Goal: Task Accomplishment & Management: Use online tool/utility

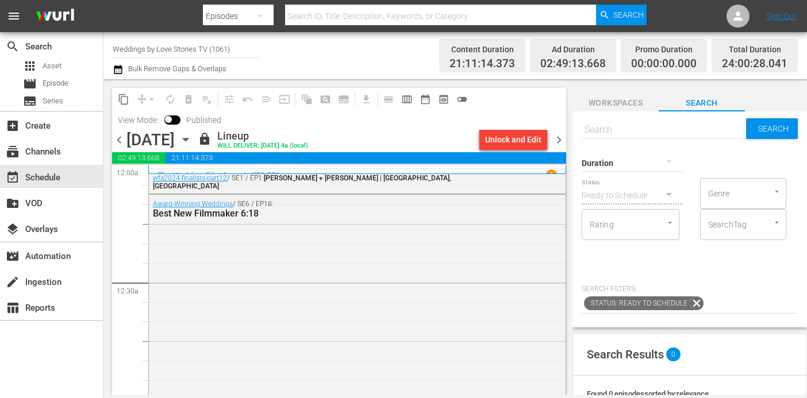
scroll to position [222, 0]
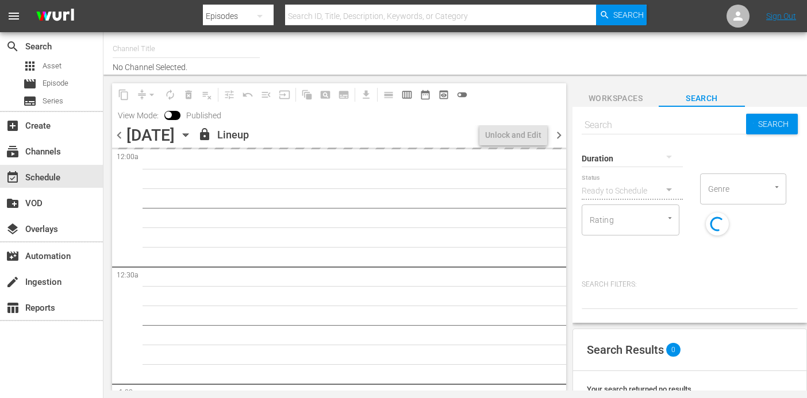
type input "Weddings by Love Stories TV (1061)"
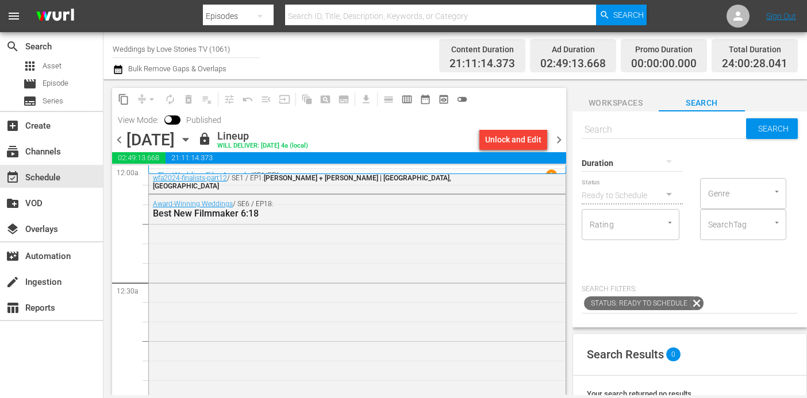
click at [555, 137] on span "chevron_right" at bounding box center [559, 140] width 14 height 14
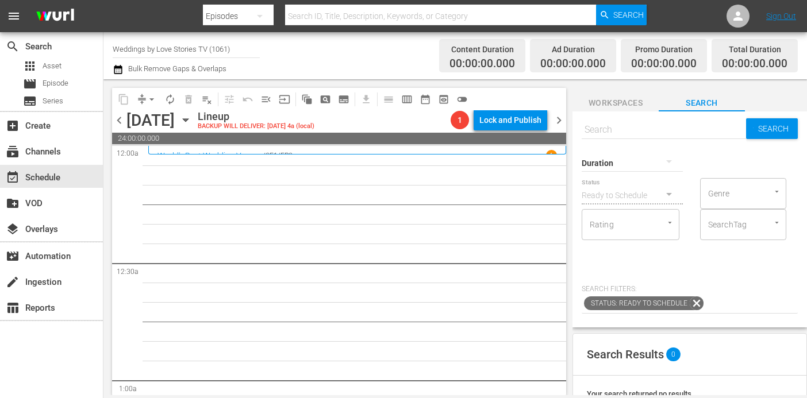
click at [118, 120] on span "chevron_left" at bounding box center [119, 120] width 14 height 14
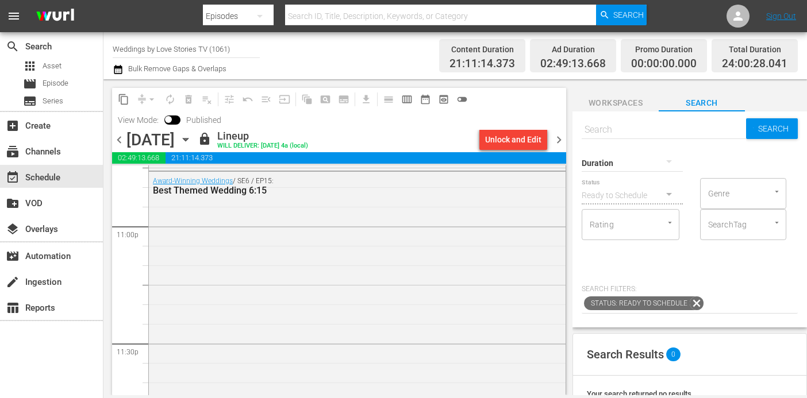
scroll to position [5404, 0]
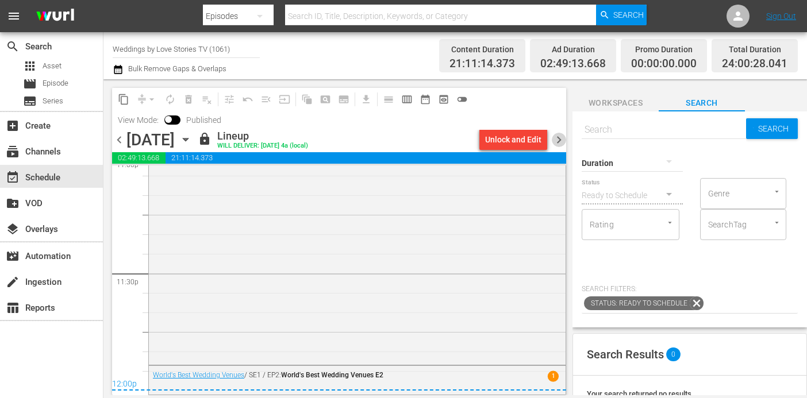
click at [559, 133] on span "chevron_right" at bounding box center [559, 140] width 14 height 14
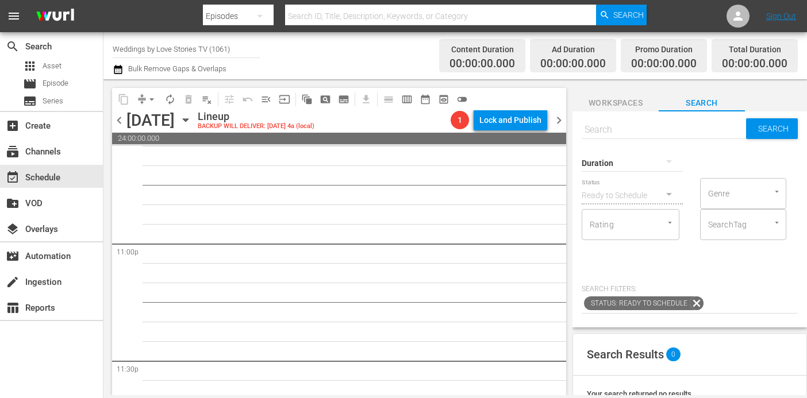
scroll to position [5120, 0]
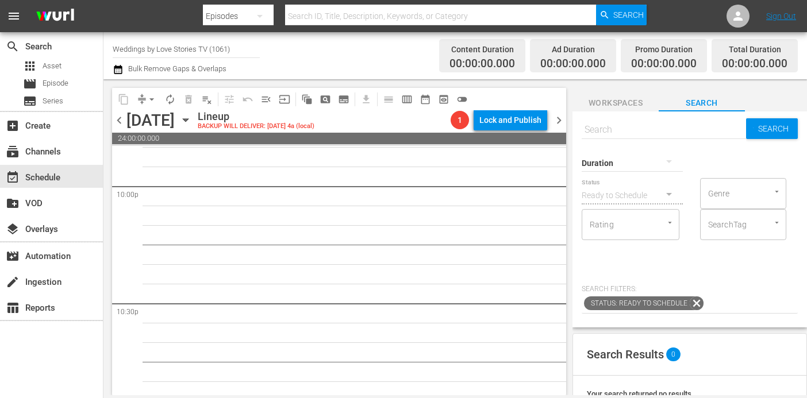
click at [192, 118] on icon "button" at bounding box center [185, 120] width 13 height 13
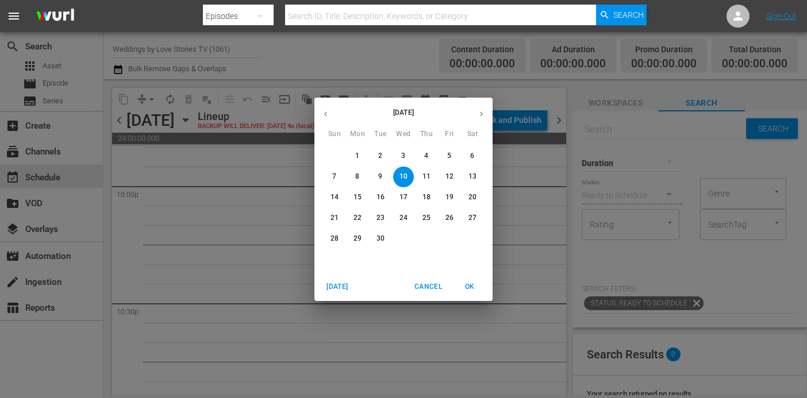
click at [331, 107] on button "button" at bounding box center [325, 114] width 22 height 22
click at [354, 197] on p "11" at bounding box center [358, 198] width 8 height 10
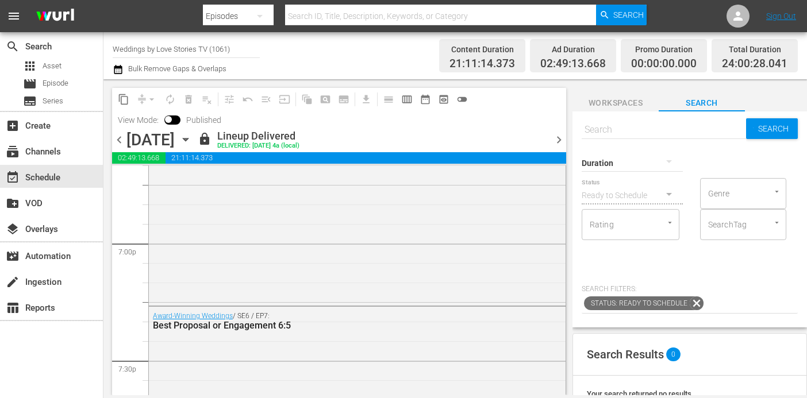
scroll to position [4368, 0]
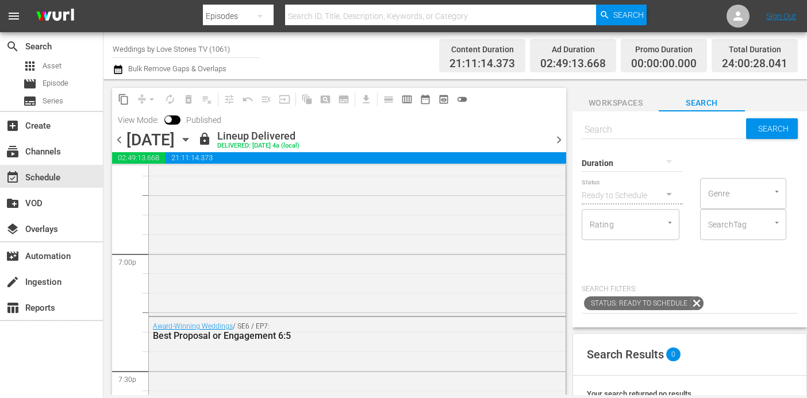
click at [124, 98] on span "content_copy" at bounding box center [123, 99] width 11 height 11
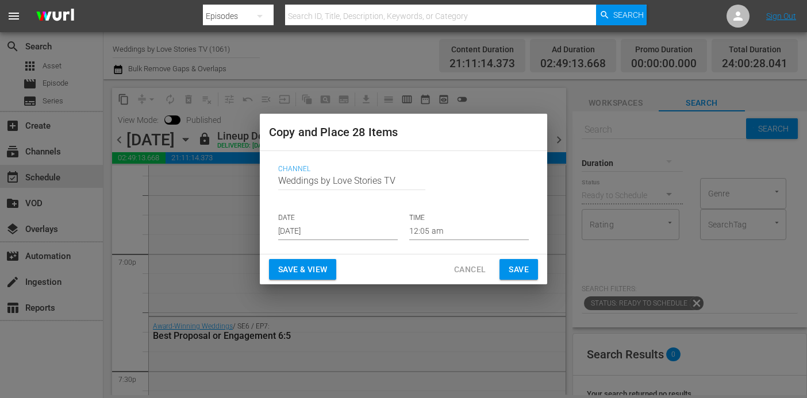
click at [351, 234] on input "Aug 28th 2025" at bounding box center [338, 231] width 120 height 17
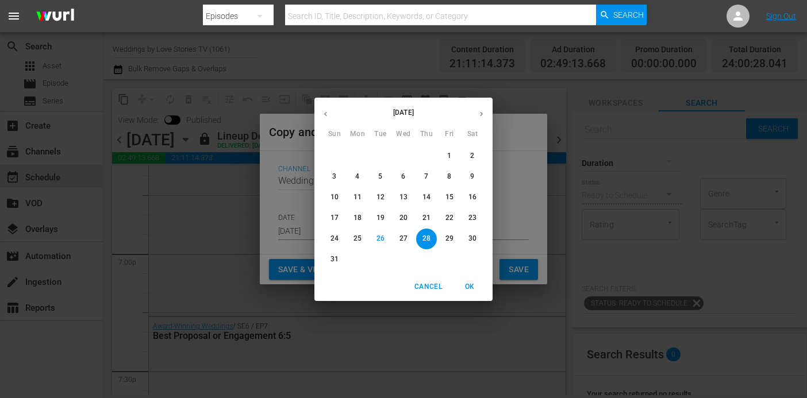
click at [486, 111] on button "button" at bounding box center [481, 114] width 22 height 22
click at [402, 178] on p "10" at bounding box center [404, 177] width 8 height 10
type input "Sep 10th 2025"
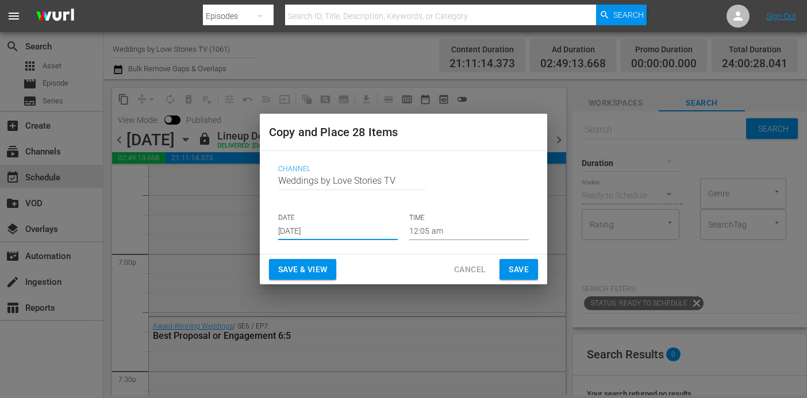
click at [514, 268] on span "Save" at bounding box center [519, 270] width 20 height 14
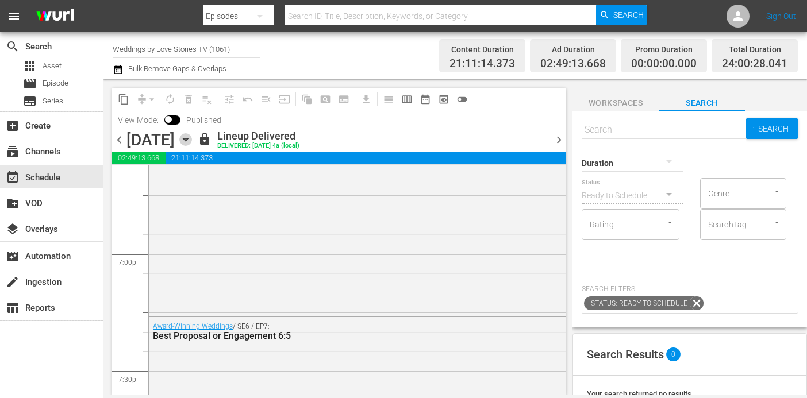
click at [188, 139] on icon "button" at bounding box center [185, 140] width 5 height 3
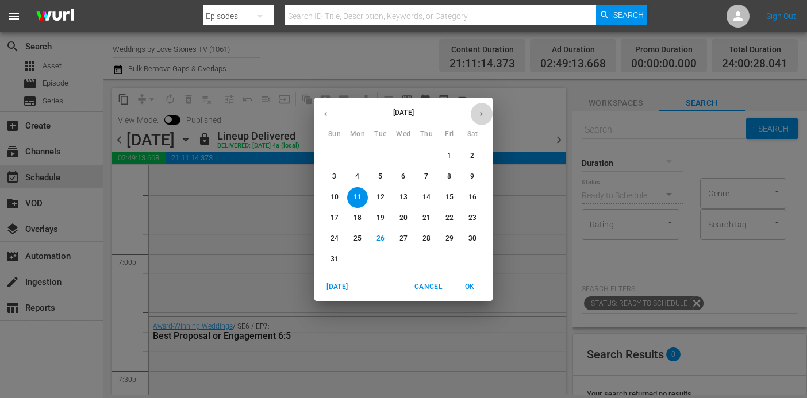
click at [481, 114] on icon "button" at bounding box center [481, 114] width 3 height 5
click at [325, 113] on icon "button" at bounding box center [325, 114] width 3 height 5
click at [353, 61] on div "August 2025 Sun Mon Tue Wed Thu Fri Sat 27 28 29 30 31 1 2 3 4 5 6 7 8 9 10 11 …" at bounding box center [403, 199] width 807 height 398
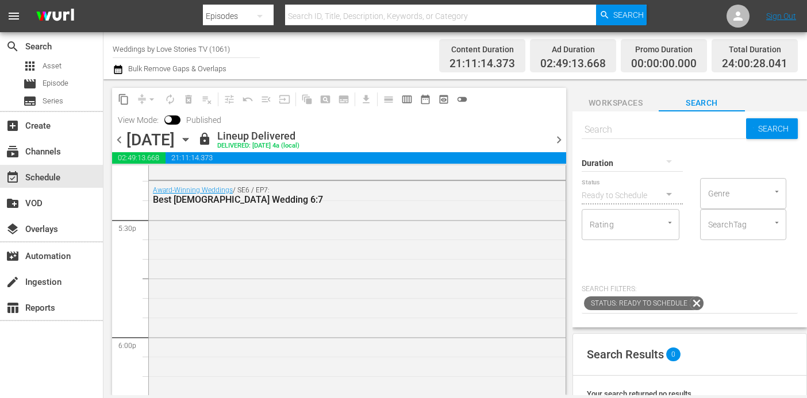
scroll to position [4016, 0]
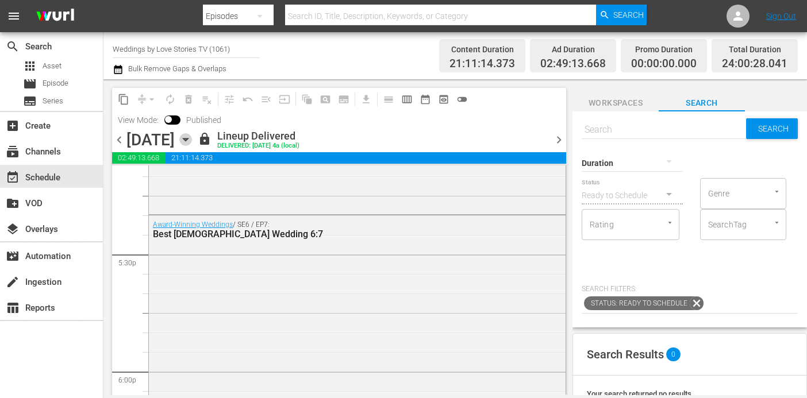
click at [192, 138] on icon "button" at bounding box center [185, 139] width 13 height 13
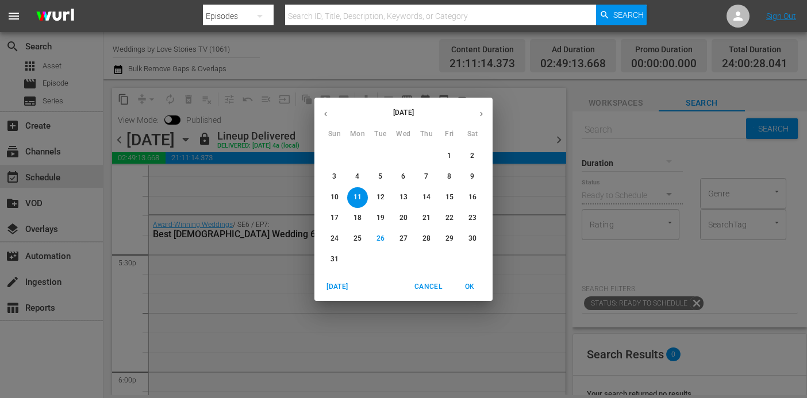
click at [478, 114] on icon "button" at bounding box center [481, 114] width 9 height 9
click at [527, 156] on div "September 2025 Sun Mon Tue Wed Thu Fri Sat 31 1 2 3 4 5 6 7 8 9 10 11 12 13 14 …" at bounding box center [403, 199] width 807 height 398
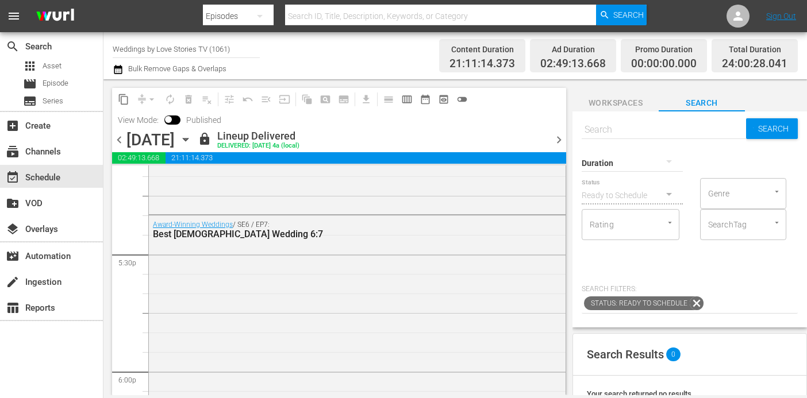
click at [558, 142] on span "chevron_right" at bounding box center [559, 140] width 14 height 14
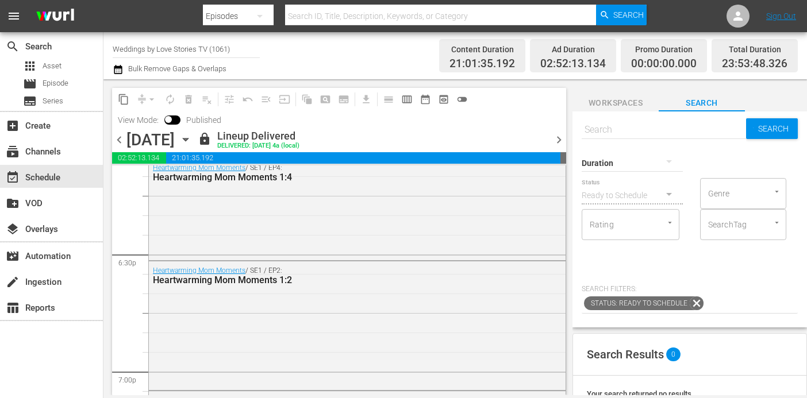
scroll to position [3742, 0]
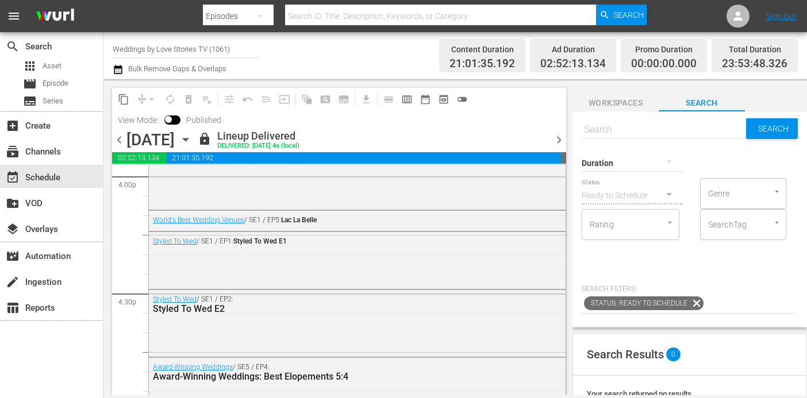
click at [124, 103] on span "content_copy" at bounding box center [123, 99] width 11 height 11
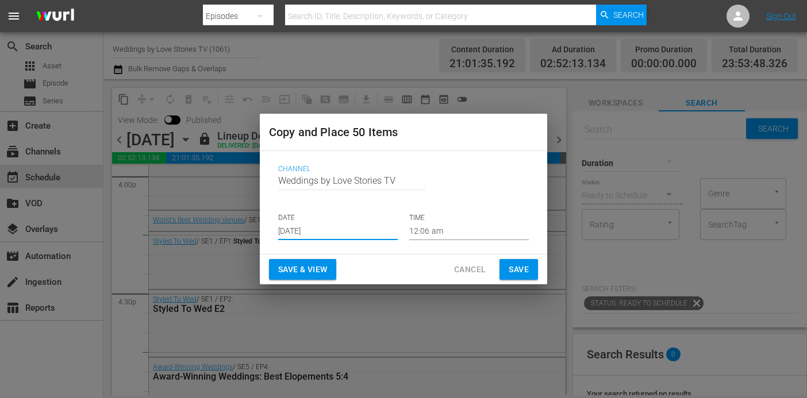
click at [337, 231] on input "Aug 28th 2025" at bounding box center [338, 231] width 120 height 17
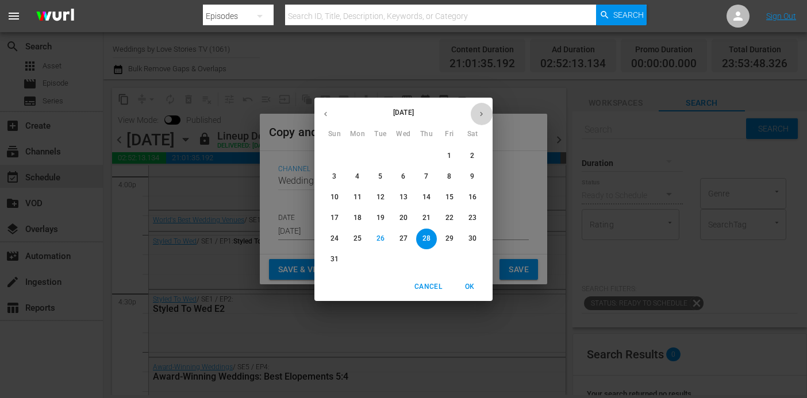
click at [481, 115] on icon "button" at bounding box center [481, 114] width 9 height 9
click at [420, 175] on span "11" at bounding box center [426, 177] width 21 height 10
type input "Sep 11th 2025"
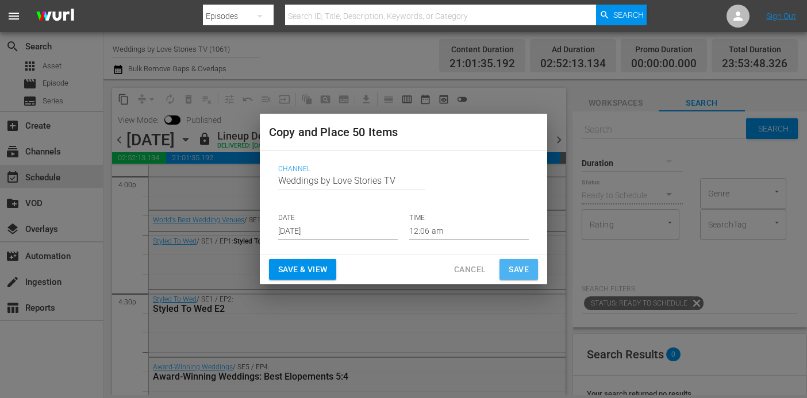
click at [510, 269] on span "Save" at bounding box center [519, 270] width 20 height 14
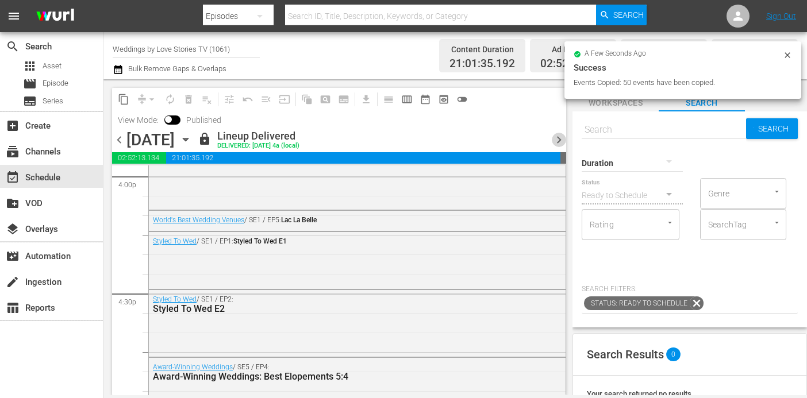
click at [558, 137] on span "chevron_right" at bounding box center [559, 140] width 14 height 14
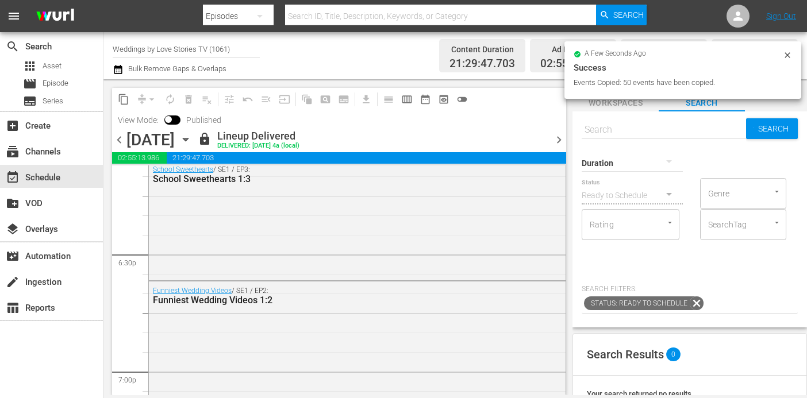
scroll to position [3898, 0]
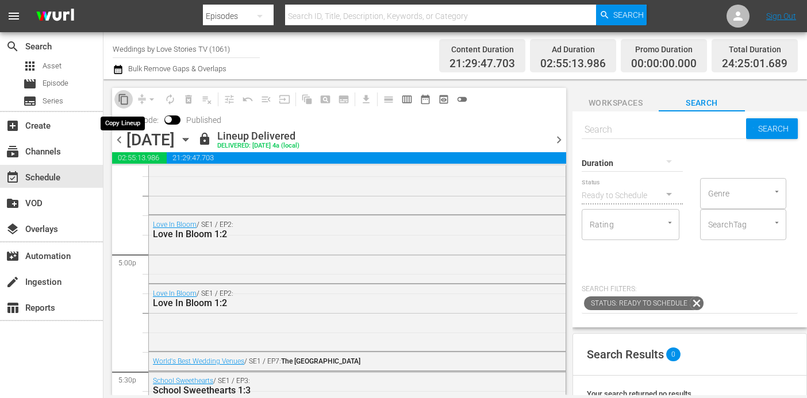
click at [126, 98] on span "content_copy" at bounding box center [123, 99] width 11 height 11
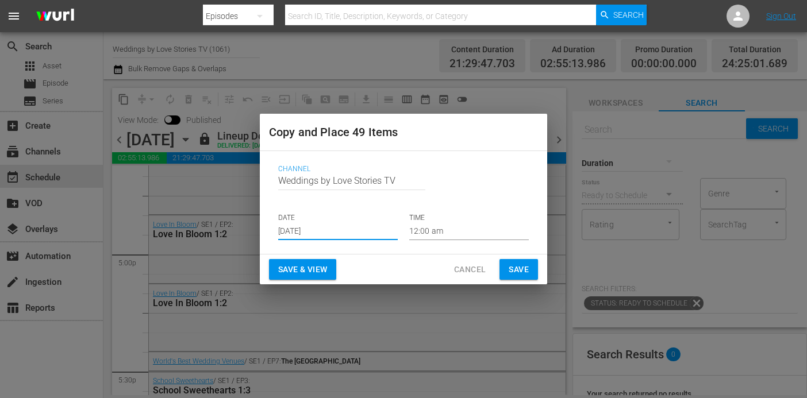
click at [363, 235] on input "Aug 28th 2025" at bounding box center [338, 231] width 120 height 17
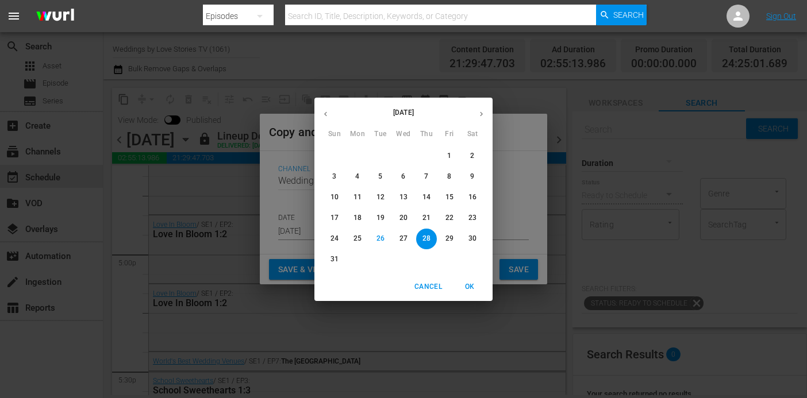
click at [485, 114] on icon "button" at bounding box center [481, 114] width 9 height 9
click at [448, 172] on p "12" at bounding box center [450, 177] width 8 height 10
type input "Sep 12th 2025"
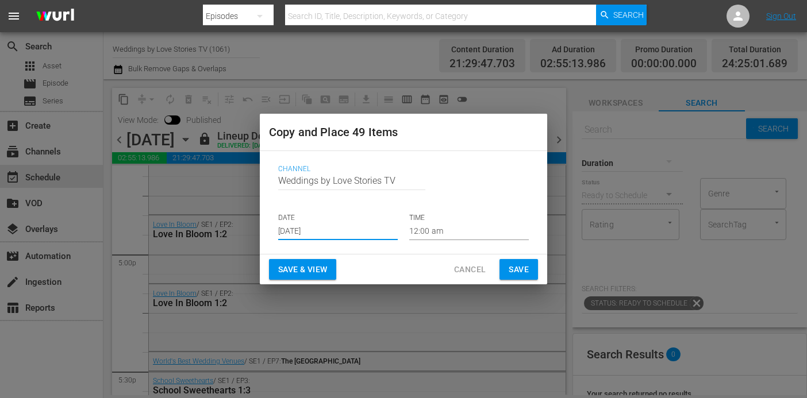
click at [513, 266] on span "Save" at bounding box center [519, 270] width 20 height 14
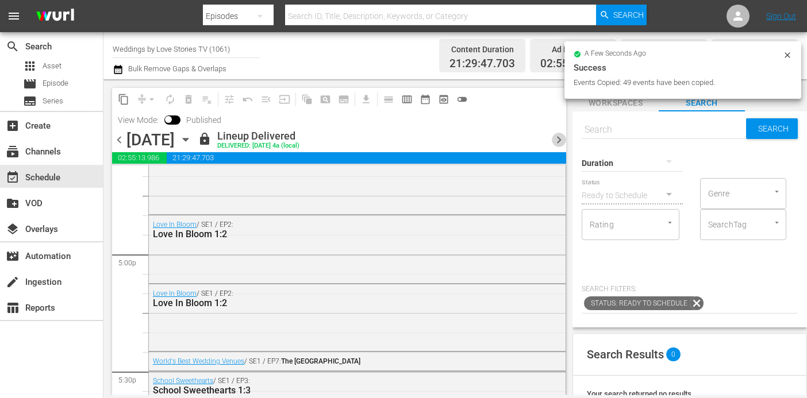
click at [557, 140] on span "chevron_right" at bounding box center [559, 140] width 14 height 14
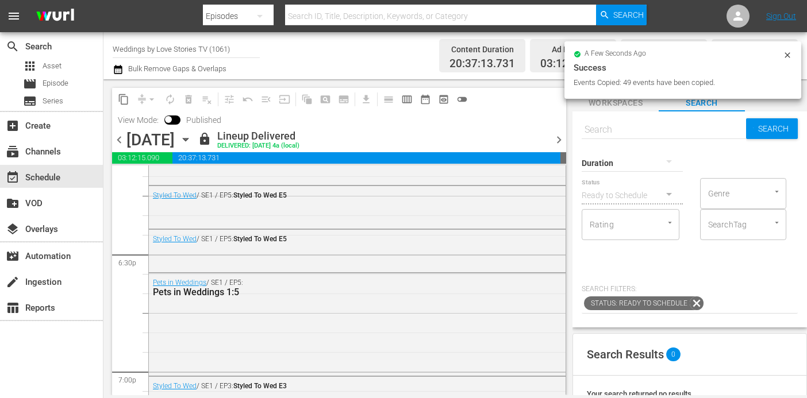
scroll to position [3898, 0]
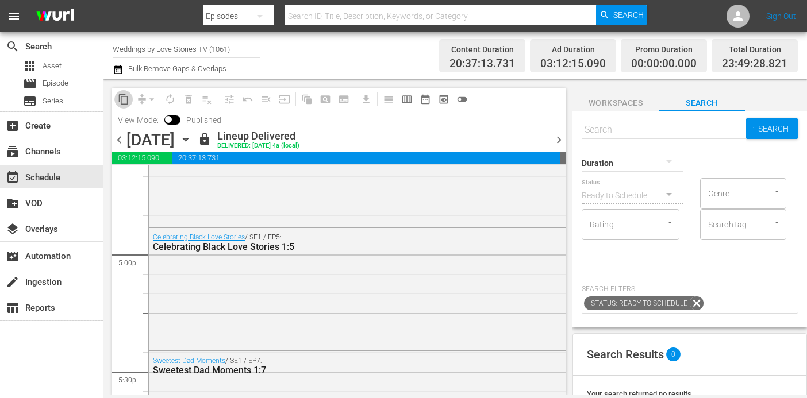
click at [122, 97] on span "content_copy" at bounding box center [123, 99] width 11 height 11
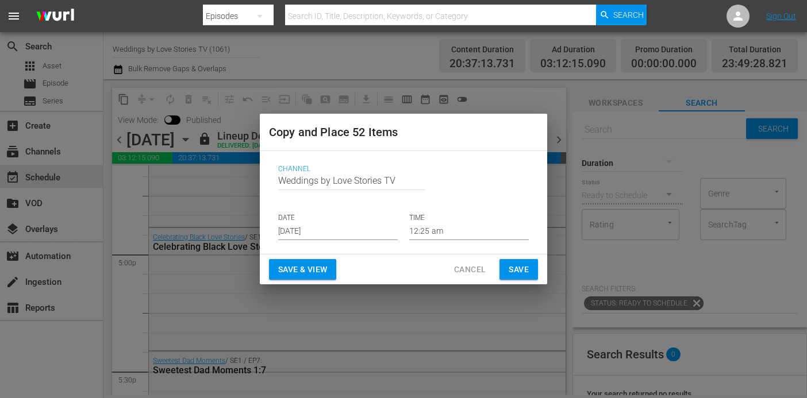
click at [354, 220] on p "DATE" at bounding box center [338, 218] width 120 height 10
click at [354, 231] on input "Aug 28th 2025" at bounding box center [338, 231] width 120 height 17
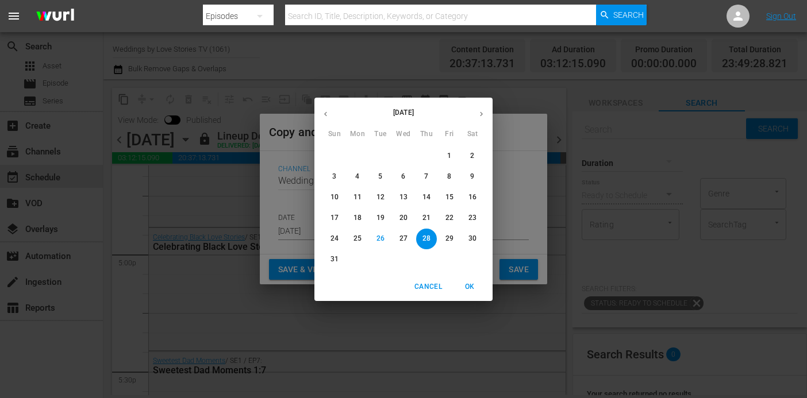
click at [478, 113] on icon "button" at bounding box center [481, 114] width 9 height 9
click at [361, 191] on button "15" at bounding box center [357, 197] width 21 height 21
type input "Sep 15th 2025"
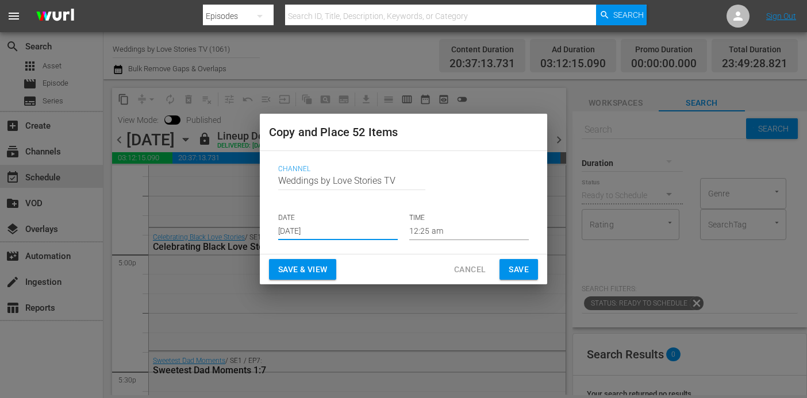
click at [523, 266] on span "Save" at bounding box center [519, 270] width 20 height 14
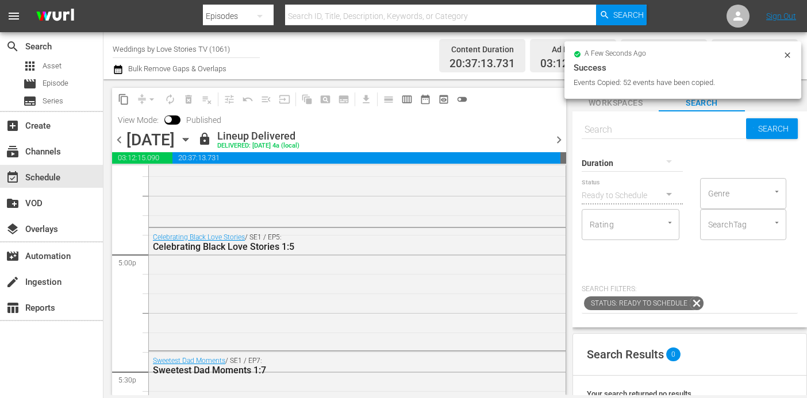
click at [561, 135] on span "chevron_right" at bounding box center [559, 140] width 14 height 14
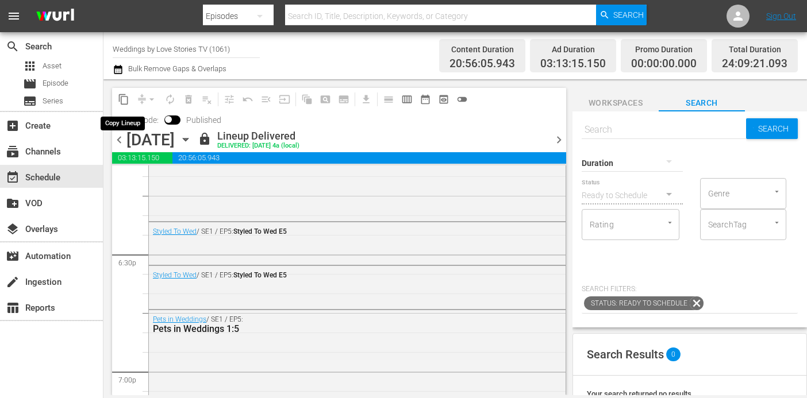
scroll to position [3879, 0]
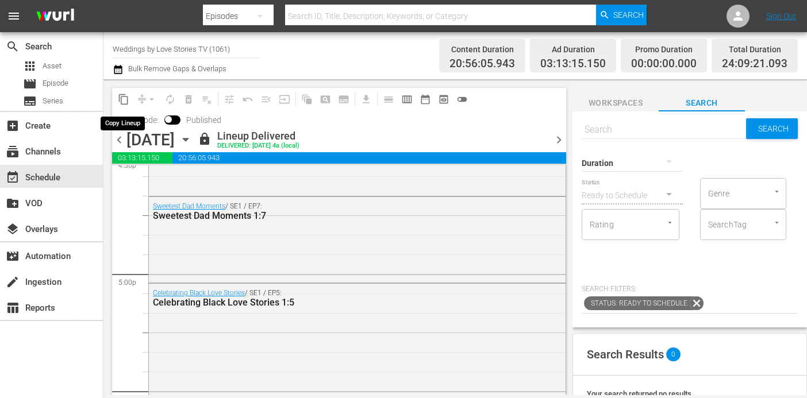
click at [122, 98] on span "content_copy" at bounding box center [123, 99] width 11 height 11
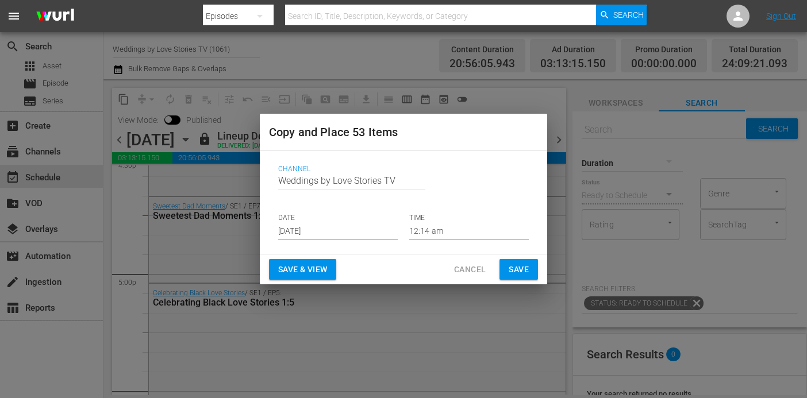
click at [337, 233] on input "Aug 28th 2025" at bounding box center [338, 231] width 120 height 17
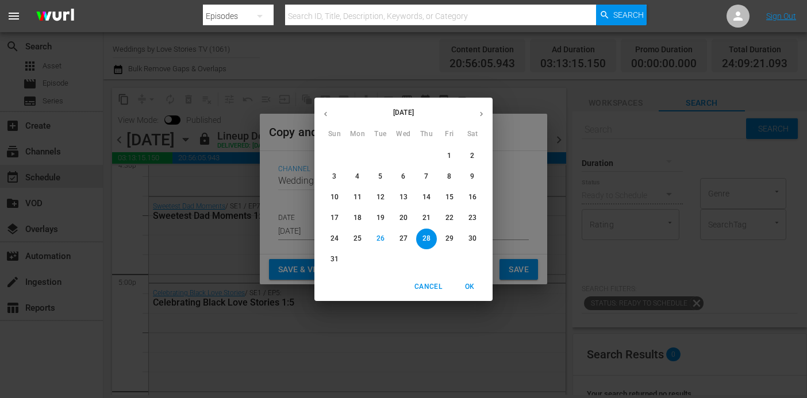
click at [479, 112] on icon "button" at bounding box center [481, 114] width 9 height 9
click at [377, 194] on p "16" at bounding box center [381, 198] width 8 height 10
type input "Sep 16th 2025"
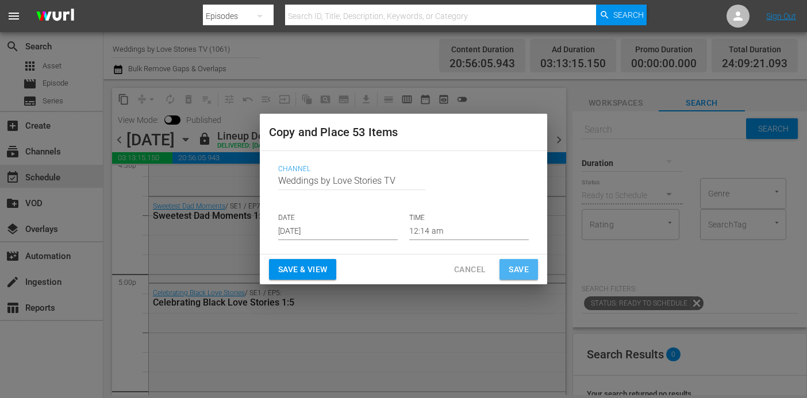
click at [502, 271] on button "Save" at bounding box center [519, 269] width 39 height 21
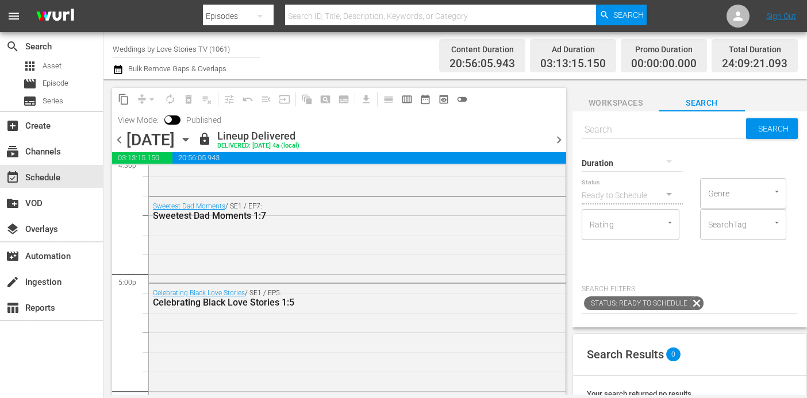
click at [192, 137] on icon "button" at bounding box center [185, 139] width 13 height 13
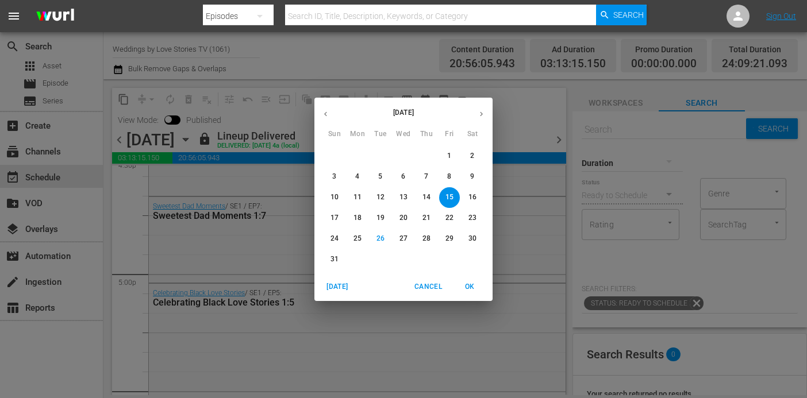
click at [474, 113] on button "button" at bounding box center [481, 114] width 22 height 22
click at [528, 140] on div "September 2025 Sun Mon Tue Wed Thu Fri Sat 31 1 2 3 4 5 6 7 8 9 10 11 12 13 14 …" at bounding box center [403, 199] width 807 height 398
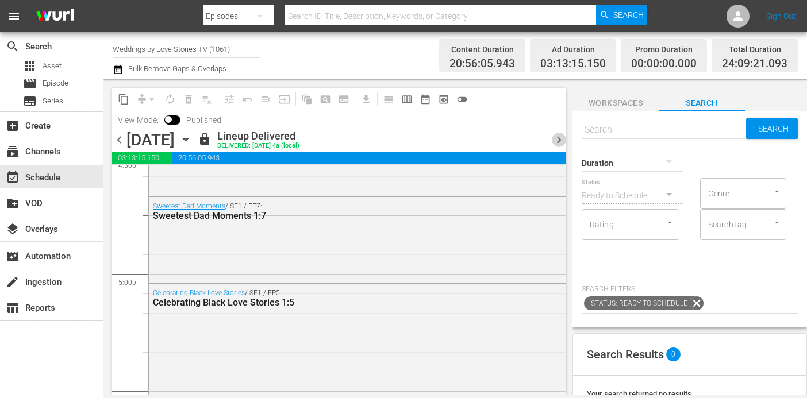
click at [555, 139] on span "chevron_right" at bounding box center [559, 140] width 14 height 14
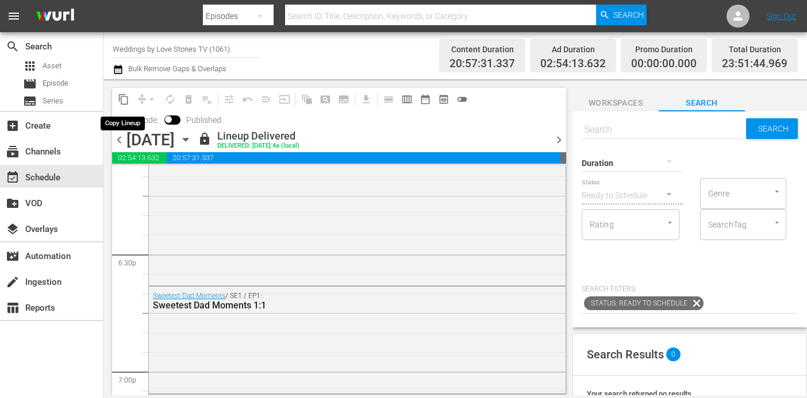
scroll to position [3840, 0]
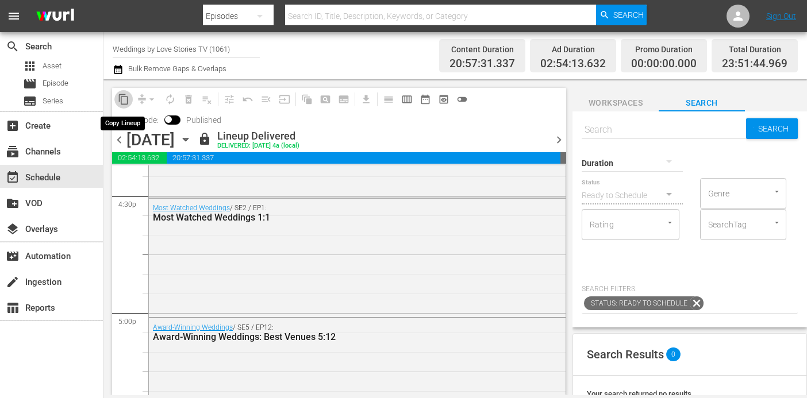
click at [117, 92] on button "content_copy" at bounding box center [123, 99] width 18 height 18
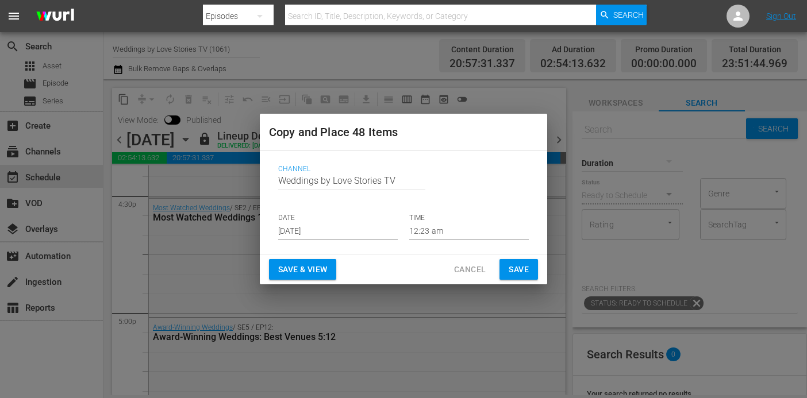
click at [367, 229] on input "Aug 28th 2025" at bounding box center [338, 231] width 120 height 17
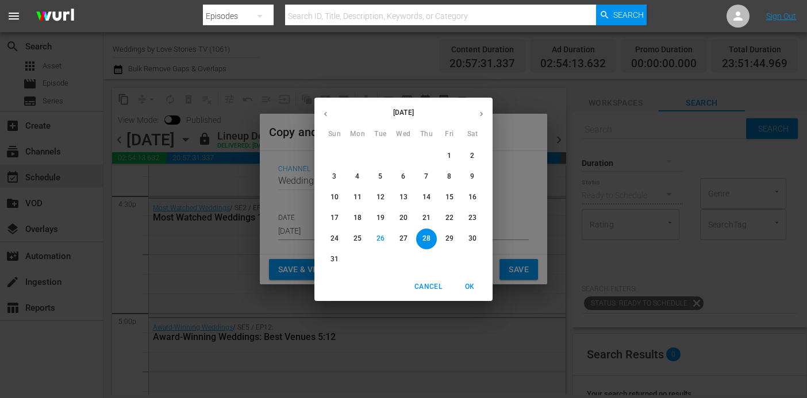
click at [480, 113] on icon "button" at bounding box center [481, 114] width 9 height 9
click at [475, 179] on p "13" at bounding box center [473, 177] width 8 height 10
type input "Sep 13th 2025"
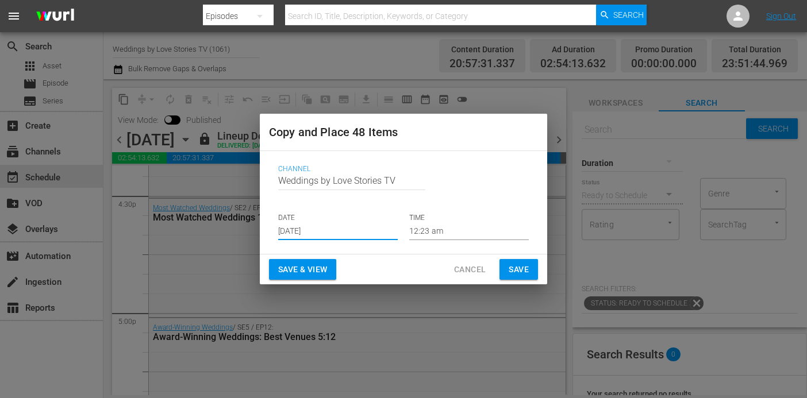
click at [515, 268] on span "Save" at bounding box center [519, 270] width 20 height 14
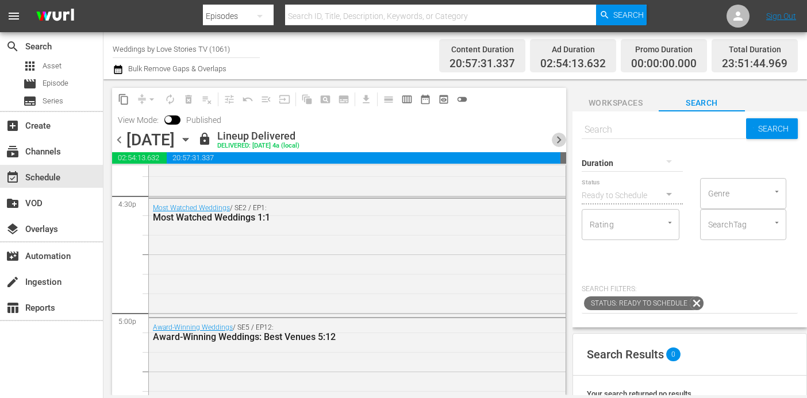
click at [559, 136] on span "chevron_right" at bounding box center [559, 140] width 14 height 14
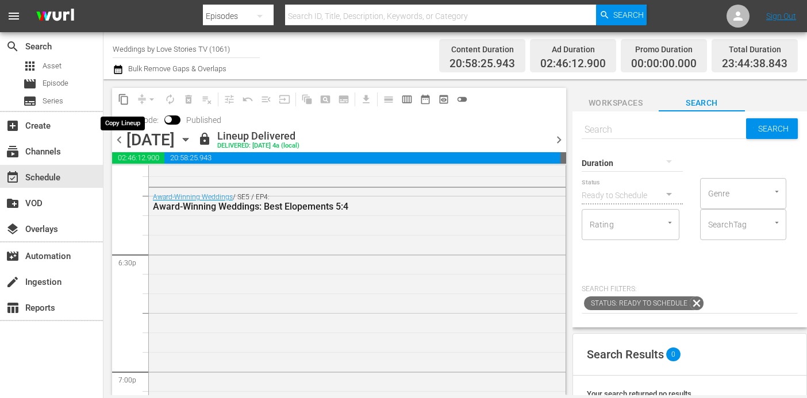
scroll to position [3762, 0]
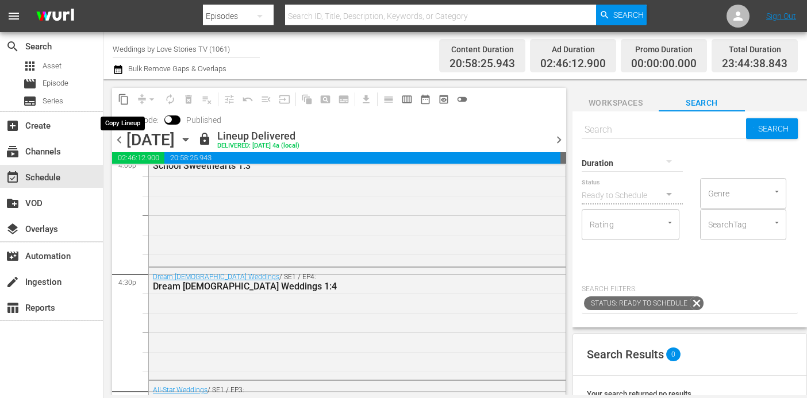
click at [124, 95] on span "content_copy" at bounding box center [123, 99] width 11 height 11
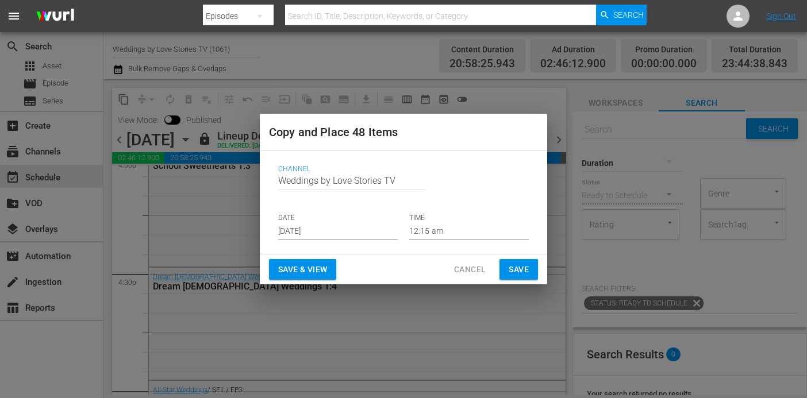
click at [350, 229] on input "Aug 28th 2025" at bounding box center [338, 231] width 120 height 17
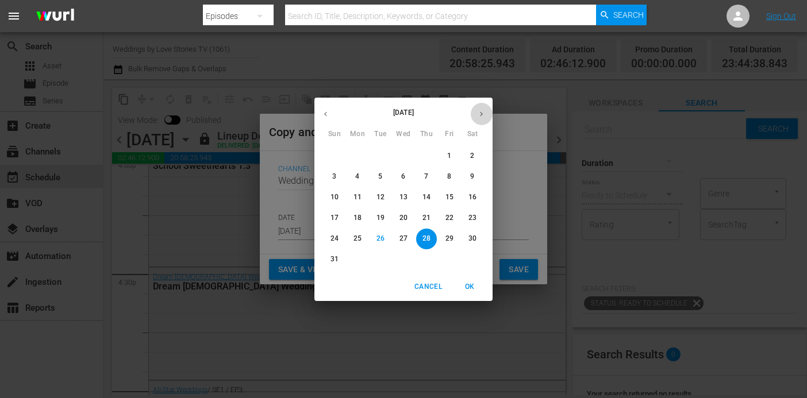
click at [481, 120] on button "button" at bounding box center [481, 114] width 22 height 22
click at [333, 194] on p "14" at bounding box center [335, 198] width 8 height 10
type input "Sep 14th 2025"
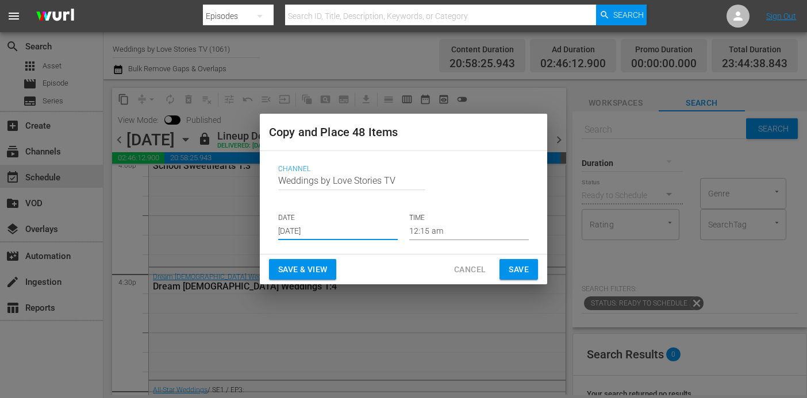
click at [522, 267] on span "Save" at bounding box center [519, 270] width 20 height 14
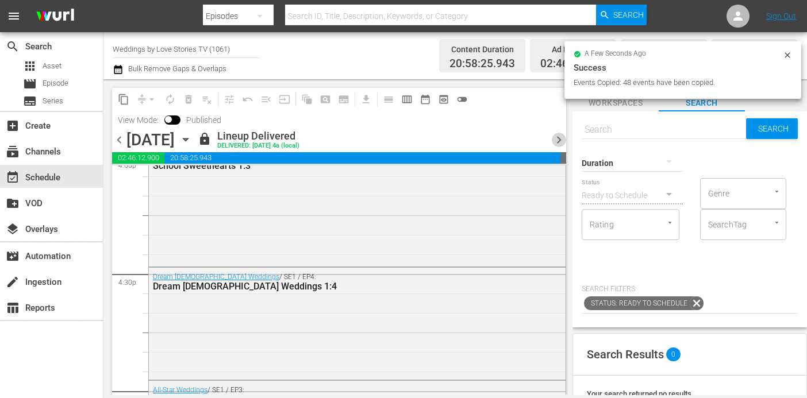
click at [558, 141] on span "chevron_right" at bounding box center [559, 140] width 14 height 14
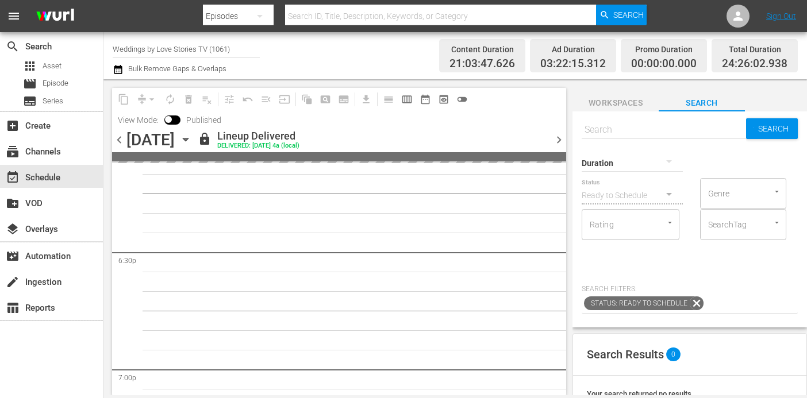
scroll to position [3801, 0]
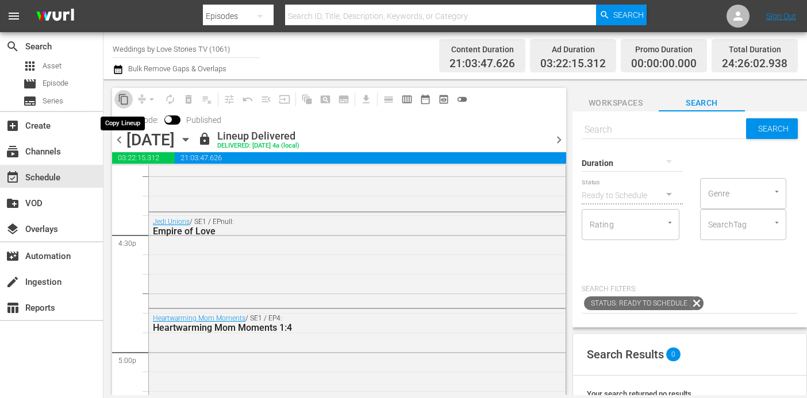
click at [120, 102] on span "content_copy" at bounding box center [123, 99] width 11 height 11
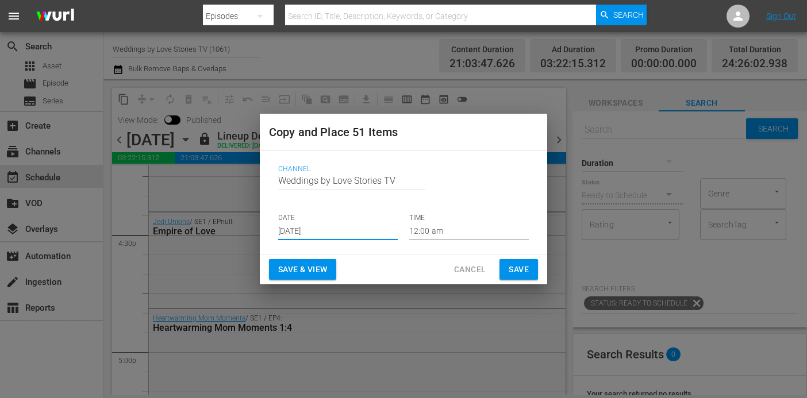
click at [341, 235] on input "Aug 28th 2025" at bounding box center [338, 231] width 120 height 17
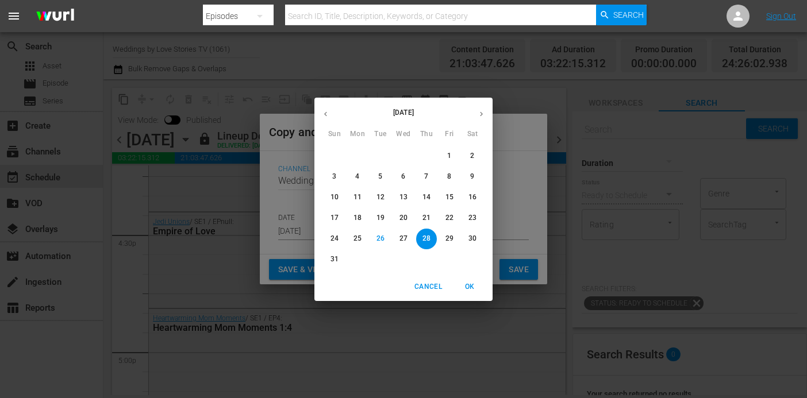
click at [476, 116] on button "button" at bounding box center [481, 114] width 22 height 22
click at [406, 195] on p "17" at bounding box center [404, 198] width 8 height 10
type input "Sep 17th 2025"
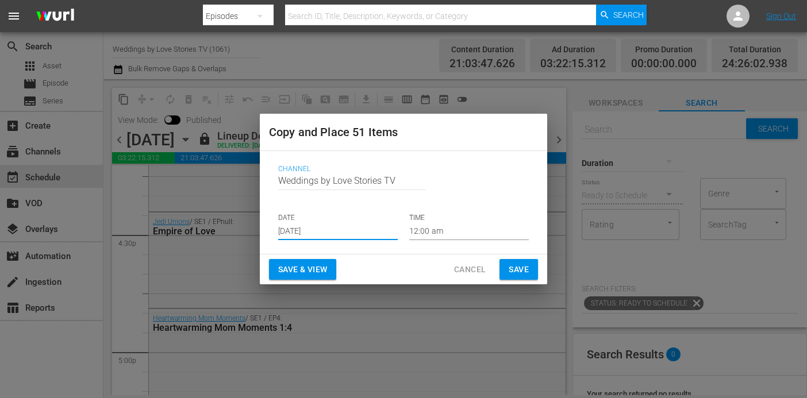
click at [517, 270] on span "Save" at bounding box center [519, 270] width 20 height 14
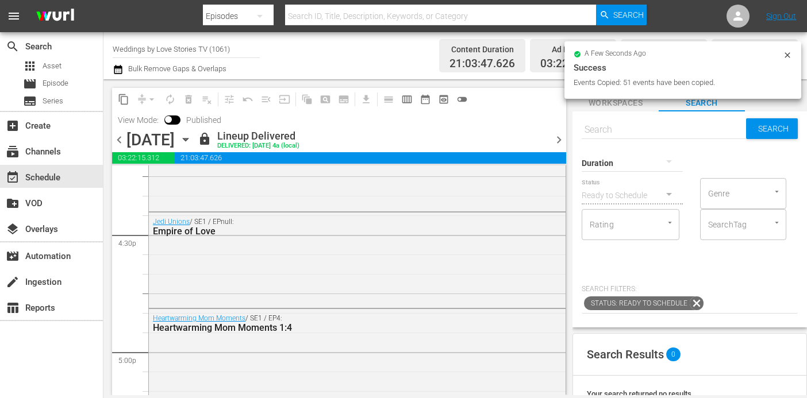
click at [555, 139] on span "chevron_right" at bounding box center [559, 140] width 14 height 14
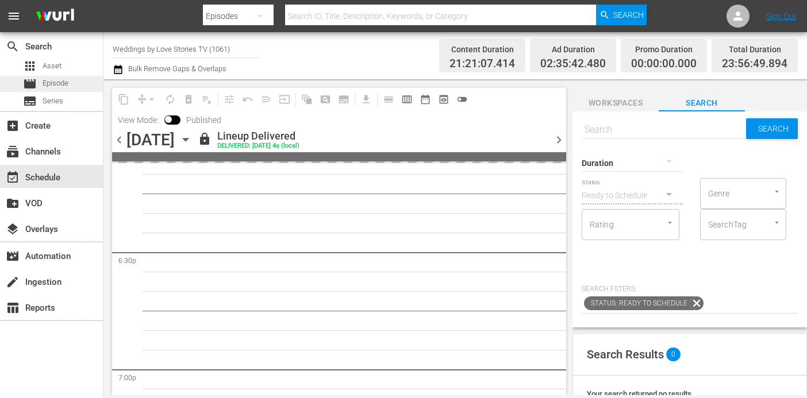
scroll to position [3938, 0]
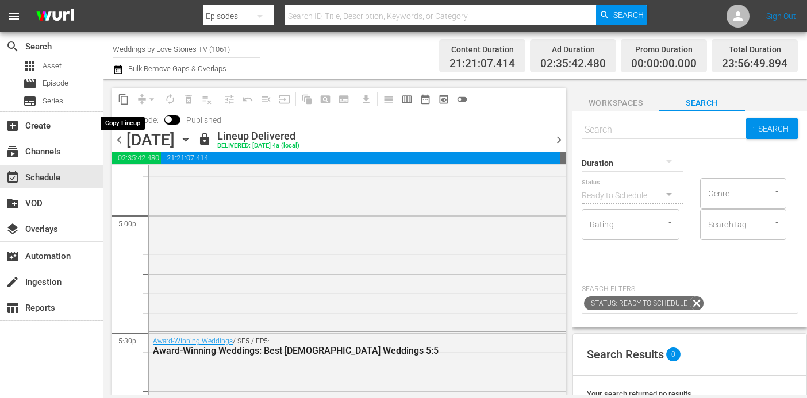
click at [125, 98] on span "content_copy" at bounding box center [123, 99] width 11 height 11
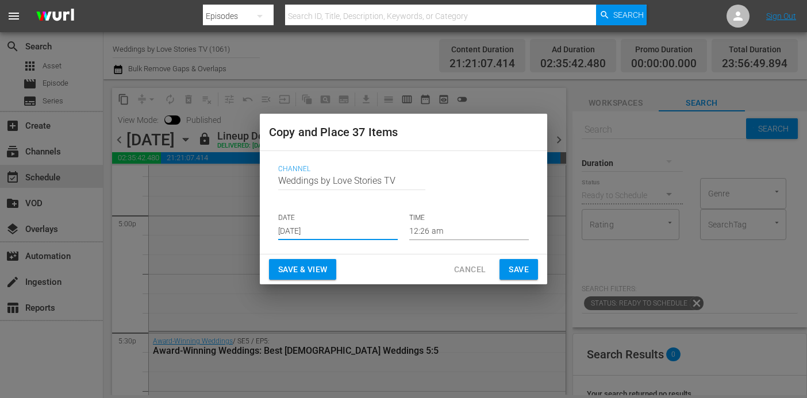
click at [340, 228] on input "Aug 28th 2025" at bounding box center [338, 231] width 120 height 17
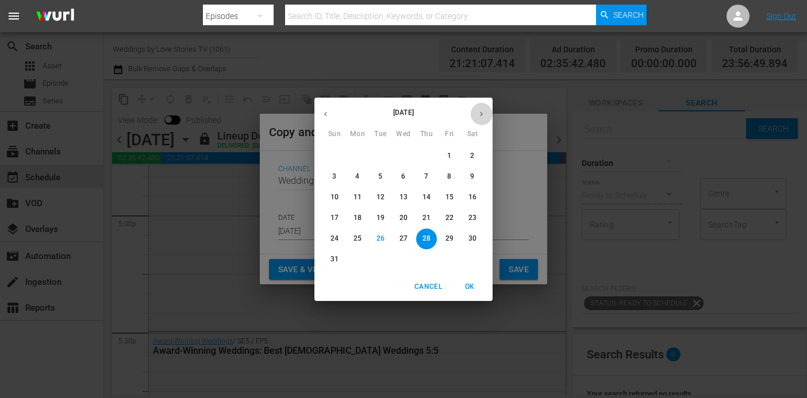
click at [482, 111] on icon "button" at bounding box center [481, 114] width 9 height 9
click at [427, 197] on p "18" at bounding box center [427, 198] width 8 height 10
type input "Sep 18th 2025"
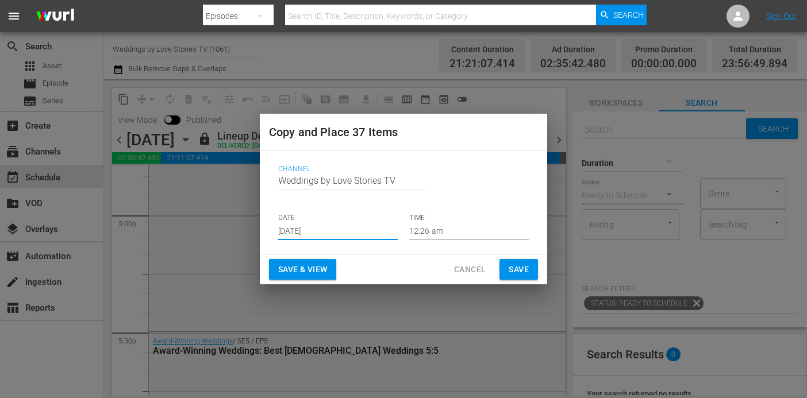
click at [524, 268] on span "Save" at bounding box center [519, 270] width 20 height 14
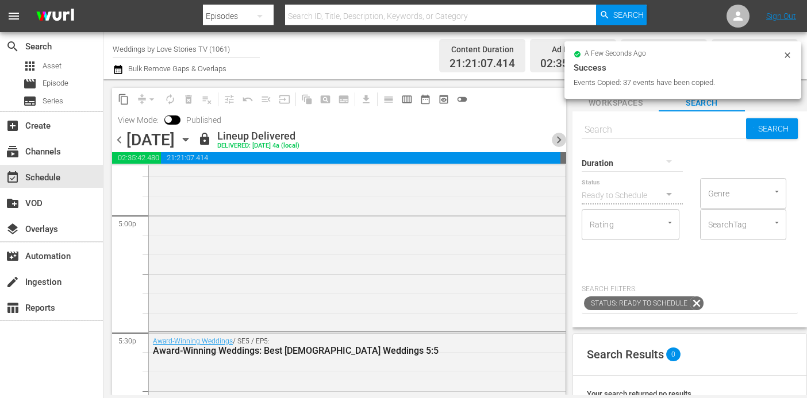
click at [559, 144] on span "chevron_right" at bounding box center [559, 140] width 14 height 14
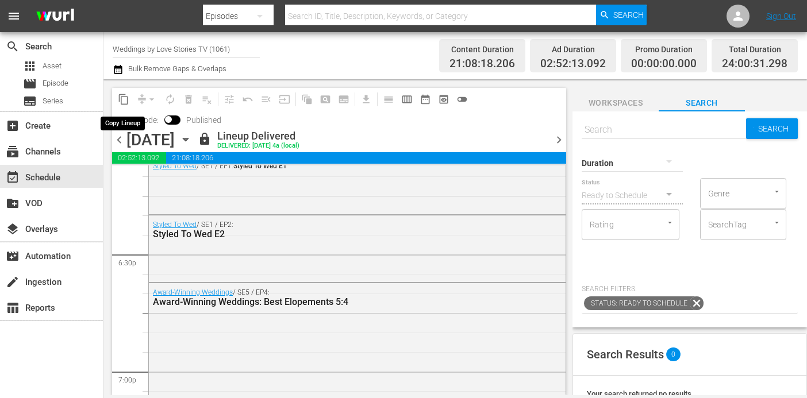
scroll to position [3742, 0]
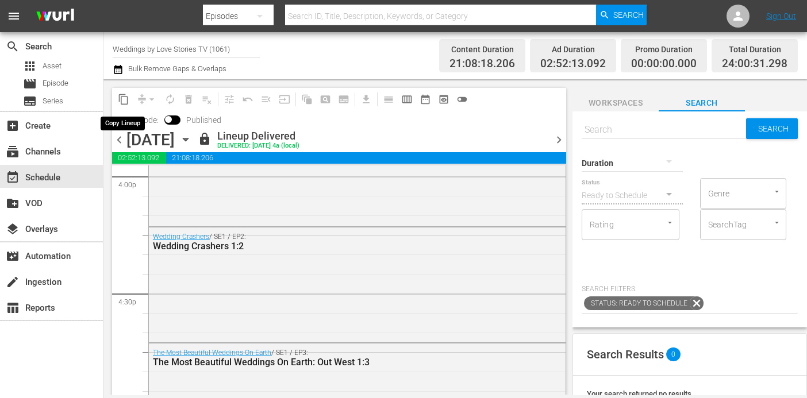
click at [128, 99] on span "content_copy" at bounding box center [123, 99] width 11 height 11
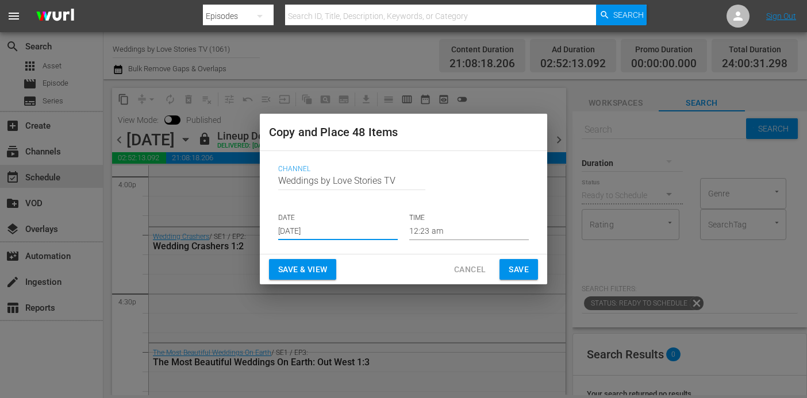
click at [376, 228] on input "Aug 28th 2025" at bounding box center [338, 231] width 120 height 17
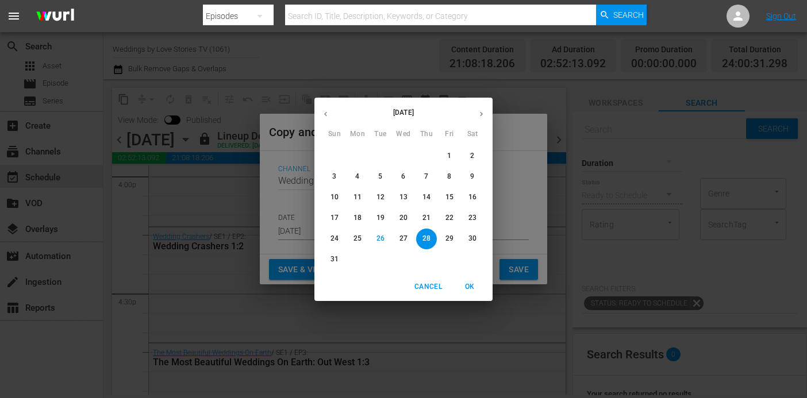
click at [478, 118] on icon "button" at bounding box center [481, 114] width 9 height 9
click at [455, 193] on span "19" at bounding box center [449, 198] width 21 height 10
type input "Sep 19th 2025"
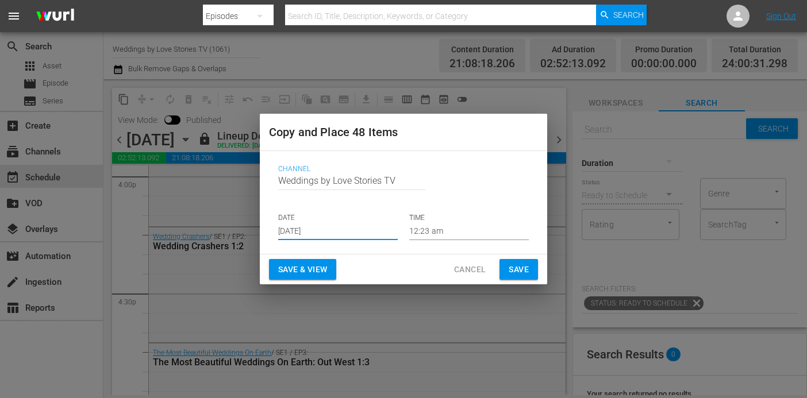
click at [525, 267] on span "Save" at bounding box center [519, 270] width 20 height 14
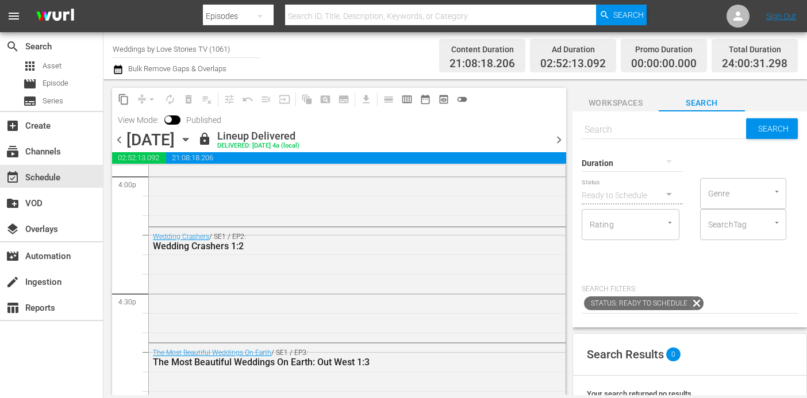
click at [556, 138] on span "chevron_right" at bounding box center [559, 140] width 14 height 14
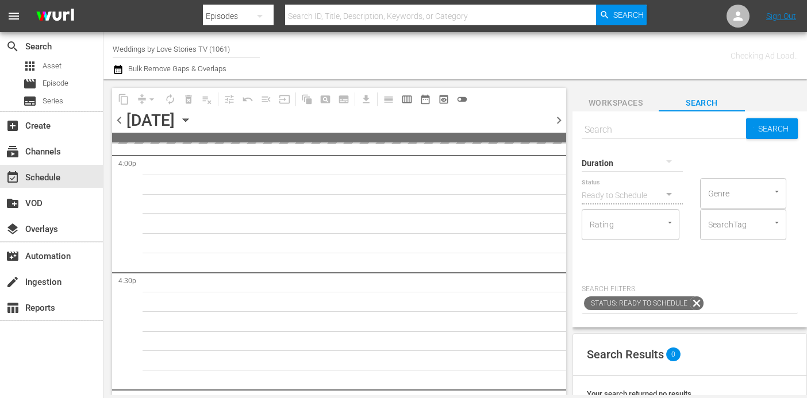
scroll to position [4250, 0]
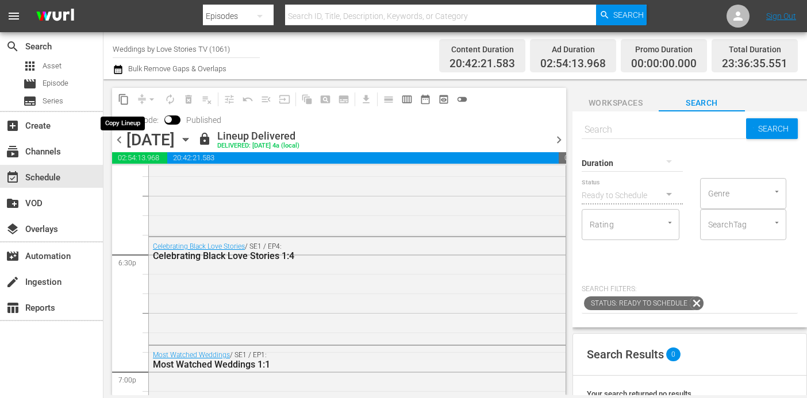
click at [123, 94] on span "content_copy" at bounding box center [123, 99] width 11 height 11
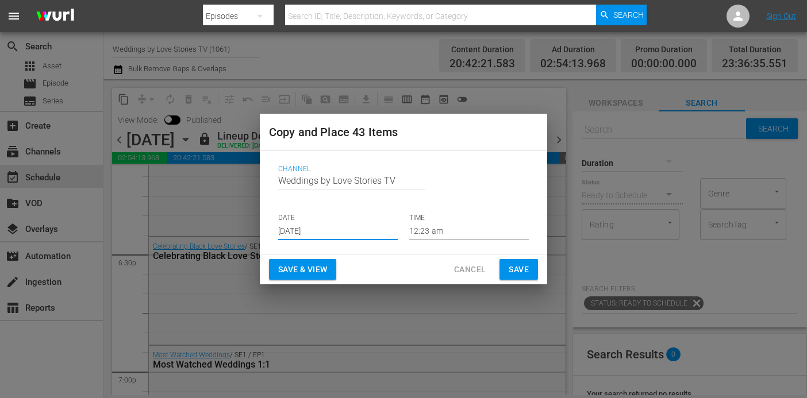
click at [366, 225] on input "Aug 28th 2025" at bounding box center [338, 231] width 120 height 17
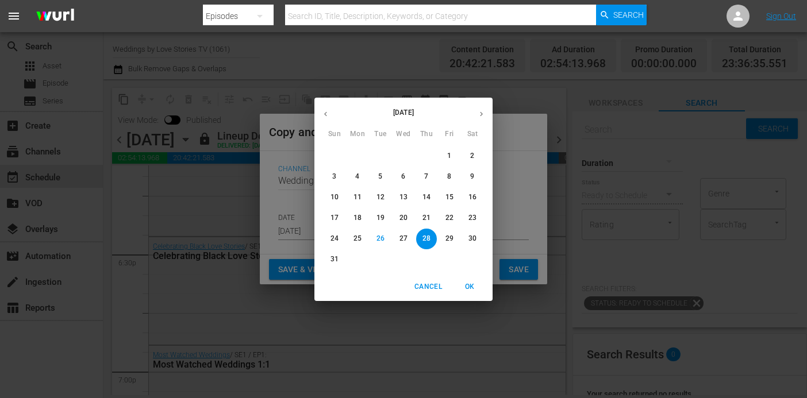
click at [479, 110] on icon "button" at bounding box center [481, 114] width 9 height 9
click at [355, 215] on p "22" at bounding box center [358, 218] width 8 height 10
type input "Sep 22nd 2025"
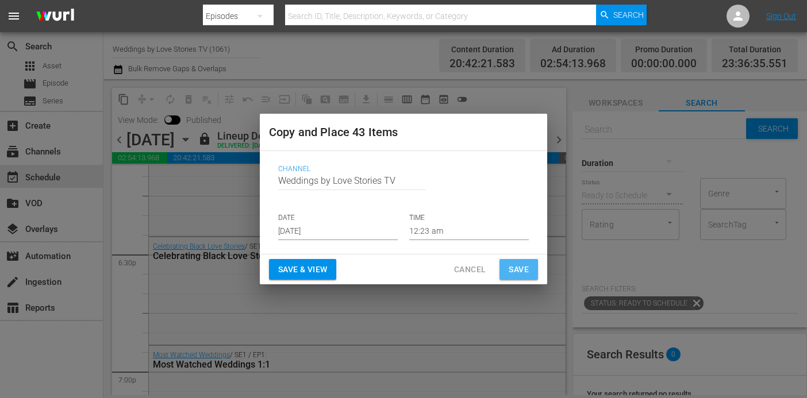
click at [530, 267] on button "Save" at bounding box center [519, 269] width 39 height 21
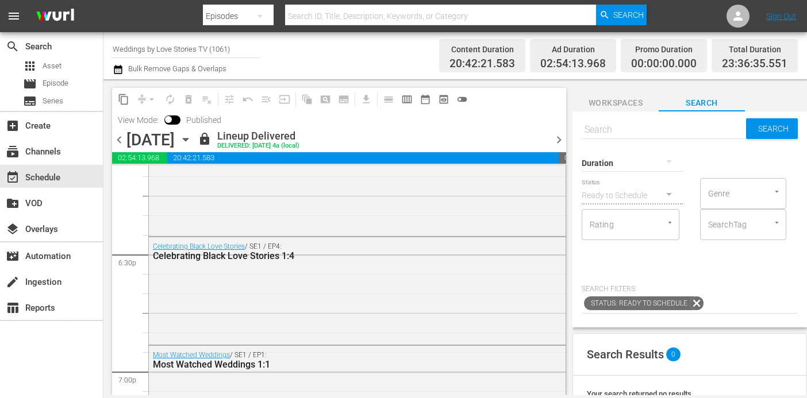
click at [554, 140] on span "chevron_right" at bounding box center [559, 140] width 14 height 14
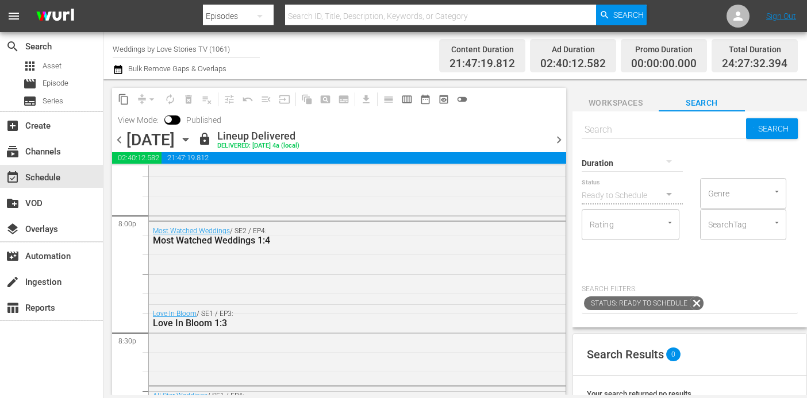
scroll to position [4250, 0]
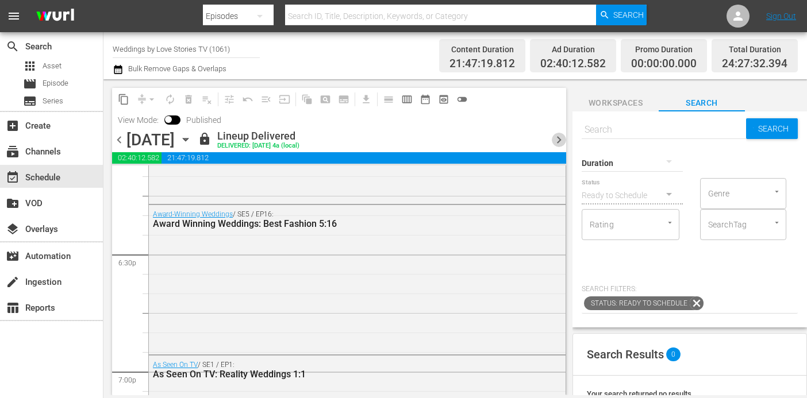
click at [554, 140] on span "chevron_right" at bounding box center [559, 140] width 14 height 14
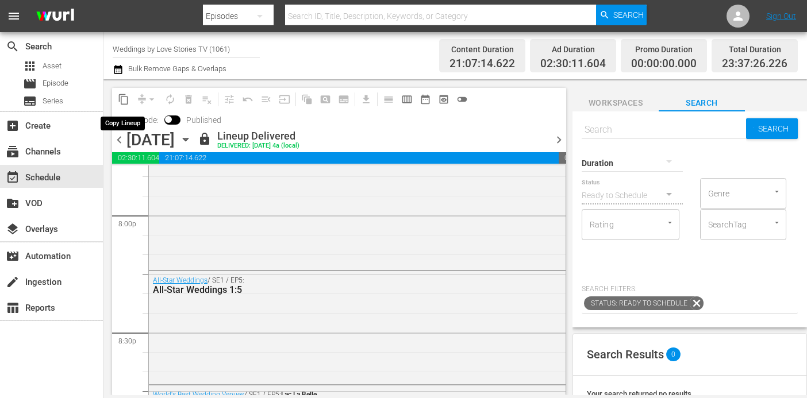
scroll to position [4172, 0]
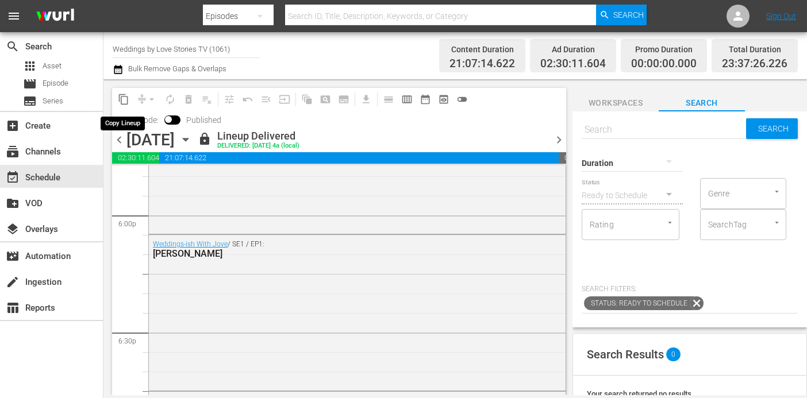
click at [122, 101] on span "content_copy" at bounding box center [123, 99] width 11 height 11
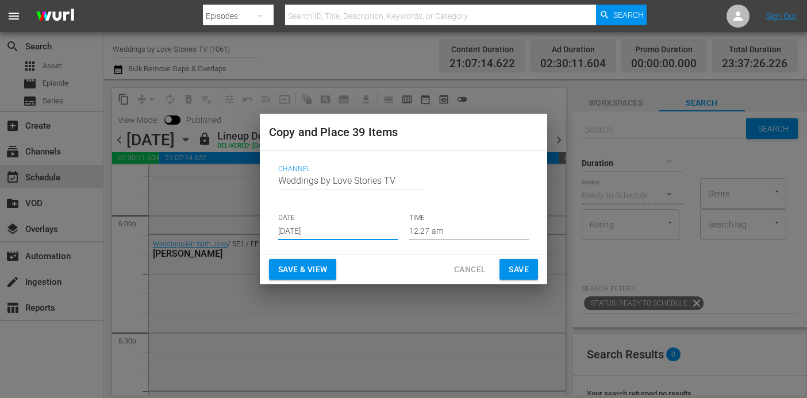
click at [323, 233] on input "Aug 28th 2025" at bounding box center [338, 231] width 120 height 17
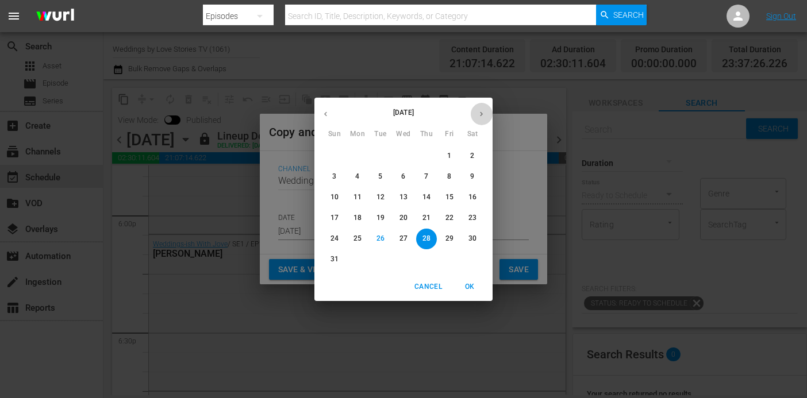
click at [481, 113] on icon "button" at bounding box center [481, 114] width 9 height 9
click at [469, 198] on p "20" at bounding box center [473, 198] width 8 height 10
type input "Sep 20th 2025"
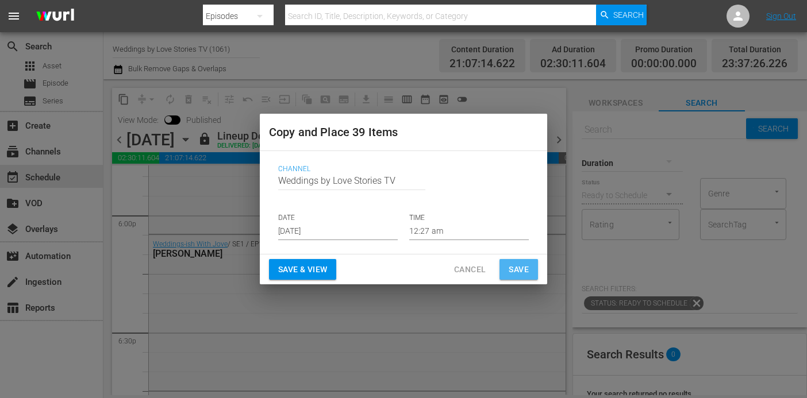
click at [519, 267] on span "Save" at bounding box center [519, 270] width 20 height 14
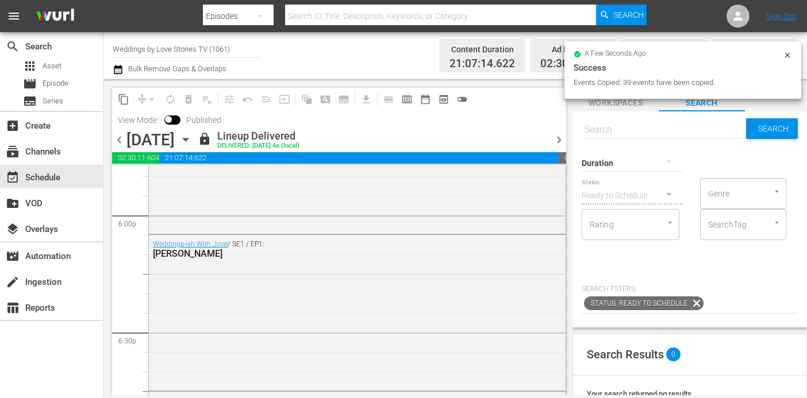
click at [559, 137] on span "chevron_right" at bounding box center [559, 140] width 14 height 14
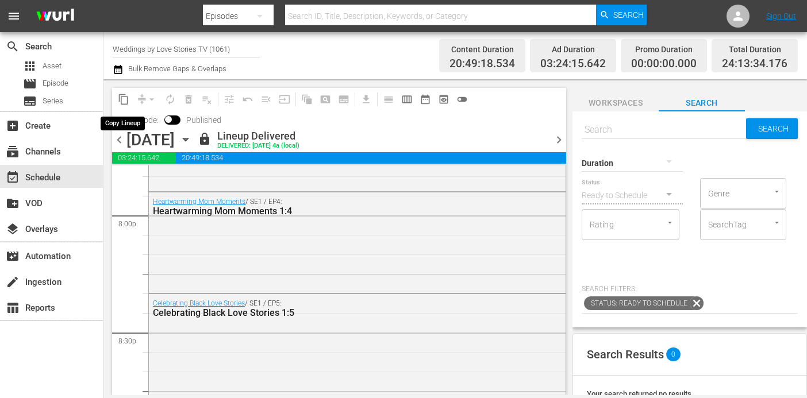
scroll to position [4192, 0]
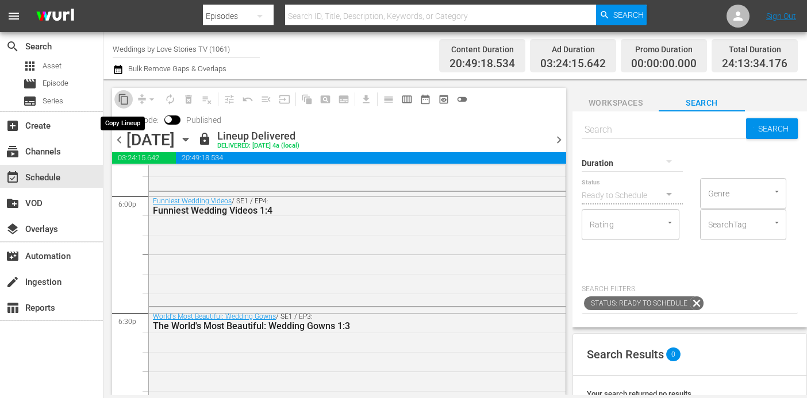
click at [123, 98] on span "content_copy" at bounding box center [123, 99] width 11 height 11
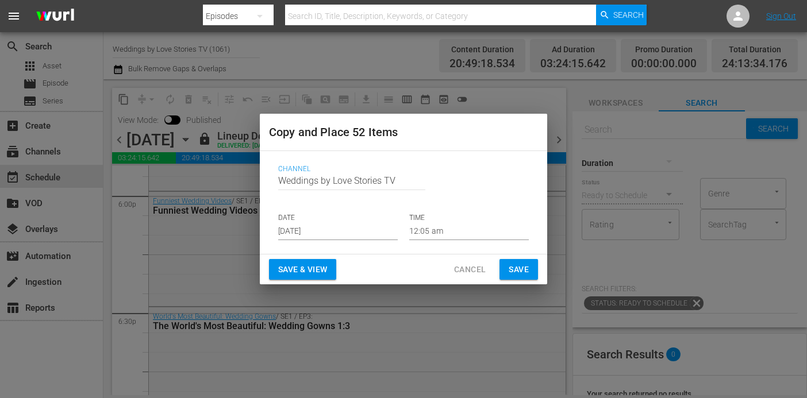
click at [365, 232] on input "Aug 28th 2025" at bounding box center [338, 231] width 120 height 17
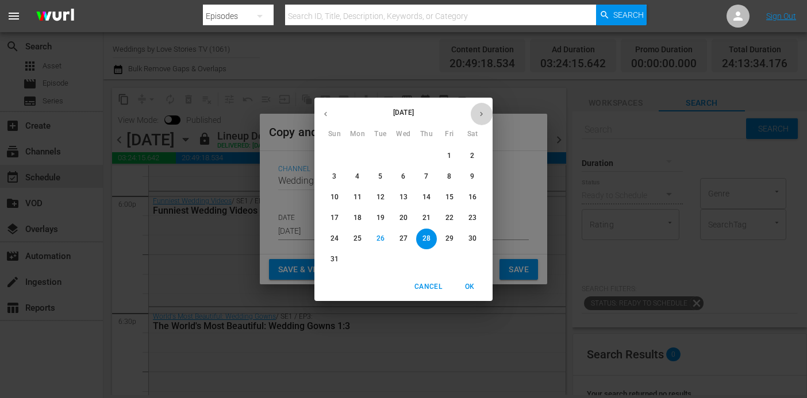
click at [478, 114] on icon "button" at bounding box center [481, 114] width 9 height 9
click at [337, 215] on p "21" at bounding box center [335, 218] width 8 height 10
type input "Sep 21st 2025"
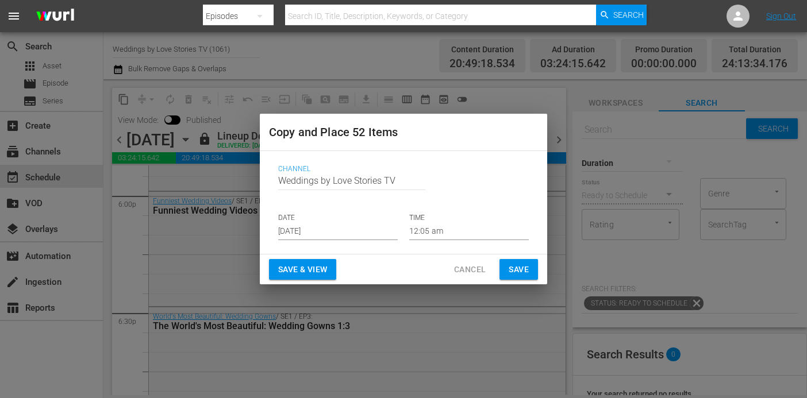
click at [516, 258] on div "Save & View Cancel Save" at bounding box center [403, 270] width 287 height 30
click at [517, 267] on span "Save" at bounding box center [519, 270] width 20 height 14
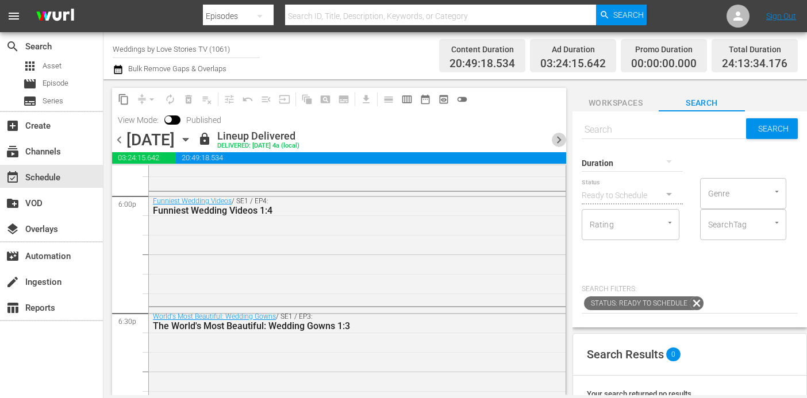
click at [556, 136] on span "chevron_right" at bounding box center [559, 140] width 14 height 14
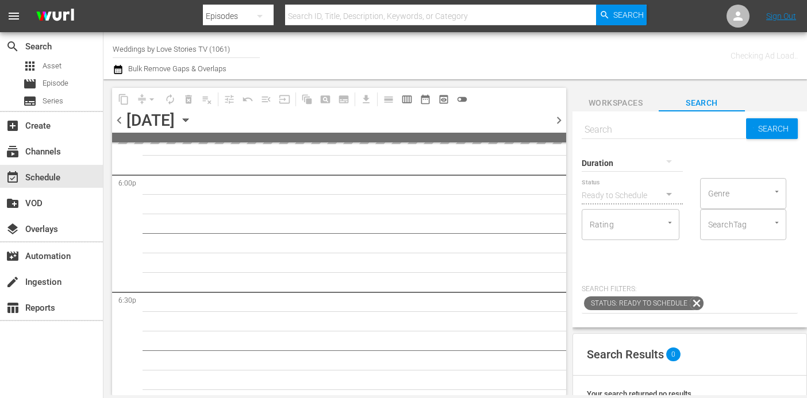
scroll to position [4641, 0]
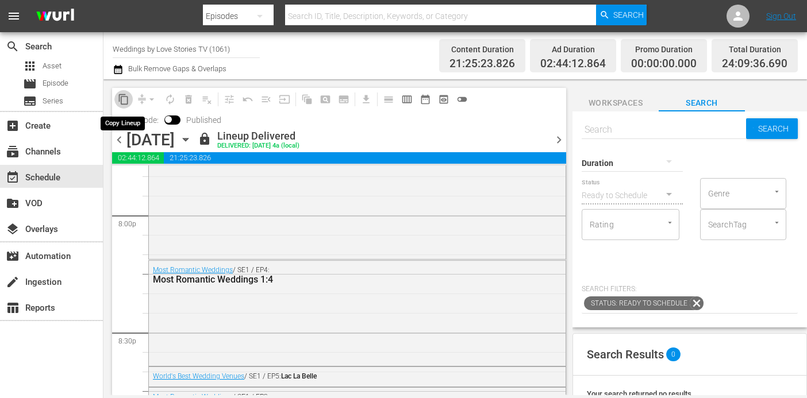
click at [121, 101] on span "content_copy" at bounding box center [123, 99] width 11 height 11
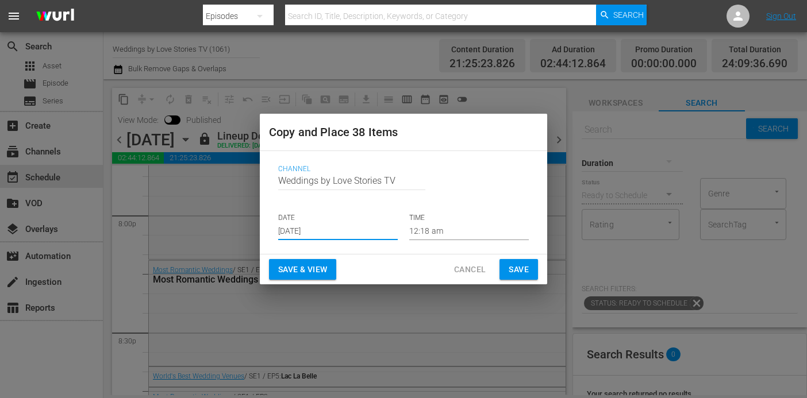
click at [366, 230] on input "Aug 28th 2025" at bounding box center [338, 231] width 120 height 17
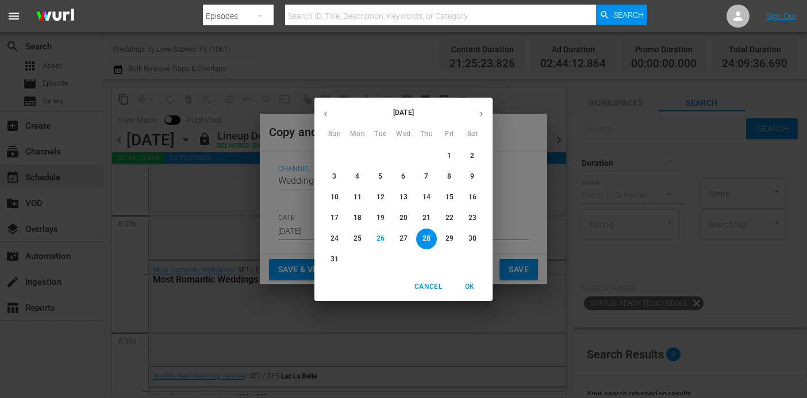
click at [482, 109] on button "button" at bounding box center [481, 114] width 22 height 22
click at [377, 221] on p "23" at bounding box center [381, 218] width 8 height 10
type input "Sep 23rd 2025"
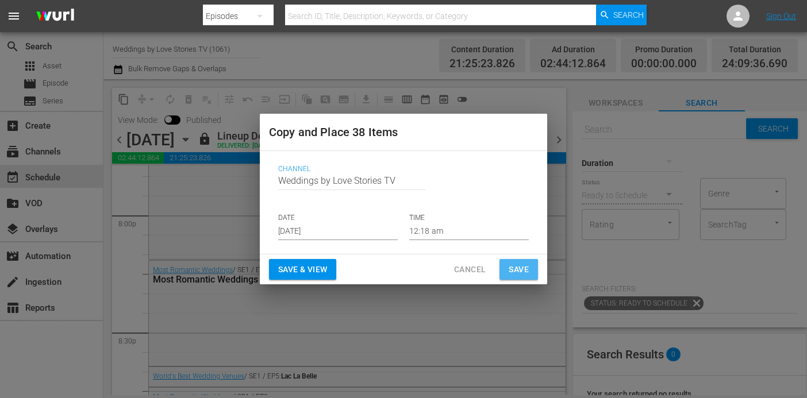
click at [518, 267] on span "Save" at bounding box center [519, 270] width 20 height 14
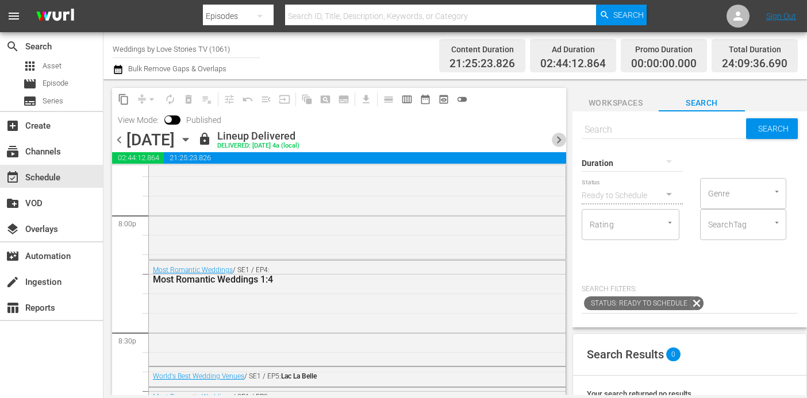
click at [558, 141] on span "chevron_right" at bounding box center [559, 140] width 14 height 14
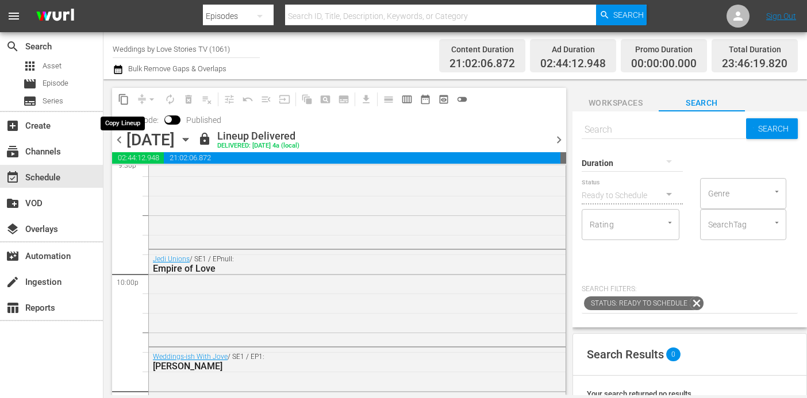
scroll to position [4661, 0]
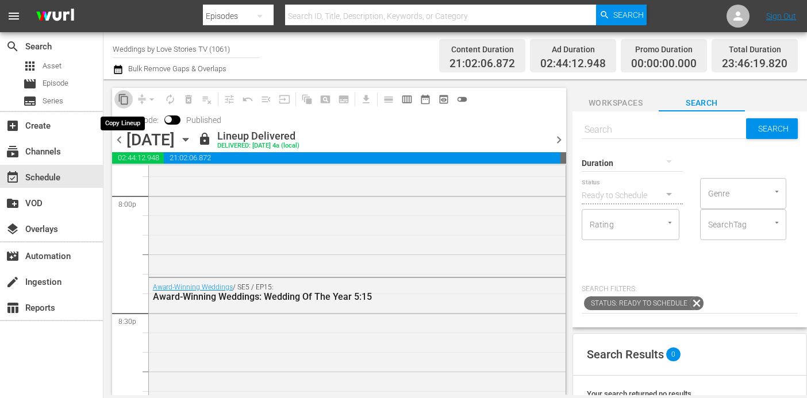
click at [120, 97] on span "content_copy" at bounding box center [123, 99] width 11 height 11
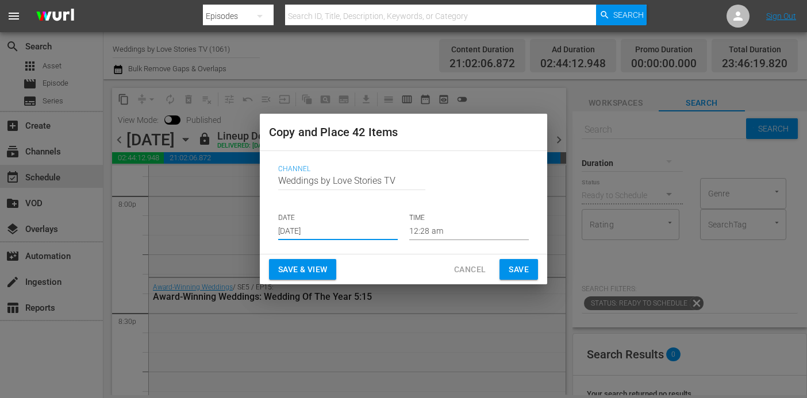
click at [346, 228] on input "Aug 28th 2025" at bounding box center [338, 231] width 120 height 17
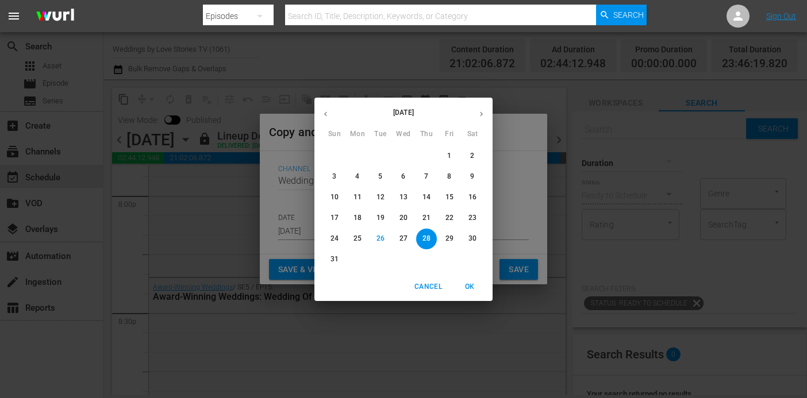
click at [472, 111] on button "button" at bounding box center [481, 114] width 22 height 22
click at [406, 217] on p "24" at bounding box center [404, 218] width 8 height 10
type input "Sep 24th 2025"
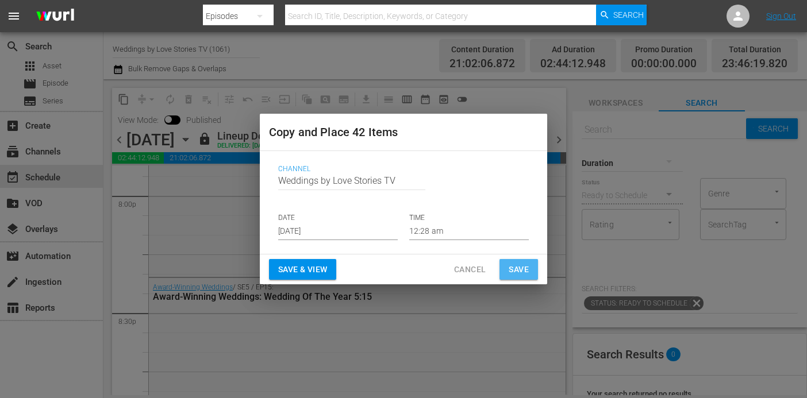
click at [512, 264] on span "Save" at bounding box center [519, 270] width 20 height 14
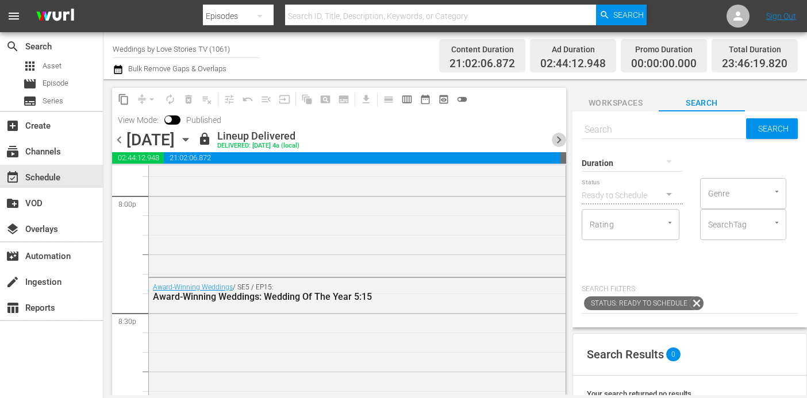
click at [557, 138] on span "chevron_right" at bounding box center [559, 140] width 14 height 14
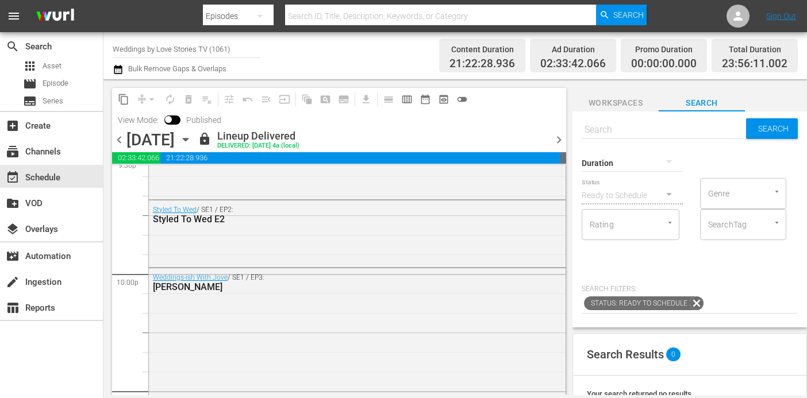
scroll to position [4622, 0]
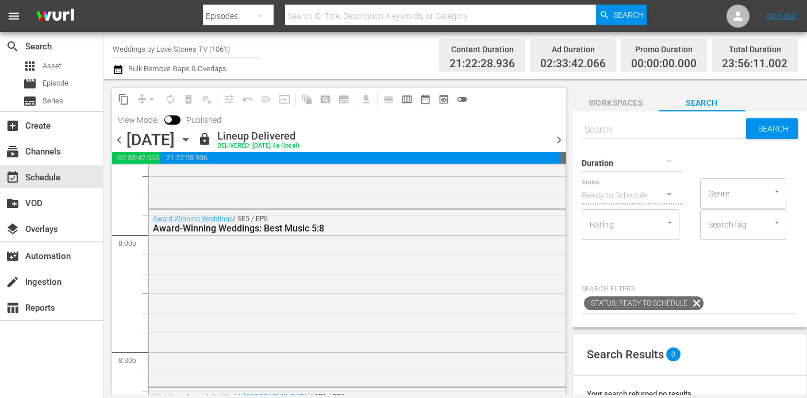
click at [124, 99] on span "content_copy" at bounding box center [123, 99] width 11 height 11
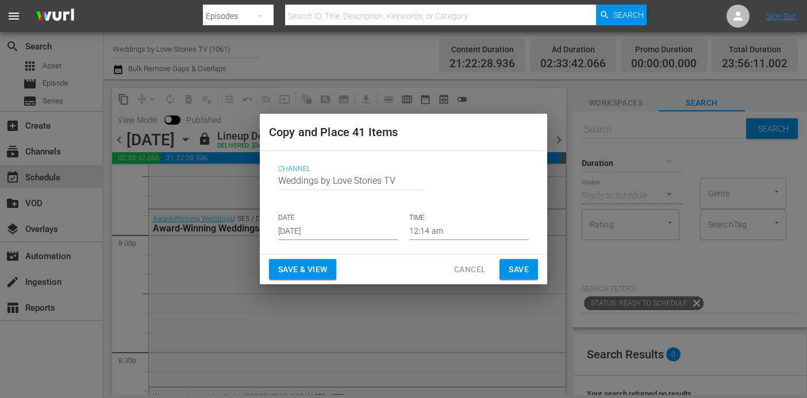
click at [347, 230] on input "Aug 28th 2025" at bounding box center [338, 231] width 120 height 17
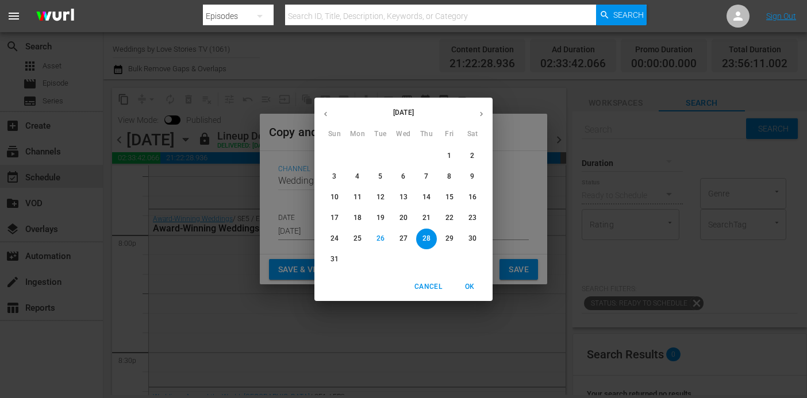
click at [481, 114] on icon "button" at bounding box center [481, 114] width 3 height 5
click at [406, 214] on p "24" at bounding box center [404, 218] width 8 height 10
type input "Sep 24th 2025"
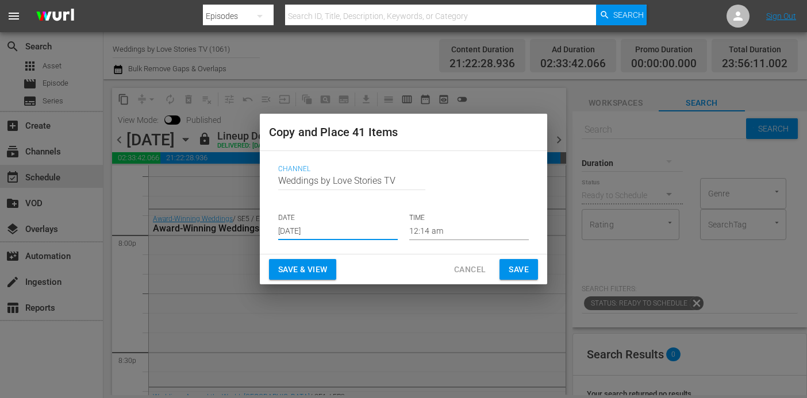
click at [525, 264] on span "Save" at bounding box center [519, 270] width 20 height 14
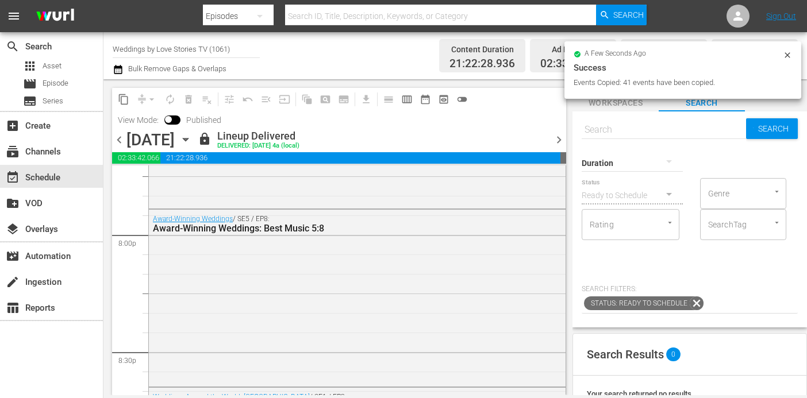
click at [557, 141] on span "chevron_right" at bounding box center [559, 140] width 14 height 14
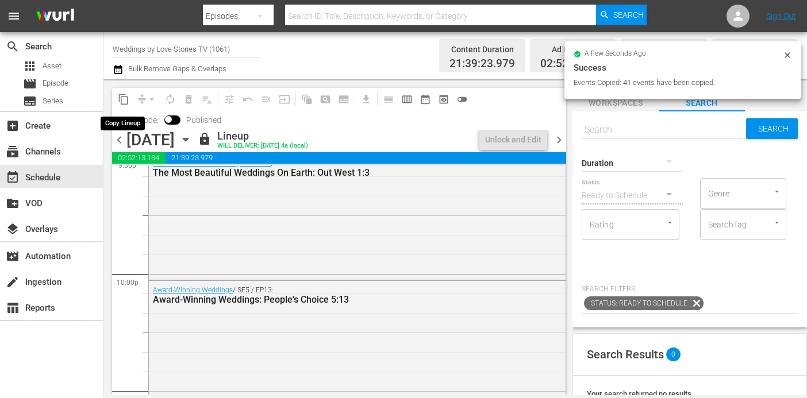
scroll to position [4700, 0]
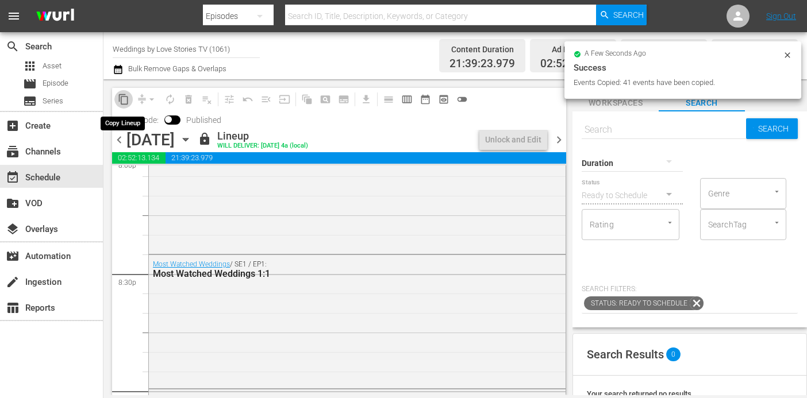
click at [122, 100] on span "content_copy" at bounding box center [123, 99] width 11 height 11
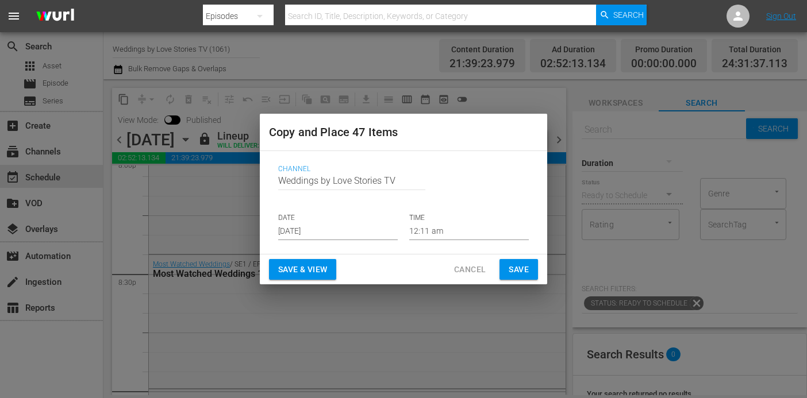
click at [346, 236] on input "Aug 28th 2025" at bounding box center [338, 231] width 120 height 17
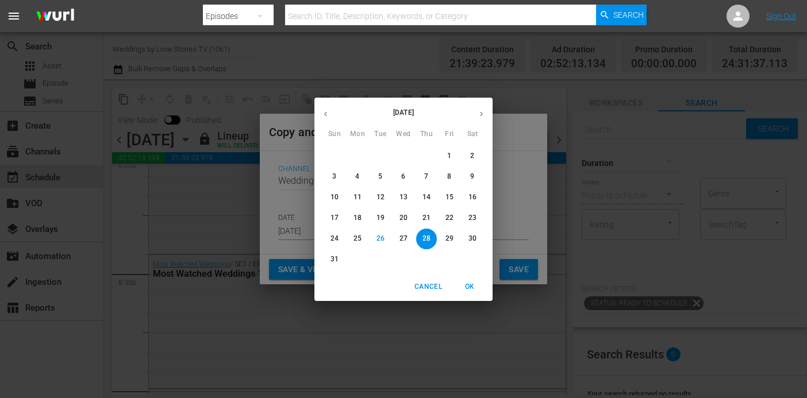
click at [485, 118] on button "button" at bounding box center [481, 114] width 22 height 22
click at [447, 222] on p "26" at bounding box center [450, 218] width 8 height 10
type input "Sep 26th 2025"
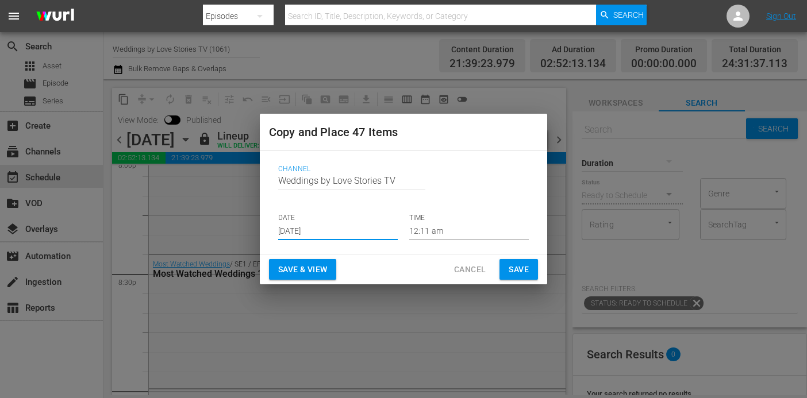
click at [516, 268] on span "Save" at bounding box center [519, 270] width 20 height 14
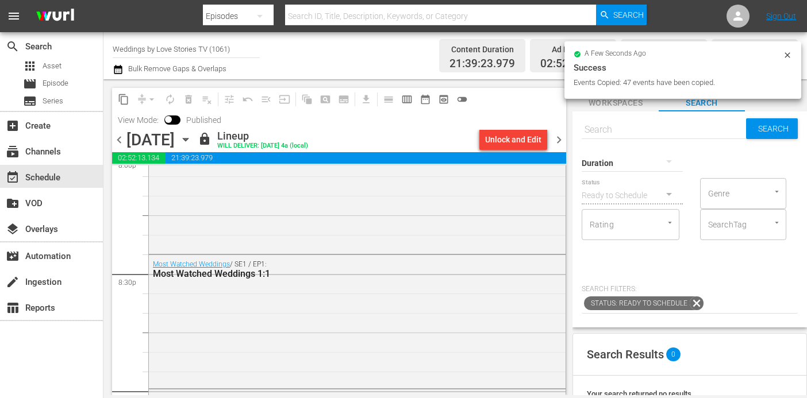
click at [558, 136] on span "chevron_right" at bounding box center [559, 140] width 14 height 14
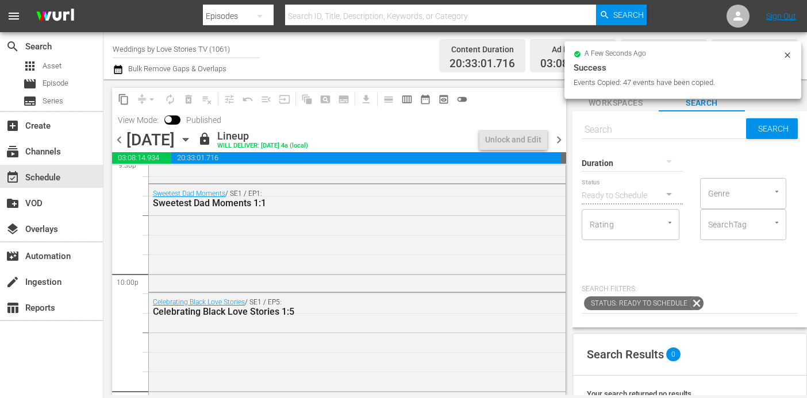
scroll to position [4485, 0]
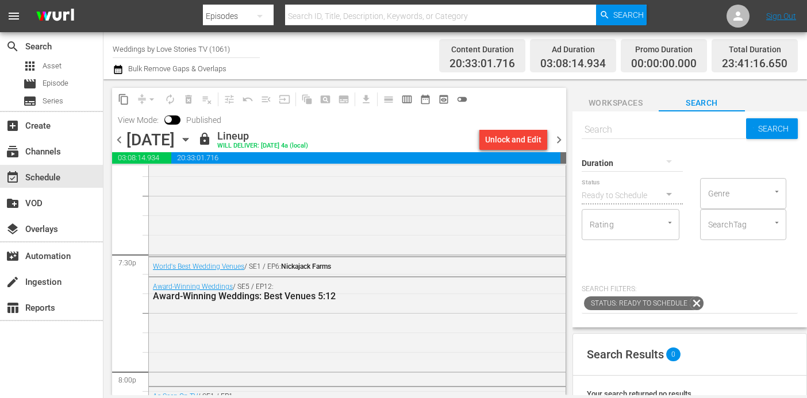
click at [188, 139] on icon "button" at bounding box center [185, 140] width 5 height 3
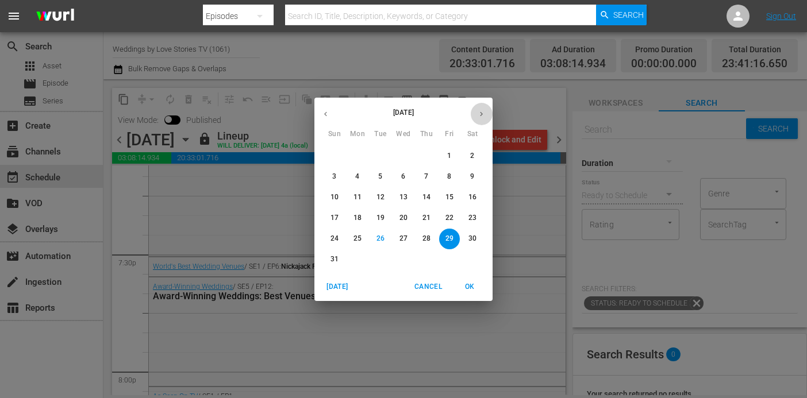
click at [482, 105] on button "button" at bounding box center [481, 114] width 22 height 22
click at [385, 216] on span "23" at bounding box center [380, 218] width 21 height 10
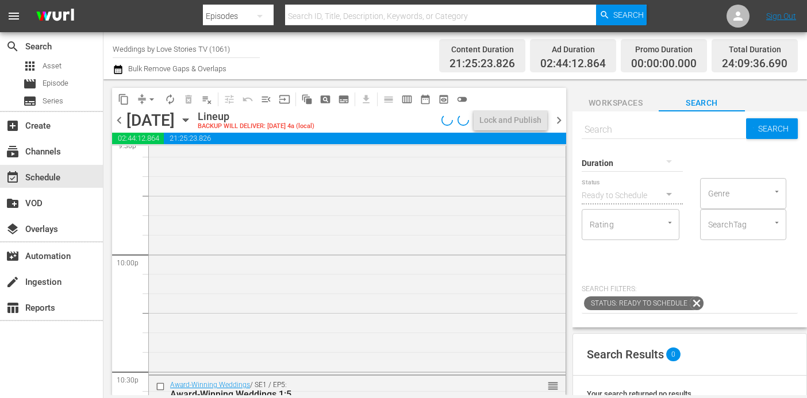
scroll to position [4700, 0]
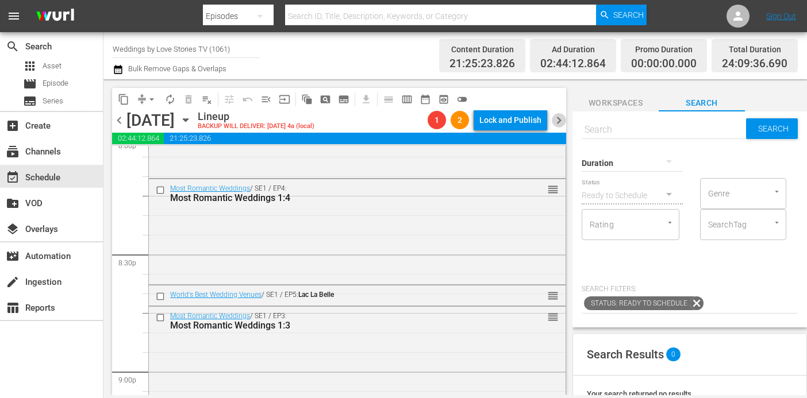
click at [559, 119] on span "chevron_right" at bounding box center [559, 120] width 14 height 14
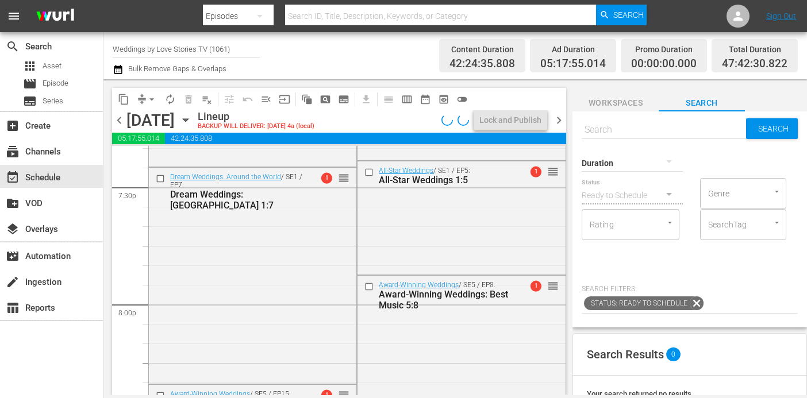
scroll to position [4645, 0]
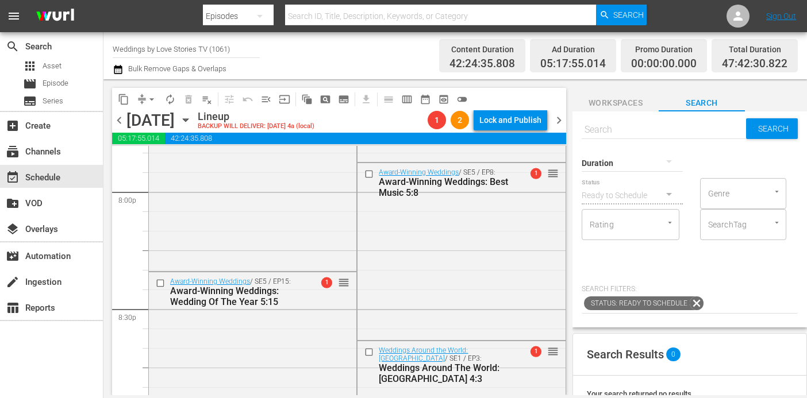
click at [147, 95] on span "arrow_drop_down" at bounding box center [151, 99] width 11 height 11
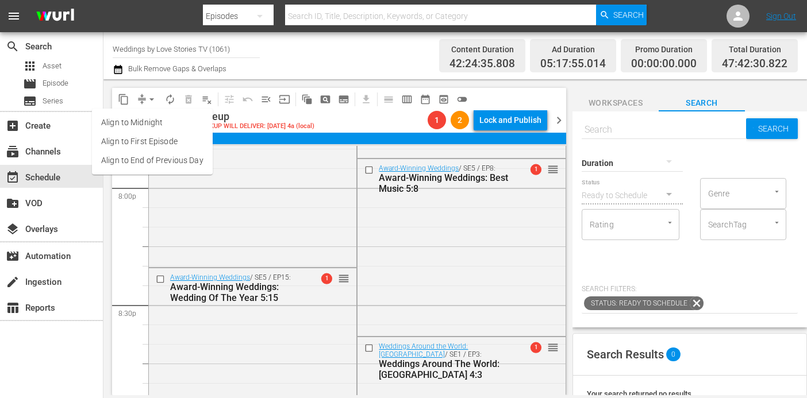
click at [173, 157] on li "Align to End of Previous Day" at bounding box center [152, 160] width 121 height 19
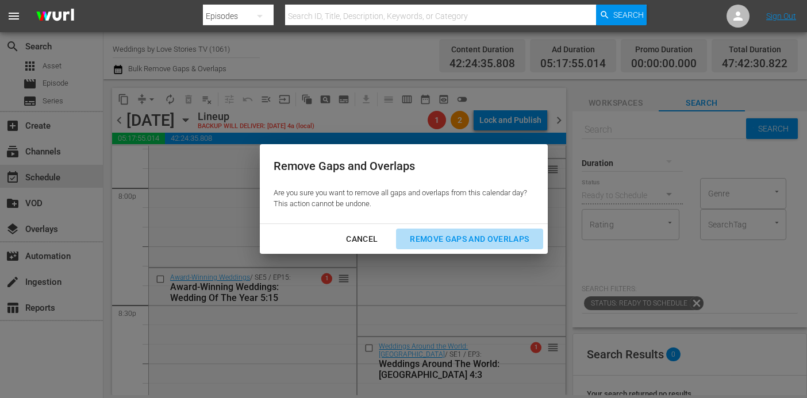
click at [474, 240] on div "Remove Gaps and Overlaps" at bounding box center [469, 239] width 137 height 14
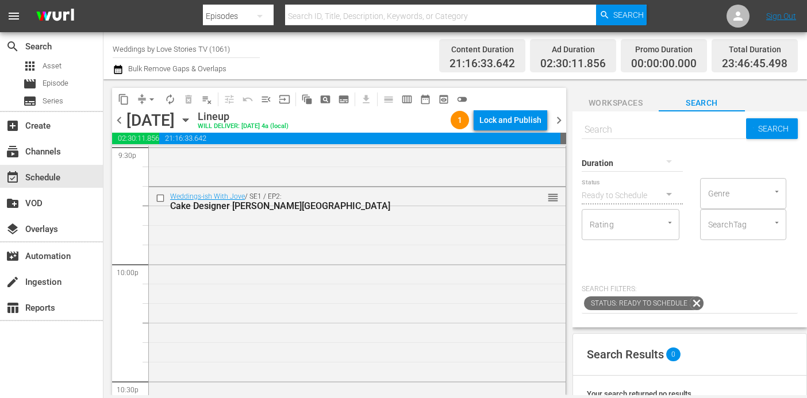
scroll to position [5436, 0]
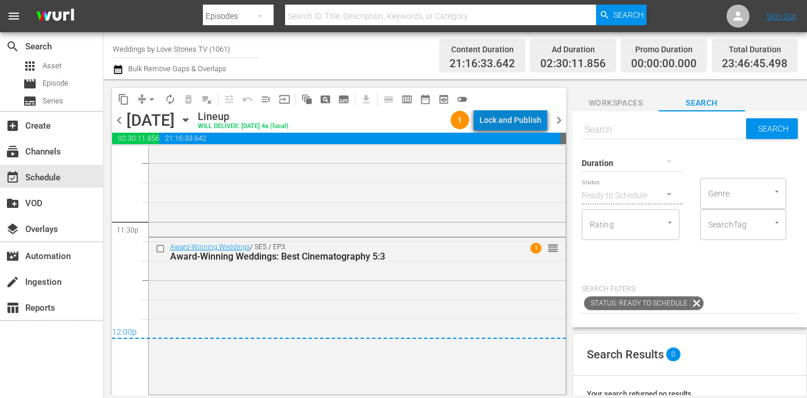
click at [525, 119] on div "Lock and Publish" at bounding box center [510, 120] width 62 height 21
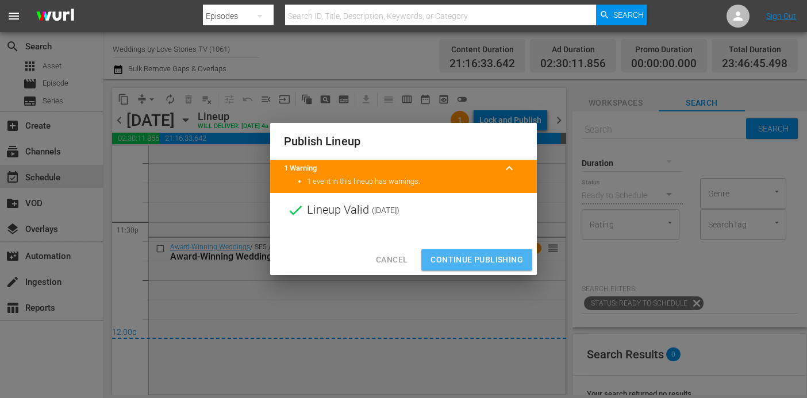
click at [495, 259] on span "Continue Publishing" at bounding box center [477, 260] width 93 height 14
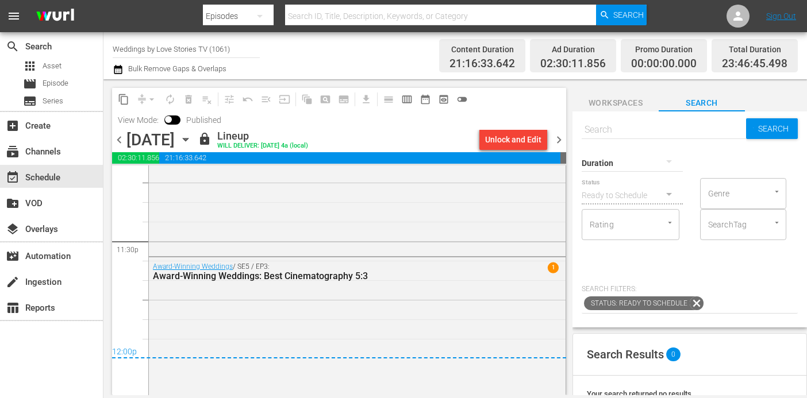
click at [561, 143] on span "chevron_right" at bounding box center [559, 140] width 14 height 14
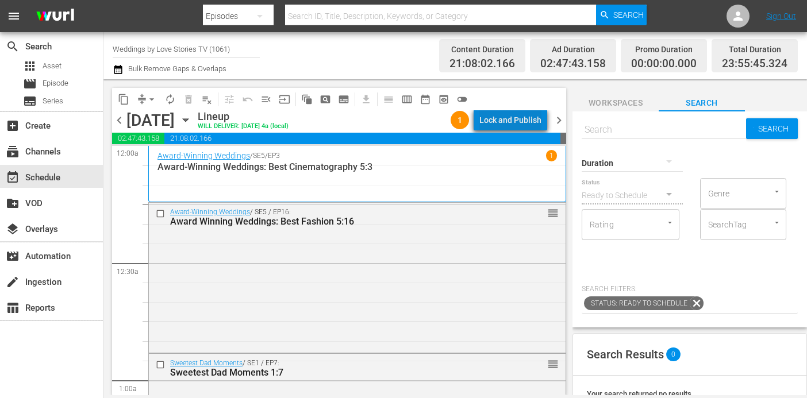
click at [517, 121] on div "Lock and Publish" at bounding box center [510, 120] width 62 height 21
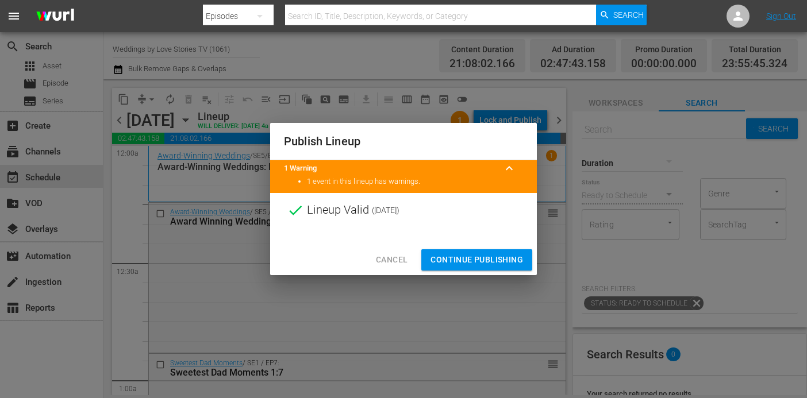
click at [490, 262] on span "Continue Publishing" at bounding box center [477, 260] width 93 height 14
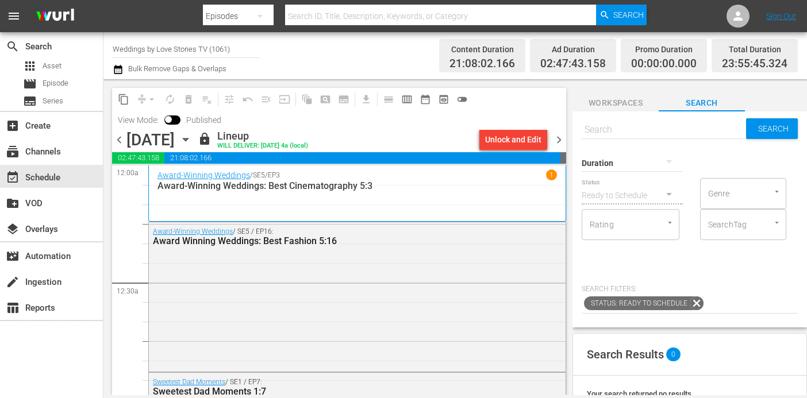
click at [559, 140] on span "chevron_right" at bounding box center [559, 140] width 14 height 14
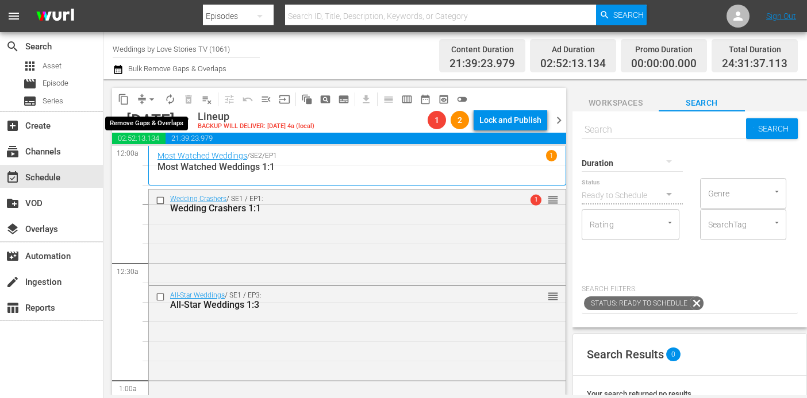
click at [146, 100] on span "arrow_drop_down" at bounding box center [151, 99] width 11 height 11
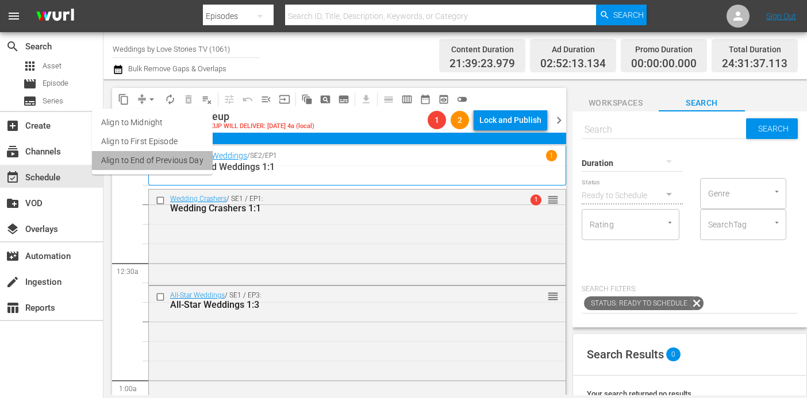
click at [168, 158] on li "Align to End of Previous Day" at bounding box center [152, 160] width 121 height 19
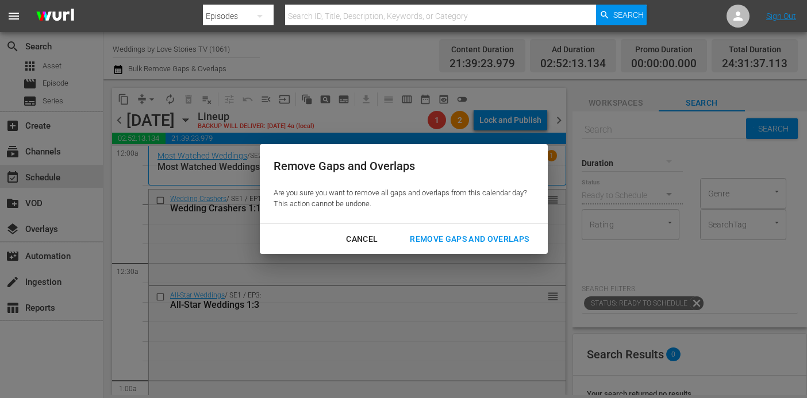
click at [450, 240] on div "Remove Gaps and Overlaps" at bounding box center [469, 239] width 137 height 14
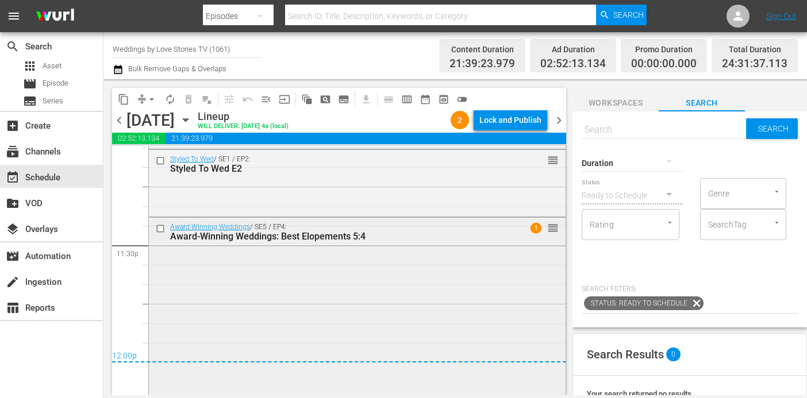
scroll to position [5415, 0]
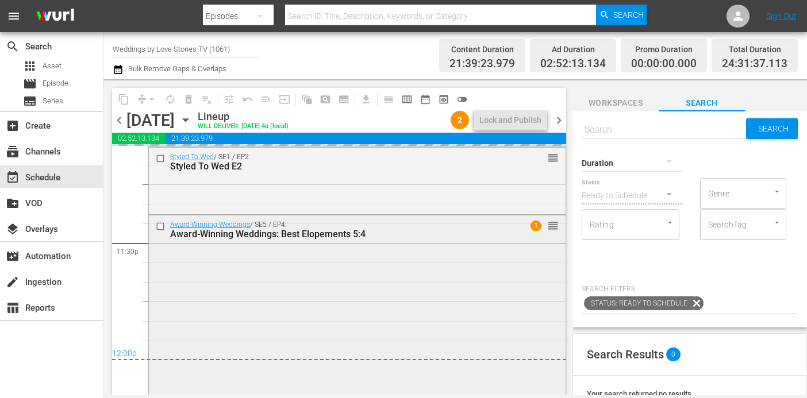
click at [553, 229] on span "reorder" at bounding box center [552, 226] width 11 height 13
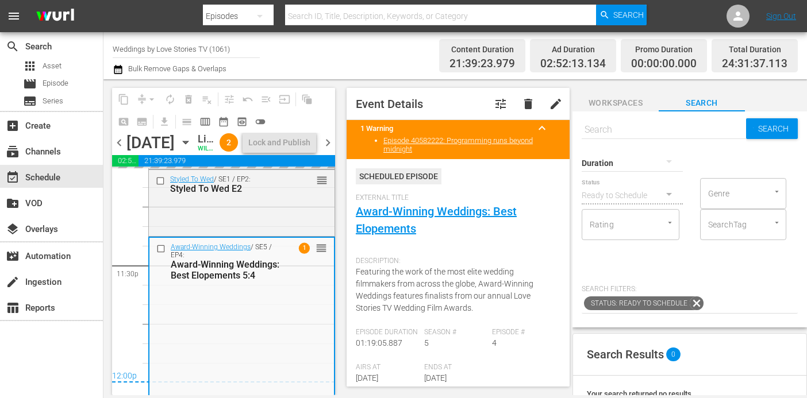
click at [530, 102] on span "delete" at bounding box center [528, 104] width 14 height 14
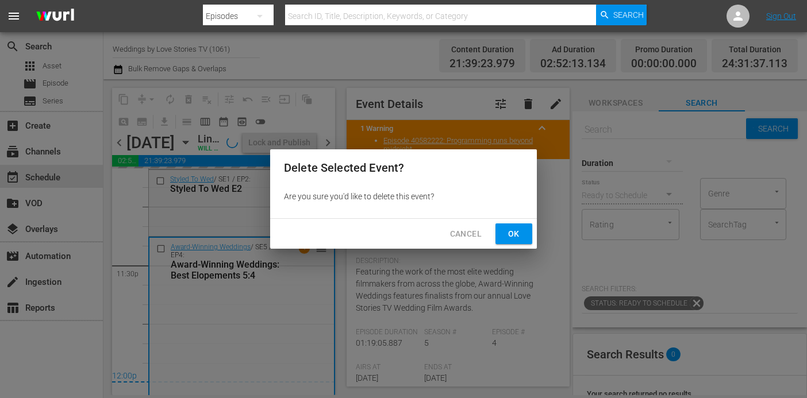
click at [519, 237] on span "Ok" at bounding box center [514, 234] width 18 height 14
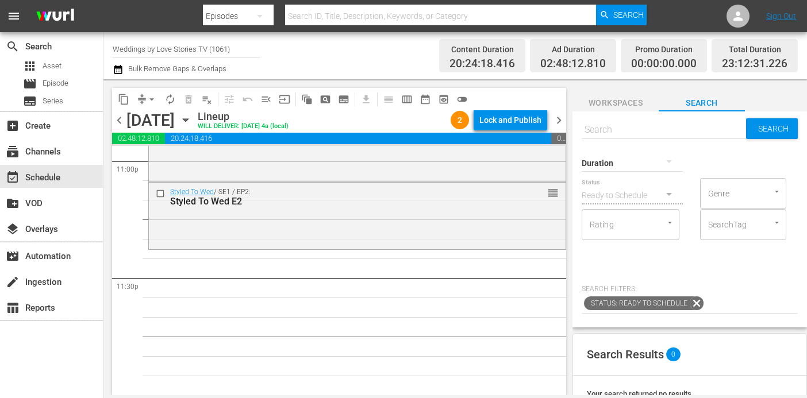
scroll to position [5380, 0]
click at [602, 167] on div at bounding box center [632, 163] width 101 height 32
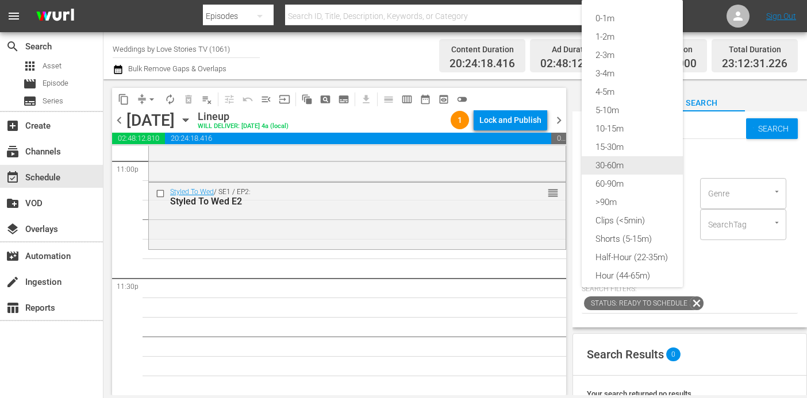
click at [615, 169] on div "30-60m" at bounding box center [632, 165] width 101 height 18
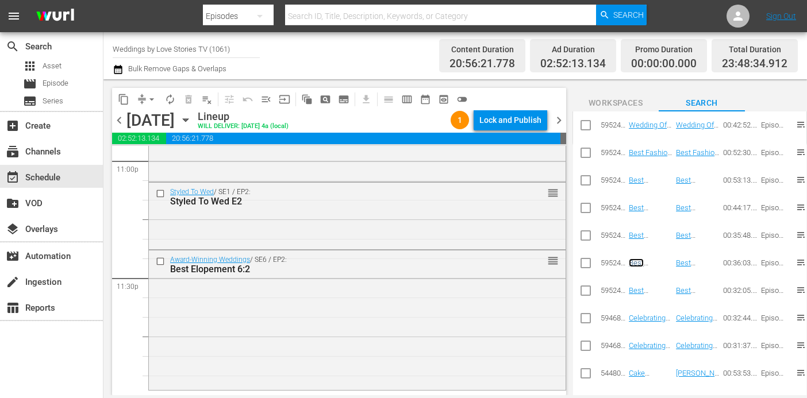
scroll to position [5380, 0]
click at [555, 260] on span "reorder" at bounding box center [552, 261] width 11 height 13
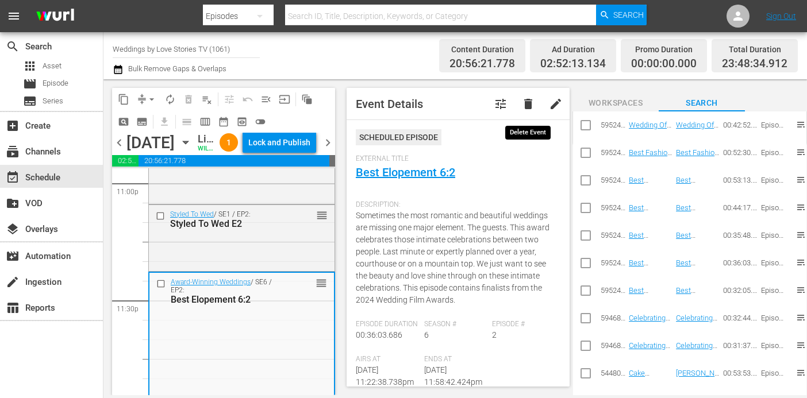
click at [532, 106] on span "delete" at bounding box center [528, 104] width 14 height 14
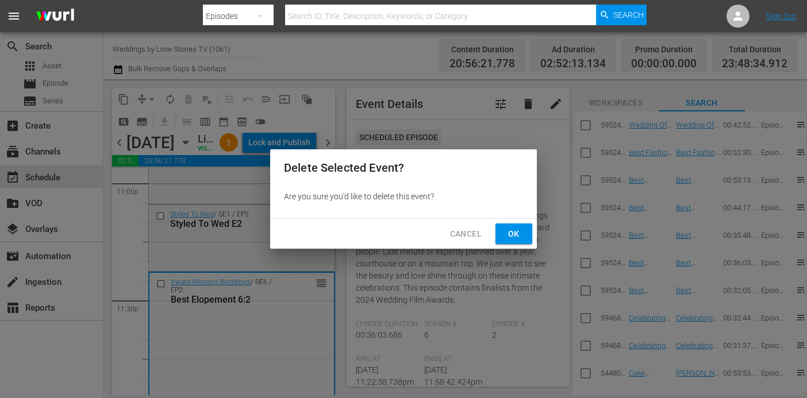
click at [523, 238] on span "Ok" at bounding box center [514, 234] width 18 height 14
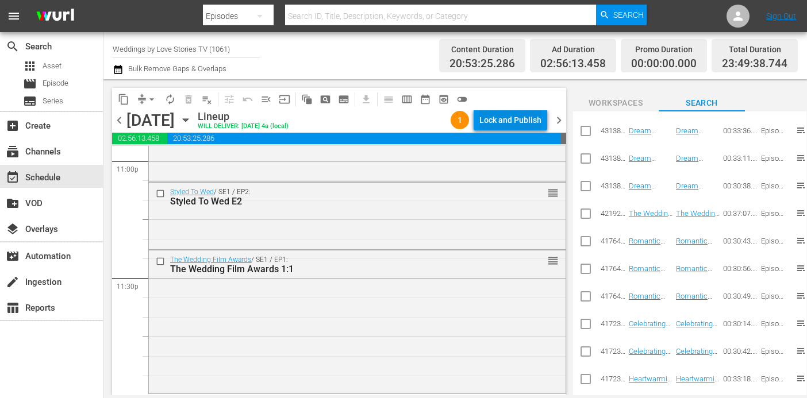
click at [502, 116] on div "Lock and Publish" at bounding box center [510, 120] width 62 height 21
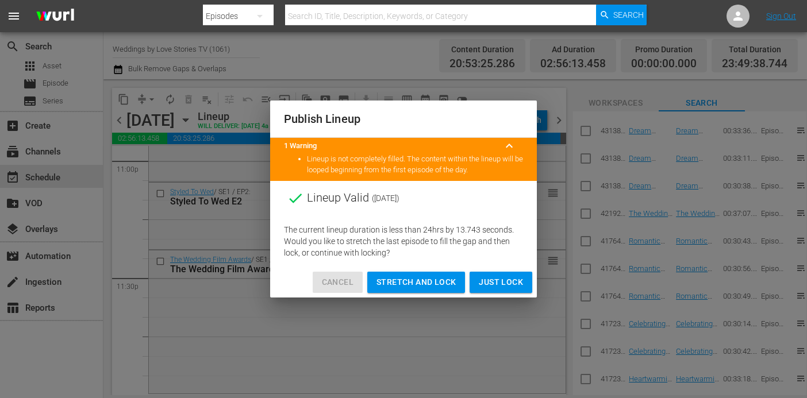
click at [340, 284] on span "Cancel" at bounding box center [338, 282] width 32 height 14
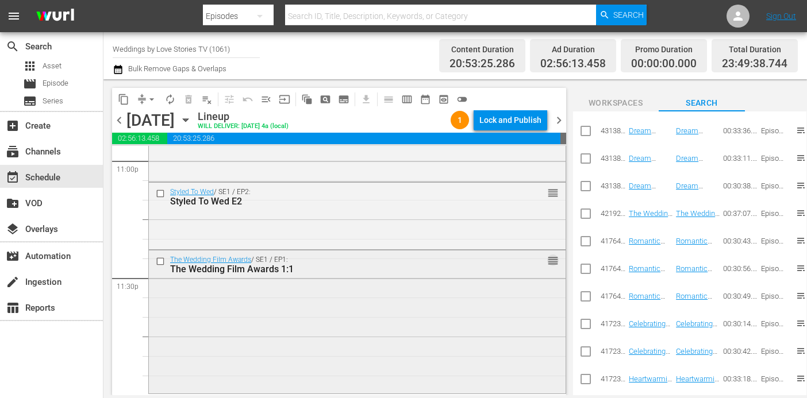
click at [552, 260] on span "reorder" at bounding box center [552, 261] width 11 height 13
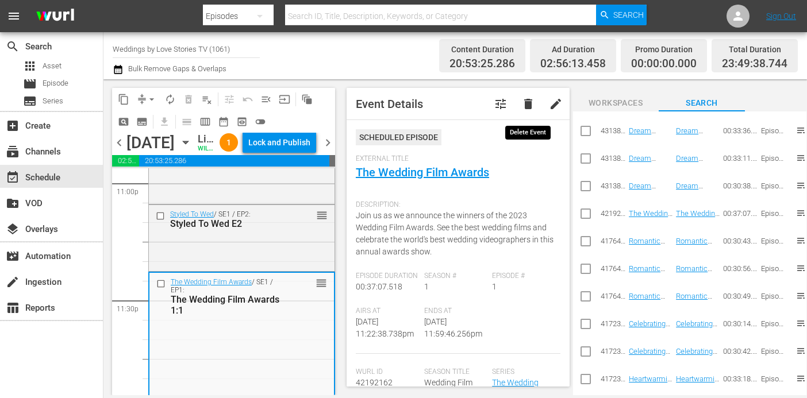
click at [525, 102] on span "delete" at bounding box center [528, 104] width 14 height 14
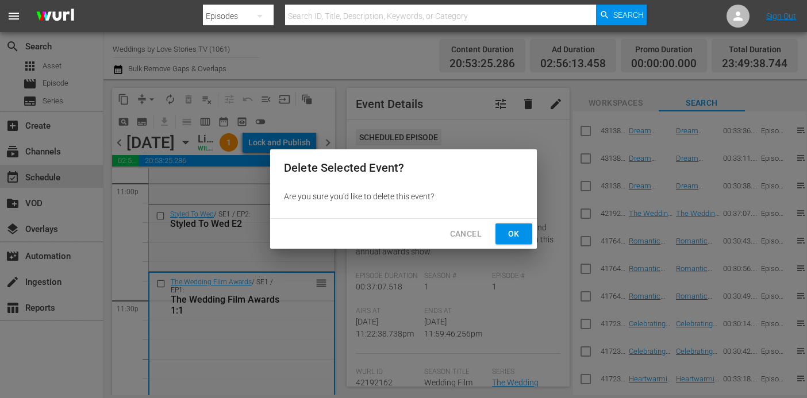
click at [521, 231] on span "Ok" at bounding box center [514, 234] width 18 height 14
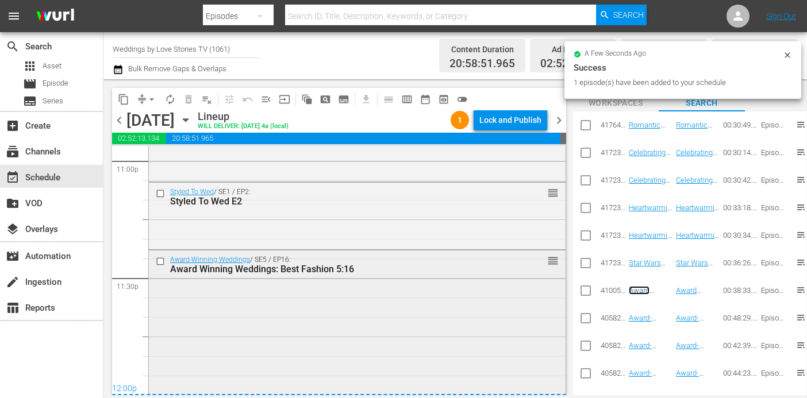
scroll to position [5385, 0]
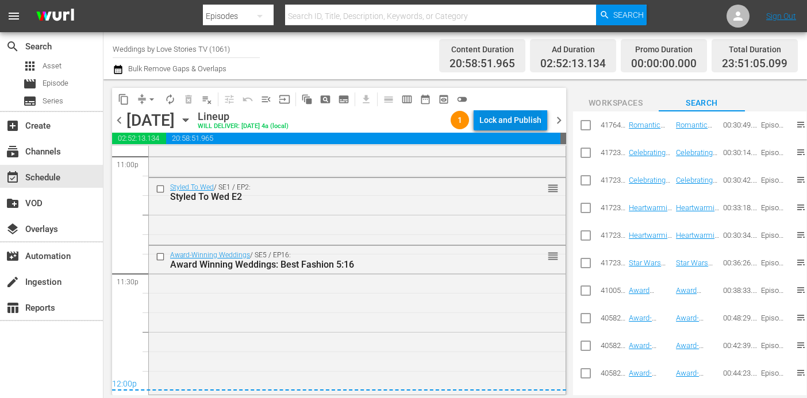
click at [512, 116] on div "Lock and Publish" at bounding box center [510, 120] width 62 height 21
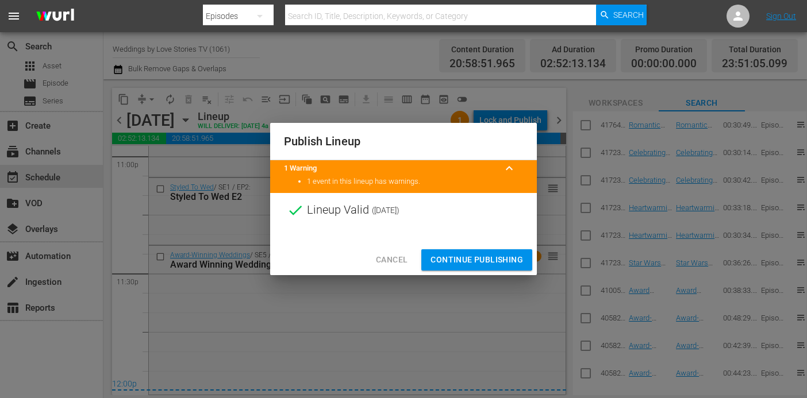
click at [458, 257] on span "Continue Publishing" at bounding box center [477, 260] width 93 height 14
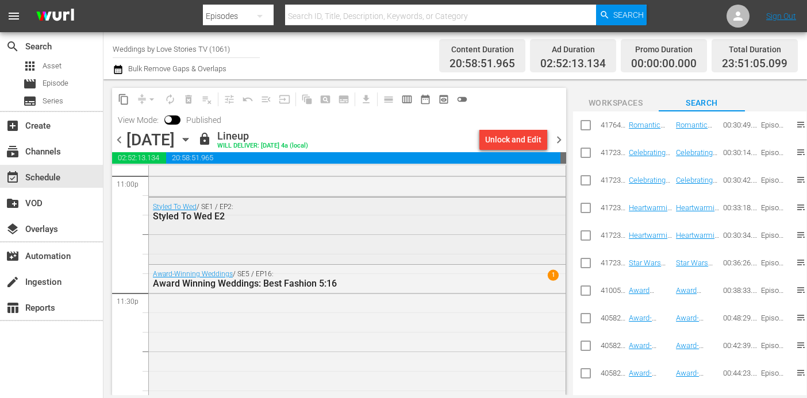
scroll to position [5404, 0]
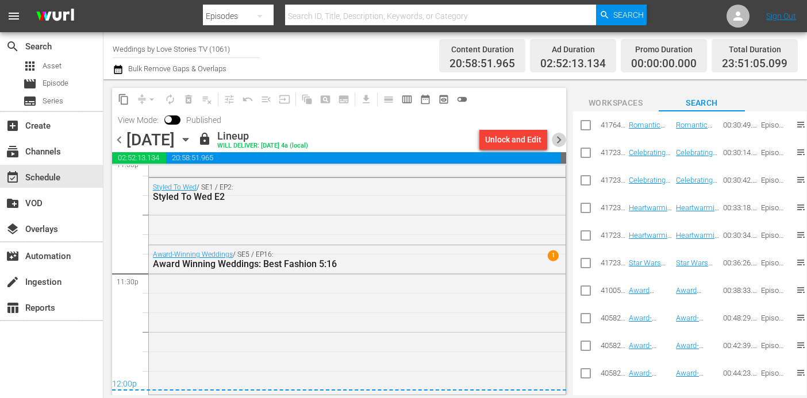
click at [558, 139] on span "chevron_right" at bounding box center [559, 140] width 14 height 14
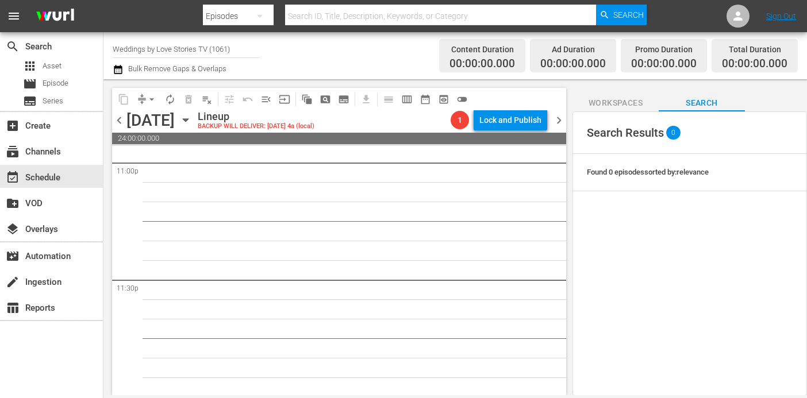
scroll to position [5380, 0]
click at [192, 121] on icon "button" at bounding box center [185, 120] width 13 height 13
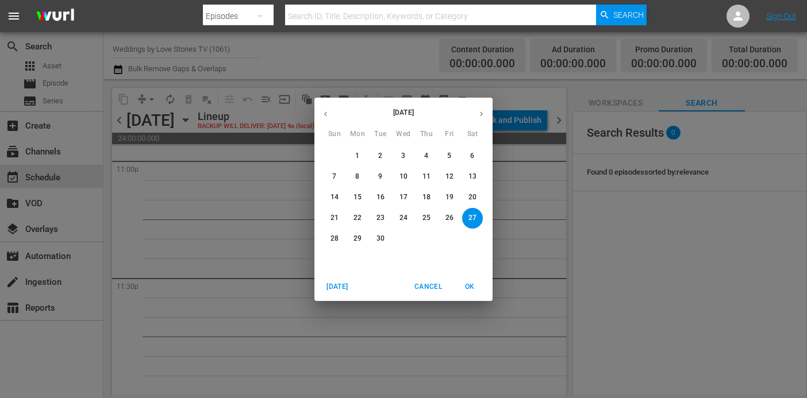
click at [324, 112] on icon "button" at bounding box center [325, 114] width 9 height 9
click at [477, 217] on span "23" at bounding box center [472, 218] width 21 height 10
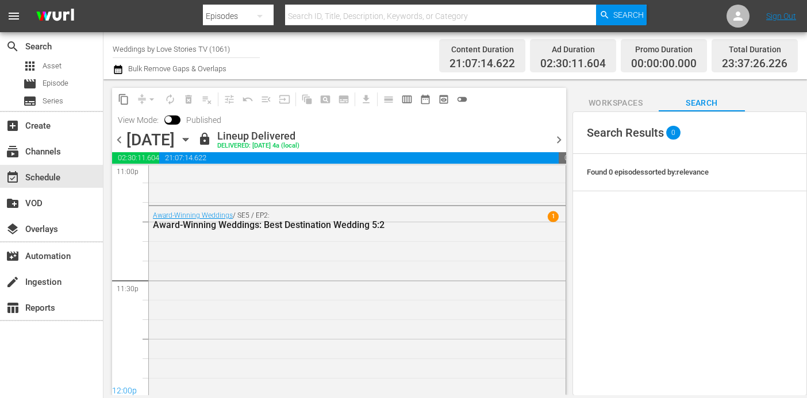
scroll to position [5404, 0]
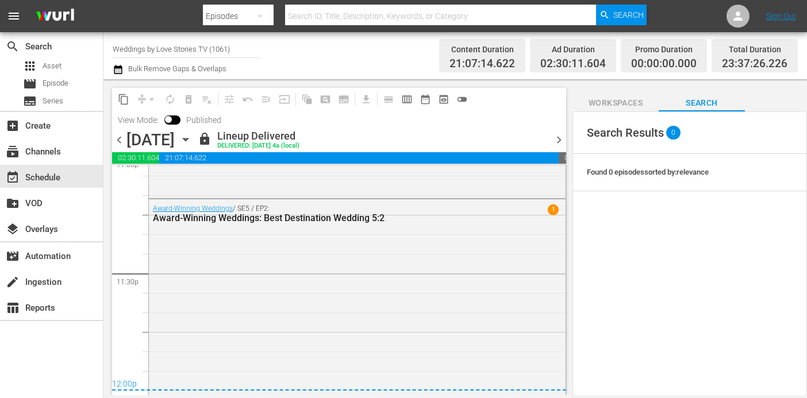
click at [122, 97] on span "content_copy" at bounding box center [123, 99] width 11 height 11
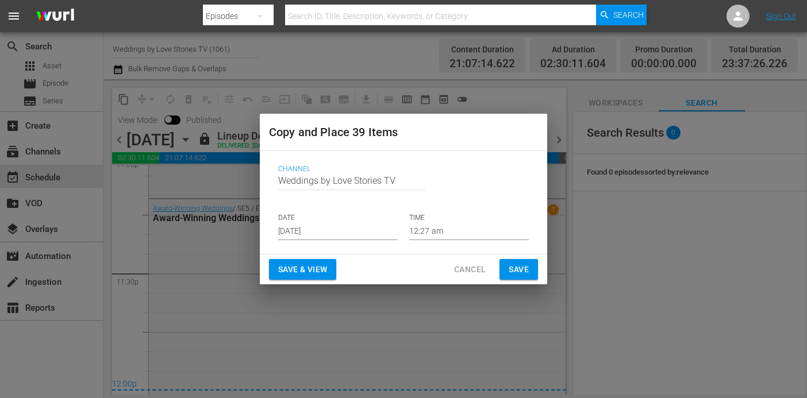
click at [331, 235] on input "Aug 28th 2025" at bounding box center [338, 231] width 120 height 17
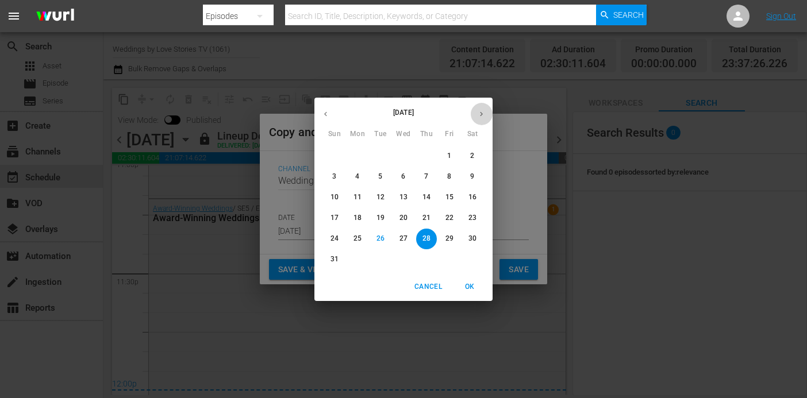
click at [484, 111] on icon "button" at bounding box center [481, 114] width 9 height 9
click at [481, 214] on span "27" at bounding box center [472, 218] width 21 height 10
type input "Sep 27th 2025"
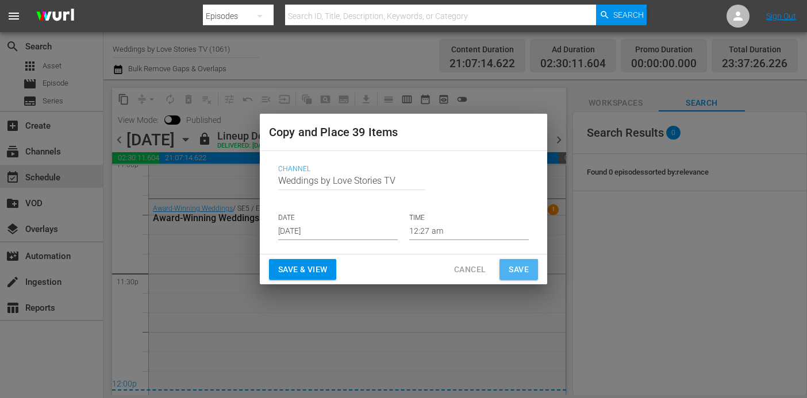
click at [515, 267] on span "Save" at bounding box center [519, 270] width 20 height 14
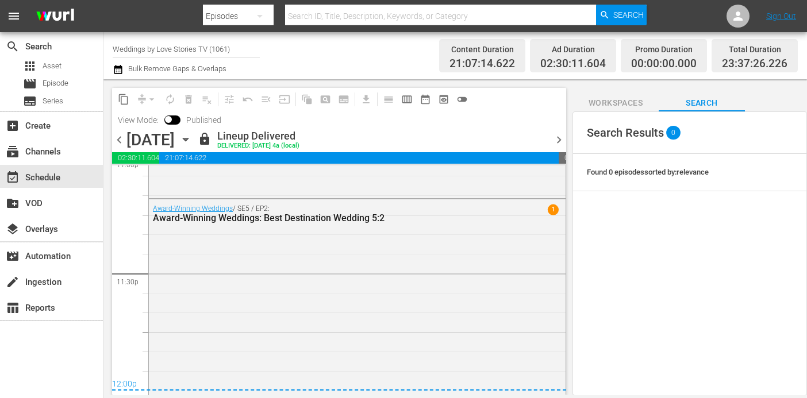
click at [558, 140] on span "chevron_right" at bounding box center [559, 140] width 14 height 14
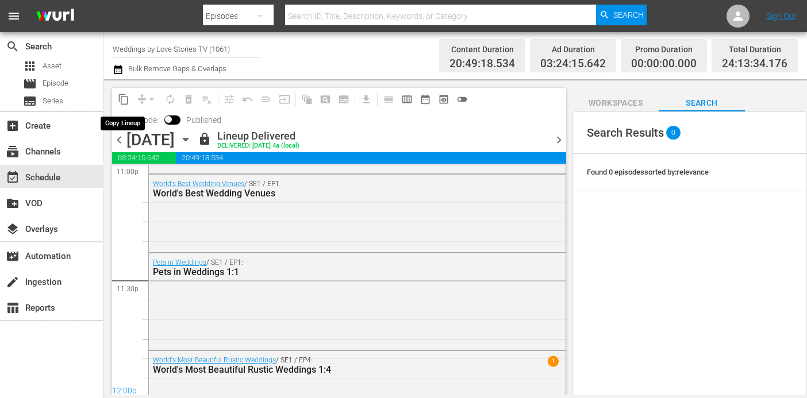
scroll to position [5404, 0]
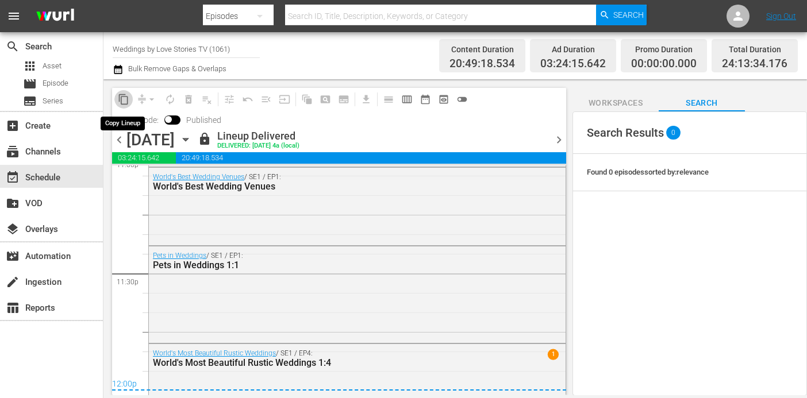
click at [125, 99] on span "content_copy" at bounding box center [123, 99] width 11 height 11
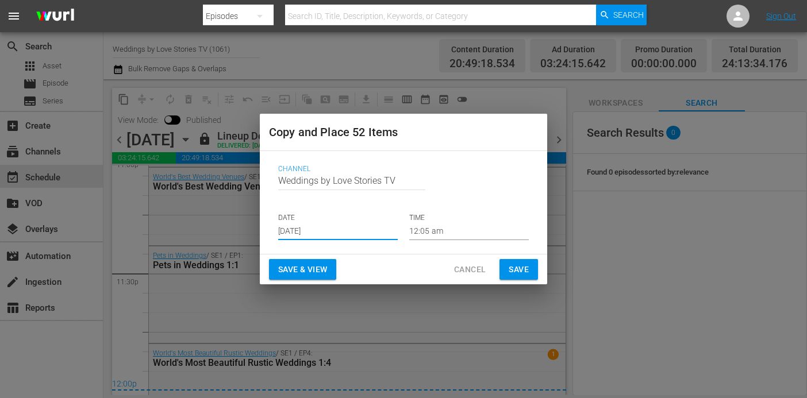
click at [353, 232] on input "Aug 28th 2025" at bounding box center [338, 231] width 120 height 17
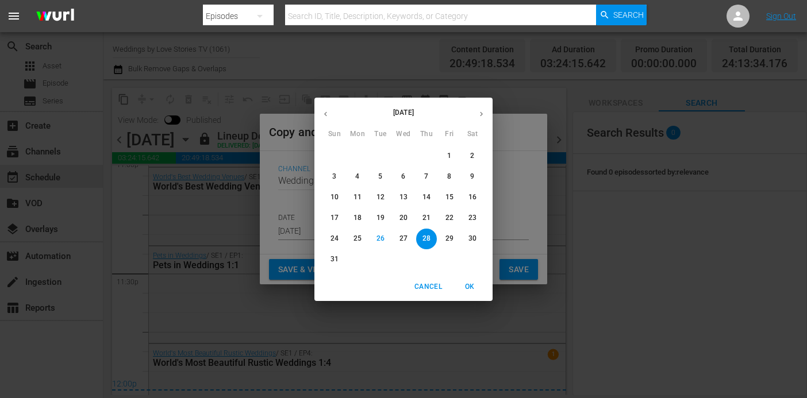
click at [479, 109] on button "button" at bounding box center [481, 114] width 22 height 22
click at [335, 237] on p "28" at bounding box center [335, 239] width 8 height 10
type input "Sep 28th 2025"
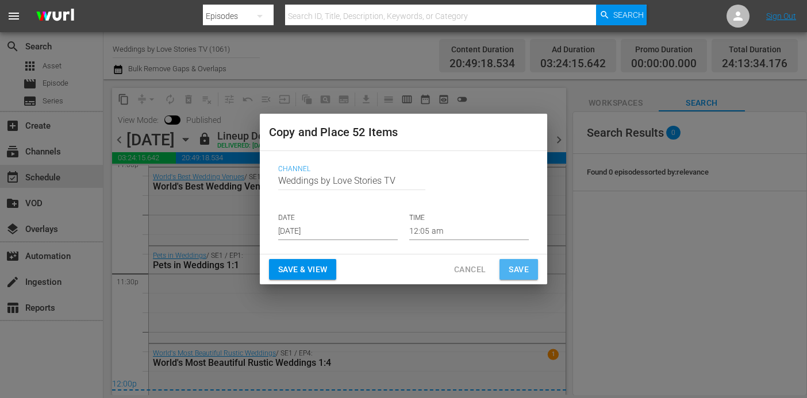
click at [518, 268] on span "Save" at bounding box center [519, 270] width 20 height 14
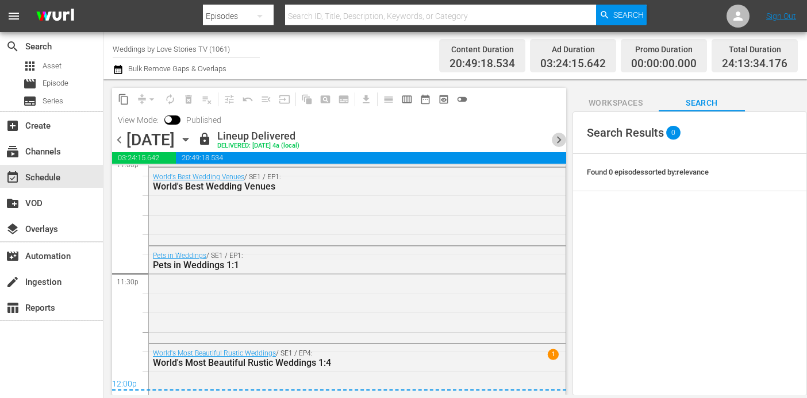
click at [560, 144] on span "chevron_right" at bounding box center [559, 140] width 14 height 14
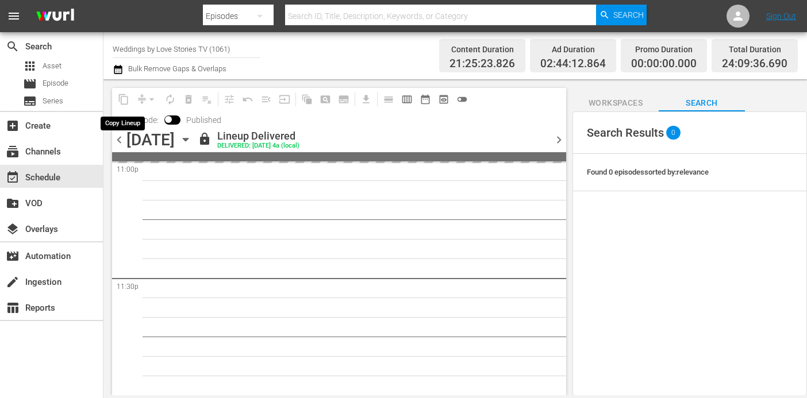
scroll to position [5404, 0]
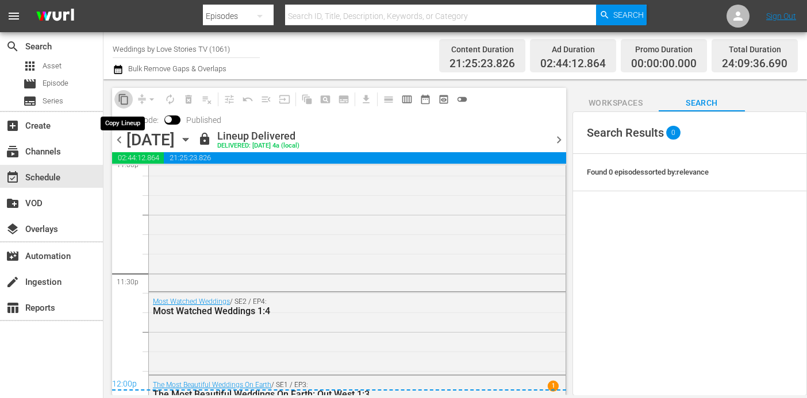
click at [117, 99] on button "content_copy" at bounding box center [123, 99] width 18 height 18
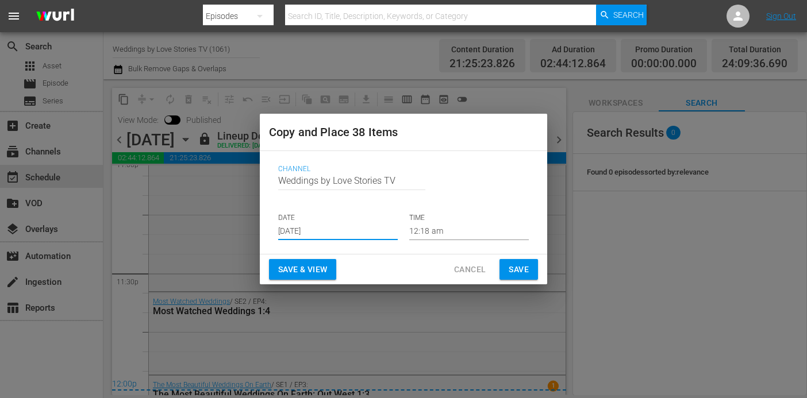
click at [370, 227] on input "Aug 28th 2025" at bounding box center [338, 231] width 120 height 17
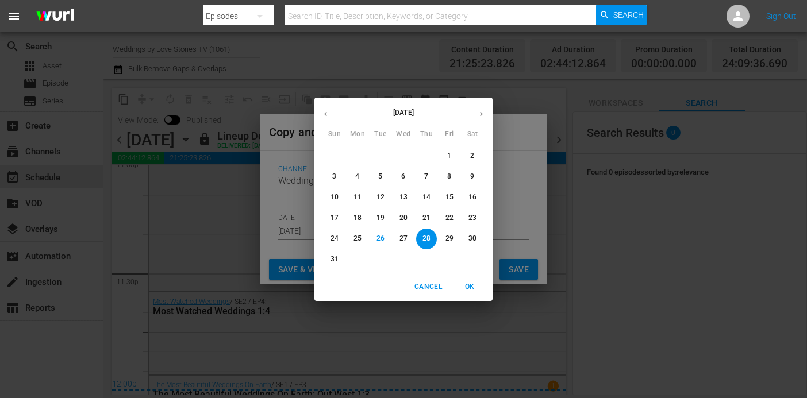
click at [478, 112] on icon "button" at bounding box center [481, 114] width 9 height 9
click at [356, 240] on p "29" at bounding box center [358, 239] width 8 height 10
type input "Sep 29th 2025"
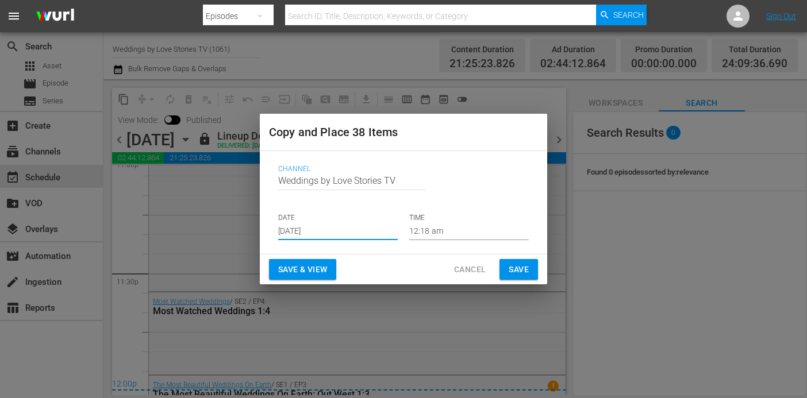
click at [524, 263] on span "Save" at bounding box center [519, 270] width 20 height 14
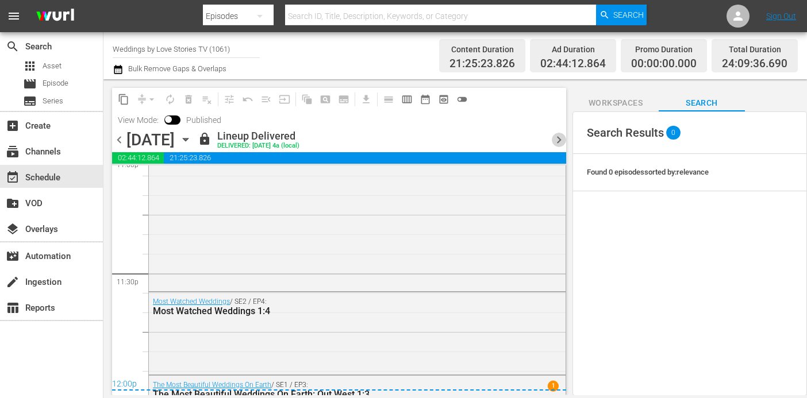
click at [561, 145] on span "chevron_right" at bounding box center [559, 140] width 14 height 14
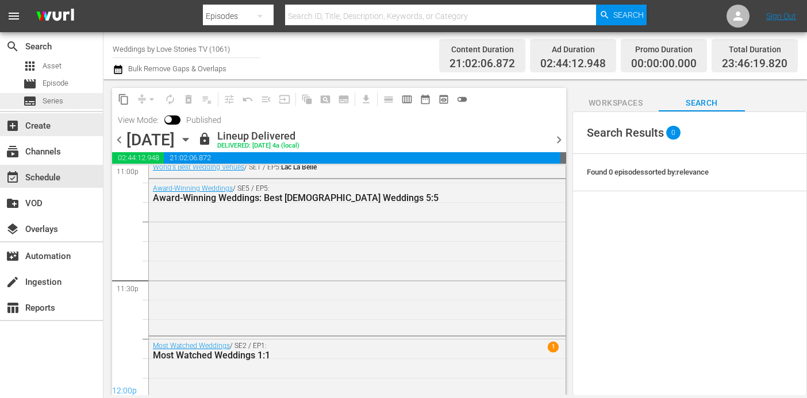
scroll to position [5404, 0]
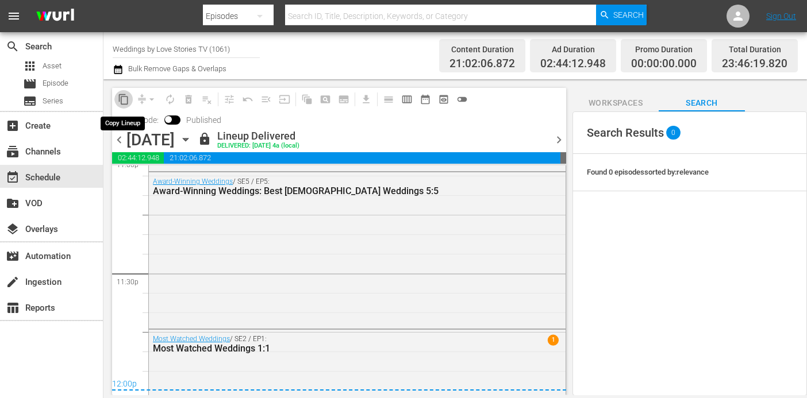
click at [125, 99] on span "content_copy" at bounding box center [123, 99] width 11 height 11
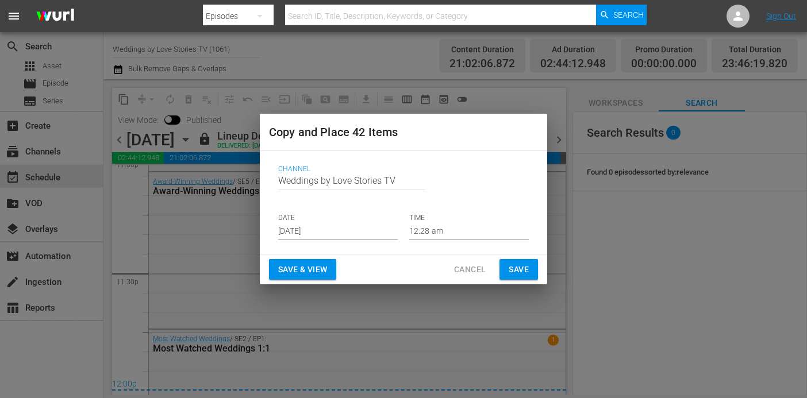
click at [356, 229] on input "Aug 28th 2025" at bounding box center [338, 231] width 120 height 17
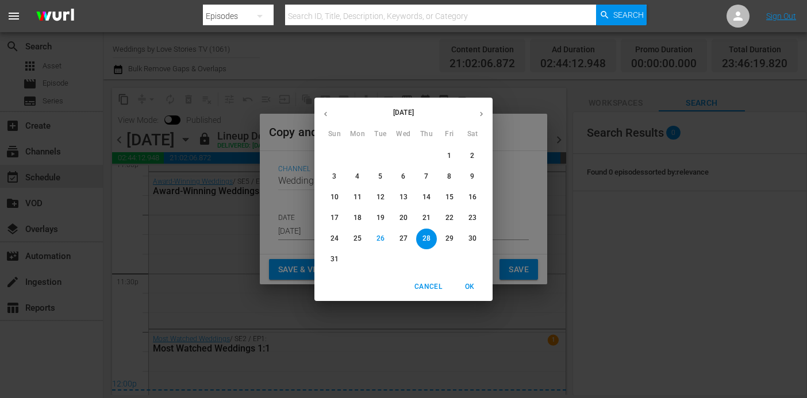
click at [451, 239] on p "29" at bounding box center [450, 239] width 8 height 10
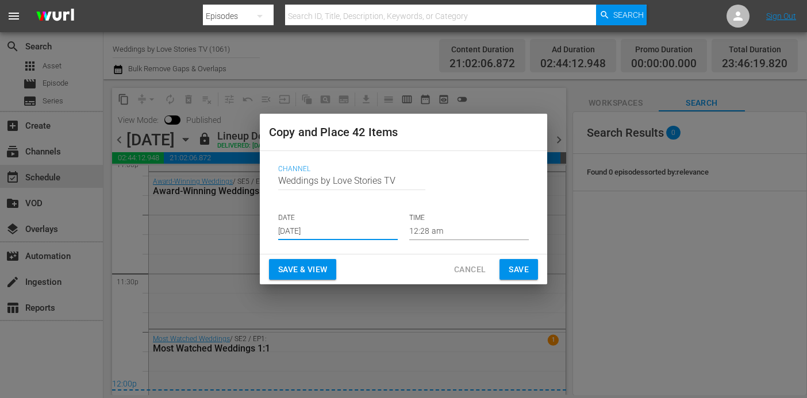
click at [356, 235] on input "Aug 29th 2025" at bounding box center [338, 231] width 120 height 17
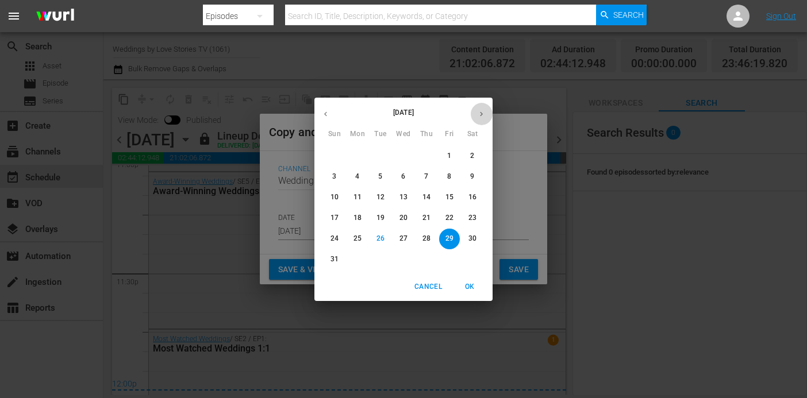
click at [479, 116] on icon "button" at bounding box center [481, 114] width 9 height 9
click at [376, 238] on span "30" at bounding box center [380, 239] width 21 height 10
type input "Sep 30th 2025"
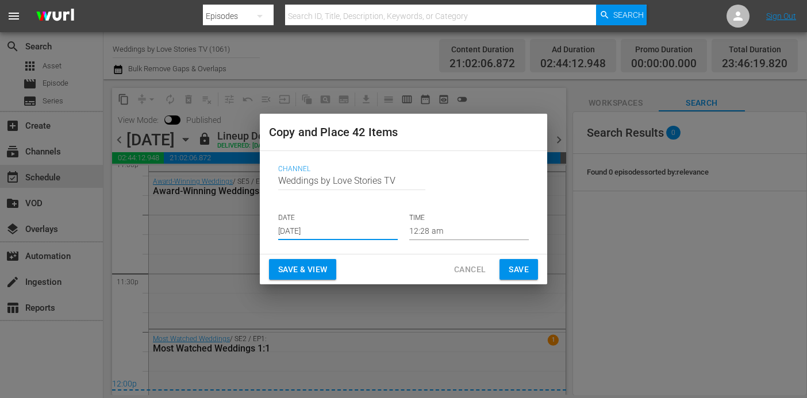
click at [512, 260] on button "Save" at bounding box center [519, 269] width 39 height 21
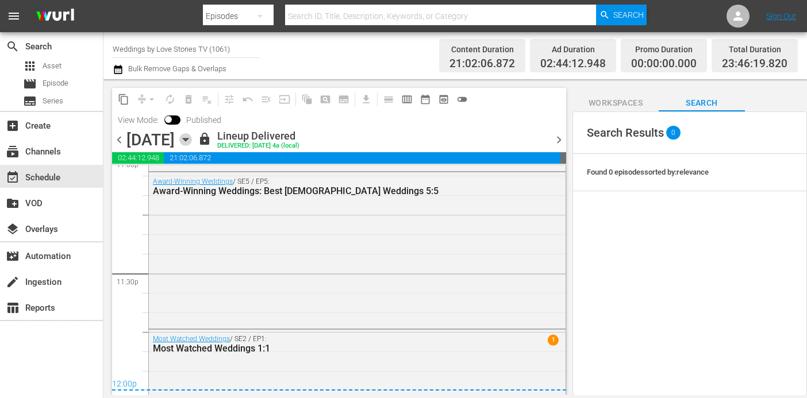
click at [192, 143] on icon "button" at bounding box center [185, 139] width 13 height 13
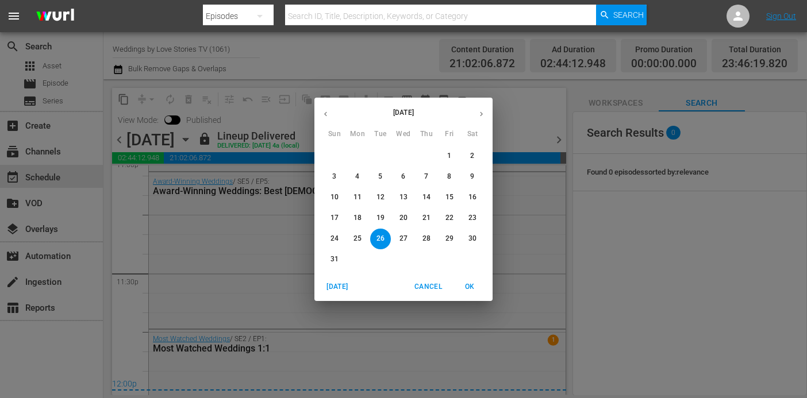
click at [479, 113] on icon "button" at bounding box center [481, 114] width 9 height 9
click at [364, 172] on span "8" at bounding box center [357, 177] width 21 height 10
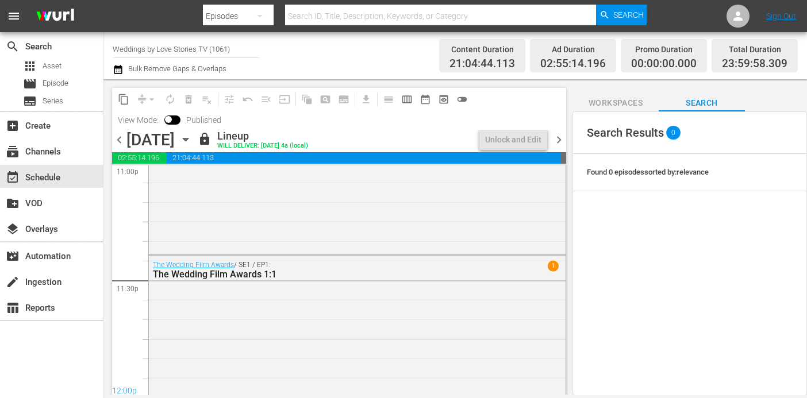
scroll to position [5402, 0]
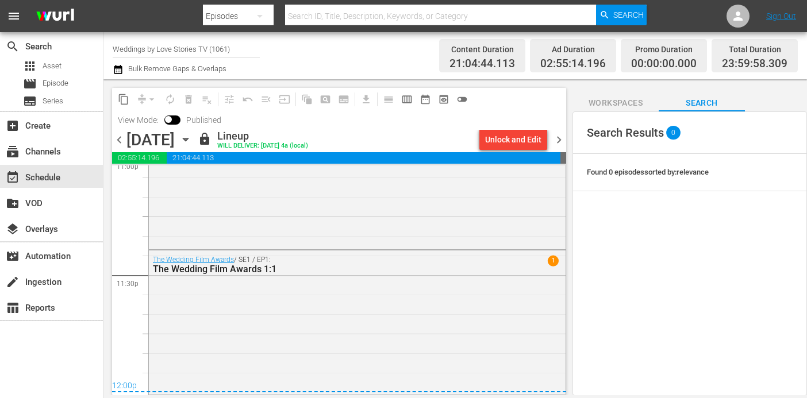
click at [559, 140] on span "chevron_right" at bounding box center [559, 140] width 14 height 14
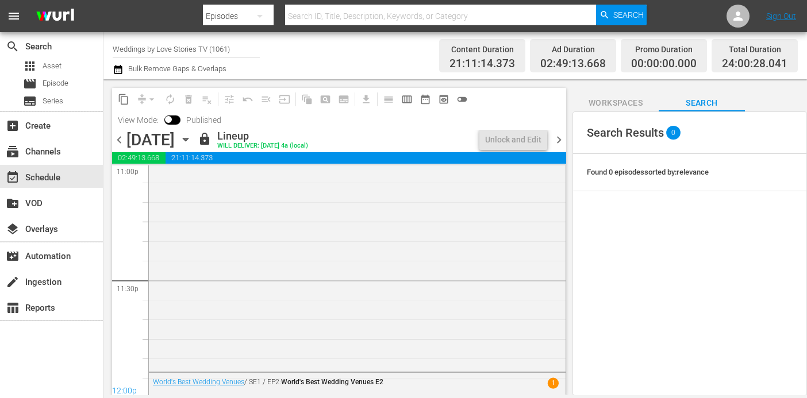
scroll to position [5404, 0]
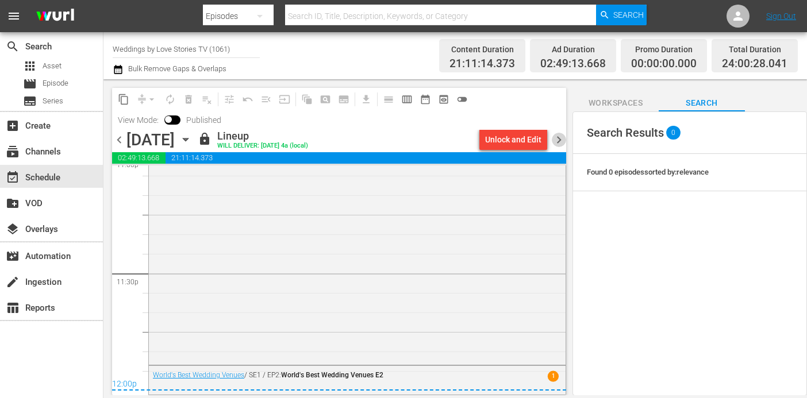
click at [559, 140] on span "chevron_right" at bounding box center [559, 140] width 14 height 14
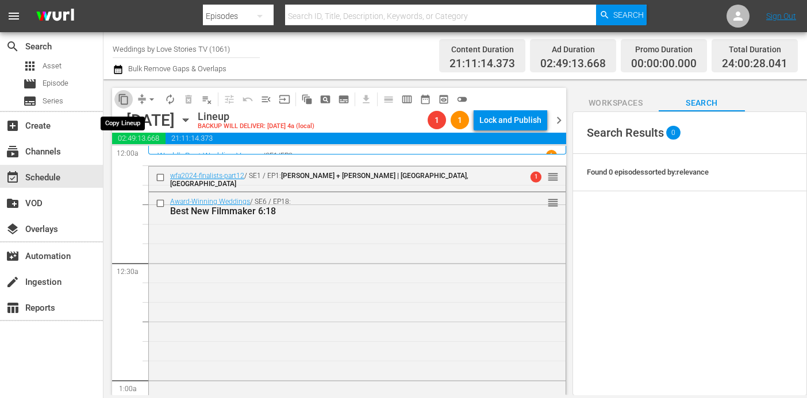
click at [125, 99] on span "content_copy" at bounding box center [123, 99] width 11 height 11
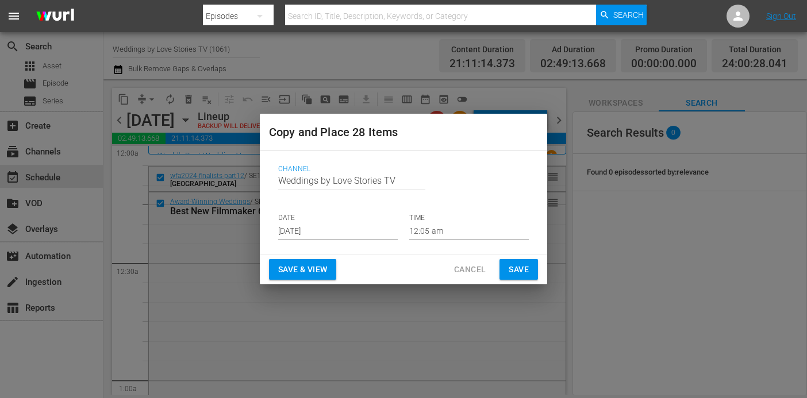
click at [343, 179] on input "Weddings by Love Stories TV" at bounding box center [351, 181] width 147 height 28
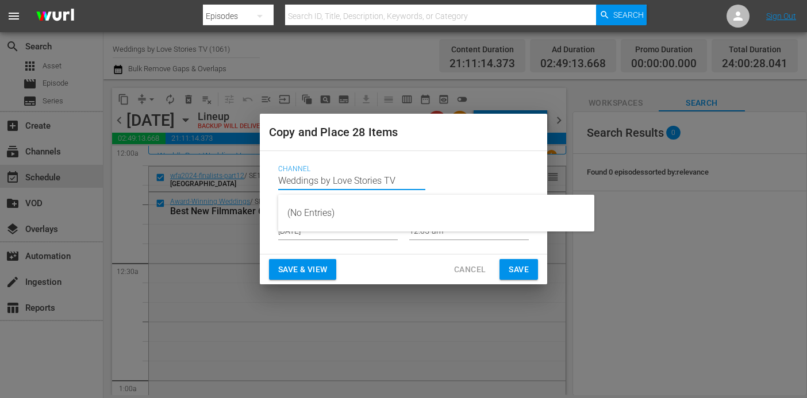
click at [323, 162] on div "Channel Channel Title Weddings by Love Stories TV DATE Aug 28th 2025 TIME 12:05…" at bounding box center [403, 203] width 269 height 94
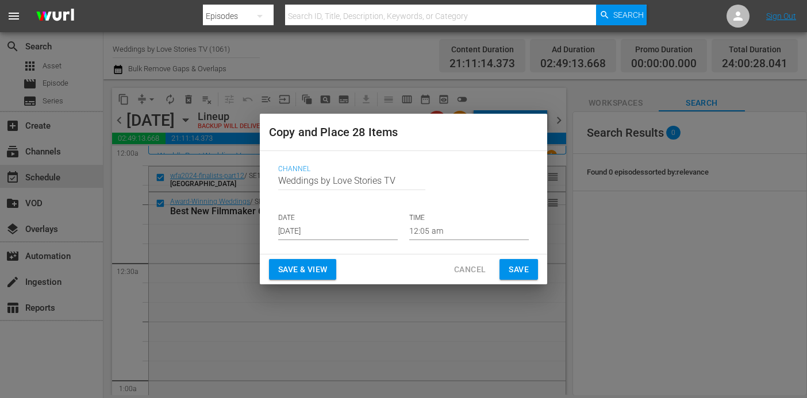
click at [469, 271] on span "Cancel" at bounding box center [470, 270] width 32 height 14
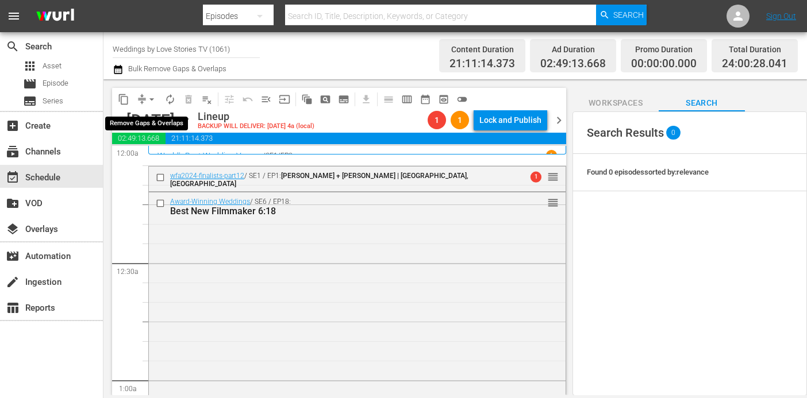
click at [147, 102] on span "arrow_drop_down" at bounding box center [151, 99] width 11 height 11
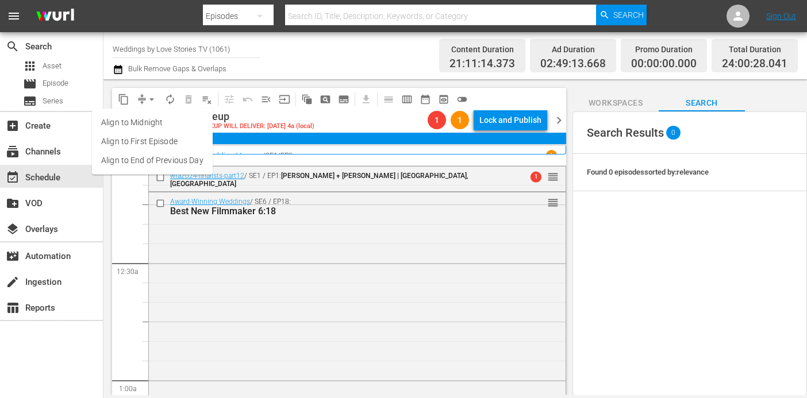
click at [160, 159] on li "Align to End of Previous Day" at bounding box center [152, 160] width 121 height 19
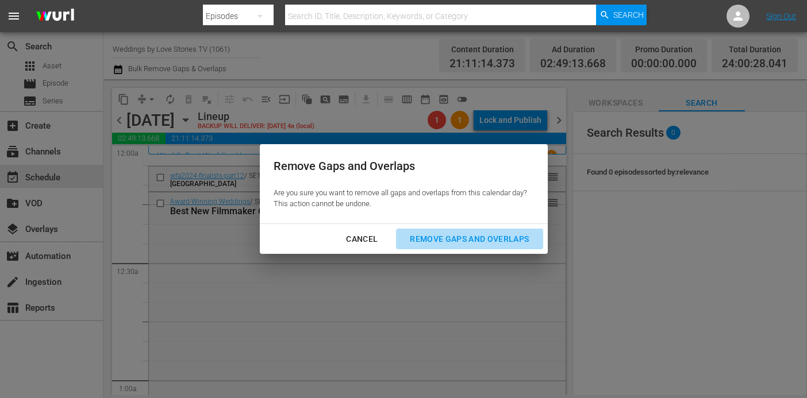
click at [498, 229] on button "Remove Gaps and Overlaps" at bounding box center [469, 239] width 147 height 21
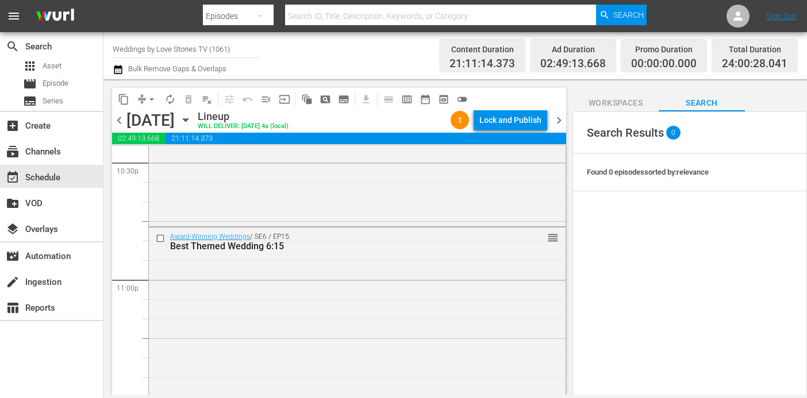
scroll to position [5386, 0]
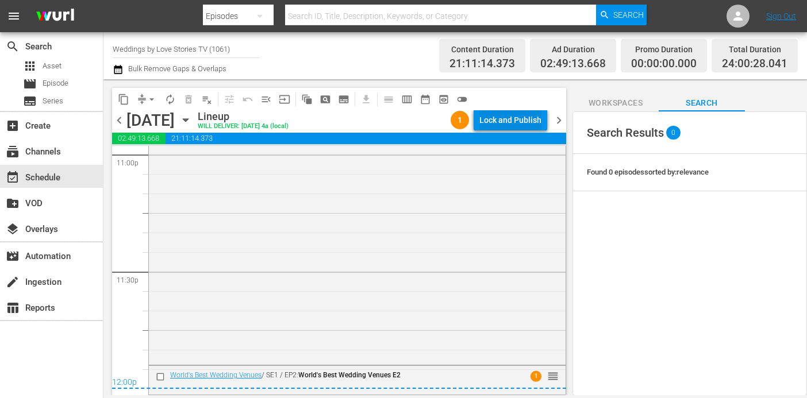
click at [517, 124] on div "Lock and Publish" at bounding box center [510, 120] width 62 height 21
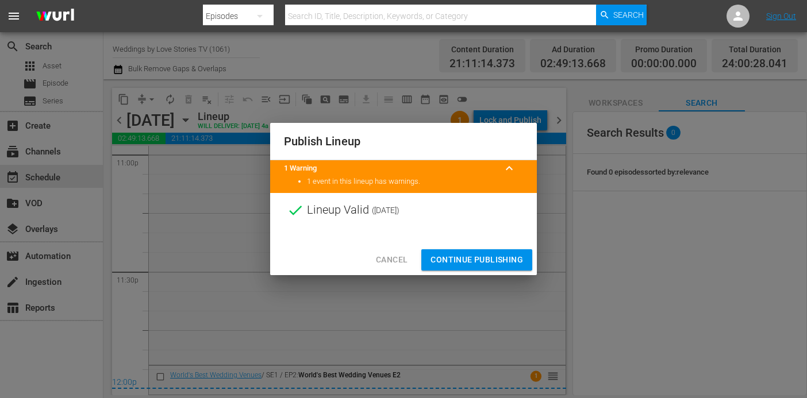
click at [484, 261] on span "Continue Publishing" at bounding box center [477, 260] width 93 height 14
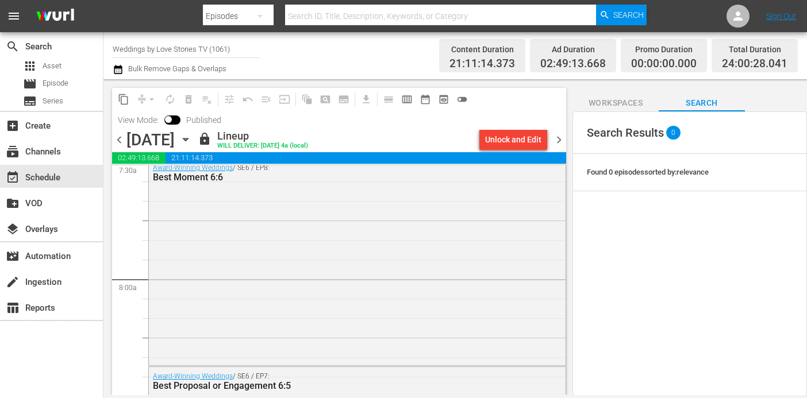
scroll to position [1568, 0]
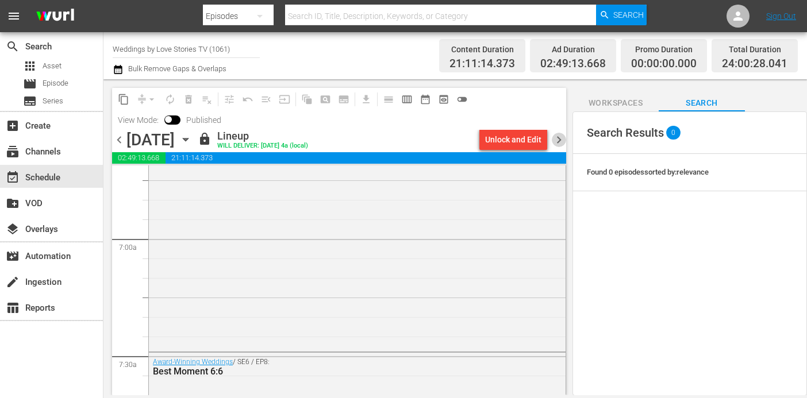
click at [561, 143] on span "chevron_right" at bounding box center [559, 140] width 14 height 14
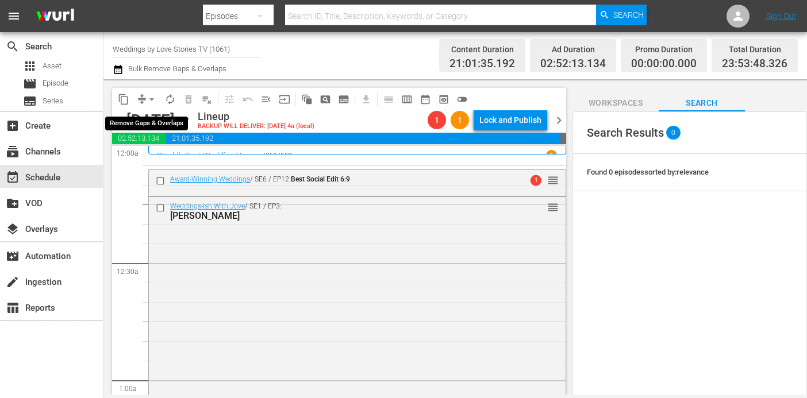
click at [148, 99] on span "arrow_drop_down" at bounding box center [151, 99] width 11 height 11
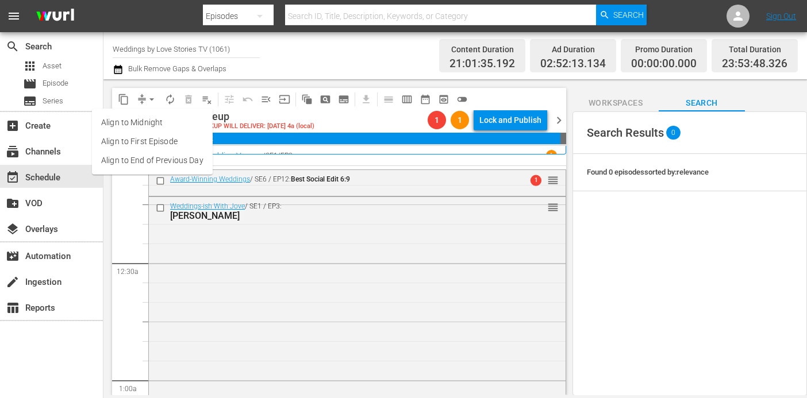
click at [151, 161] on li "Align to End of Previous Day" at bounding box center [152, 160] width 121 height 19
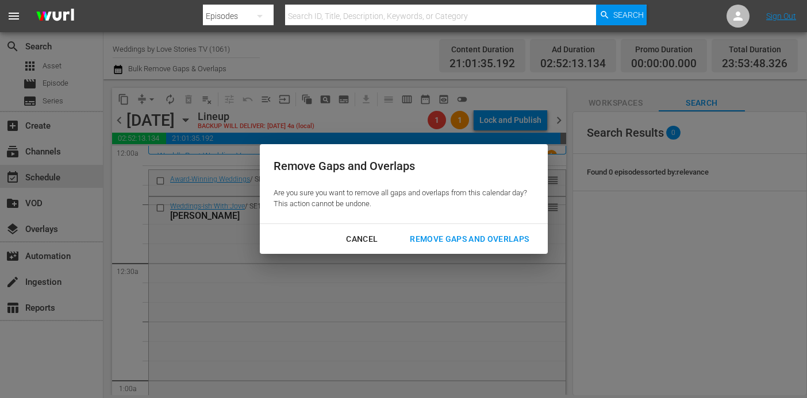
click at [478, 241] on div "Remove Gaps and Overlaps" at bounding box center [469, 239] width 137 height 14
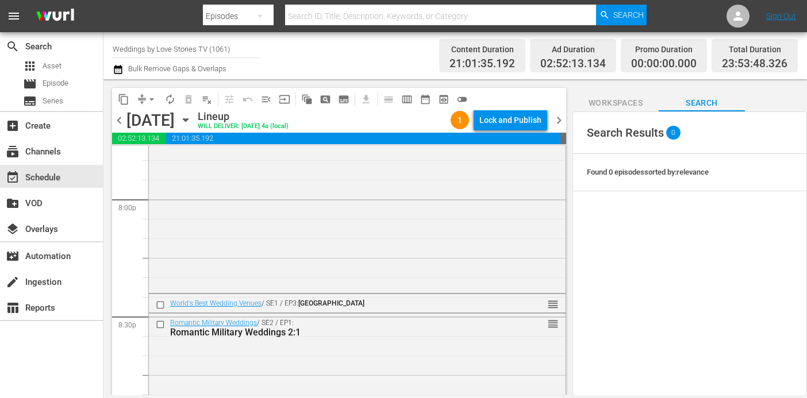
scroll to position [5380, 0]
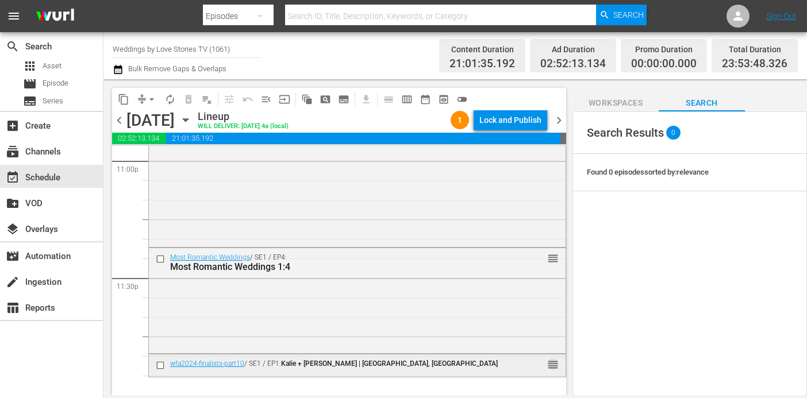
click at [553, 365] on span "reorder" at bounding box center [552, 365] width 11 height 13
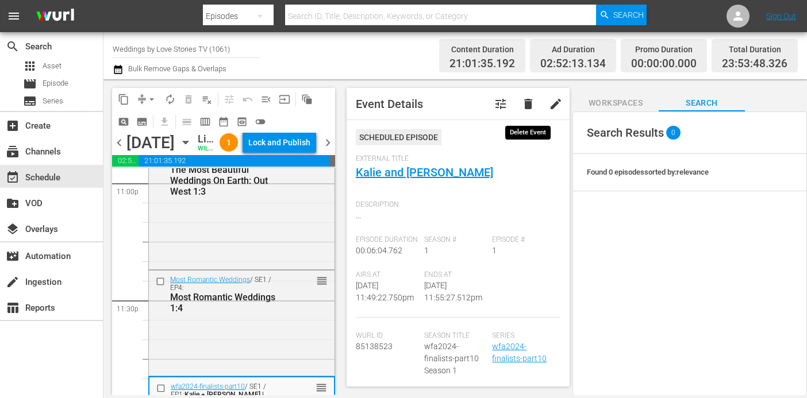
click at [532, 102] on span "delete" at bounding box center [528, 104] width 14 height 14
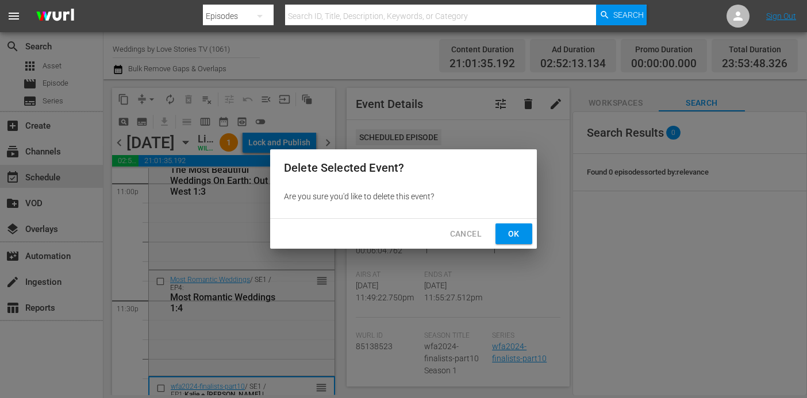
click at [515, 236] on span "Ok" at bounding box center [514, 234] width 18 height 14
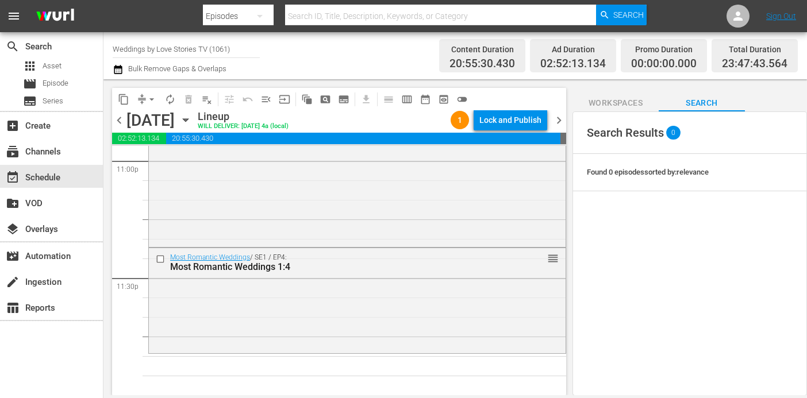
click at [621, 106] on span "Workspaces" at bounding box center [616, 103] width 86 height 14
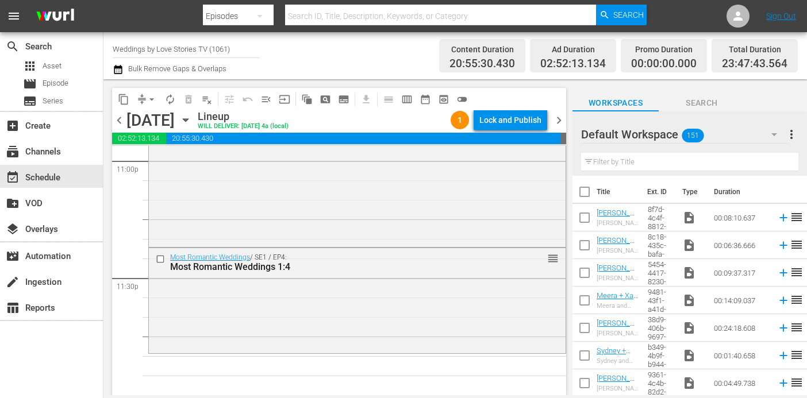
click at [688, 98] on span "Search" at bounding box center [702, 103] width 86 height 14
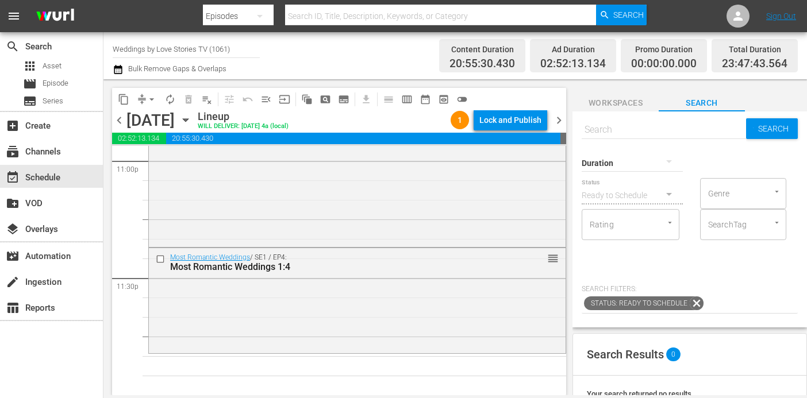
click at [632, 163] on div at bounding box center [632, 163] width 101 height 32
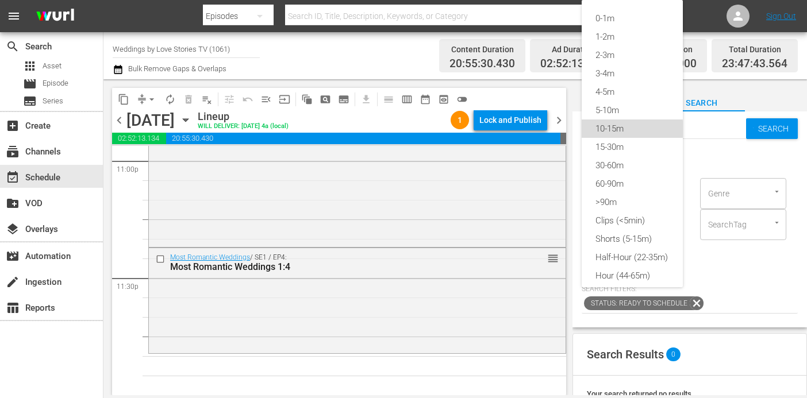
click at [624, 130] on div "10-15m" at bounding box center [632, 129] width 101 height 18
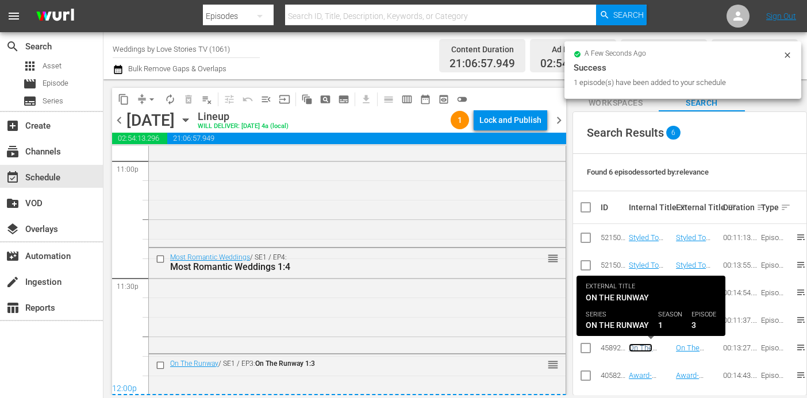
scroll to position [5392, 0]
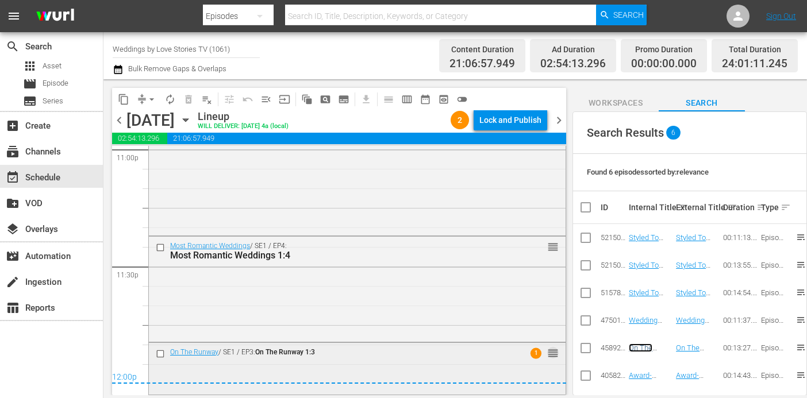
click at [552, 351] on span "reorder" at bounding box center [552, 353] width 11 height 13
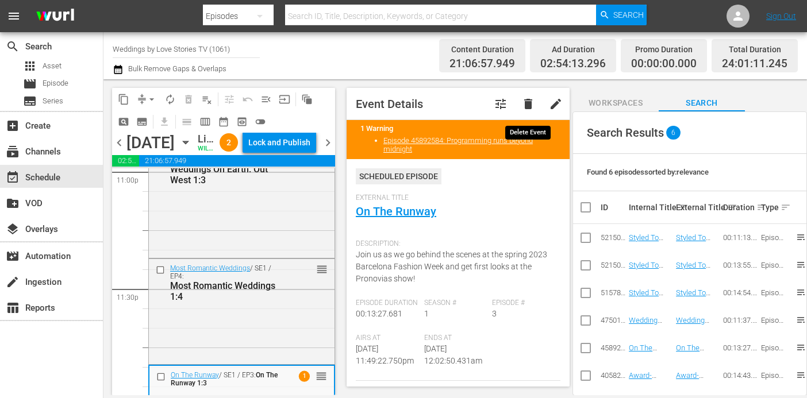
click at [525, 105] on span "delete" at bounding box center [528, 104] width 14 height 14
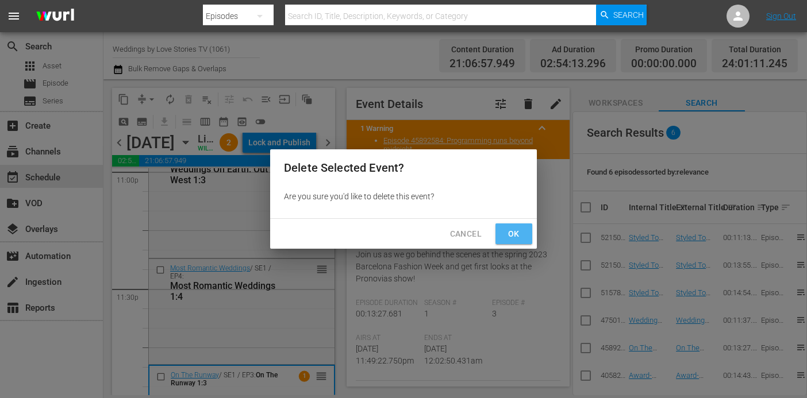
click at [522, 230] on span "Ok" at bounding box center [514, 234] width 18 height 14
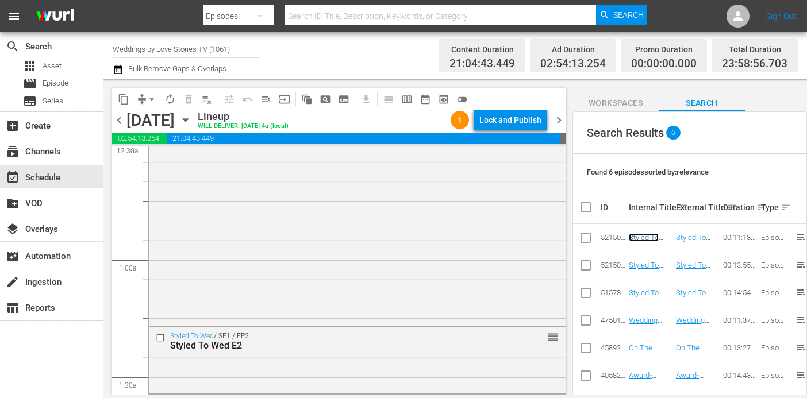
scroll to position [0, 0]
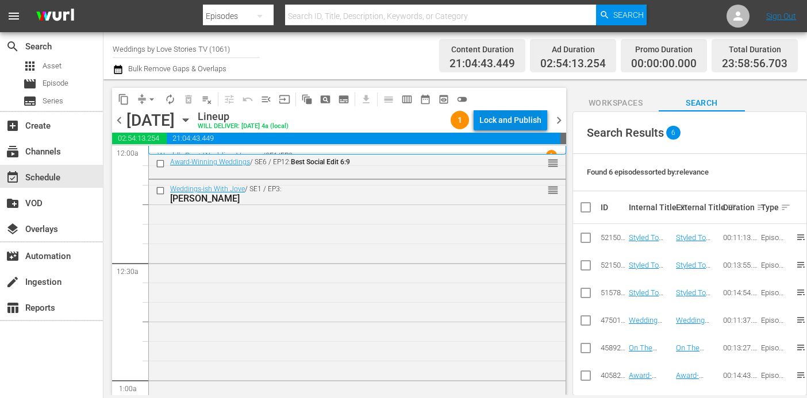
click at [507, 113] on div "Lock and Publish" at bounding box center [510, 120] width 62 height 21
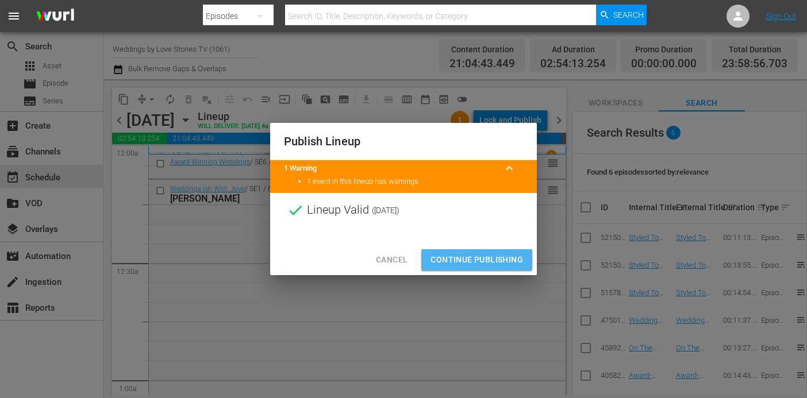
click at [477, 254] on span "Continue Publishing" at bounding box center [477, 260] width 93 height 14
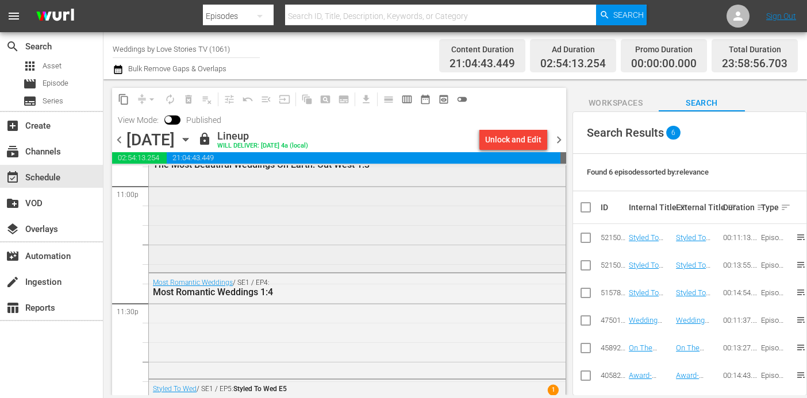
scroll to position [5402, 0]
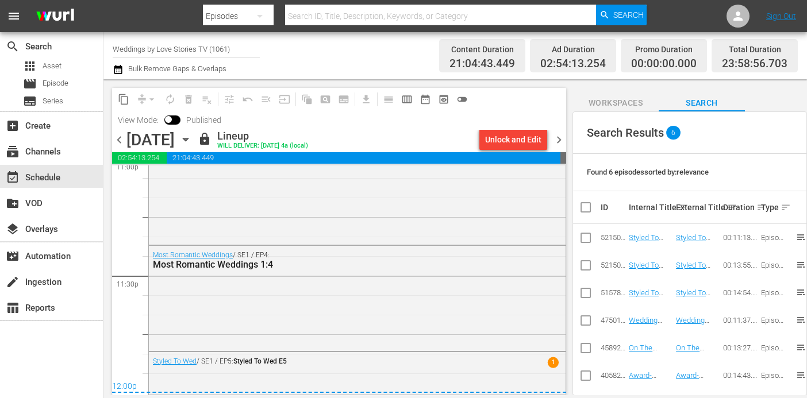
click at [555, 145] on span "chevron_right" at bounding box center [559, 140] width 14 height 14
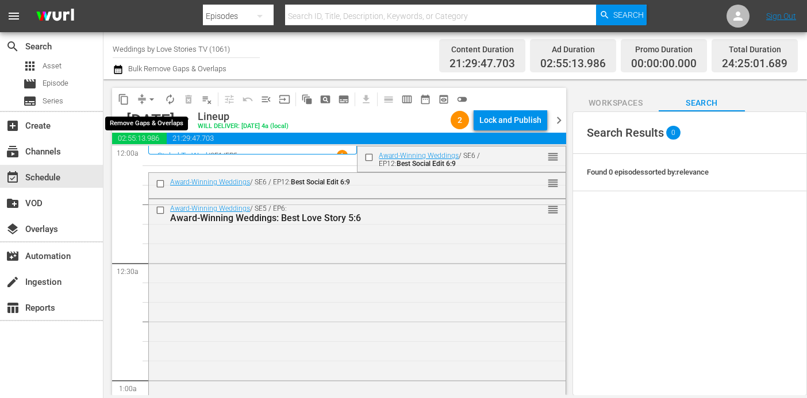
click at [145, 100] on button "arrow_drop_down" at bounding box center [152, 99] width 18 height 18
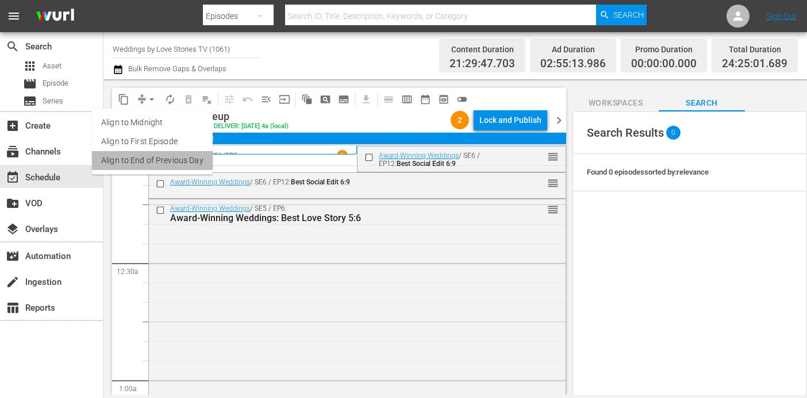
click at [168, 164] on li "Align to End of Previous Day" at bounding box center [152, 160] width 121 height 19
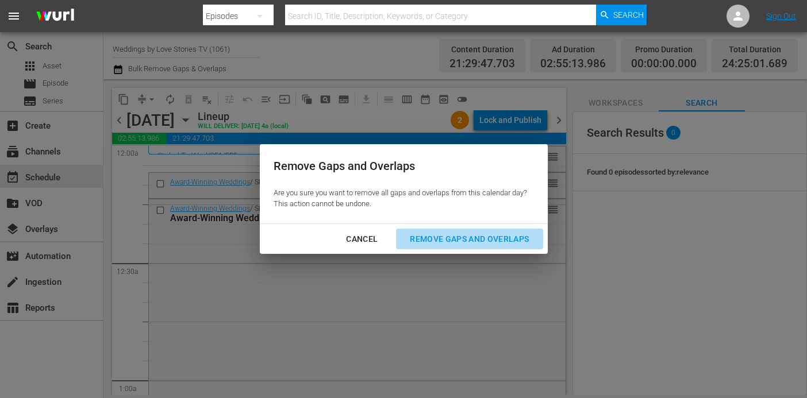
click at [424, 242] on div "Remove Gaps and Overlaps" at bounding box center [469, 239] width 137 height 14
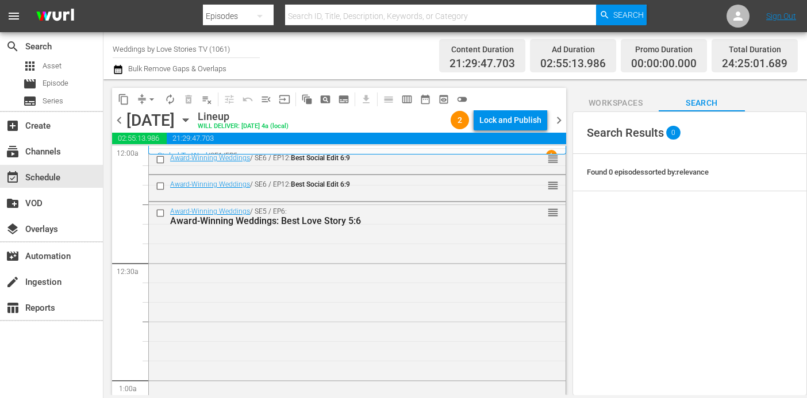
click at [526, 122] on div "Lock and Publish" at bounding box center [510, 120] width 62 height 21
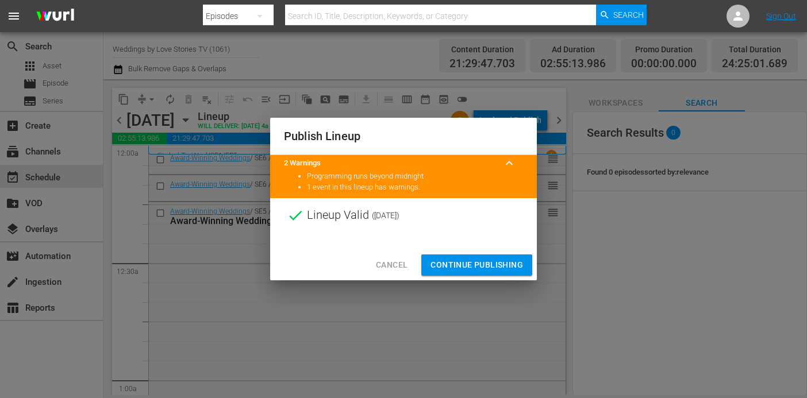
click at [495, 264] on span "Continue Publishing" at bounding box center [477, 265] width 93 height 14
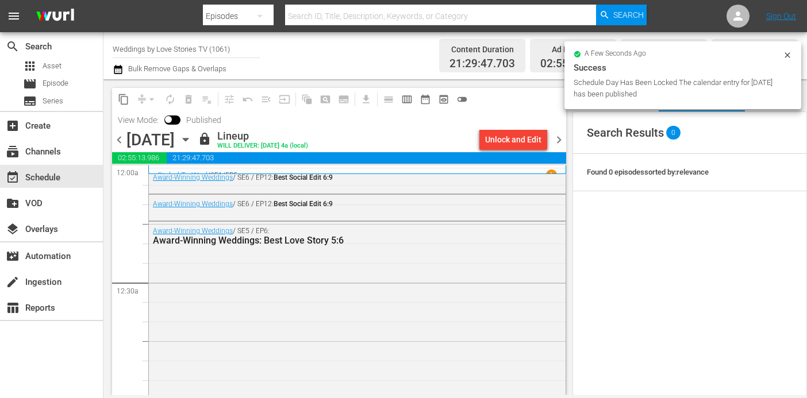
click at [558, 137] on span "chevron_right" at bounding box center [559, 140] width 14 height 14
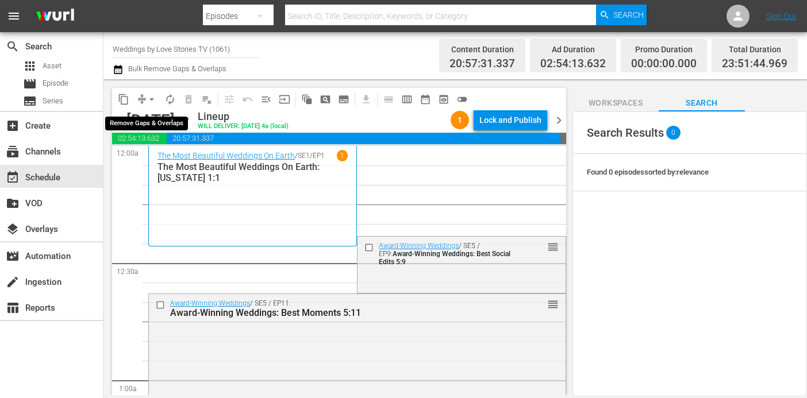
click at [150, 97] on span "arrow_drop_down" at bounding box center [151, 99] width 11 height 11
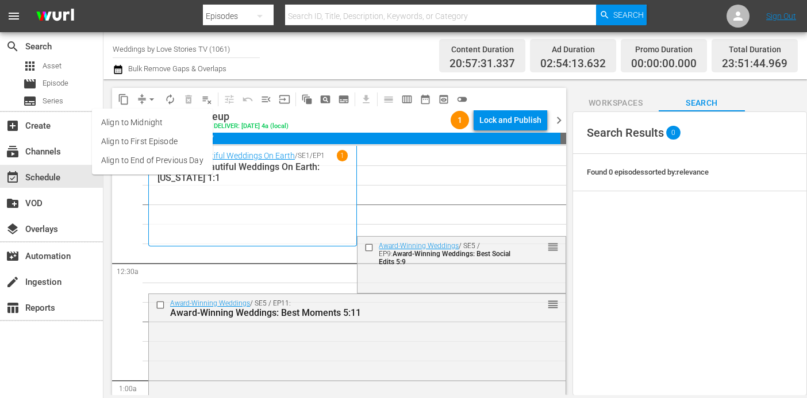
click at [169, 159] on li "Align to End of Previous Day" at bounding box center [152, 160] width 121 height 19
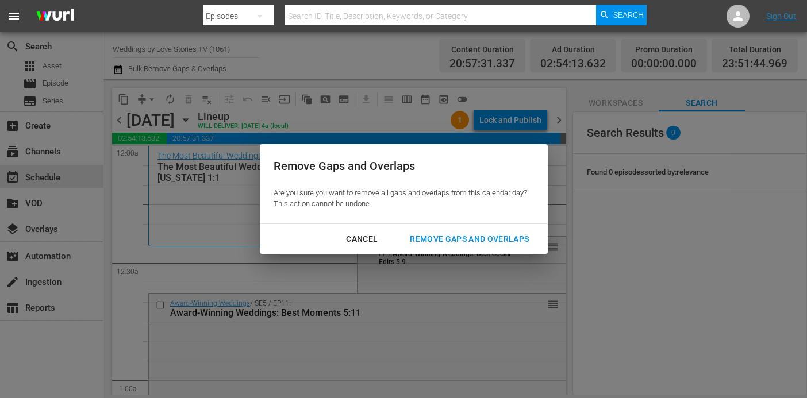
click at [434, 236] on div "Remove Gaps and Overlaps" at bounding box center [469, 239] width 137 height 14
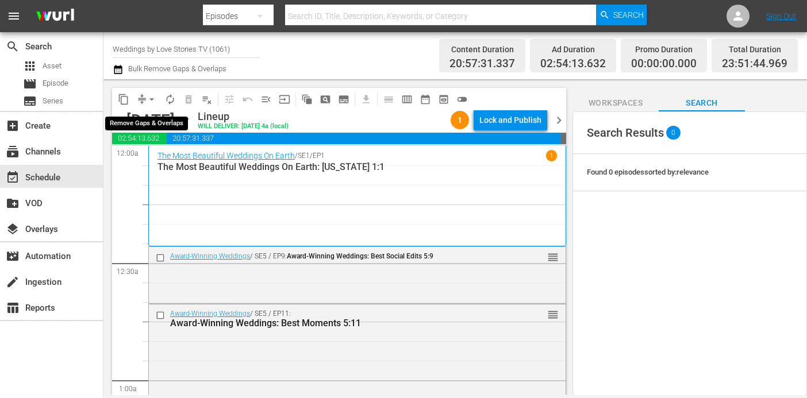
click at [148, 98] on span "arrow_drop_down" at bounding box center [151, 99] width 11 height 11
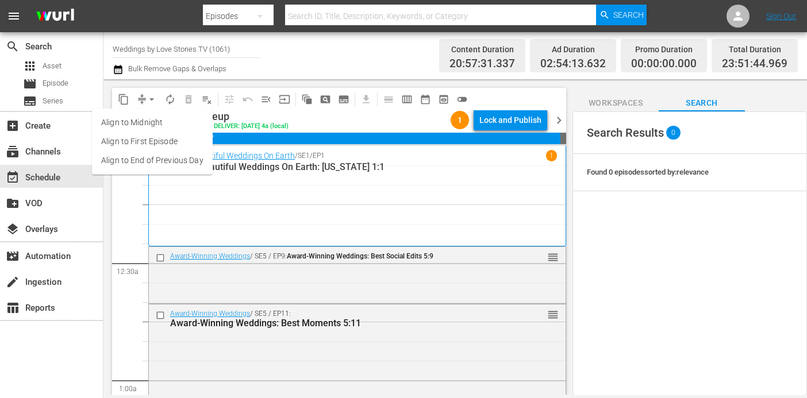
click at [148, 98] on span "arrow_drop_down" at bounding box center [151, 99] width 11 height 11
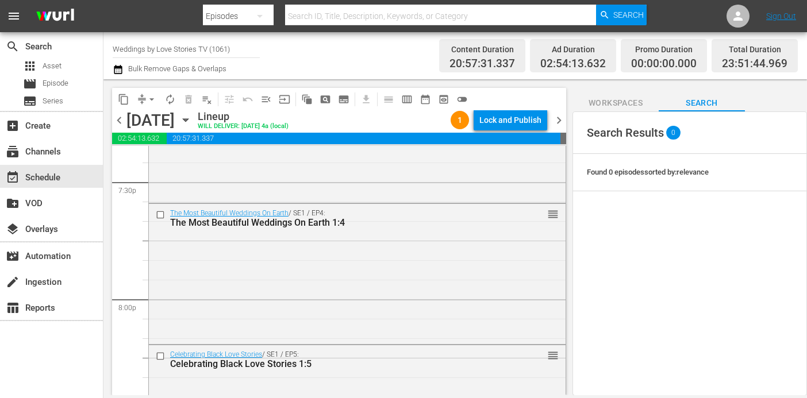
scroll to position [5448, 0]
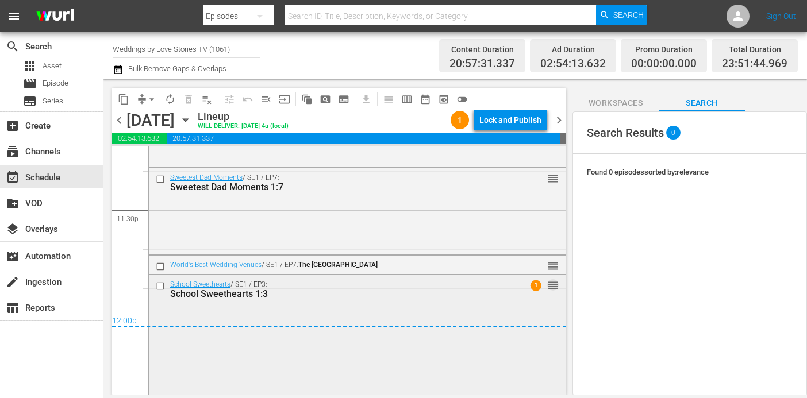
click at [554, 284] on span "reorder" at bounding box center [552, 285] width 11 height 13
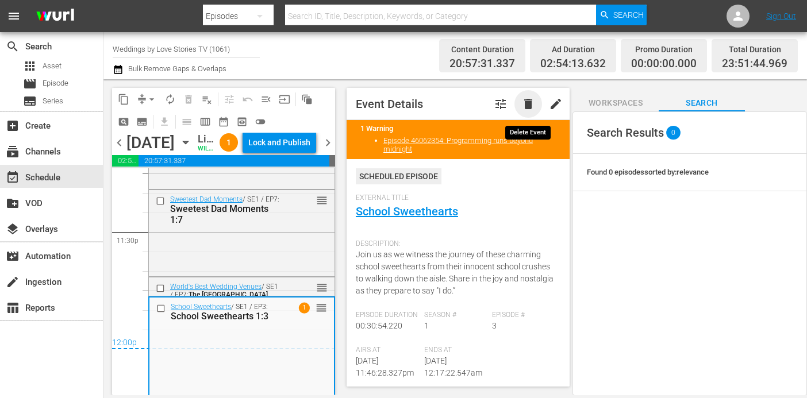
click at [533, 105] on span "delete" at bounding box center [528, 104] width 14 height 14
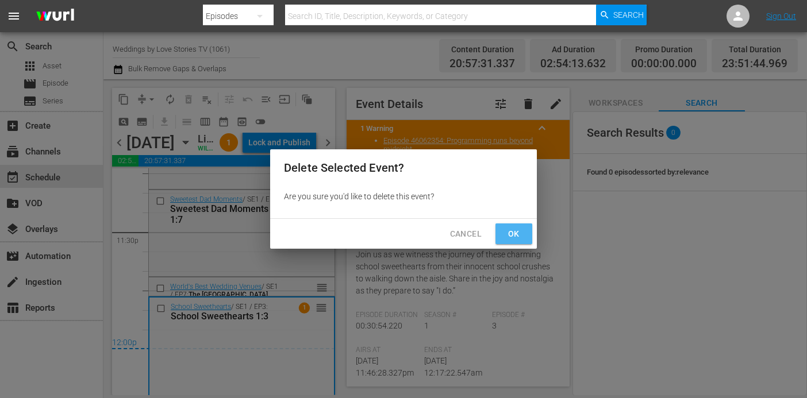
click at [507, 235] on span "Ok" at bounding box center [514, 234] width 18 height 14
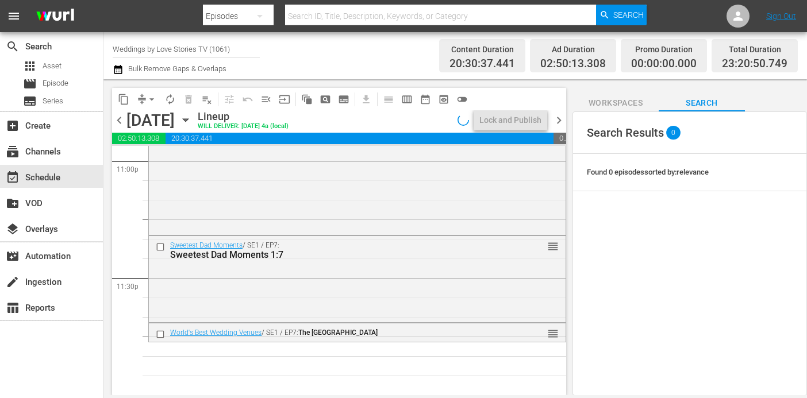
scroll to position [5380, 0]
click at [707, 98] on span "Search" at bounding box center [702, 103] width 86 height 14
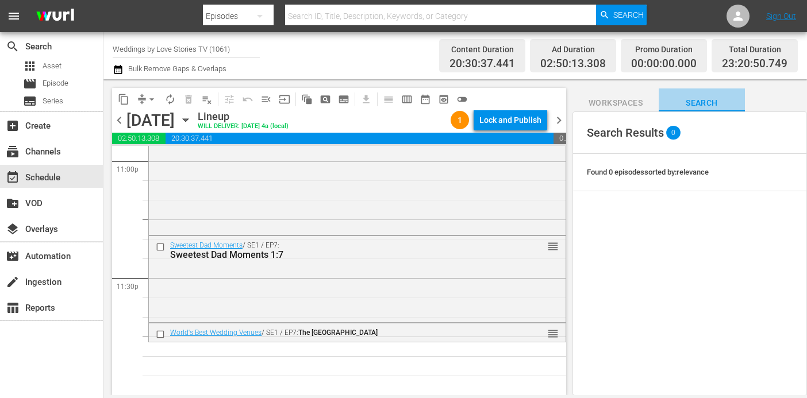
click at [713, 95] on button "Search" at bounding box center [702, 100] width 86 height 23
click at [635, 103] on span "Workspaces" at bounding box center [616, 103] width 86 height 14
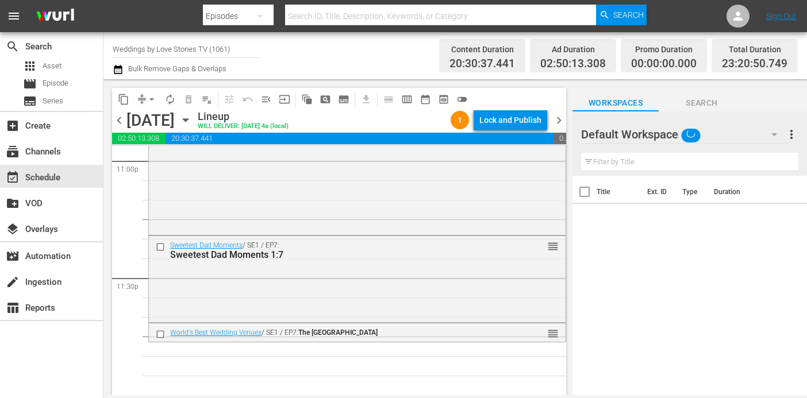
click at [697, 96] on span "Search" at bounding box center [702, 103] width 86 height 14
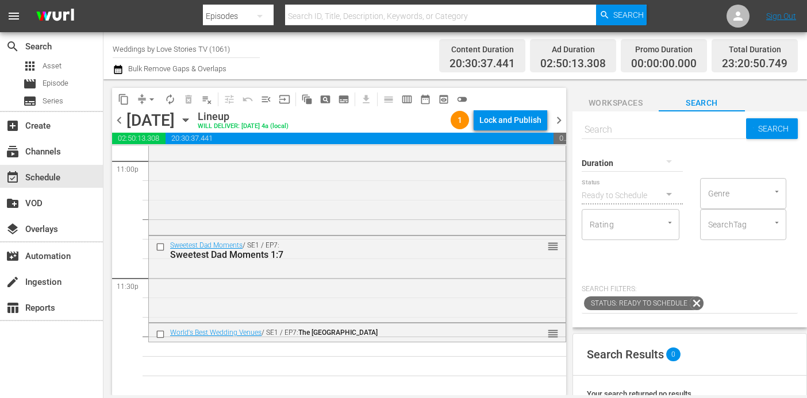
click at [652, 160] on div at bounding box center [632, 163] width 101 height 32
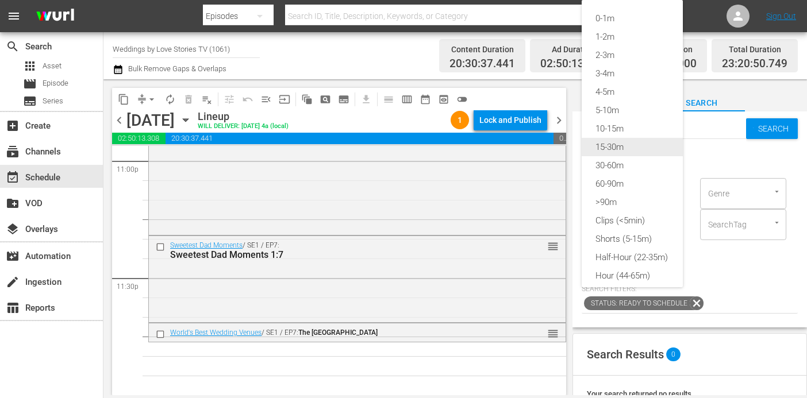
click at [631, 147] on div "15-30m" at bounding box center [632, 147] width 101 height 18
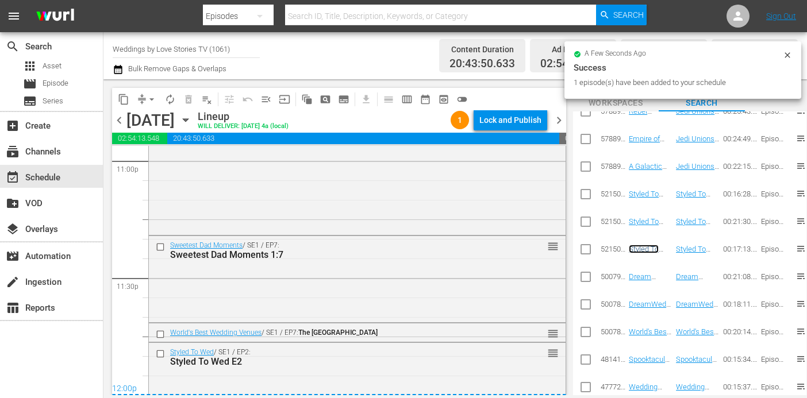
scroll to position [5395, 0]
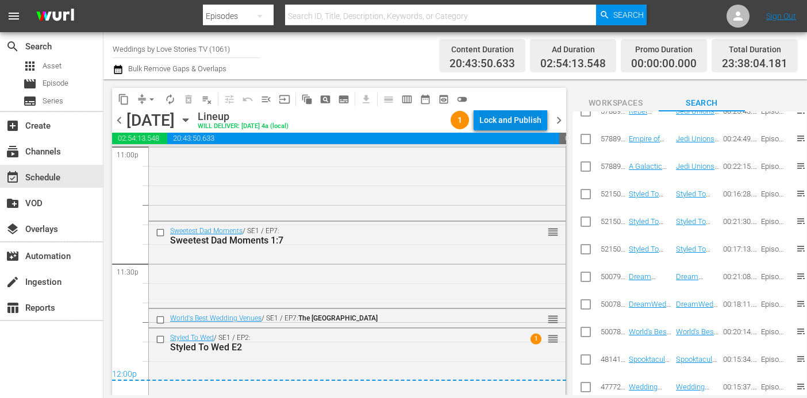
click at [505, 125] on div "Lock and Publish" at bounding box center [510, 120] width 62 height 21
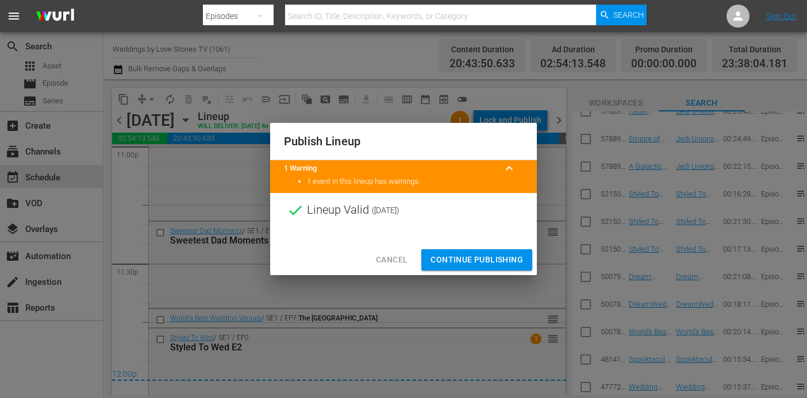
click at [468, 258] on span "Continue Publishing" at bounding box center [477, 260] width 93 height 14
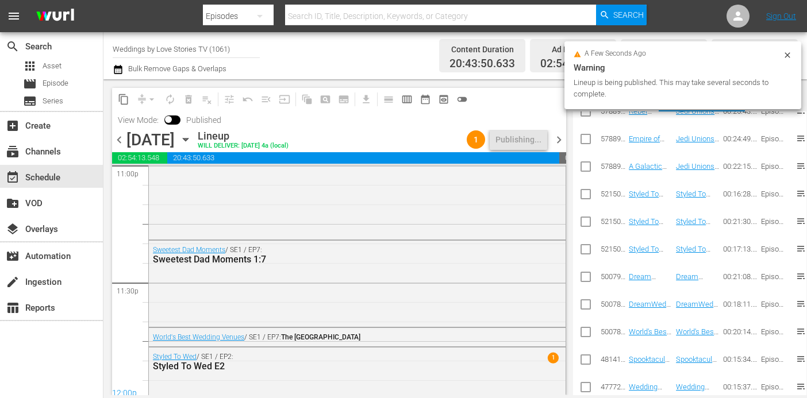
scroll to position [5414, 0]
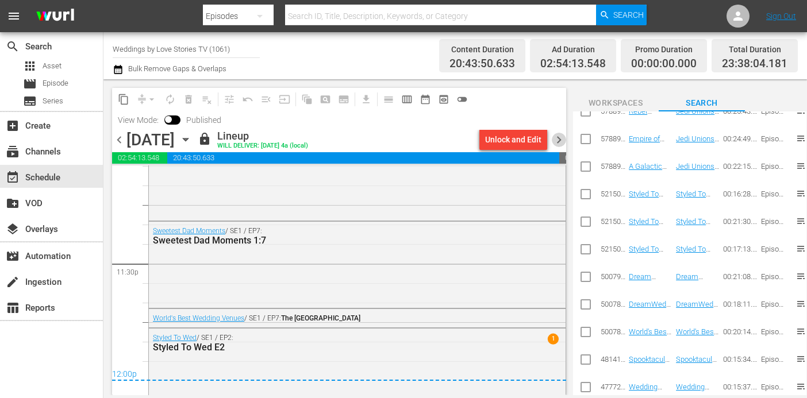
click at [558, 144] on span "chevron_right" at bounding box center [559, 140] width 14 height 14
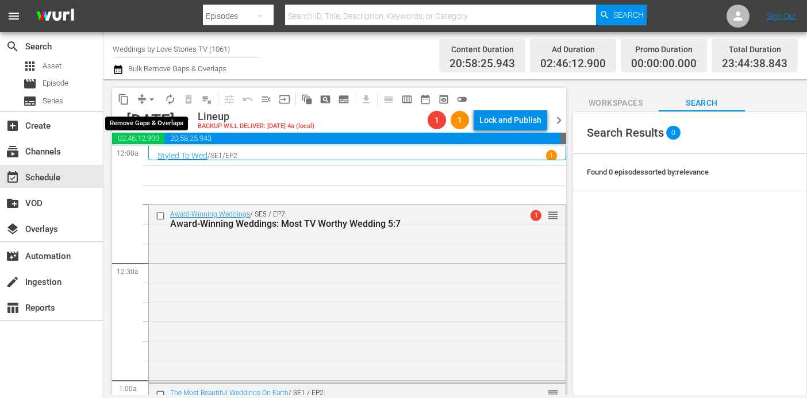
click at [147, 102] on span "arrow_drop_down" at bounding box center [151, 99] width 11 height 11
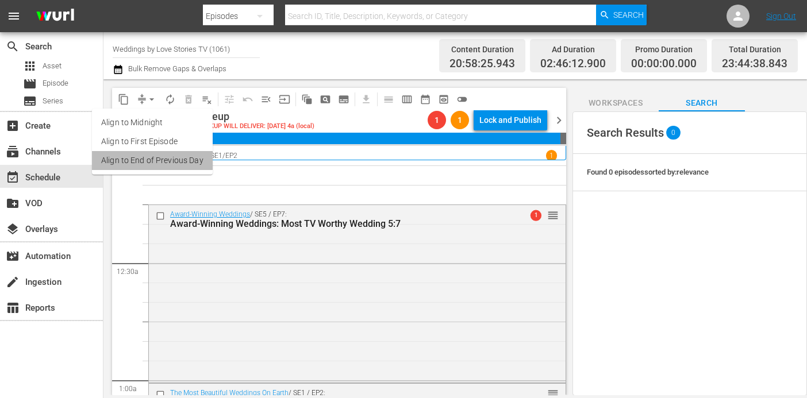
click at [159, 157] on li "Align to End of Previous Day" at bounding box center [152, 160] width 121 height 19
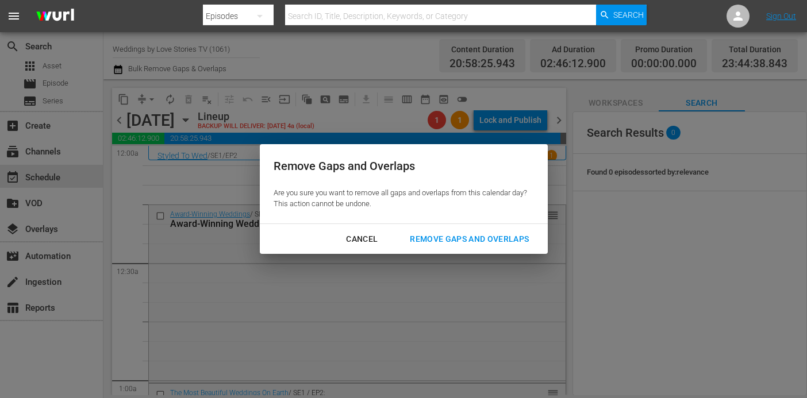
click at [426, 239] on div "Remove Gaps and Overlaps" at bounding box center [469, 239] width 137 height 14
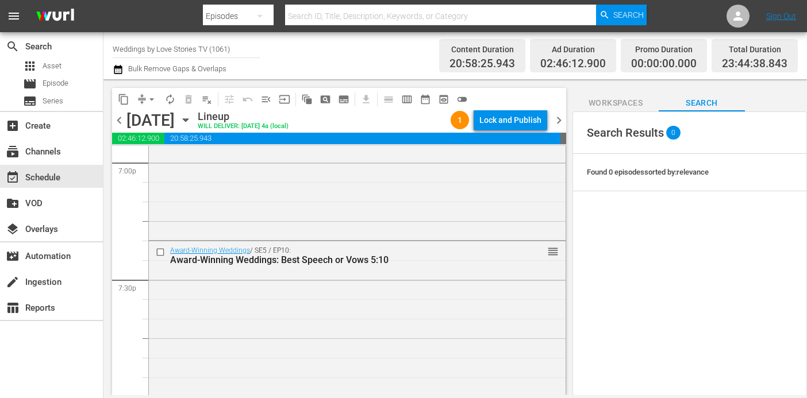
scroll to position [5380, 0]
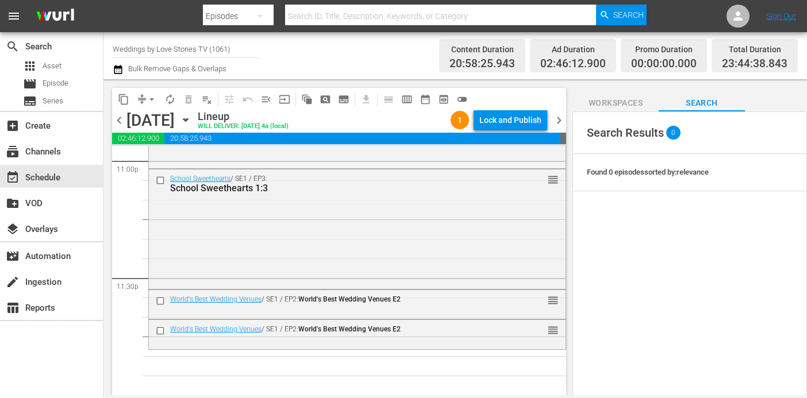
click at [680, 100] on span "Search" at bounding box center [702, 103] width 86 height 14
click at [623, 96] on span "Workspaces" at bounding box center [616, 103] width 86 height 14
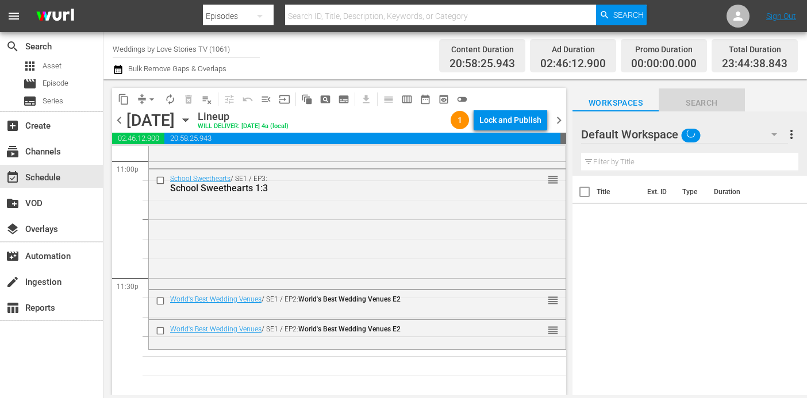
click at [691, 99] on span "Search" at bounding box center [702, 103] width 86 height 14
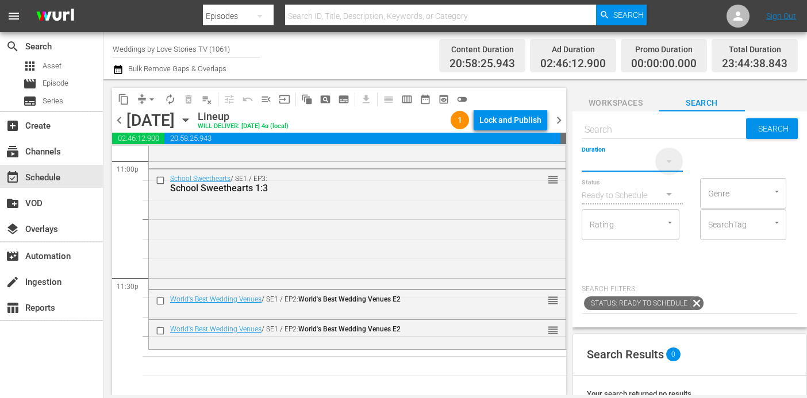
click at [665, 164] on icon "button" at bounding box center [669, 162] width 14 height 14
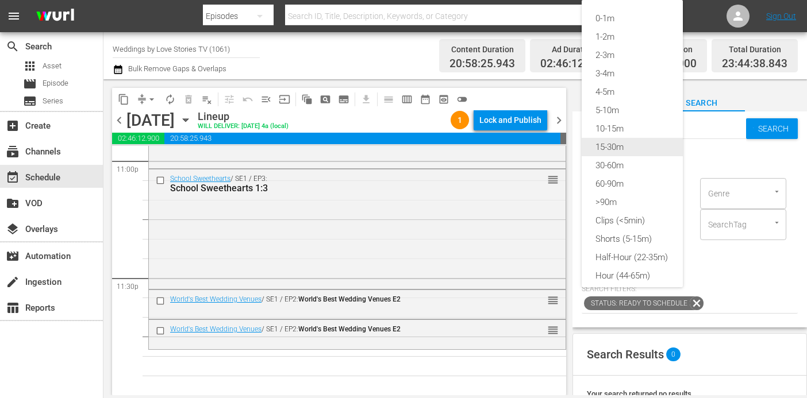
click at [612, 143] on div "15-30m" at bounding box center [632, 147] width 101 height 18
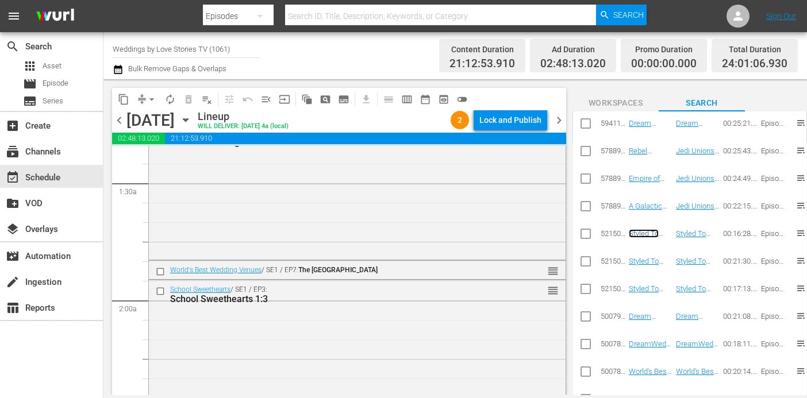
scroll to position [0, 0]
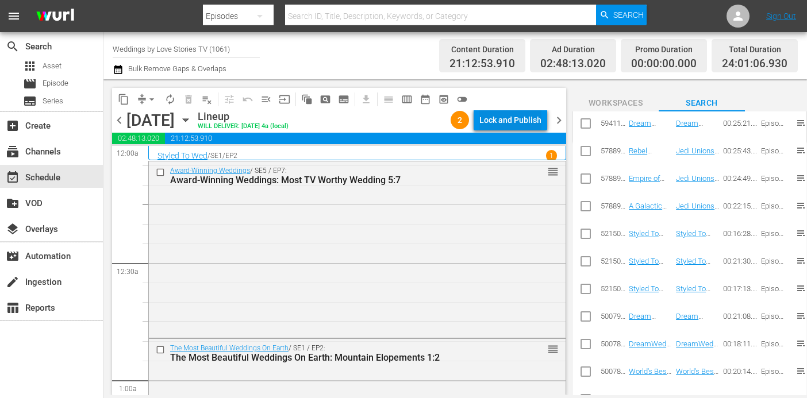
click at [517, 118] on div "Lock and Publish" at bounding box center [510, 120] width 62 height 21
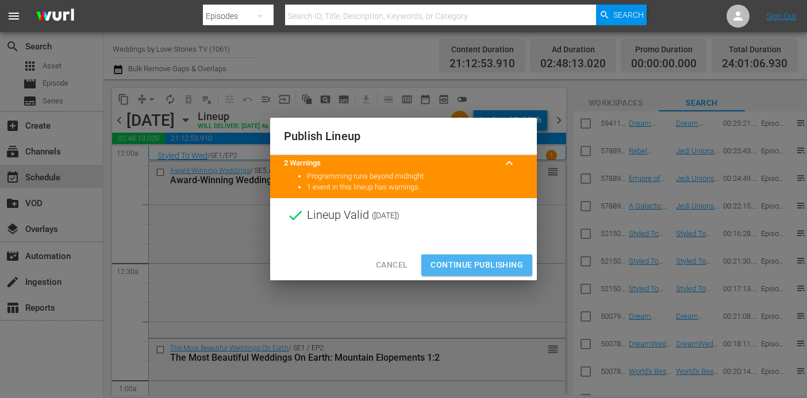
click at [470, 263] on span "Continue Publishing" at bounding box center [477, 265] width 93 height 14
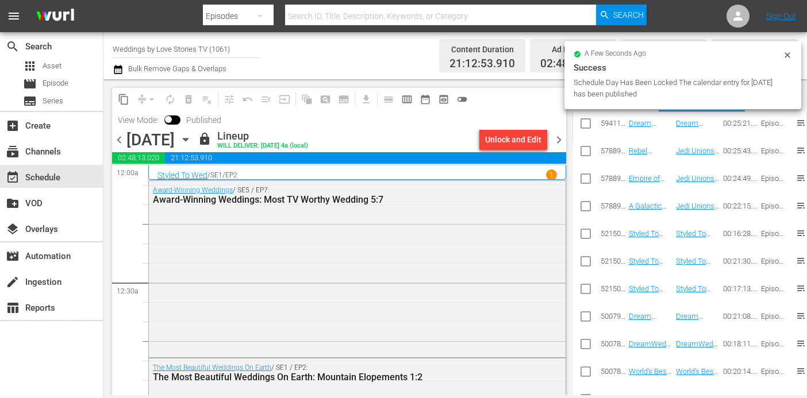
click at [557, 141] on span "chevron_right" at bounding box center [559, 140] width 14 height 14
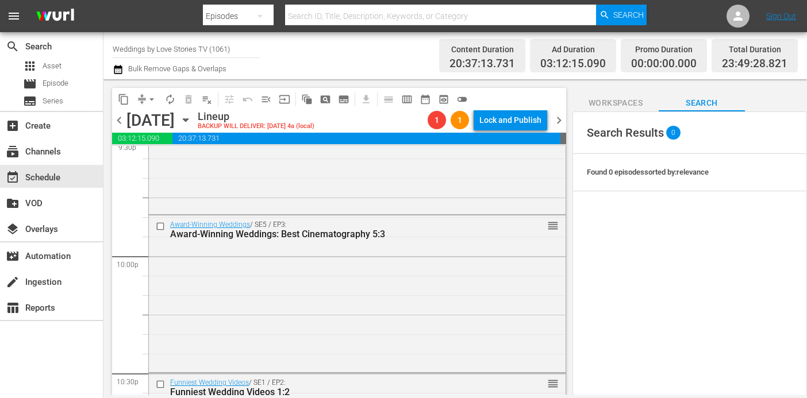
scroll to position [5436, 0]
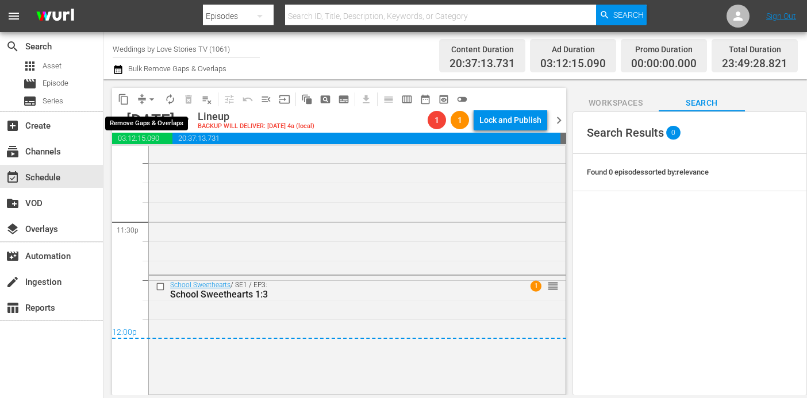
click at [140, 97] on span "compress" at bounding box center [141, 99] width 11 height 11
click at [151, 98] on span "arrow_drop_down" at bounding box center [151, 99] width 11 height 11
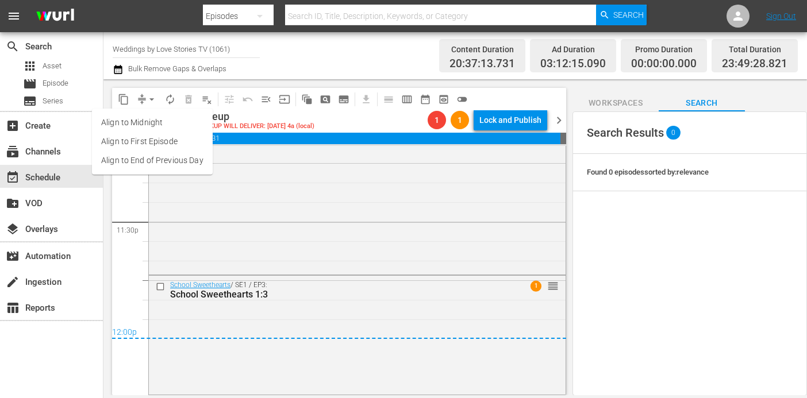
click at [186, 162] on li "Align to End of Previous Day" at bounding box center [152, 160] width 121 height 19
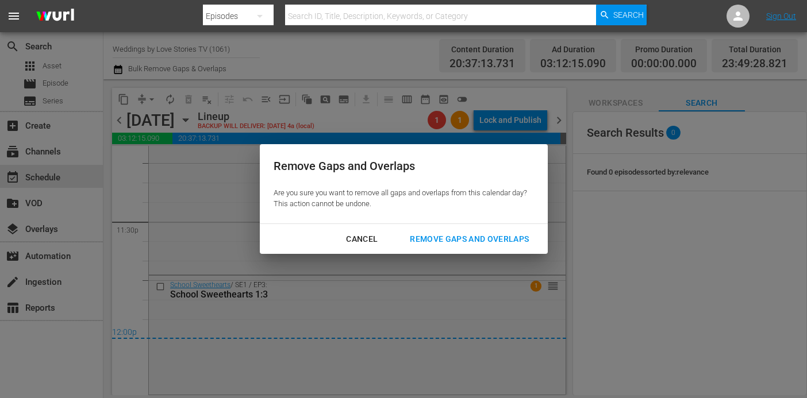
click at [471, 241] on div "Remove Gaps and Overlaps" at bounding box center [469, 239] width 137 height 14
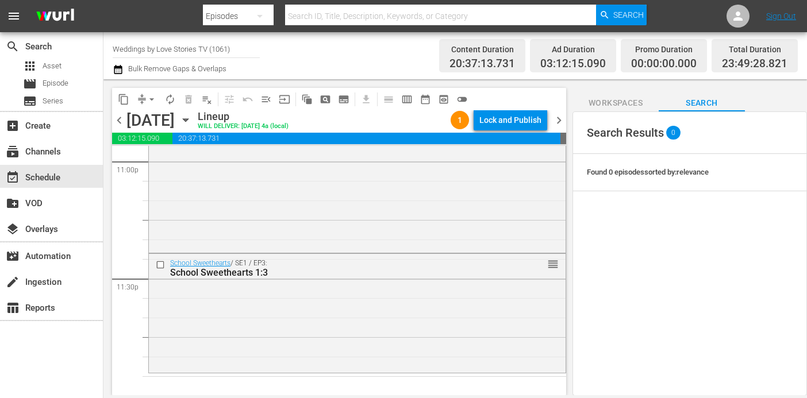
scroll to position [5380, 0]
click at [547, 262] on span "reorder" at bounding box center [552, 264] width 11 height 13
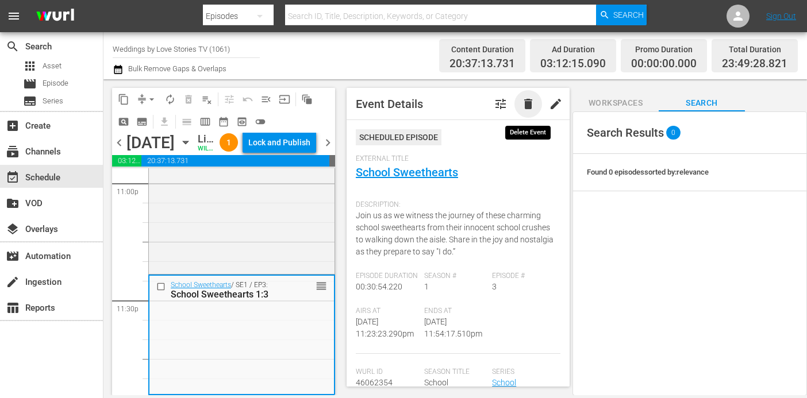
click at [535, 105] on span "delete" at bounding box center [528, 104] width 14 height 14
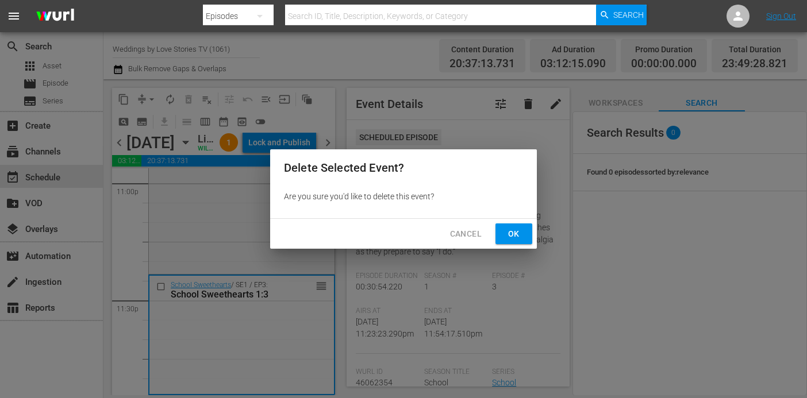
click at [521, 234] on span "Ok" at bounding box center [514, 234] width 18 height 14
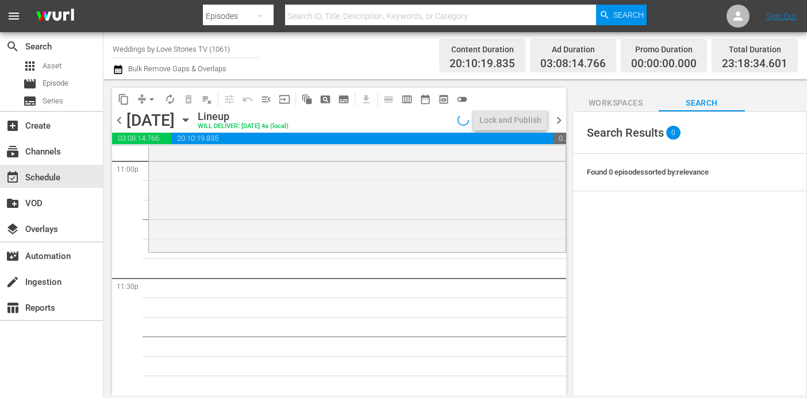
click at [638, 105] on span "Workspaces" at bounding box center [616, 103] width 86 height 14
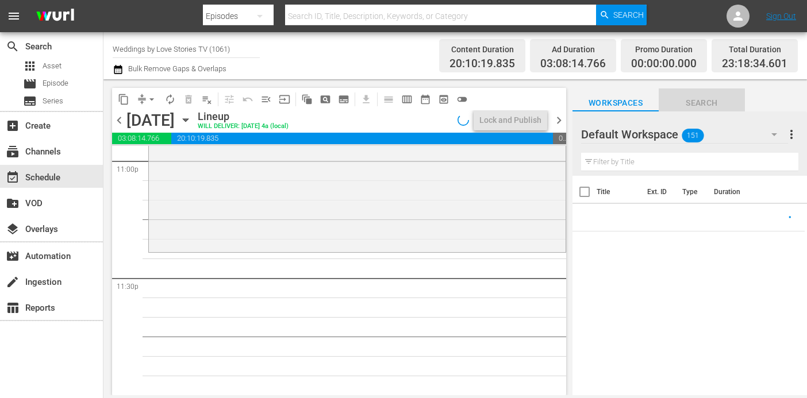
click at [705, 106] on span "Search" at bounding box center [702, 103] width 86 height 14
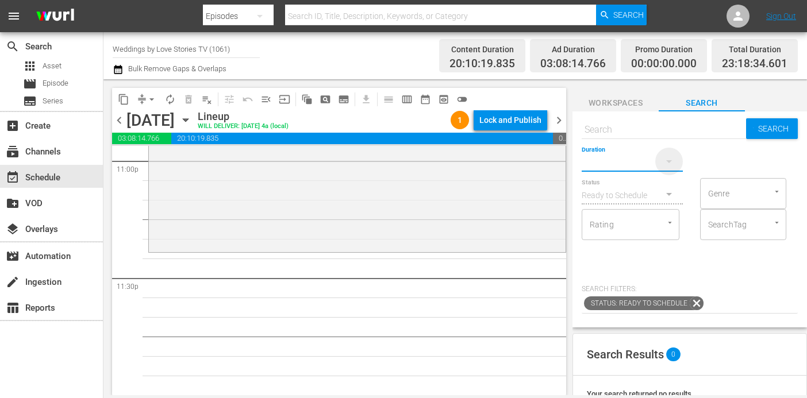
click at [665, 156] on icon "button" at bounding box center [669, 162] width 14 height 14
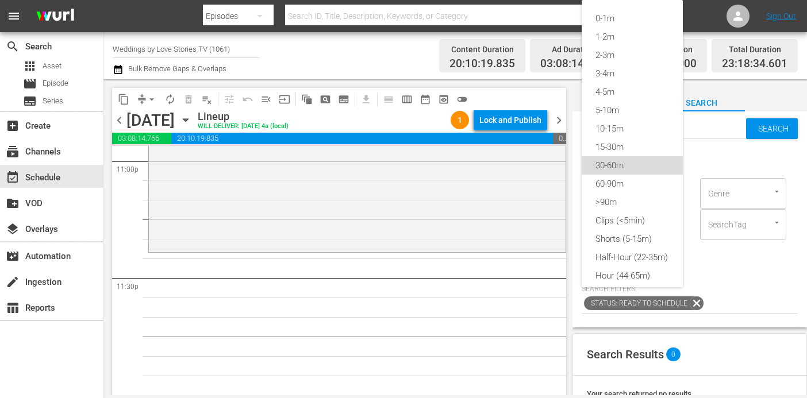
click at [650, 166] on div "30-60m" at bounding box center [632, 165] width 101 height 18
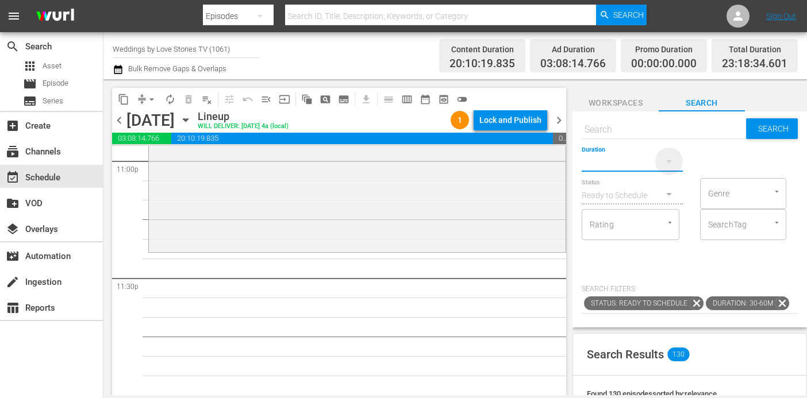
click at [666, 155] on icon "button" at bounding box center [669, 162] width 14 height 14
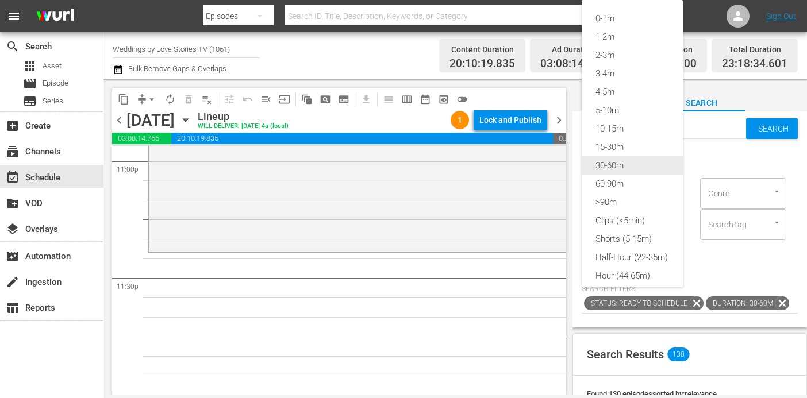
click at [638, 165] on div "30-60m" at bounding box center [632, 165] width 101 height 18
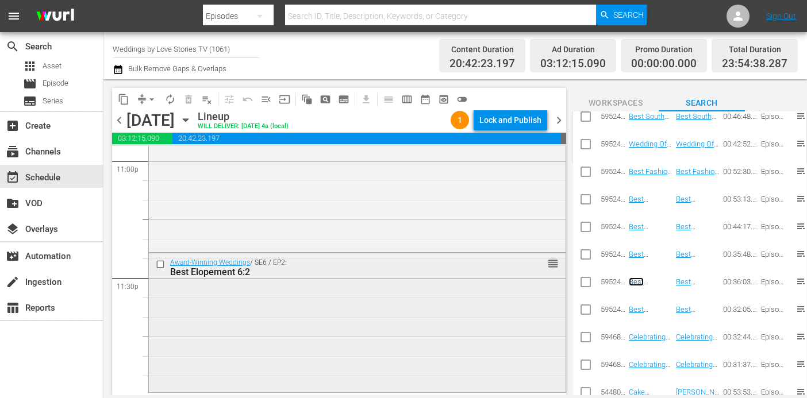
click at [552, 260] on span "reorder" at bounding box center [552, 264] width 11 height 13
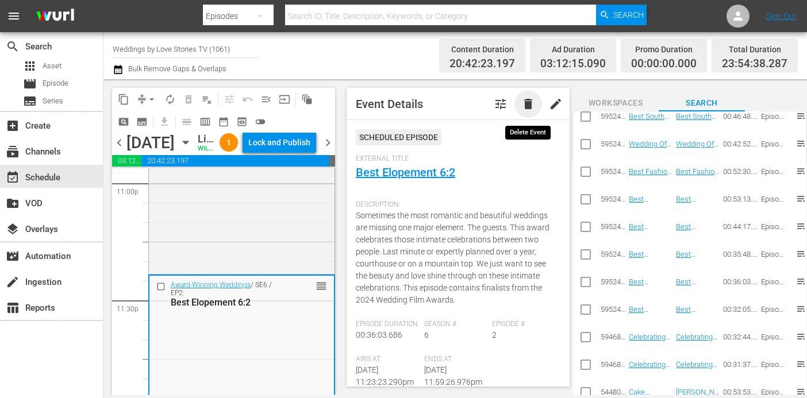
click at [534, 108] on span "delete" at bounding box center [528, 104] width 14 height 14
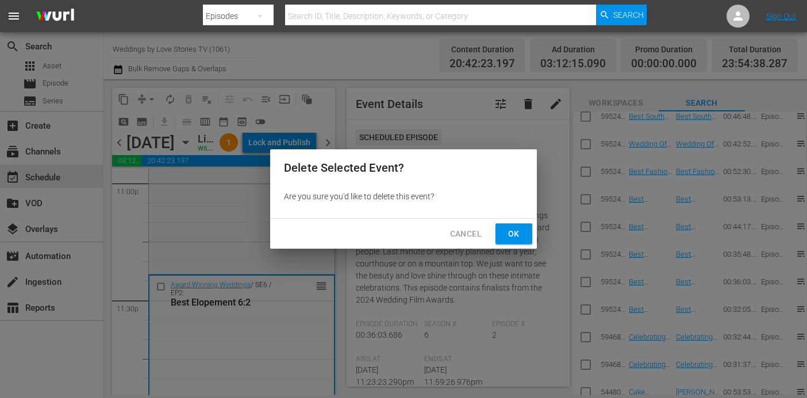
click at [516, 235] on span "Ok" at bounding box center [514, 234] width 18 height 14
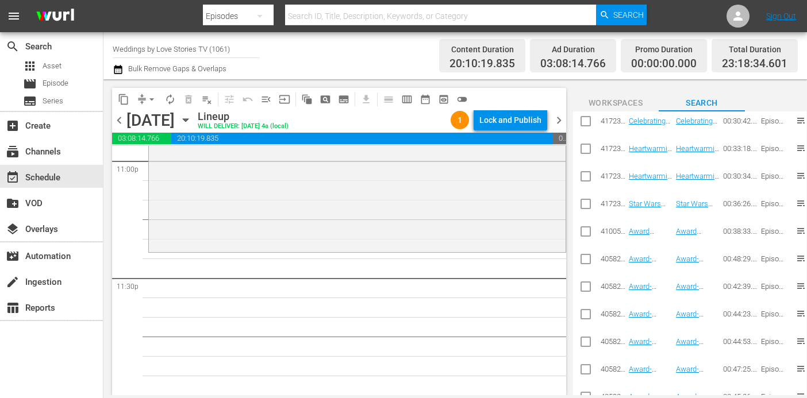
scroll to position [1366, 0]
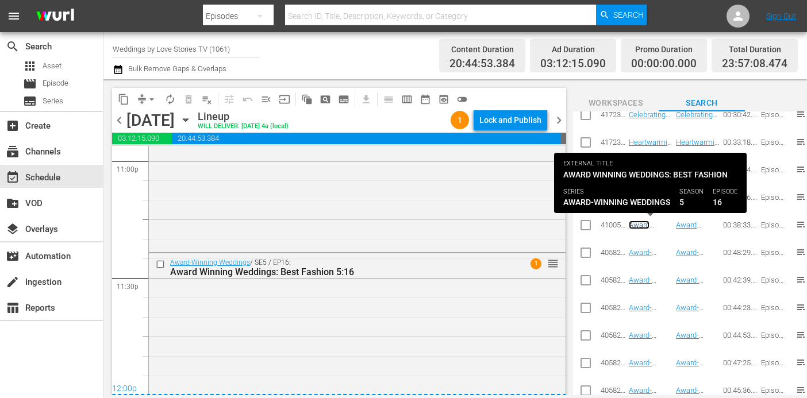
scroll to position [5388, 0]
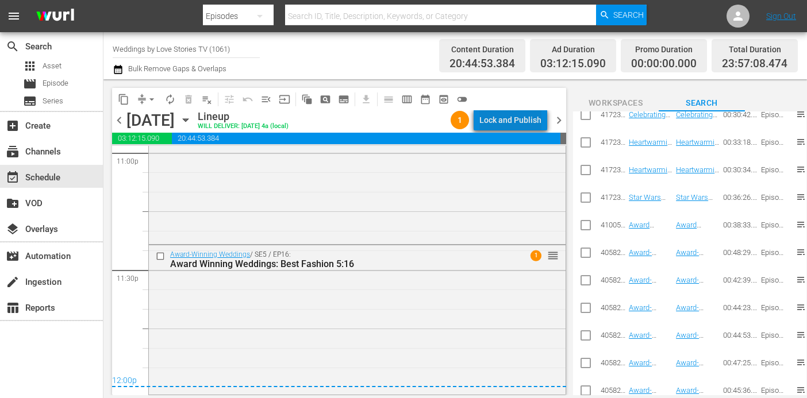
click at [528, 118] on div "Lock and Publish" at bounding box center [510, 120] width 62 height 21
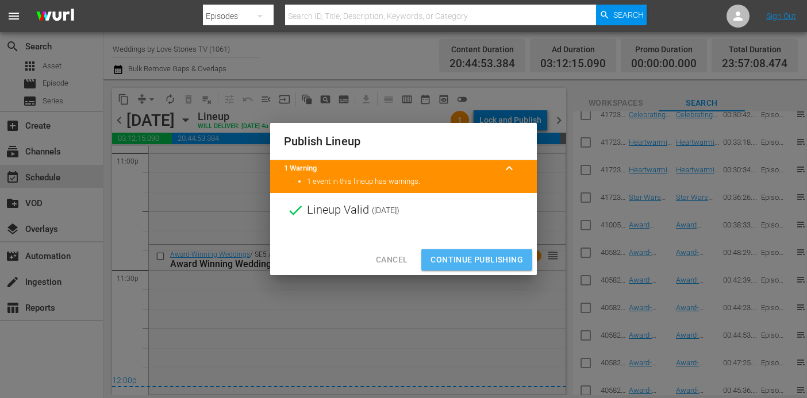
click at [512, 261] on span "Continue Publishing" at bounding box center [477, 260] width 93 height 14
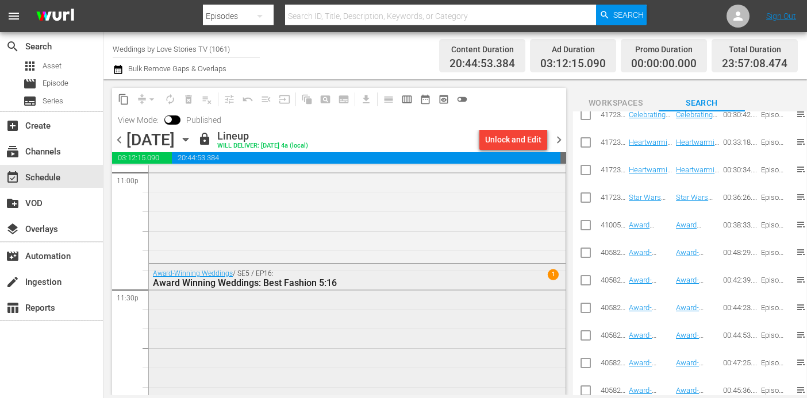
scroll to position [5407, 0]
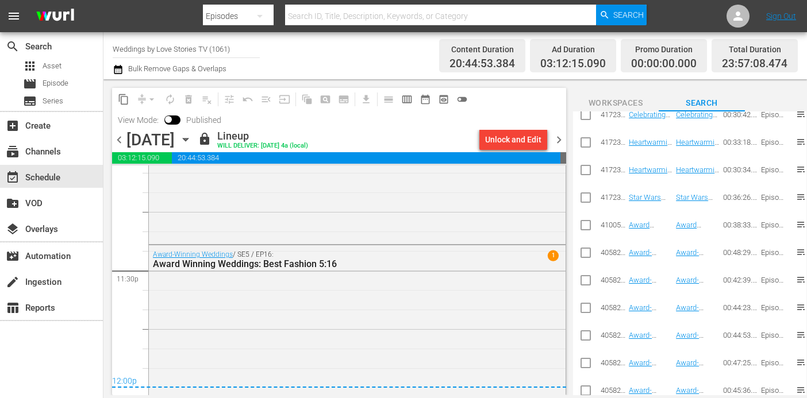
click at [561, 139] on span "chevron_right" at bounding box center [559, 140] width 14 height 14
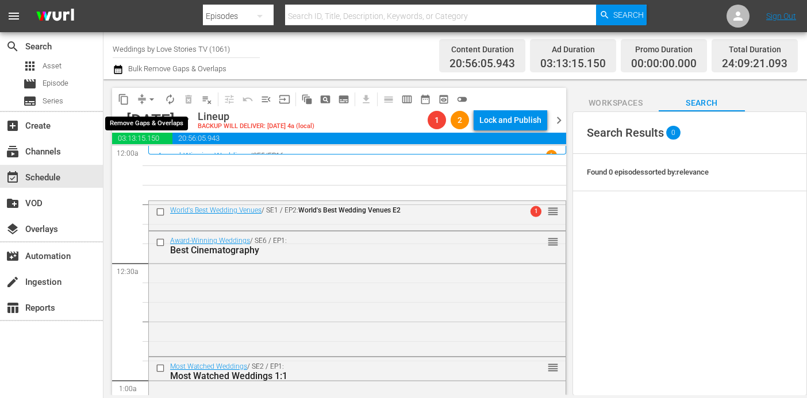
click at [151, 96] on span "arrow_drop_down" at bounding box center [151, 99] width 11 height 11
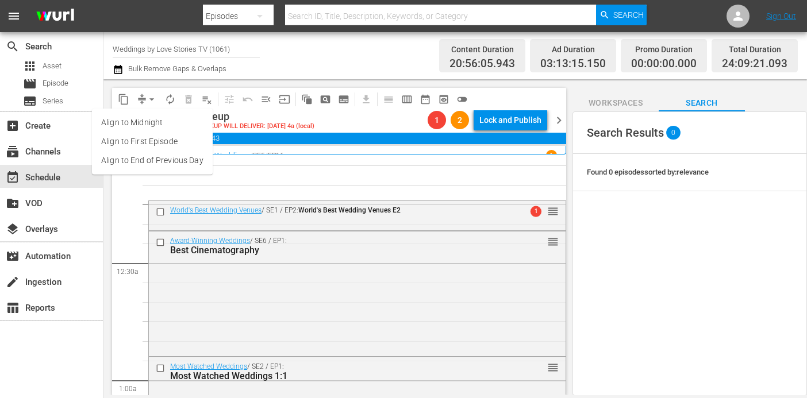
click at [166, 163] on li "Align to End of Previous Day" at bounding box center [152, 160] width 121 height 19
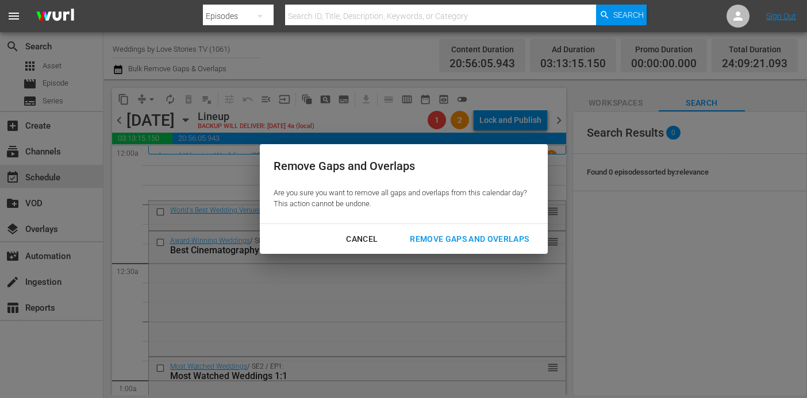
click at [450, 226] on div "Cancel Remove Gaps and Overlaps" at bounding box center [404, 239] width 288 height 30
click at [450, 234] on div "Remove Gaps and Overlaps" at bounding box center [469, 239] width 137 height 14
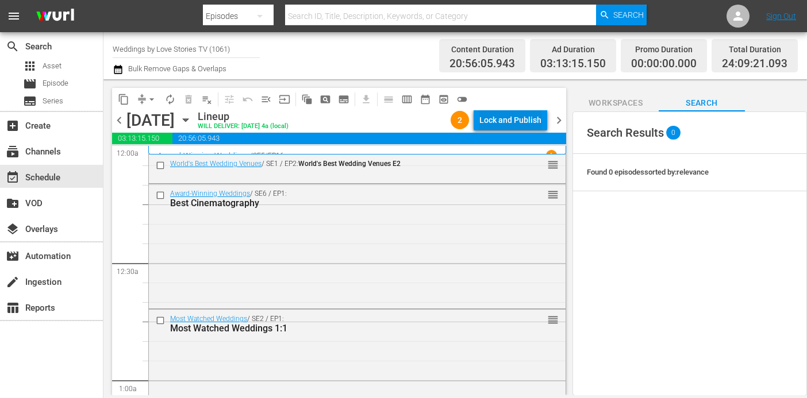
click at [535, 123] on div "Lock and Publish" at bounding box center [510, 120] width 62 height 21
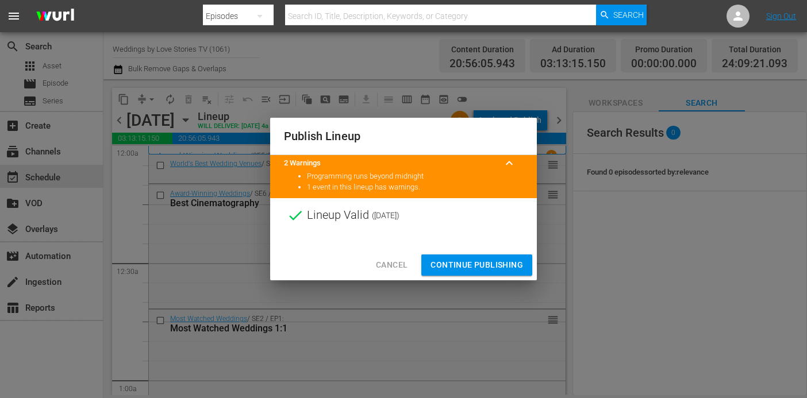
click at [494, 265] on span "Continue Publishing" at bounding box center [477, 265] width 93 height 14
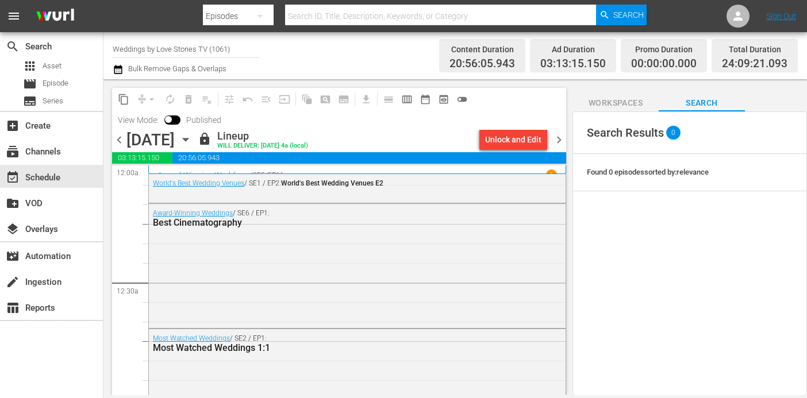
click at [559, 139] on span "chevron_right" at bounding box center [559, 140] width 14 height 14
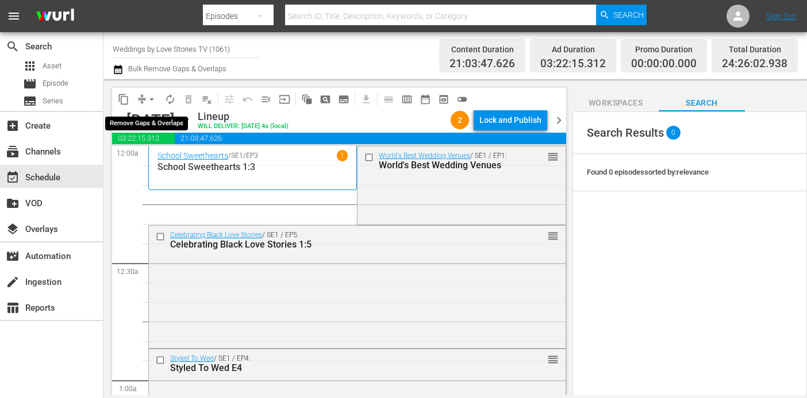
click at [151, 100] on span "arrow_drop_down" at bounding box center [151, 99] width 11 height 11
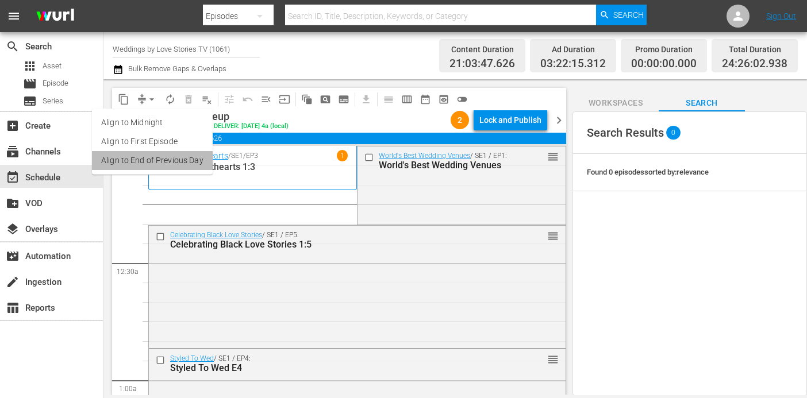
click at [164, 164] on li "Align to End of Previous Day" at bounding box center [152, 160] width 121 height 19
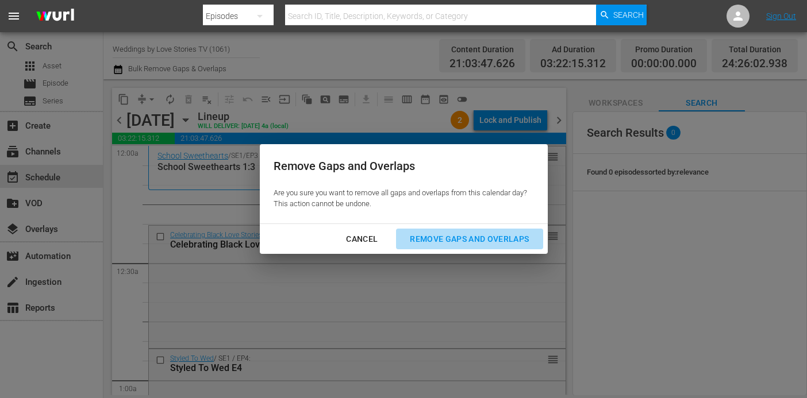
click at [514, 244] on div "Remove Gaps and Overlaps" at bounding box center [469, 239] width 137 height 14
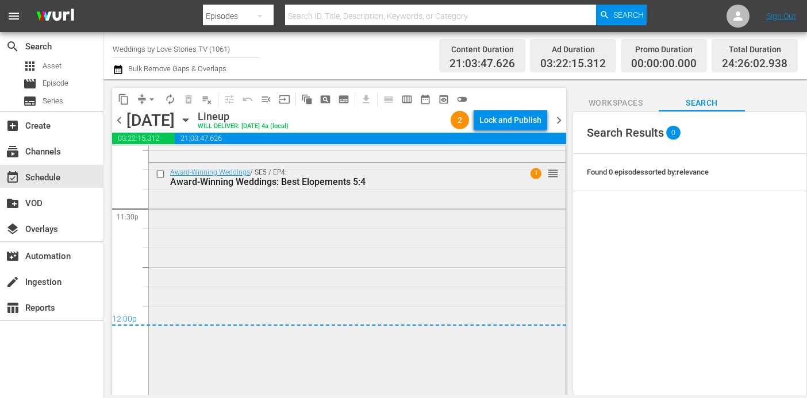
scroll to position [5441, 0]
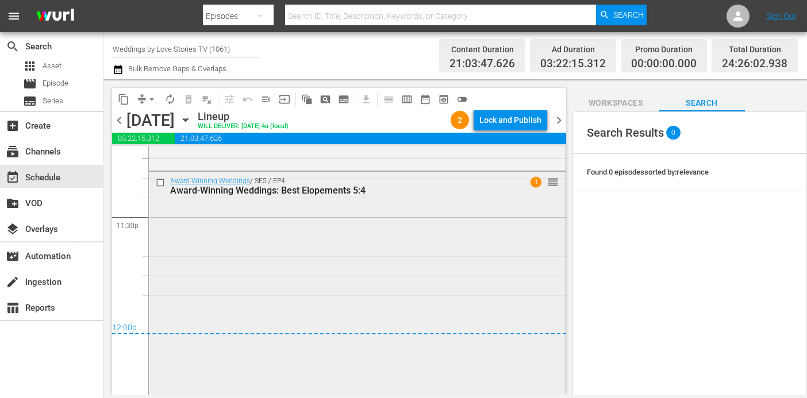
click at [553, 182] on span "reorder" at bounding box center [552, 182] width 11 height 13
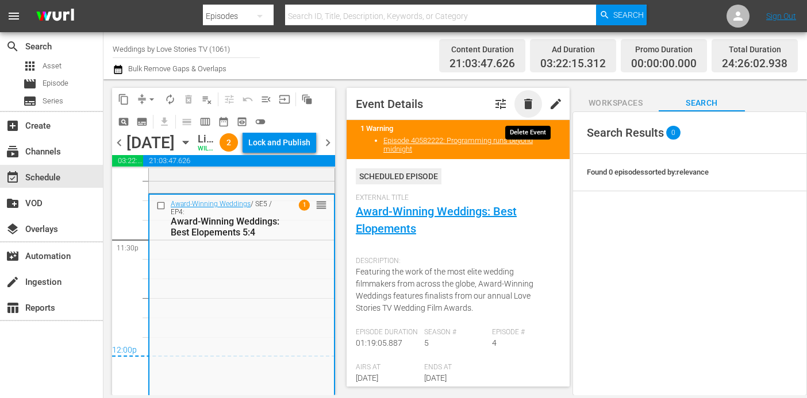
click at [527, 105] on span "delete" at bounding box center [528, 104] width 14 height 14
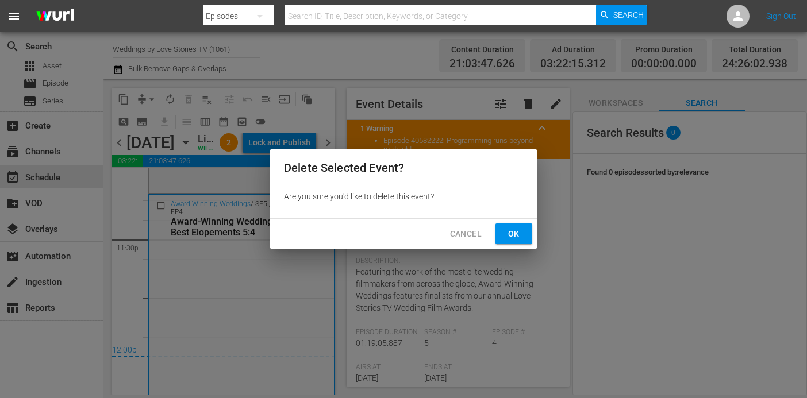
click at [517, 225] on button "Ok" at bounding box center [514, 234] width 37 height 21
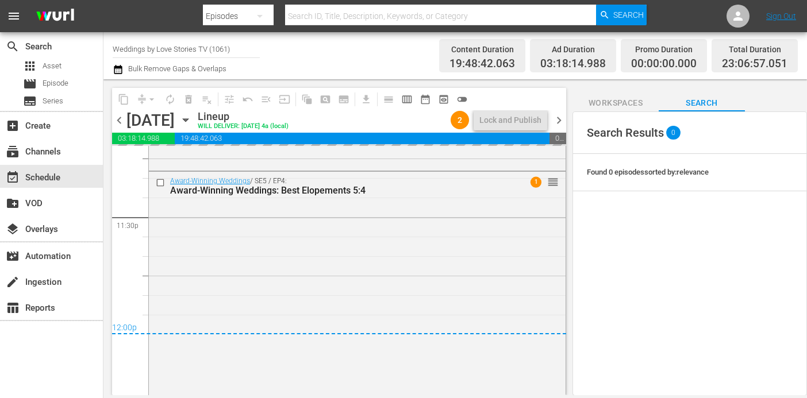
drag, startPoint x: 643, startPoint y: 98, endPoint x: 707, endPoint y: 105, distance: 64.2
click at [643, 98] on span "Workspaces" at bounding box center [616, 103] width 86 height 14
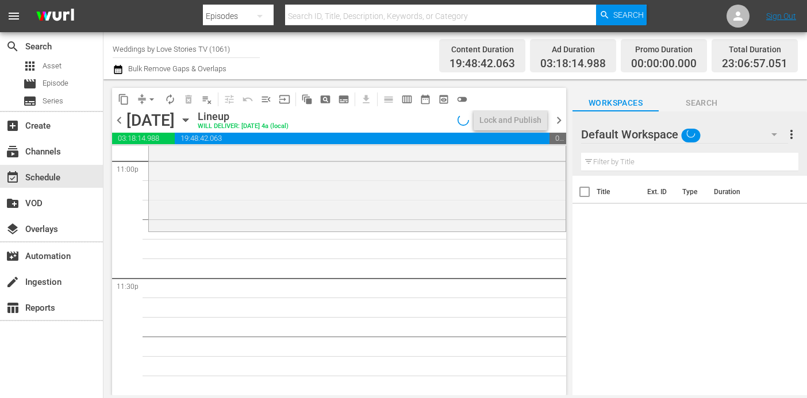
scroll to position [5380, 0]
click at [700, 99] on span "Search" at bounding box center [702, 103] width 86 height 14
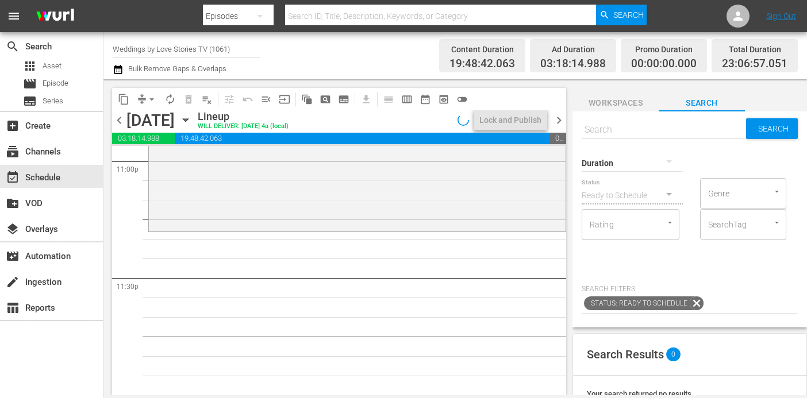
click at [633, 162] on div at bounding box center [632, 163] width 101 height 32
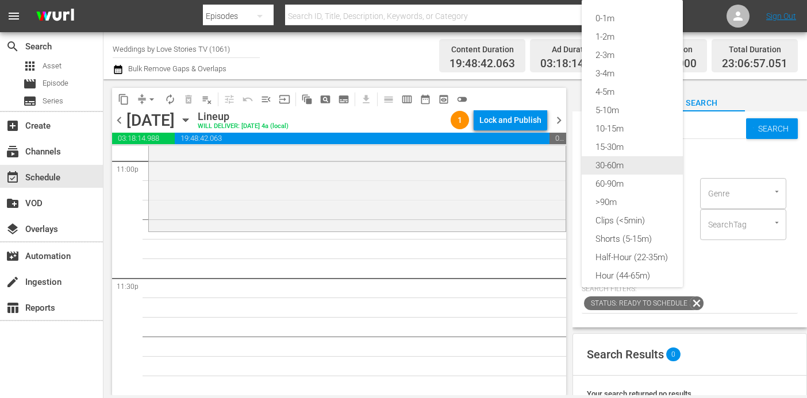
click at [624, 162] on div "30-60m" at bounding box center [632, 165] width 101 height 18
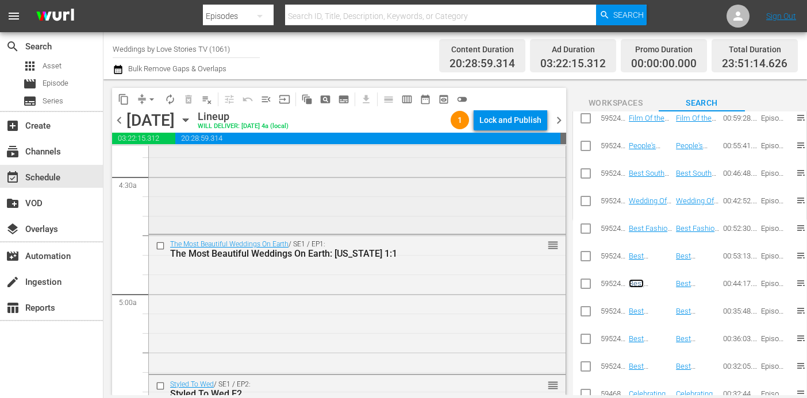
scroll to position [0, 0]
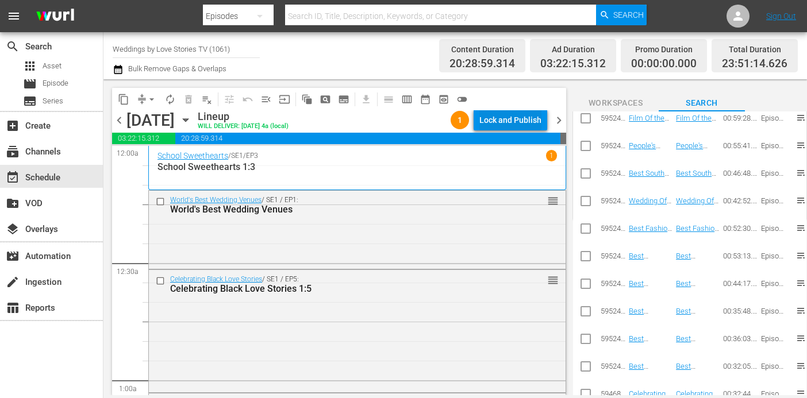
click at [501, 121] on div "Lock and Publish" at bounding box center [510, 120] width 62 height 21
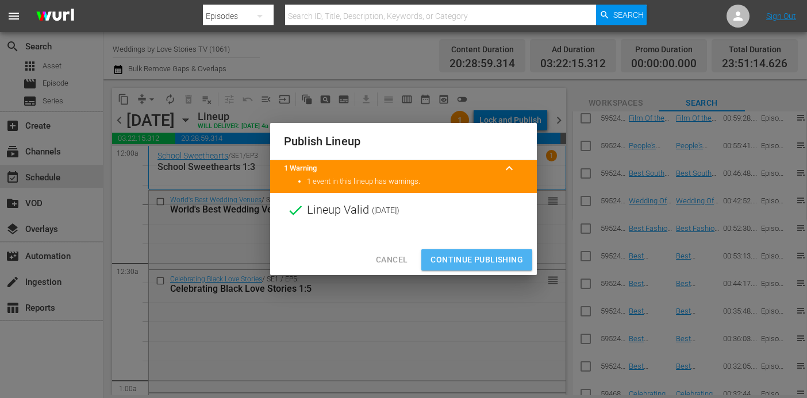
click at [478, 261] on span "Continue Publishing" at bounding box center [477, 260] width 93 height 14
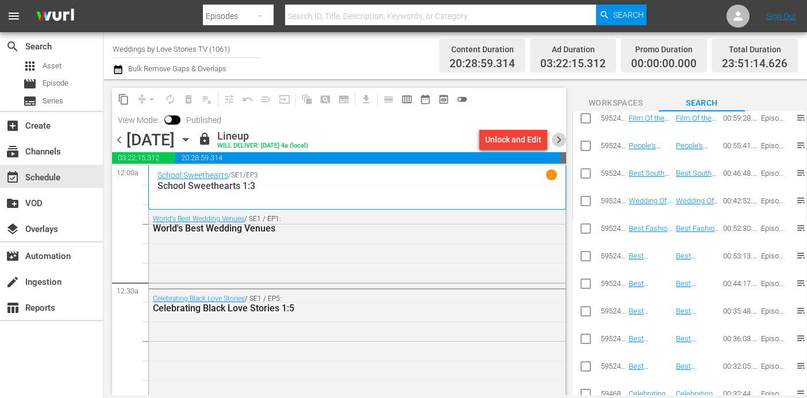
click at [555, 141] on span "chevron_right" at bounding box center [559, 140] width 14 height 14
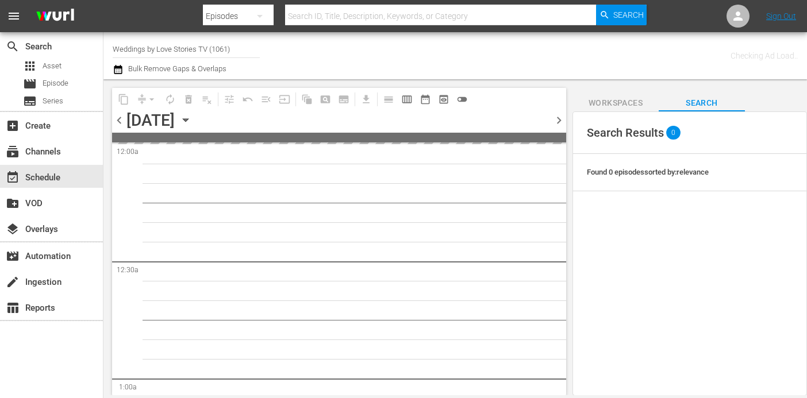
scroll to position [222, 0]
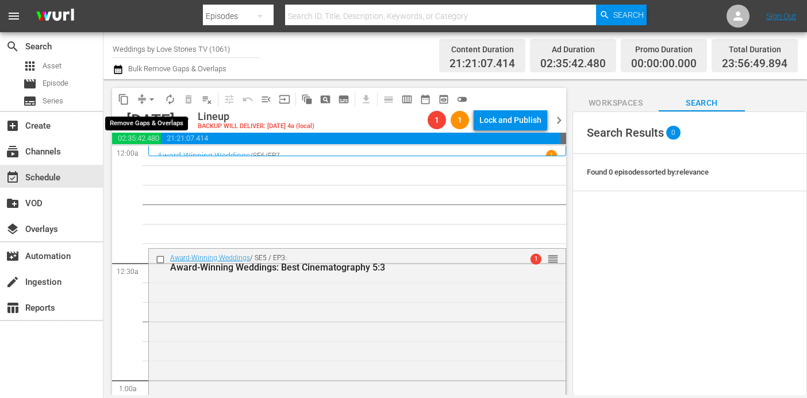
click at [151, 97] on span "arrow_drop_down" at bounding box center [151, 99] width 11 height 11
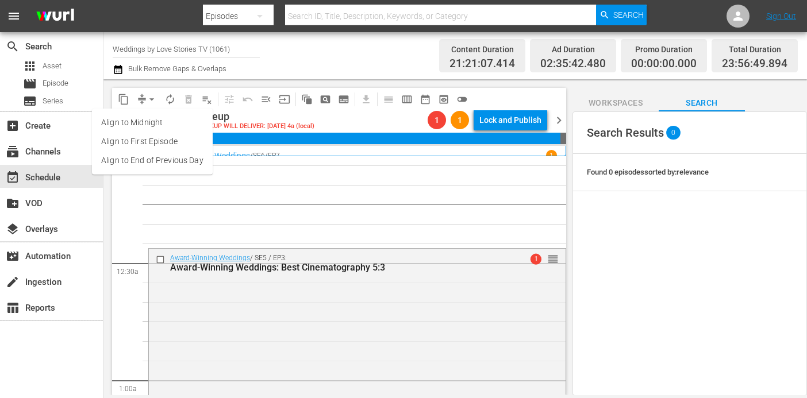
click at [174, 162] on li "Align to End of Previous Day" at bounding box center [152, 160] width 121 height 19
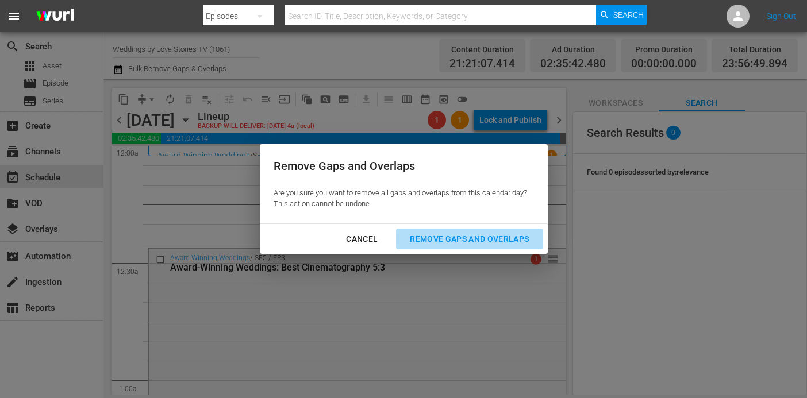
click at [432, 248] on button "Remove Gaps and Overlaps" at bounding box center [469, 239] width 147 height 21
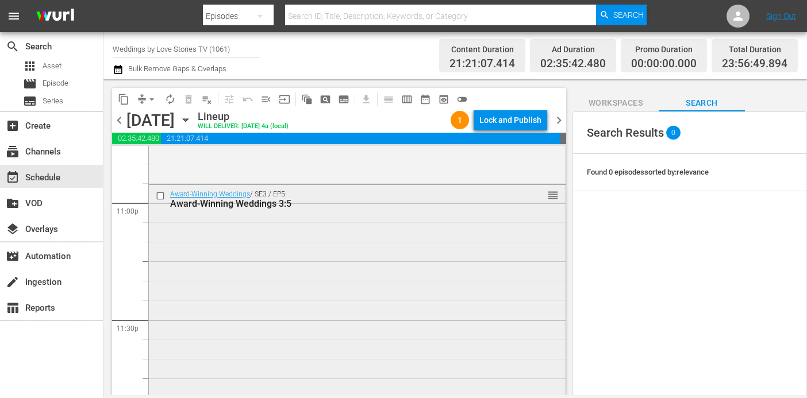
scroll to position [5339, 0]
click at [550, 193] on span "reorder" at bounding box center [552, 194] width 11 height 13
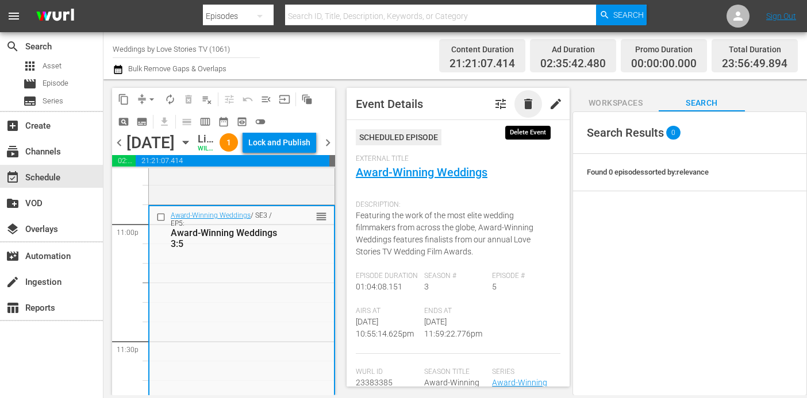
click at [531, 98] on span "delete" at bounding box center [528, 104] width 14 height 14
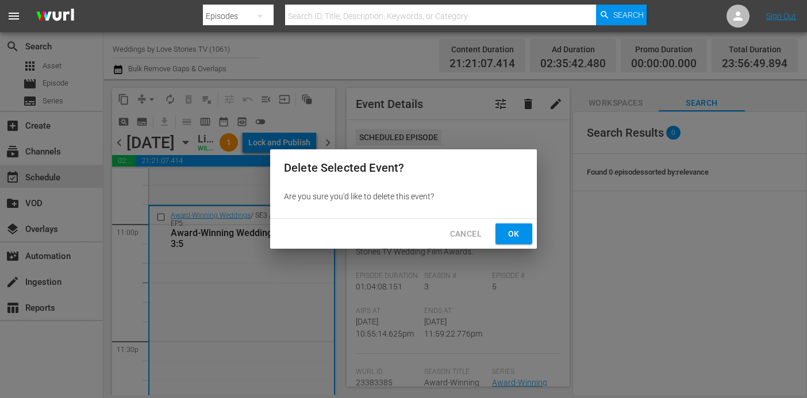
click at [508, 237] on span "Ok" at bounding box center [514, 234] width 18 height 14
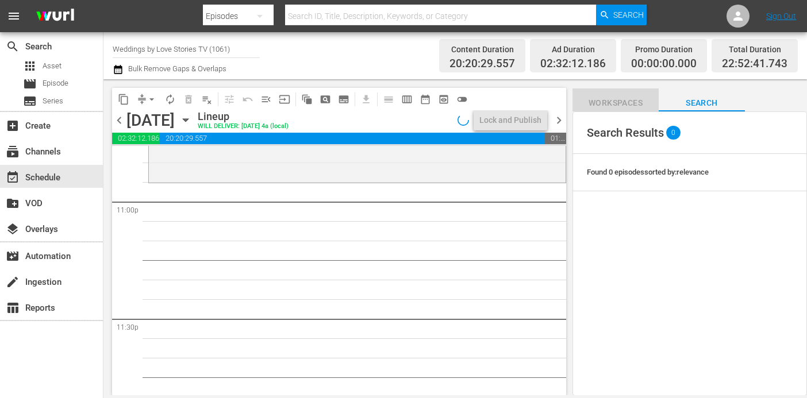
click at [620, 103] on span "Workspaces" at bounding box center [616, 103] width 86 height 14
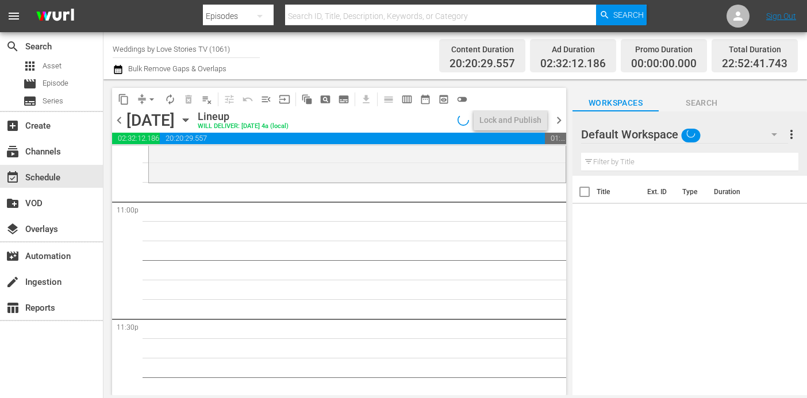
click at [705, 105] on span "Search" at bounding box center [702, 103] width 86 height 14
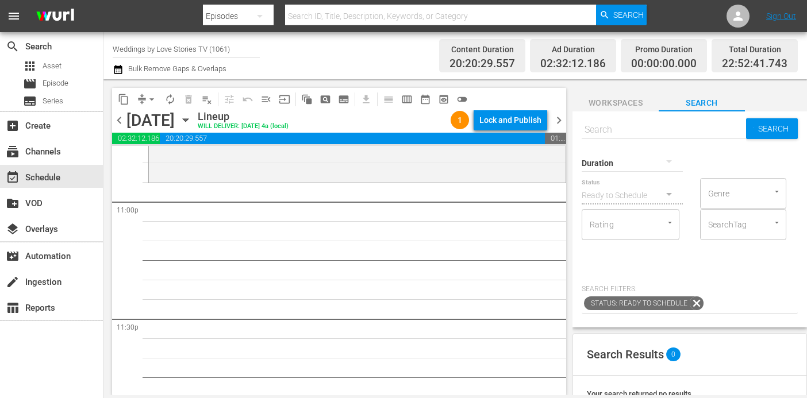
click at [646, 160] on div at bounding box center [632, 163] width 101 height 32
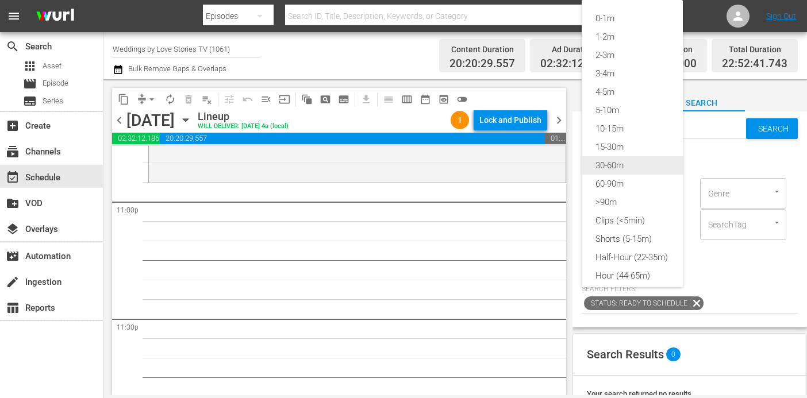
click at [633, 162] on div "30-60m" at bounding box center [632, 165] width 101 height 18
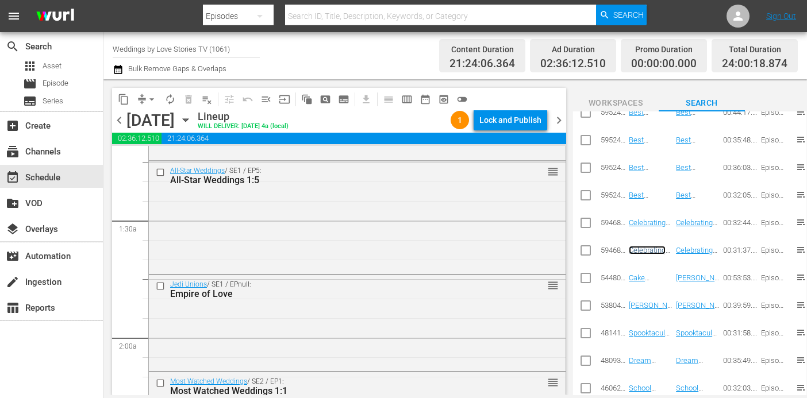
scroll to position [0, 0]
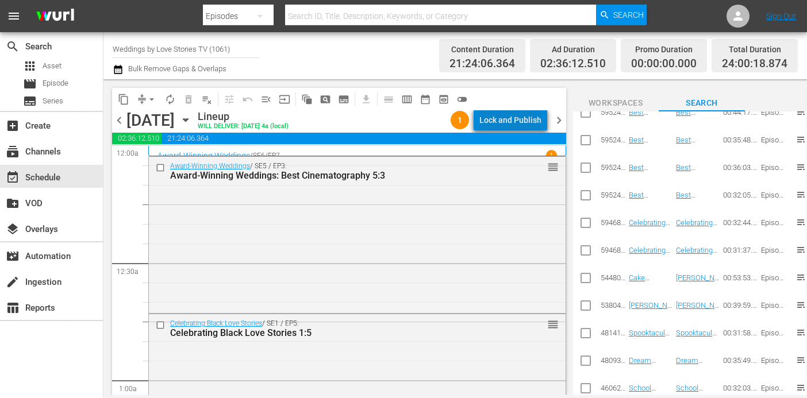
click at [534, 112] on div "Lock and Publish" at bounding box center [510, 120] width 62 height 21
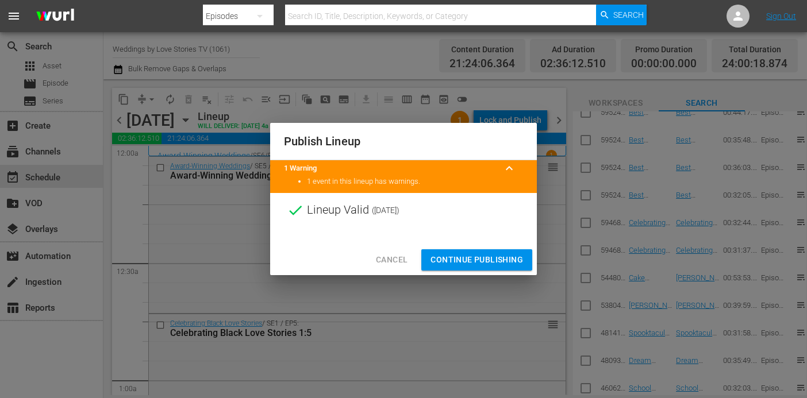
click at [490, 259] on span "Continue Publishing" at bounding box center [477, 260] width 93 height 14
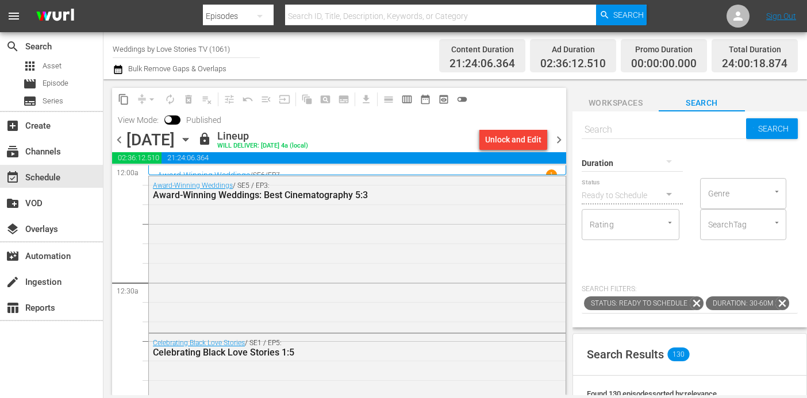
click at [558, 140] on span "chevron_right" at bounding box center [559, 140] width 14 height 14
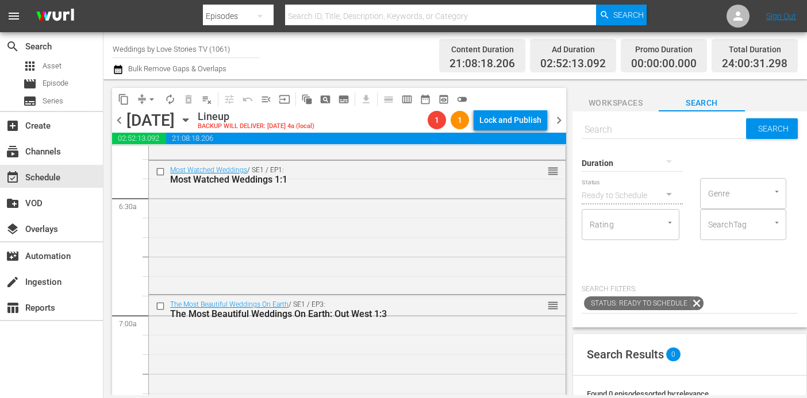
scroll to position [694, 0]
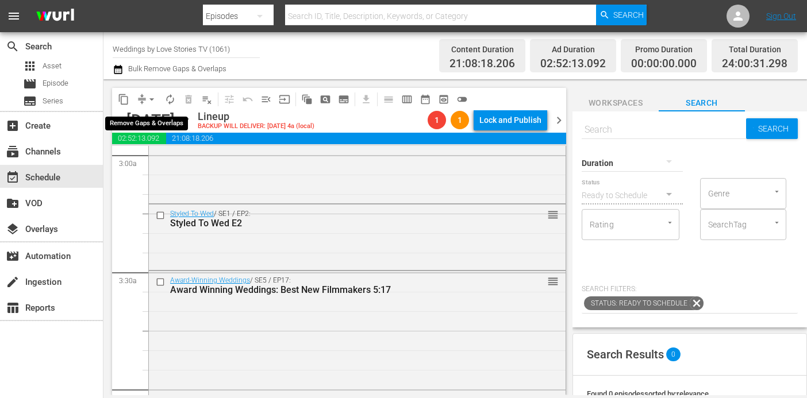
click at [148, 96] on span "arrow_drop_down" at bounding box center [151, 99] width 11 height 11
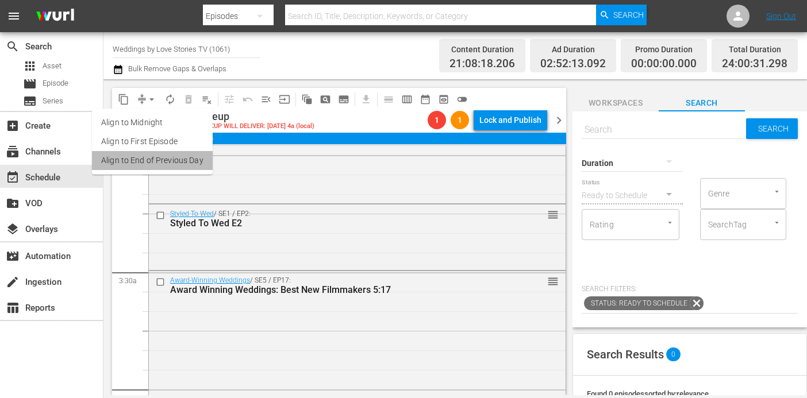
click at [170, 155] on li "Align to End of Previous Day" at bounding box center [152, 160] width 121 height 19
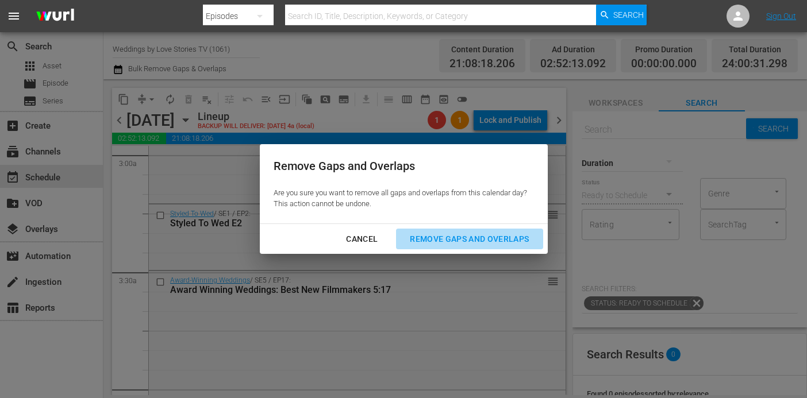
click at [484, 231] on button "Remove Gaps and Overlaps" at bounding box center [469, 239] width 147 height 21
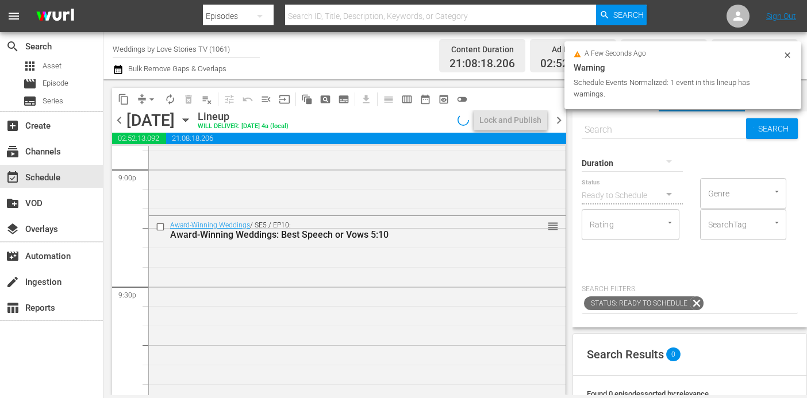
scroll to position [5393, 0]
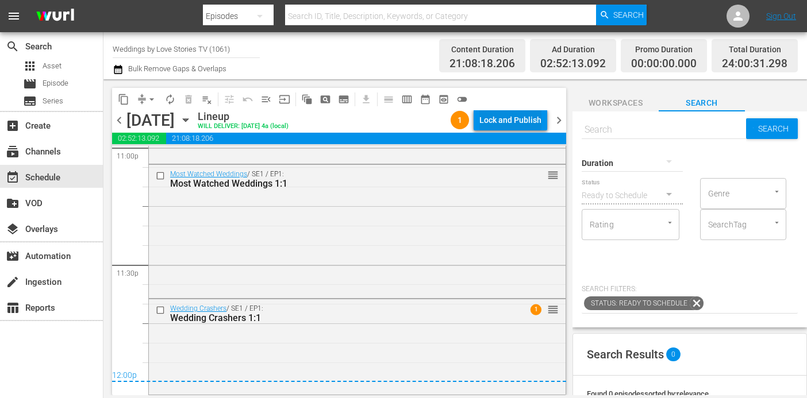
click at [509, 125] on div "Lock and Publish" at bounding box center [510, 120] width 62 height 21
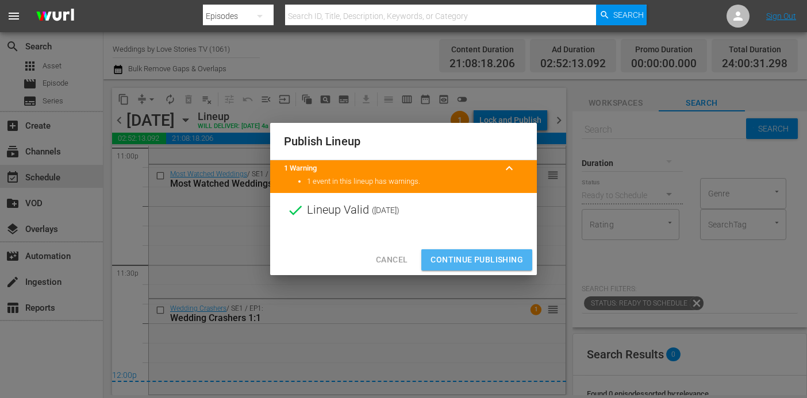
click at [488, 258] on span "Continue Publishing" at bounding box center [477, 260] width 93 height 14
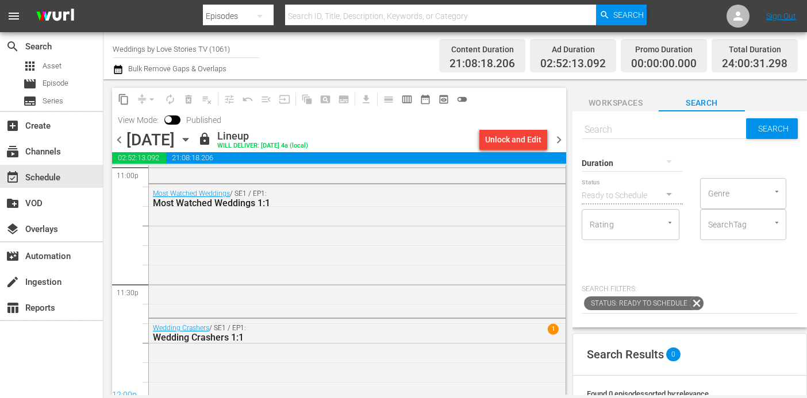
click at [558, 137] on span "chevron_right" at bounding box center [559, 140] width 14 height 14
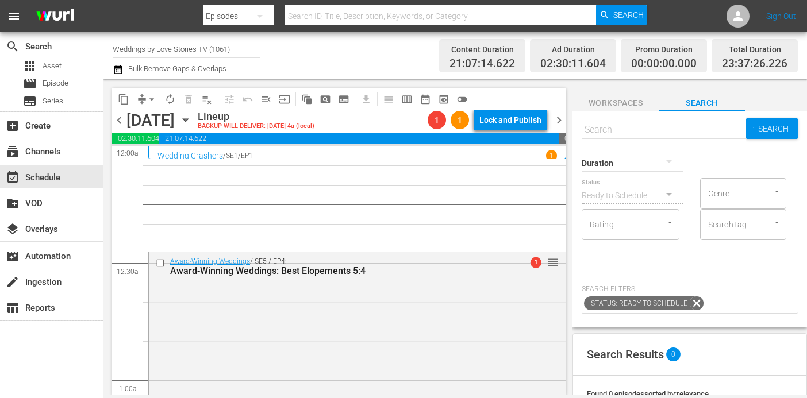
click at [152, 98] on span "arrow_drop_down" at bounding box center [151, 99] width 11 height 11
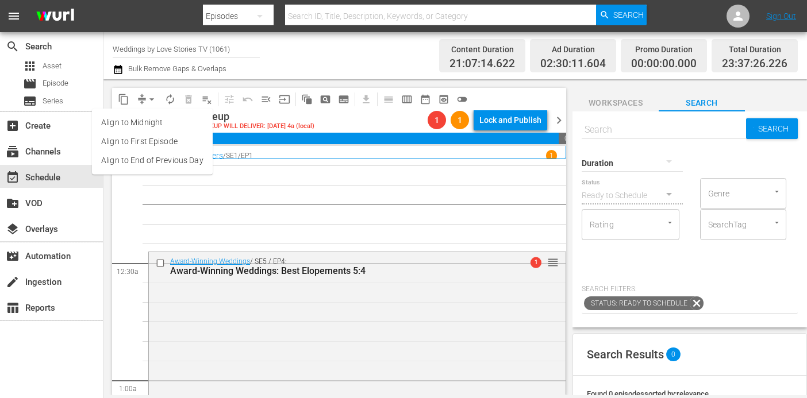
click at [174, 155] on li "Align to End of Previous Day" at bounding box center [152, 160] width 121 height 19
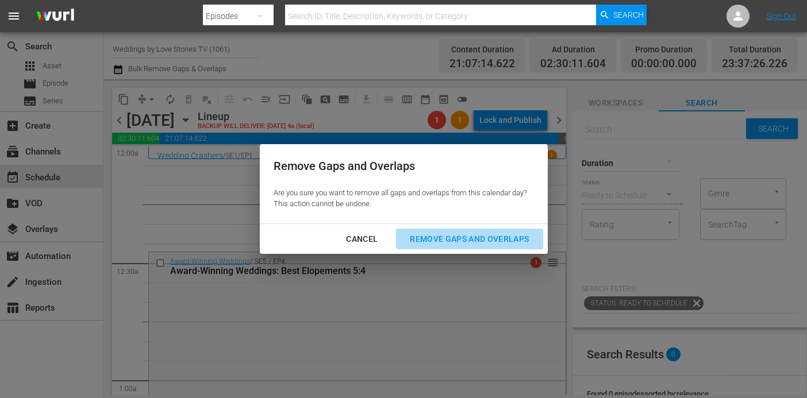
click at [440, 232] on div "Remove Gaps and Overlaps" at bounding box center [469, 239] width 137 height 14
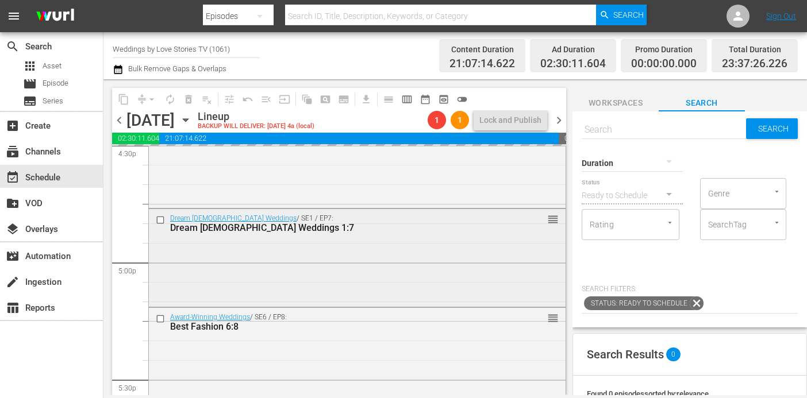
scroll to position [5397, 0]
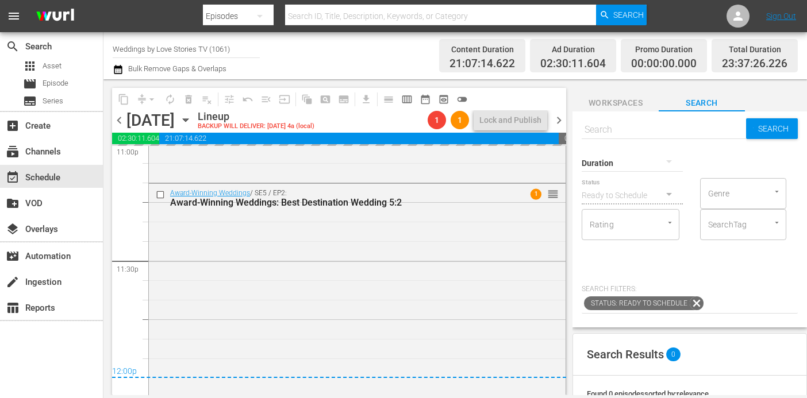
click at [630, 164] on div at bounding box center [632, 163] width 101 height 32
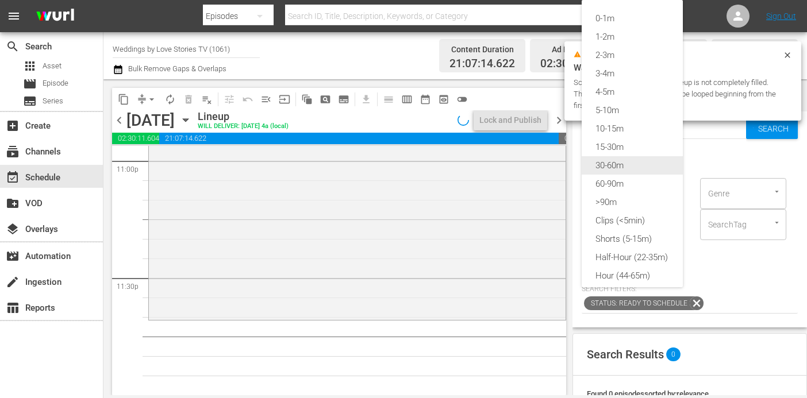
scroll to position [5380, 0]
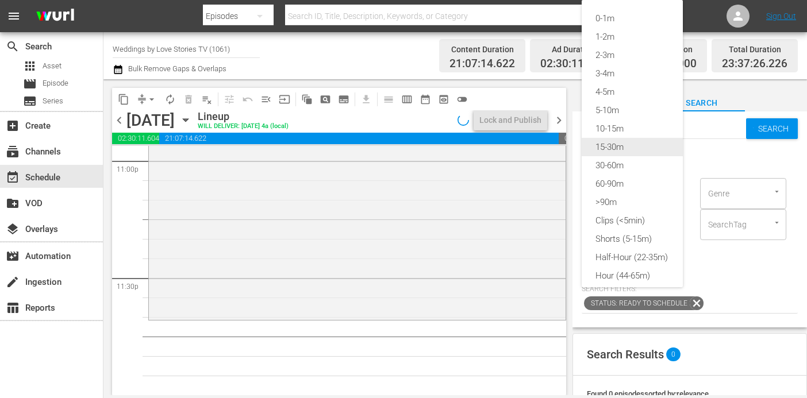
click at [627, 150] on div "15-30m" at bounding box center [632, 147] width 101 height 18
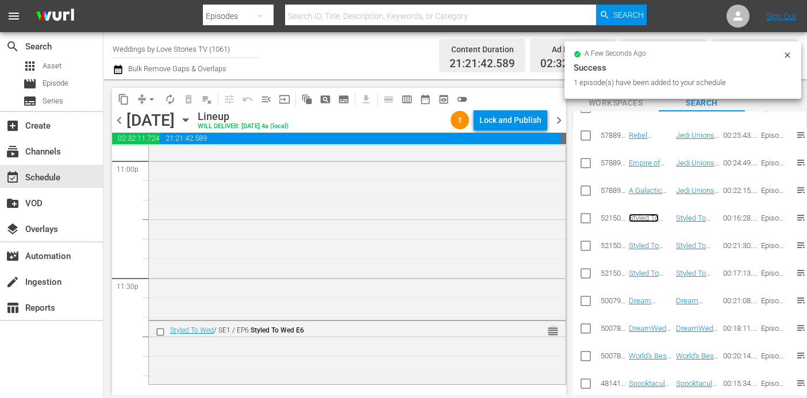
drag, startPoint x: 656, startPoint y: 219, endPoint x: 554, endPoint y: 335, distance: 154.4
click at [554, 333] on span "reorder" at bounding box center [552, 331] width 11 height 13
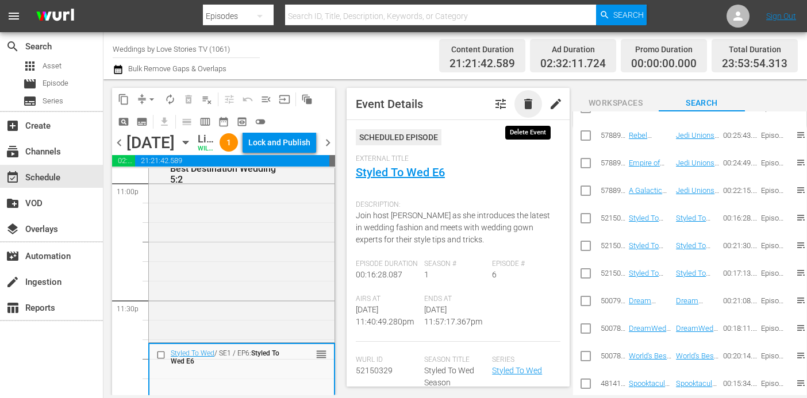
click at [529, 99] on span "delete" at bounding box center [528, 104] width 14 height 14
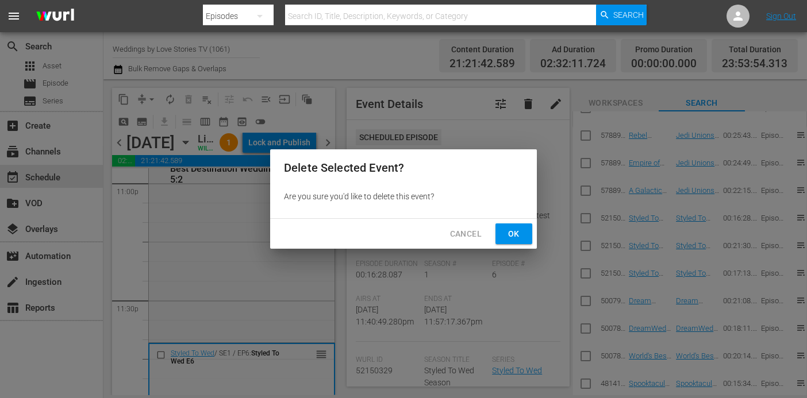
click at [512, 228] on span "Ok" at bounding box center [514, 234] width 18 height 14
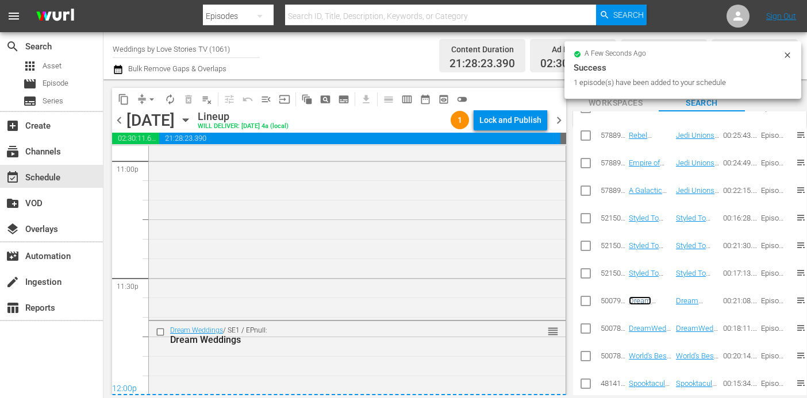
scroll to position [5388, 0]
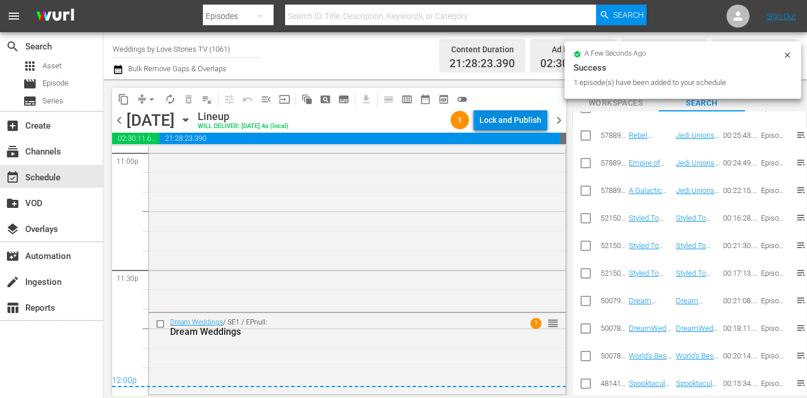
click at [495, 121] on div "Lock and Publish" at bounding box center [510, 120] width 62 height 21
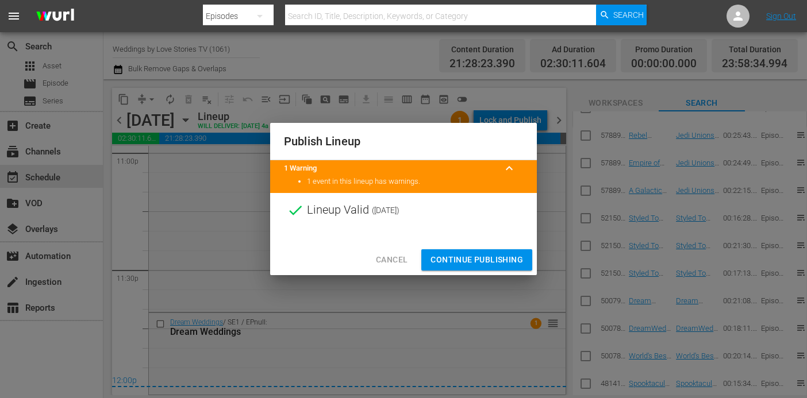
click at [486, 257] on span "Continue Publishing" at bounding box center [477, 260] width 93 height 14
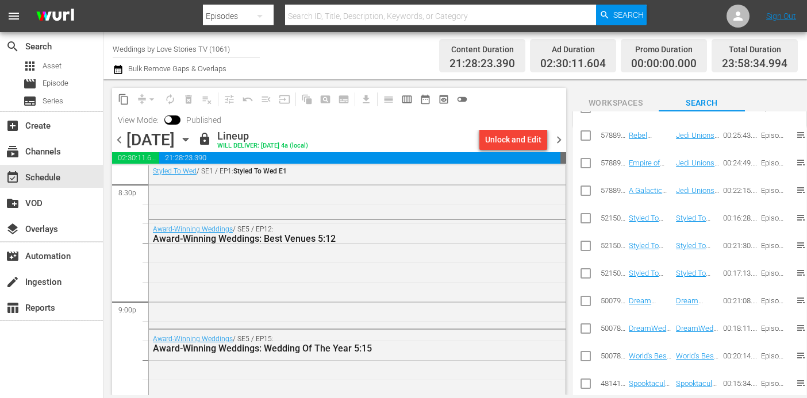
scroll to position [5407, 0]
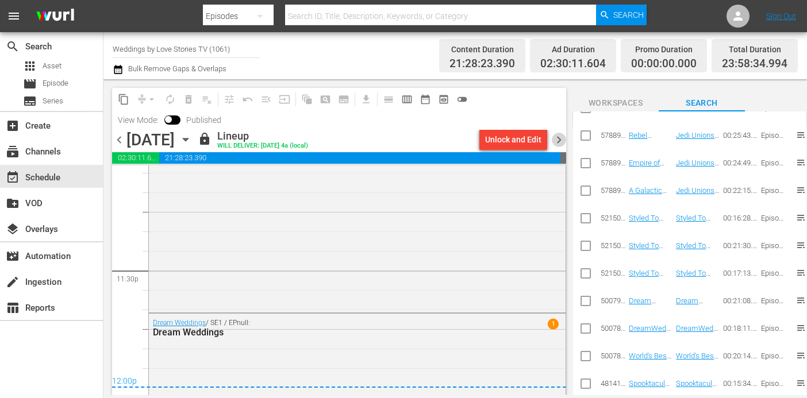
click at [553, 143] on span "chevron_right" at bounding box center [559, 140] width 14 height 14
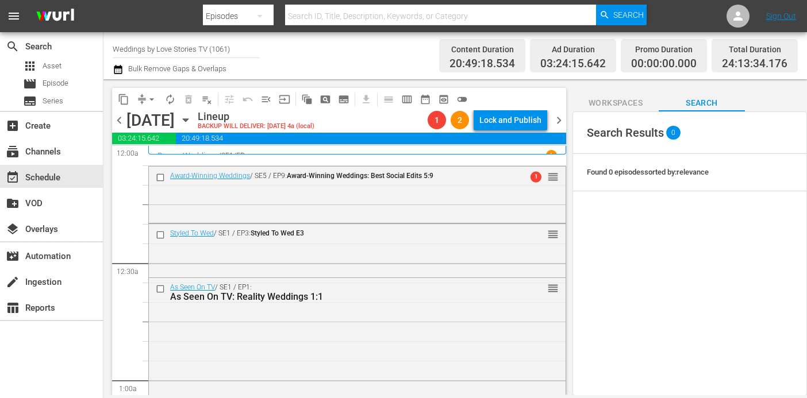
click at [145, 98] on button "arrow_drop_down" at bounding box center [152, 99] width 18 height 18
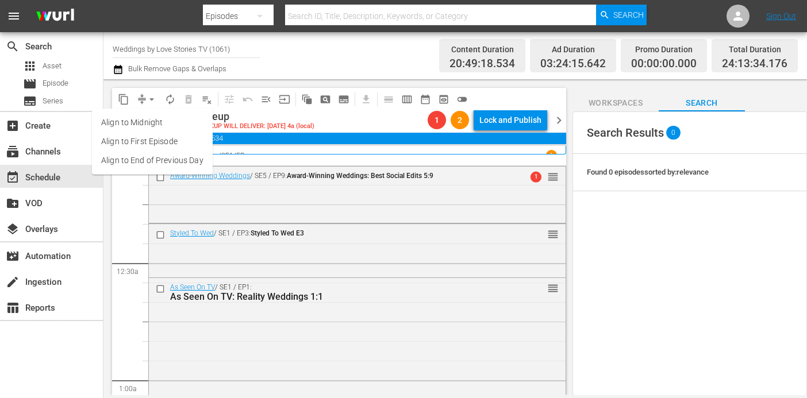
click at [161, 152] on li "Align to End of Previous Day" at bounding box center [152, 160] width 121 height 19
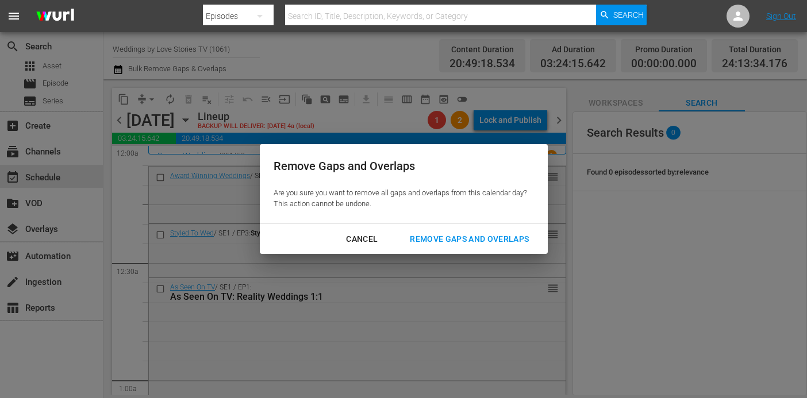
click at [428, 232] on div "Remove Gaps and Overlaps" at bounding box center [469, 239] width 137 height 14
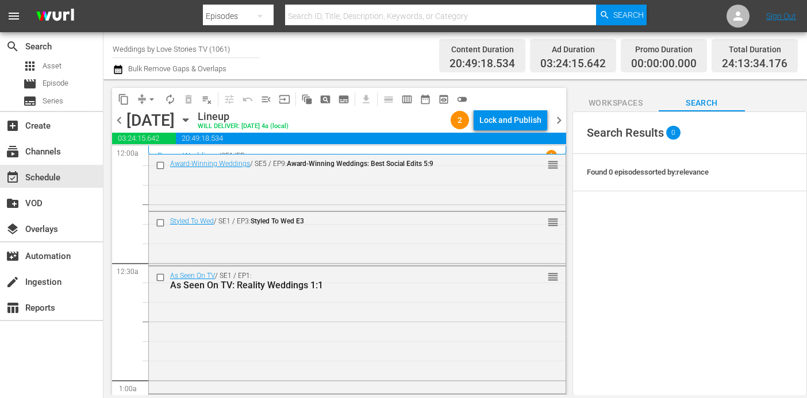
click at [505, 108] on div "content_copy compress arrow_drop_down autorenew_outlined delete_forever_outline…" at bounding box center [339, 99] width 454 height 22
click at [505, 116] on div "Lock and Publish" at bounding box center [510, 120] width 62 height 21
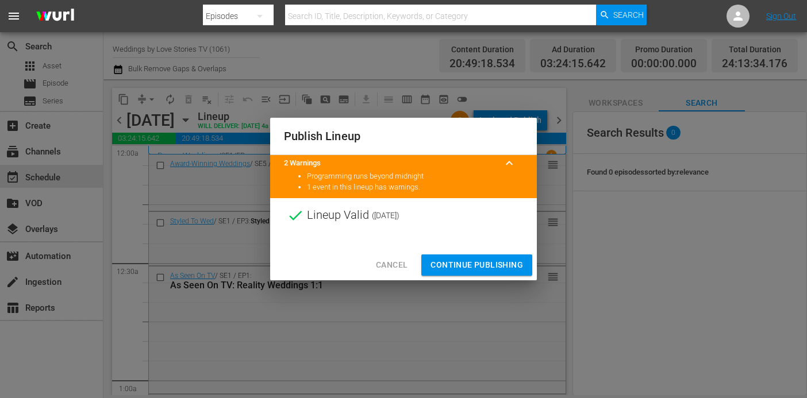
click at [493, 262] on span "Continue Publishing" at bounding box center [477, 265] width 93 height 14
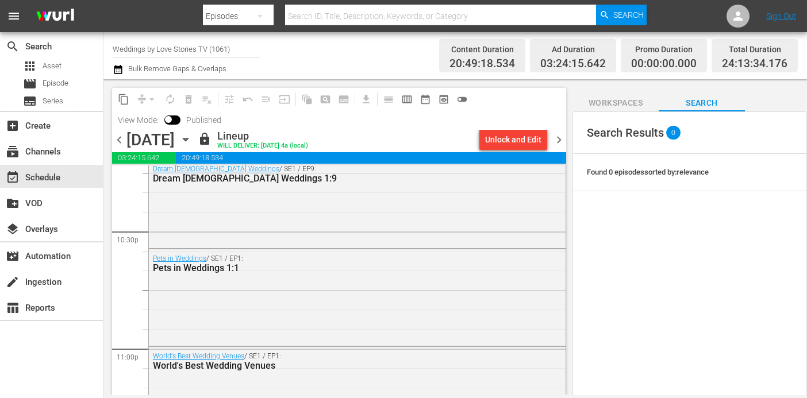
scroll to position [5461, 0]
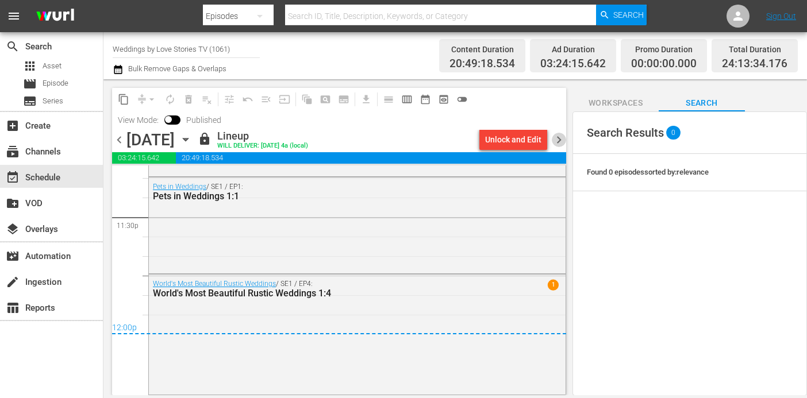
click at [555, 139] on span "chevron_right" at bounding box center [559, 140] width 14 height 14
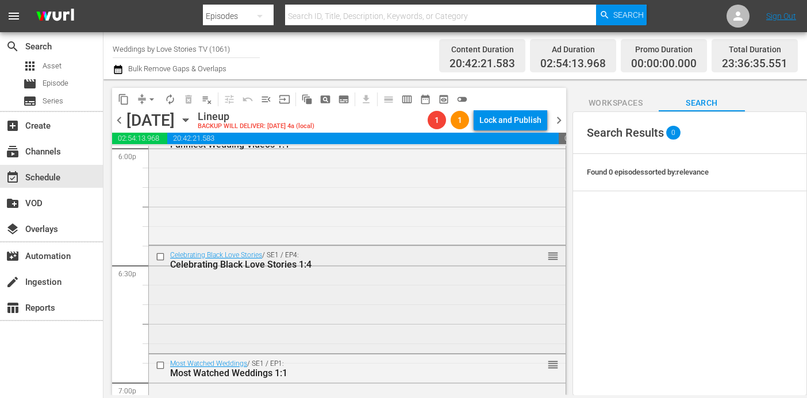
scroll to position [5380, 0]
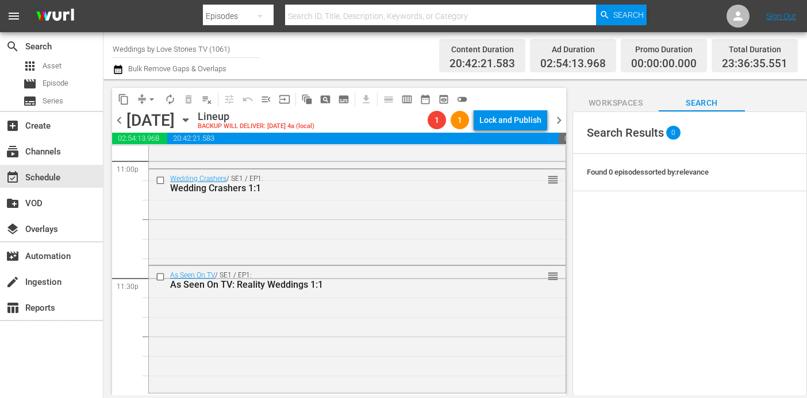
click at [147, 104] on span "arrow_drop_down" at bounding box center [151, 99] width 11 height 11
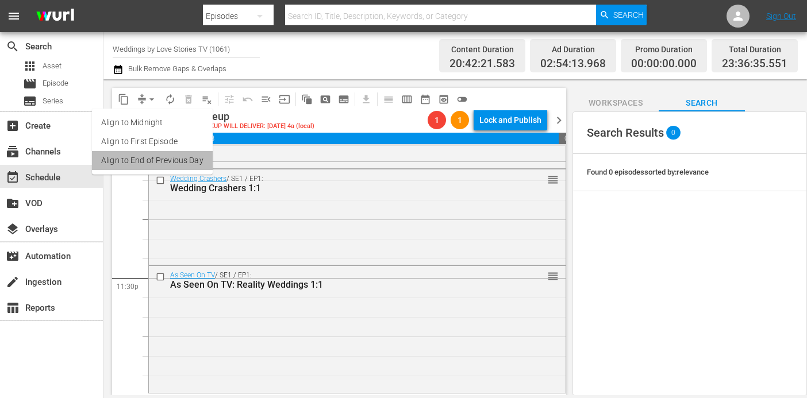
click at [167, 160] on li "Align to End of Previous Day" at bounding box center [152, 160] width 121 height 19
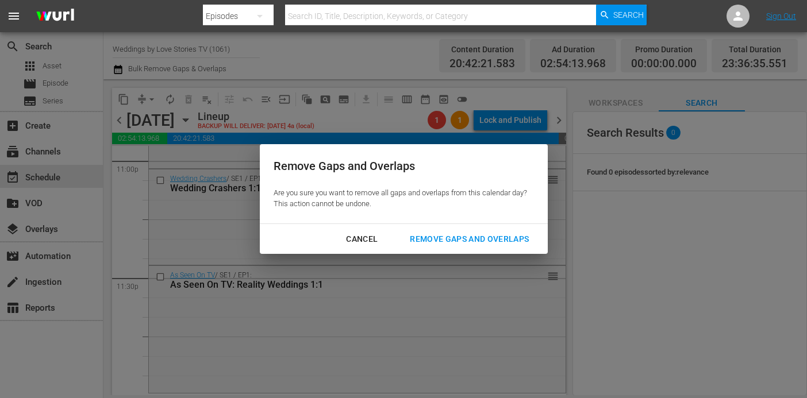
click at [510, 233] on div "Remove Gaps and Overlaps" at bounding box center [469, 239] width 137 height 14
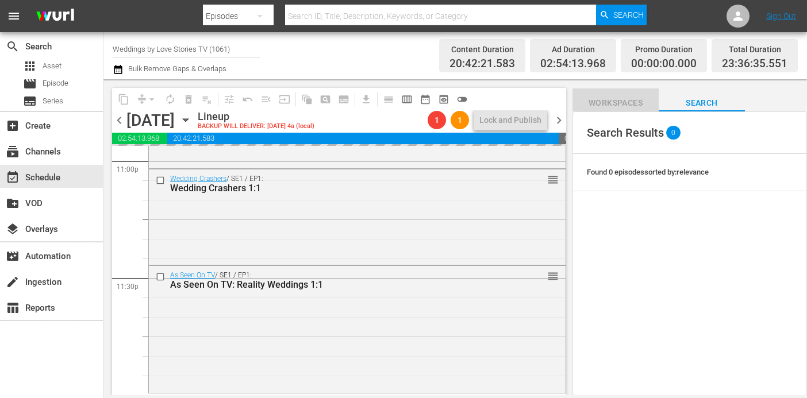
click at [614, 106] on span "Workspaces" at bounding box center [616, 103] width 86 height 14
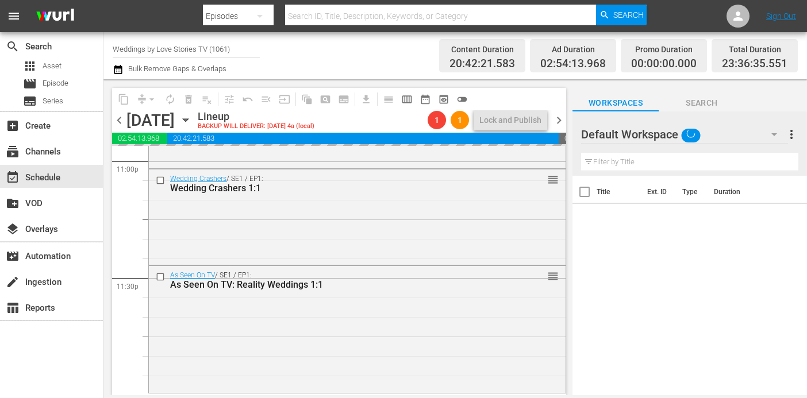
click at [711, 105] on span "Search" at bounding box center [702, 103] width 86 height 14
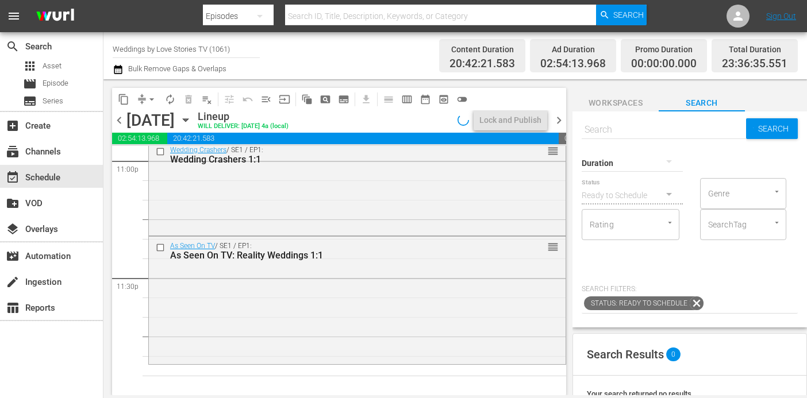
click at [643, 166] on div at bounding box center [632, 163] width 101 height 32
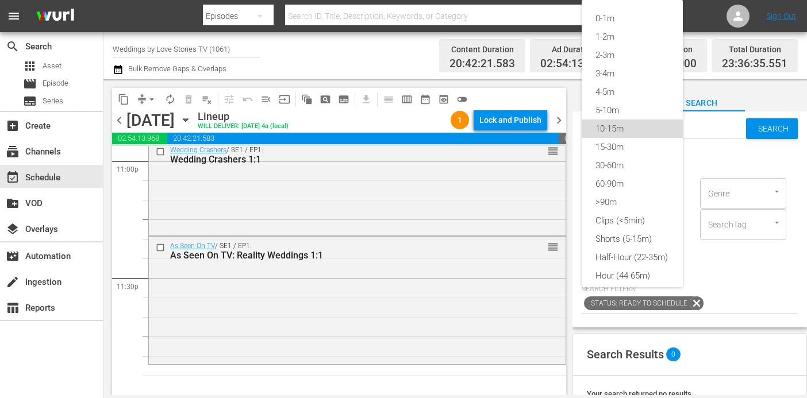
click at [635, 131] on div "10-15m" at bounding box center [632, 129] width 101 height 18
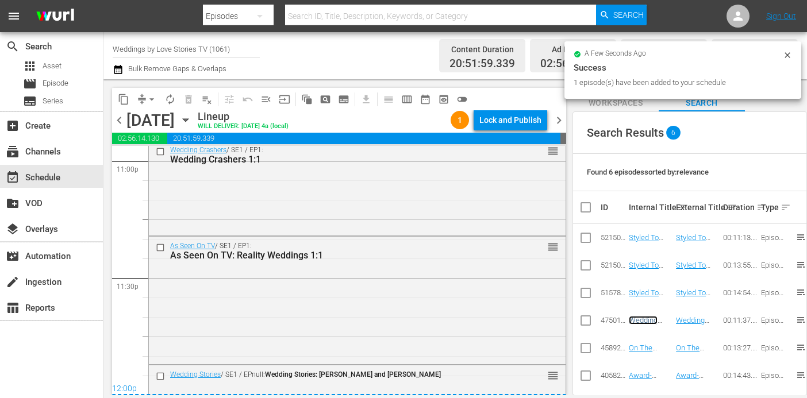
scroll to position [5395, 0]
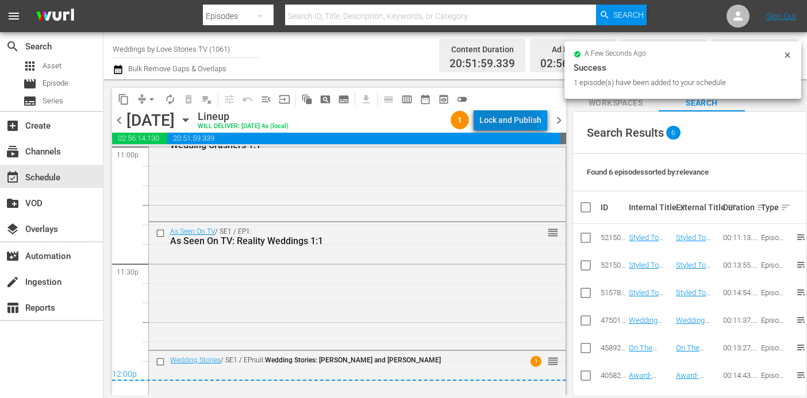
click at [494, 122] on div "Lock and Publish" at bounding box center [510, 120] width 62 height 21
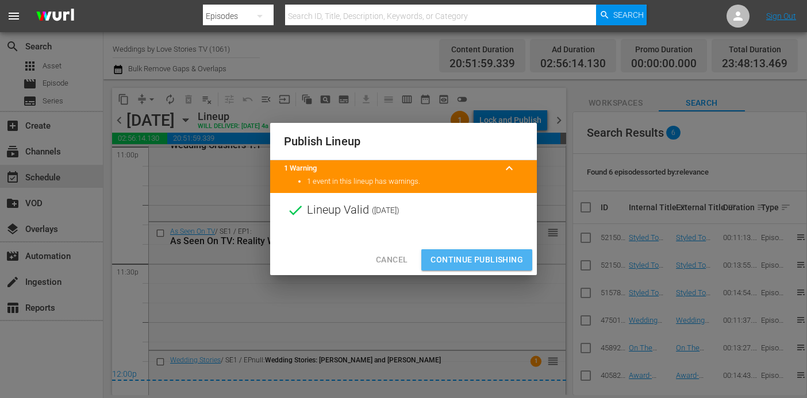
click at [488, 263] on span "Continue Publishing" at bounding box center [477, 260] width 93 height 14
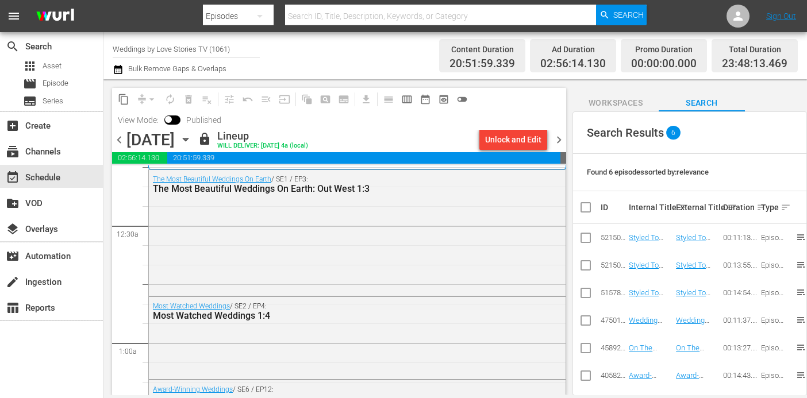
scroll to position [0, 0]
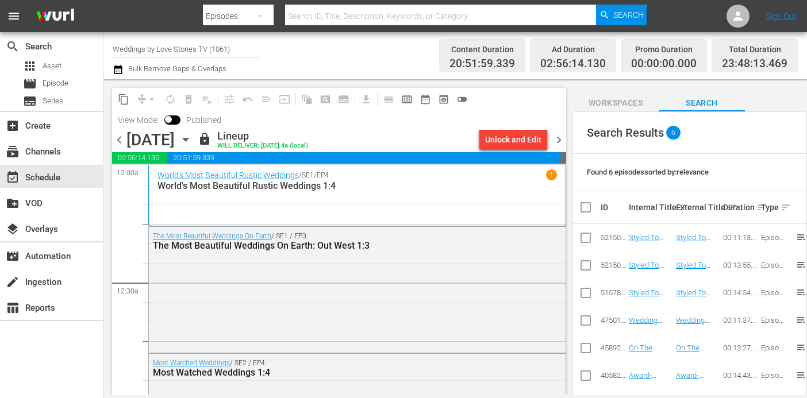
click at [557, 131] on div "chevron_left [DATE] [DATE] lock Lineup WILL DELIVER: [DATE] 4a (local) Unlock a…" at bounding box center [339, 141] width 454 height 22
click at [558, 139] on span "chevron_right" at bounding box center [559, 140] width 14 height 14
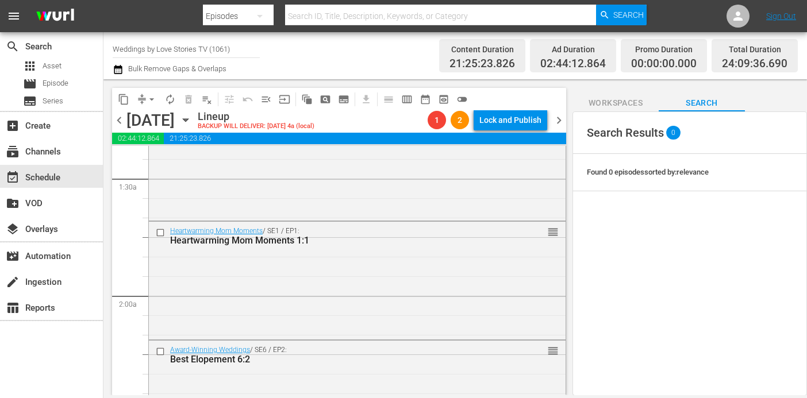
scroll to position [201, 0]
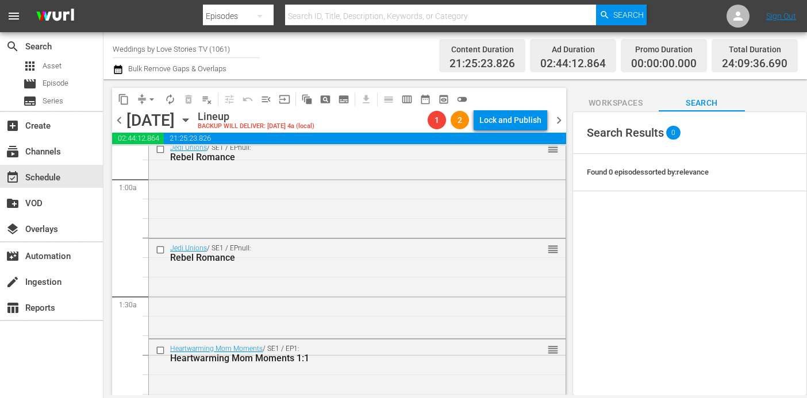
click at [147, 98] on span "arrow_drop_down" at bounding box center [151, 99] width 11 height 11
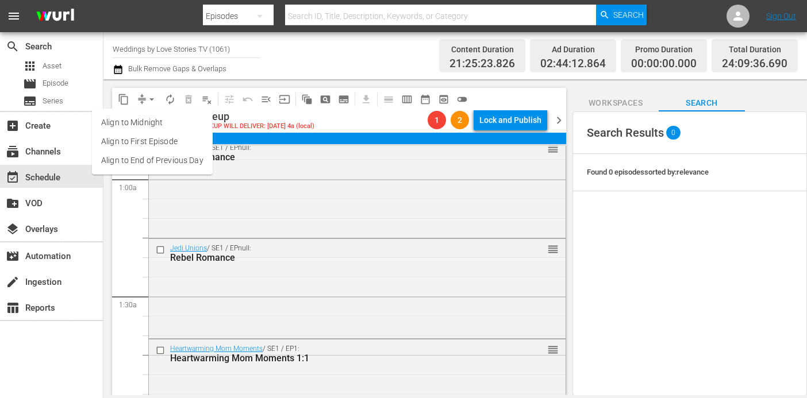
click at [162, 160] on li "Align to End of Previous Day" at bounding box center [152, 160] width 121 height 19
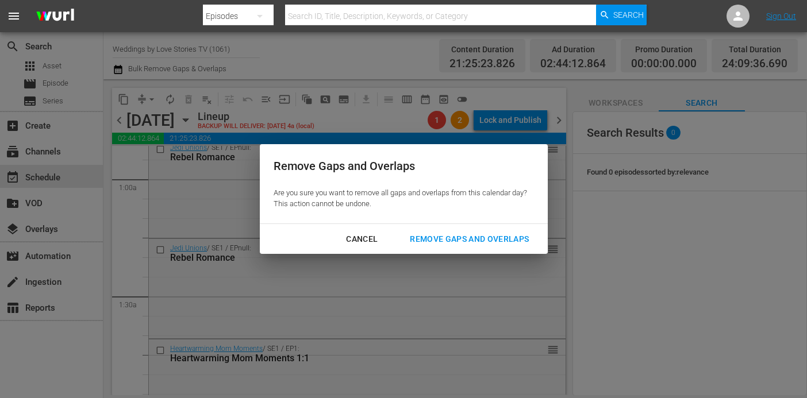
click at [469, 236] on div "Remove Gaps and Overlaps" at bounding box center [469, 239] width 137 height 14
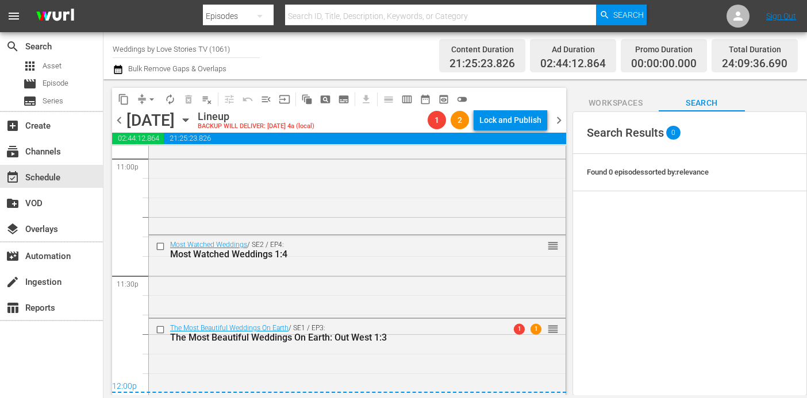
scroll to position [5432, 0]
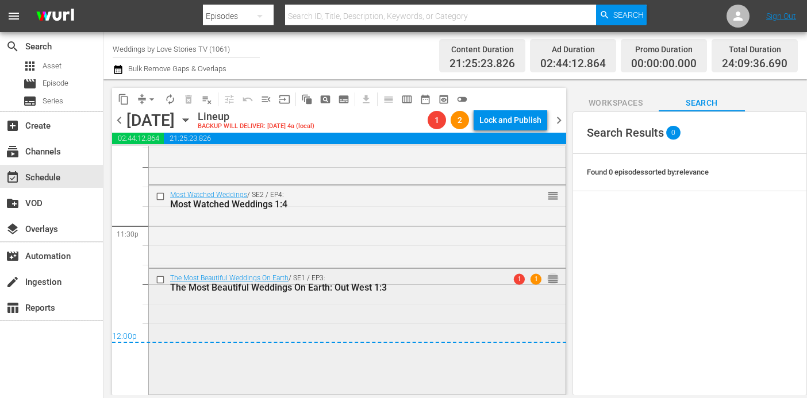
click at [555, 282] on span "reorder" at bounding box center [552, 279] width 11 height 13
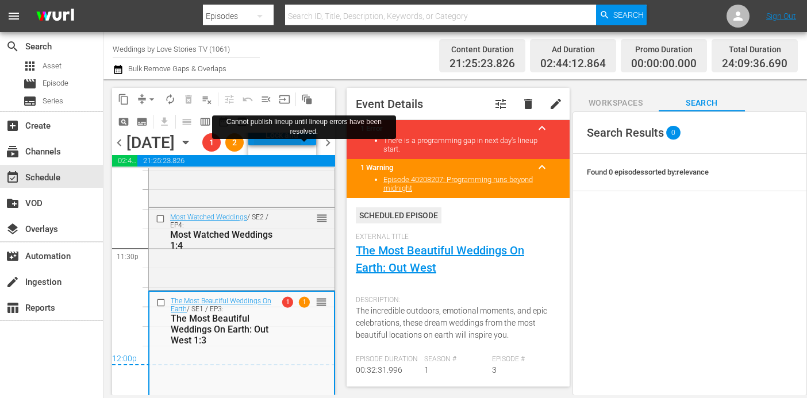
click at [310, 145] on div "Lock and Publish" at bounding box center [282, 135] width 56 height 21
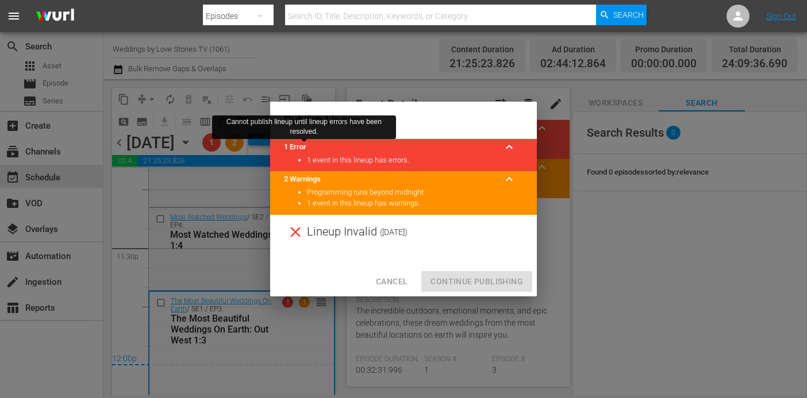
click at [462, 147] on title "1 Error" at bounding box center [390, 147] width 212 height 11
click at [388, 283] on span "Cancel" at bounding box center [392, 282] width 32 height 14
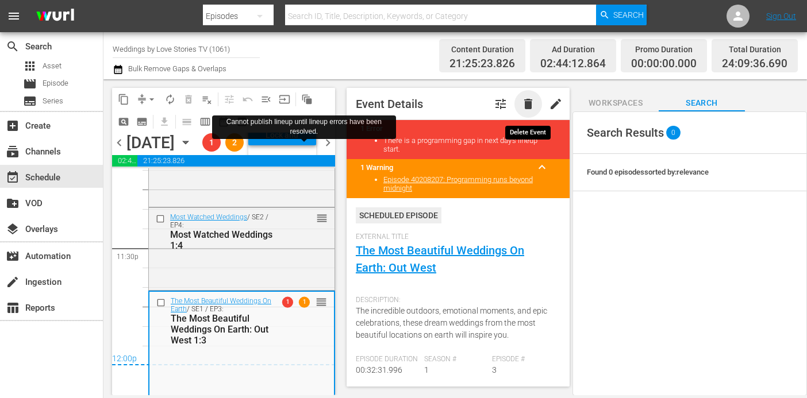
click at [528, 104] on span "delete" at bounding box center [528, 104] width 14 height 14
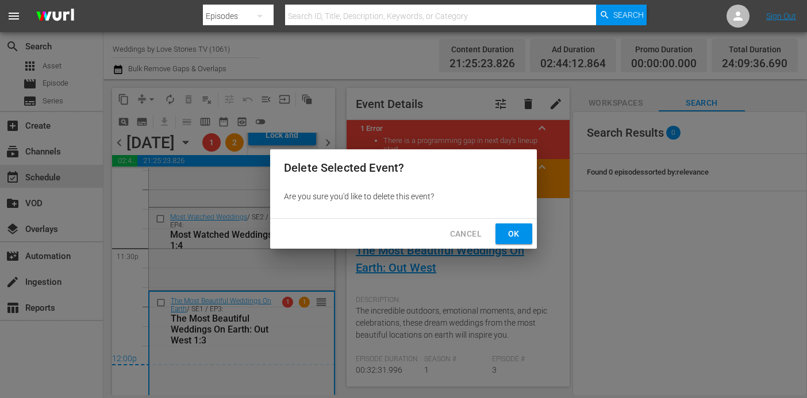
click at [506, 243] on button "Ok" at bounding box center [514, 234] width 37 height 21
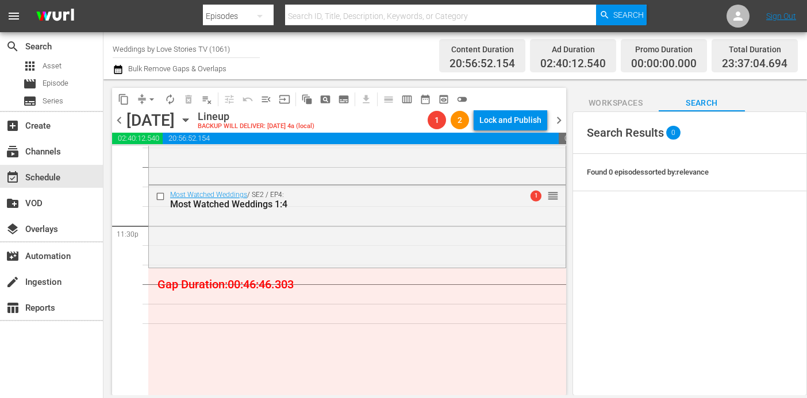
click at [635, 101] on span "Workspaces" at bounding box center [616, 103] width 86 height 14
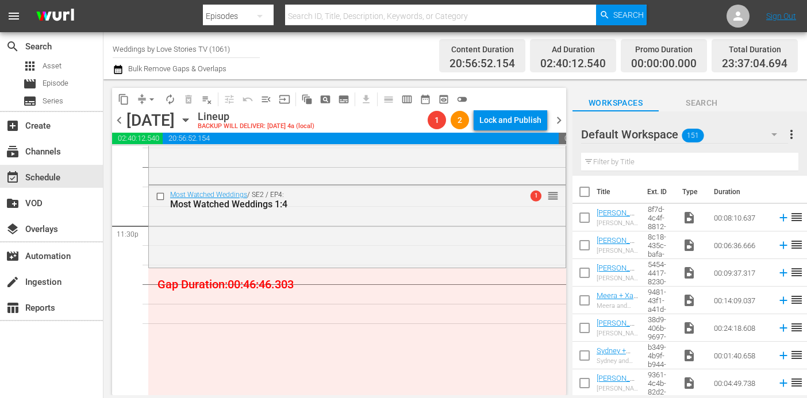
click at [693, 101] on span "Search" at bounding box center [702, 103] width 86 height 14
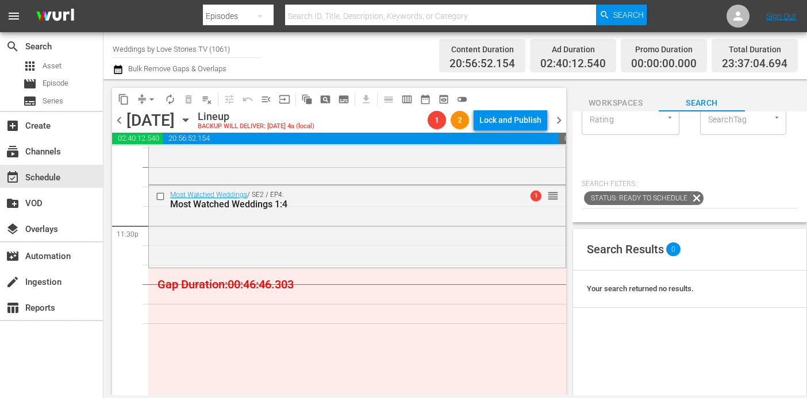
scroll to position [0, 0]
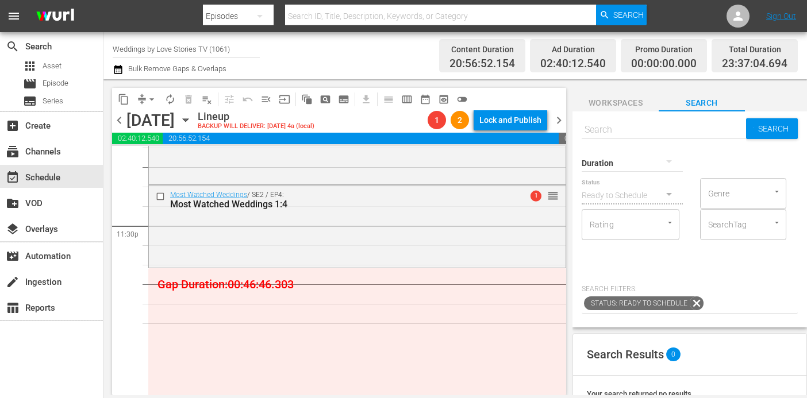
click at [640, 161] on div at bounding box center [632, 163] width 101 height 32
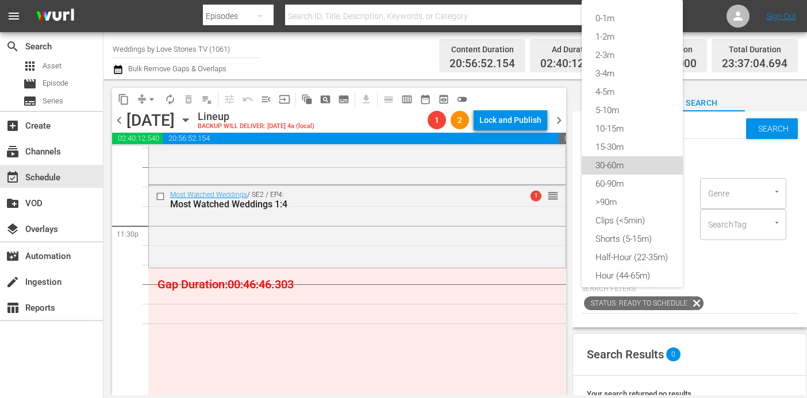
click at [635, 159] on div "30-60m" at bounding box center [632, 165] width 101 height 18
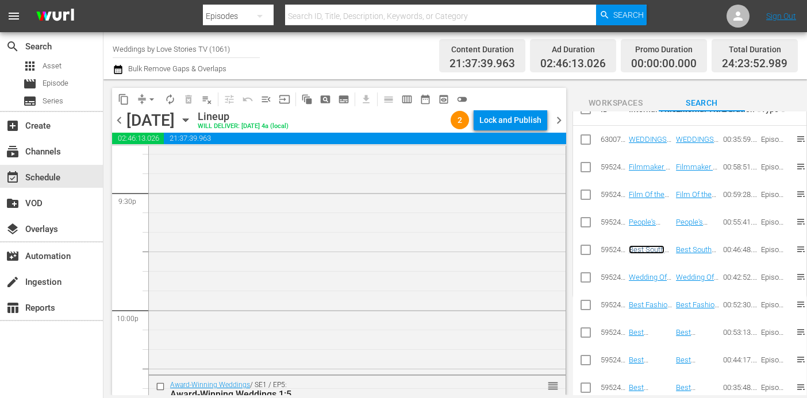
scroll to position [5488, 0]
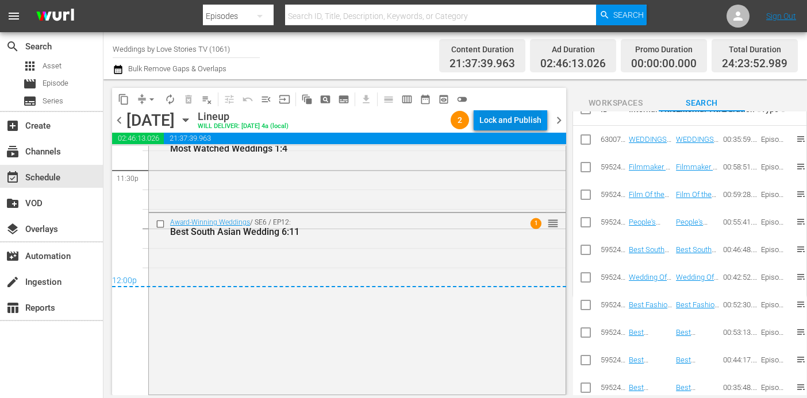
click at [511, 118] on div "Lock and Publish" at bounding box center [510, 120] width 62 height 21
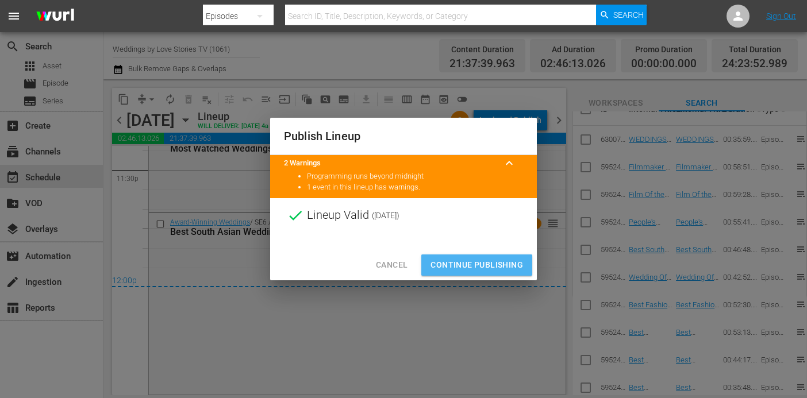
click at [486, 266] on span "Continue Publishing" at bounding box center [477, 265] width 93 height 14
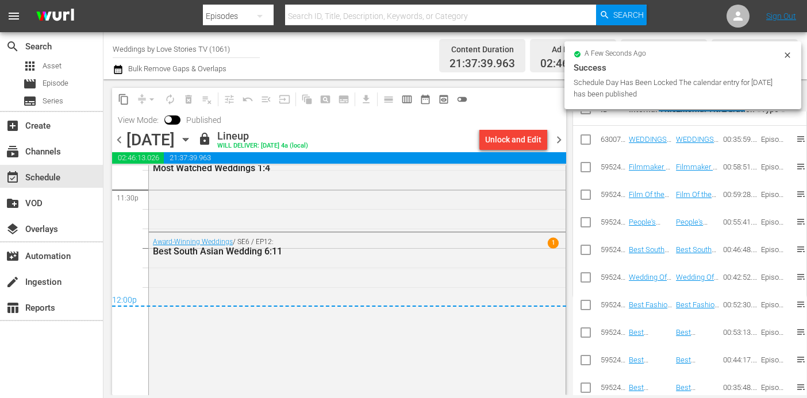
click at [555, 135] on span "chevron_right" at bounding box center [559, 140] width 14 height 14
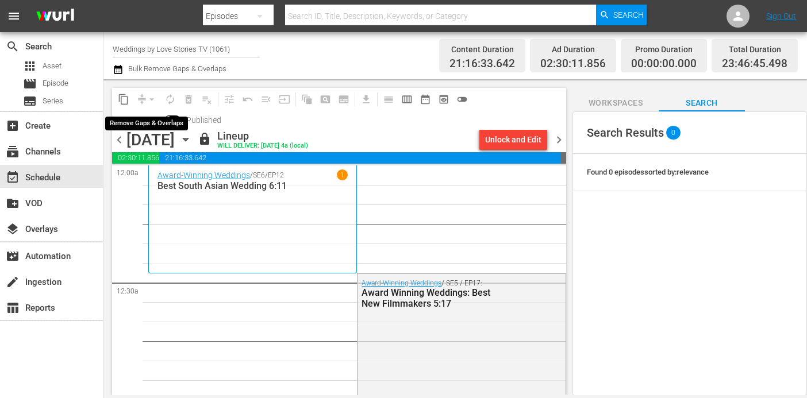
click at [149, 98] on div "arrow_drop_down" at bounding box center [152, 99] width 18 height 18
click at [514, 140] on div "Unlock and Edit" at bounding box center [513, 139] width 56 height 21
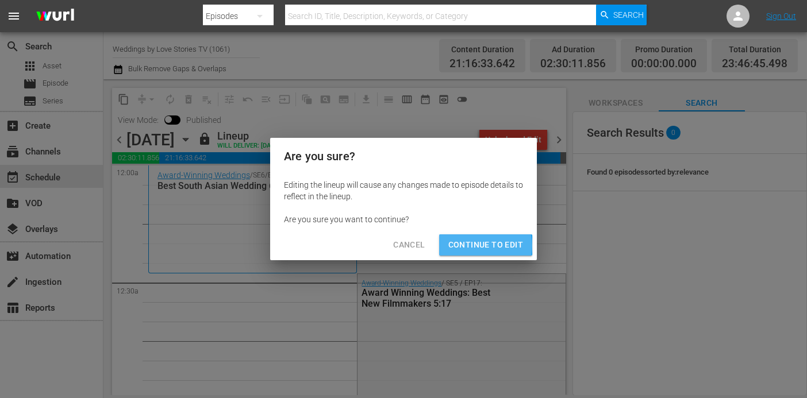
click at [465, 245] on span "Continue to Edit" at bounding box center [485, 245] width 75 height 14
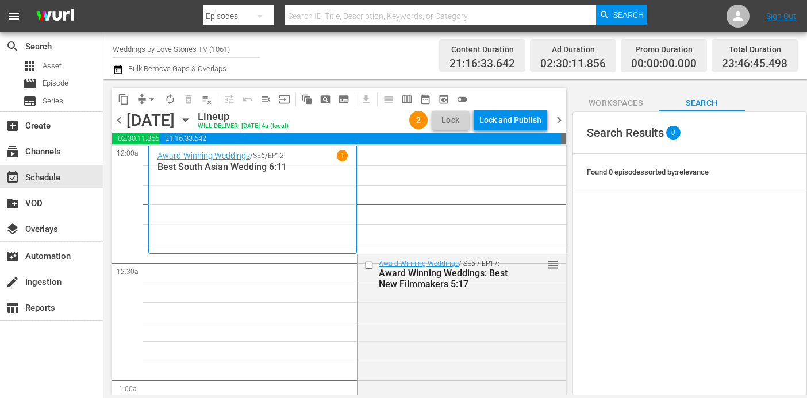
click at [144, 101] on button "arrow_drop_down" at bounding box center [152, 99] width 18 height 18
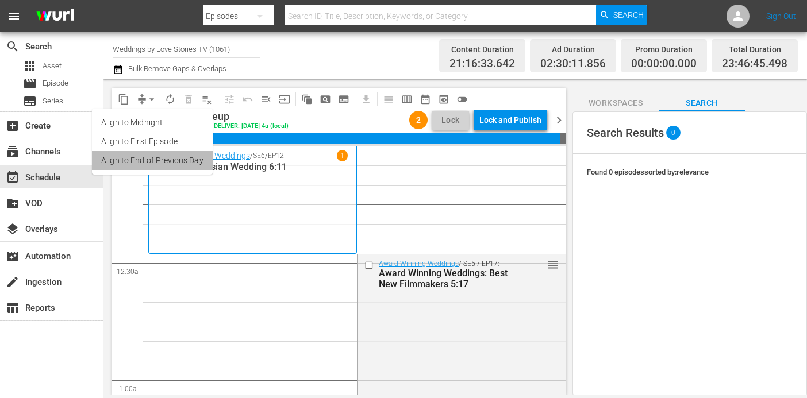
click at [182, 154] on li "Align to End of Previous Day" at bounding box center [152, 160] width 121 height 19
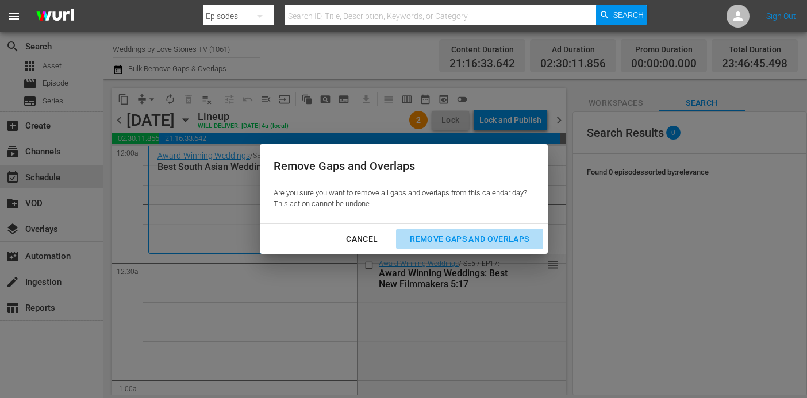
click at [452, 232] on div "Remove Gaps and Overlaps" at bounding box center [469, 239] width 137 height 14
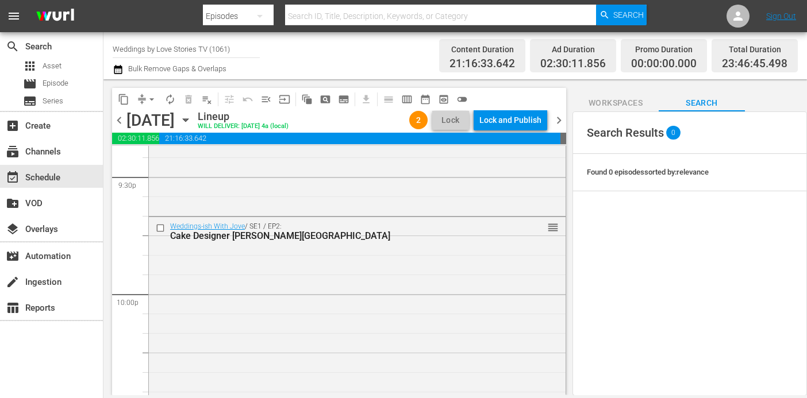
scroll to position [5436, 0]
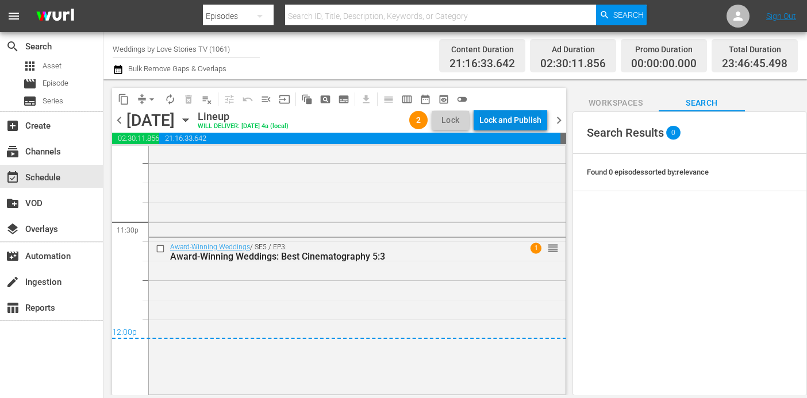
click at [507, 113] on div "Lock and Publish" at bounding box center [510, 120] width 62 height 21
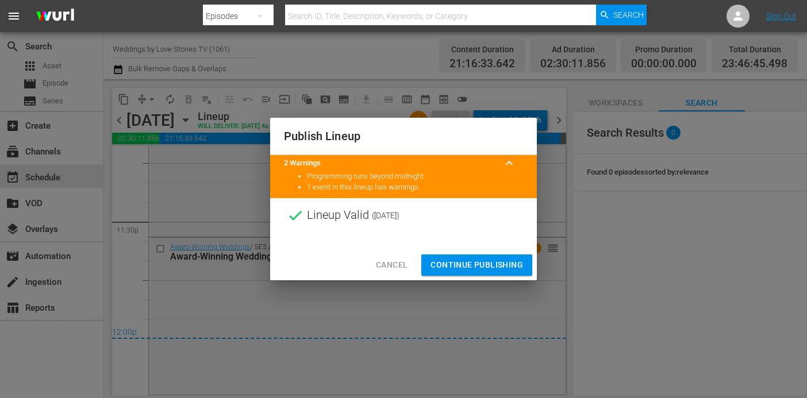
click at [510, 267] on span "Continue Publishing" at bounding box center [477, 265] width 93 height 14
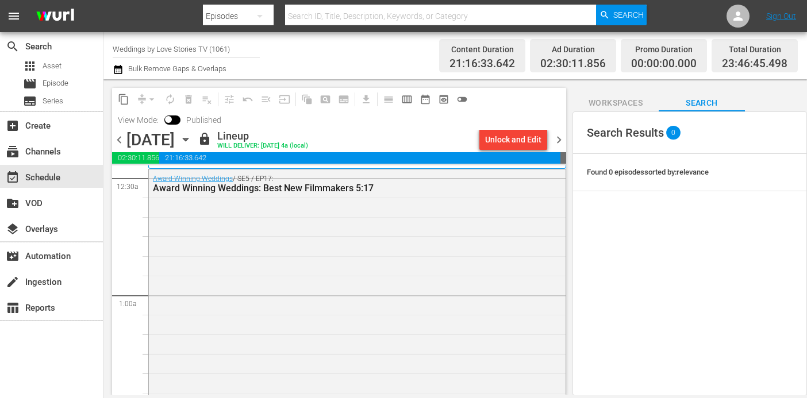
scroll to position [0, 0]
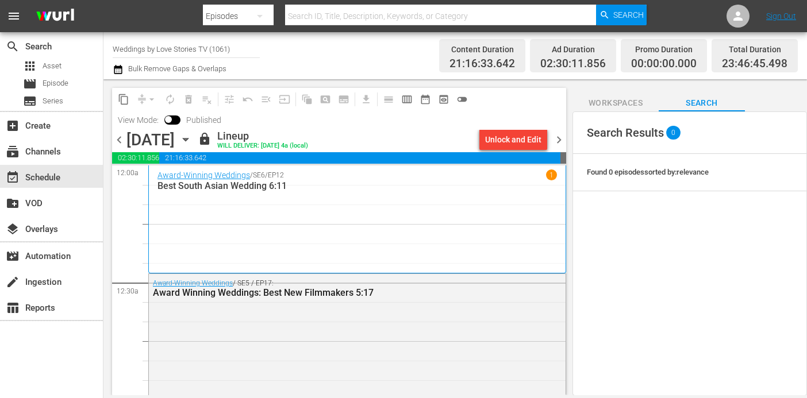
click at [555, 137] on span "chevron_right" at bounding box center [559, 140] width 14 height 14
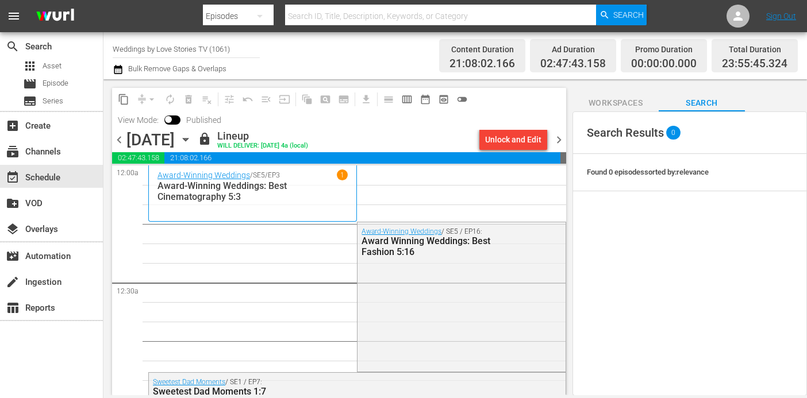
click at [525, 136] on div "Unlock and Edit" at bounding box center [513, 139] width 56 height 21
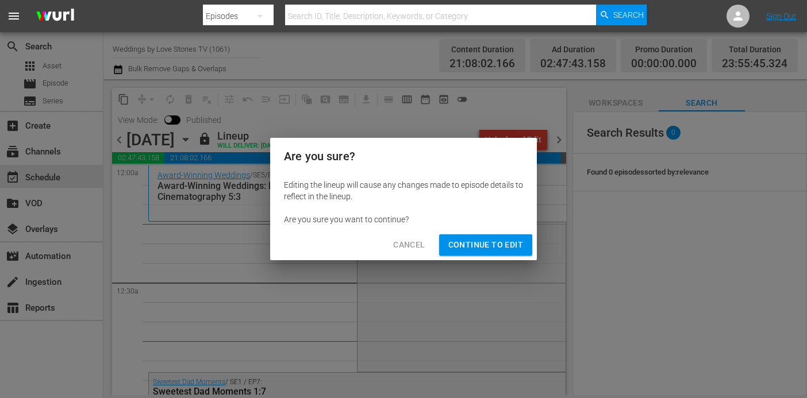
click at [499, 248] on span "Continue to Edit" at bounding box center [485, 245] width 75 height 14
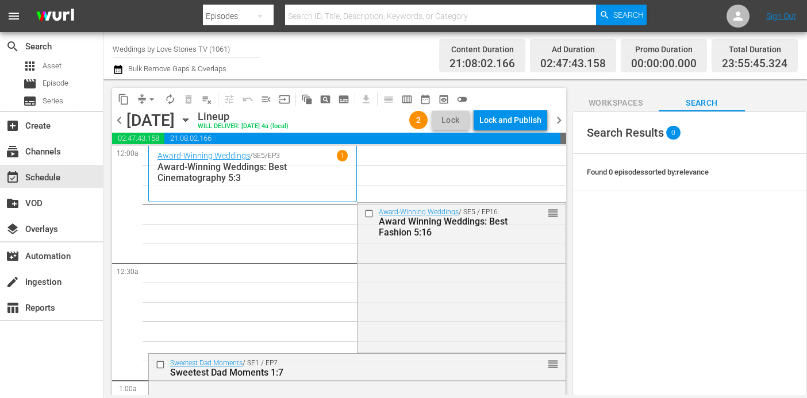
click at [144, 99] on button "arrow_drop_down" at bounding box center [152, 99] width 18 height 18
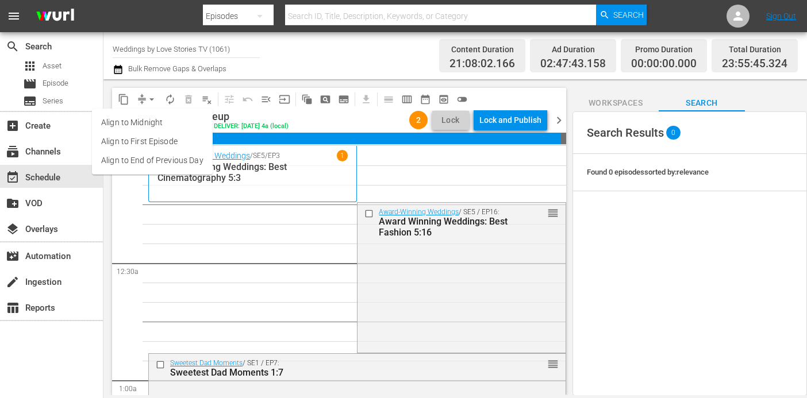
click at [194, 158] on li "Align to End of Previous Day" at bounding box center [152, 160] width 121 height 19
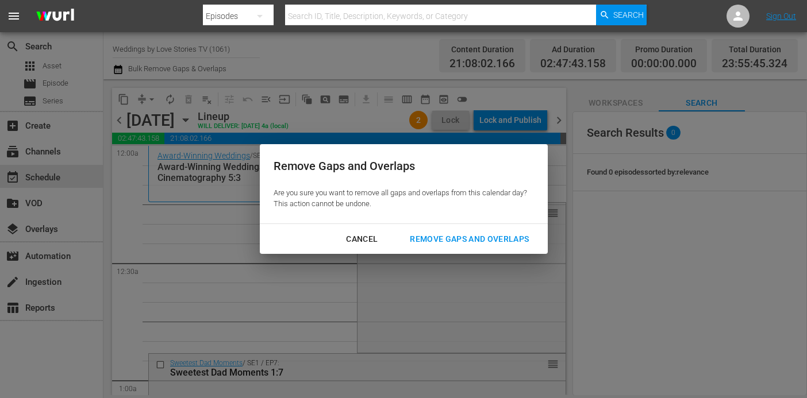
click at [458, 244] on div "Remove Gaps and Overlaps" at bounding box center [469, 239] width 137 height 14
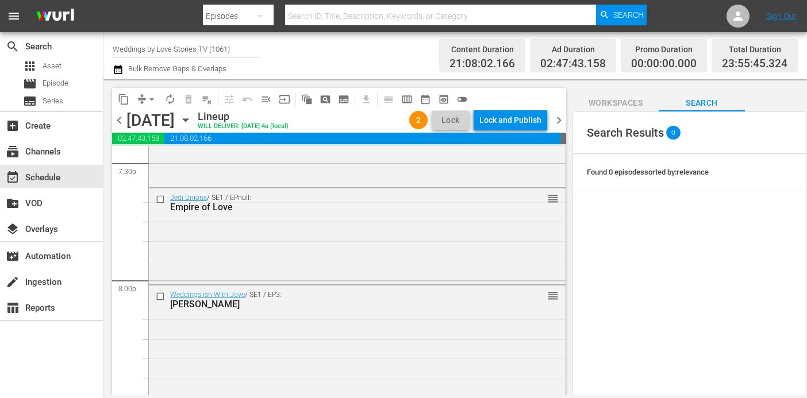
scroll to position [5420, 0]
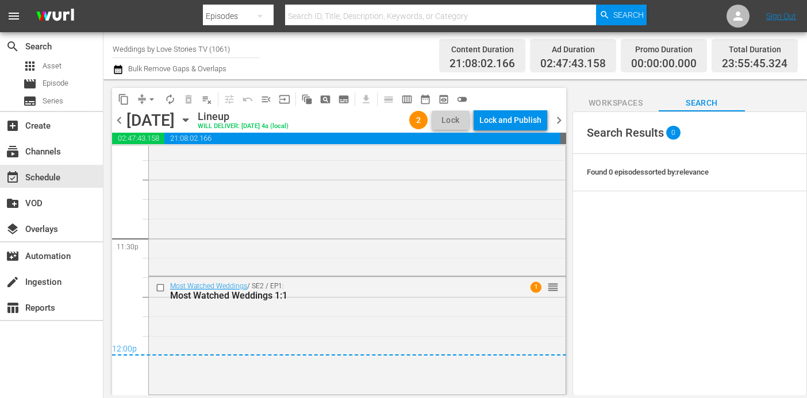
click at [564, 118] on span "chevron_right" at bounding box center [559, 120] width 14 height 14
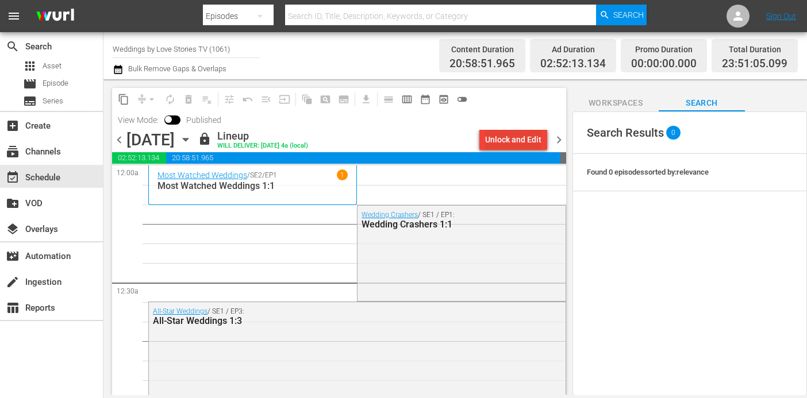
click at [524, 132] on div "Unlock and Edit" at bounding box center [513, 139] width 56 height 21
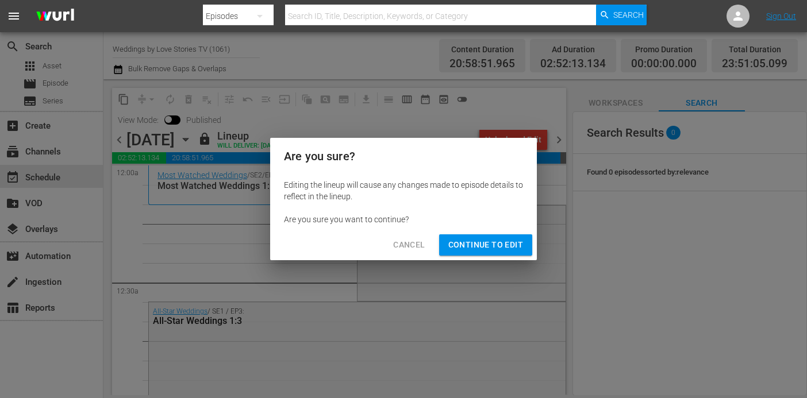
click at [512, 249] on span "Continue to Edit" at bounding box center [485, 245] width 75 height 14
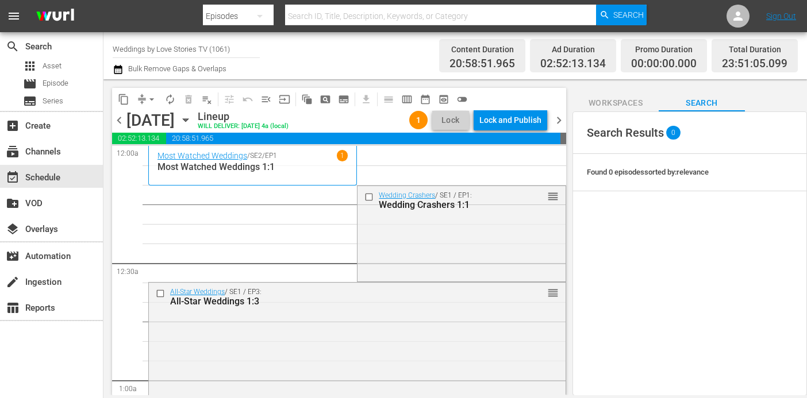
click at [149, 99] on span "arrow_drop_down" at bounding box center [151, 99] width 11 height 11
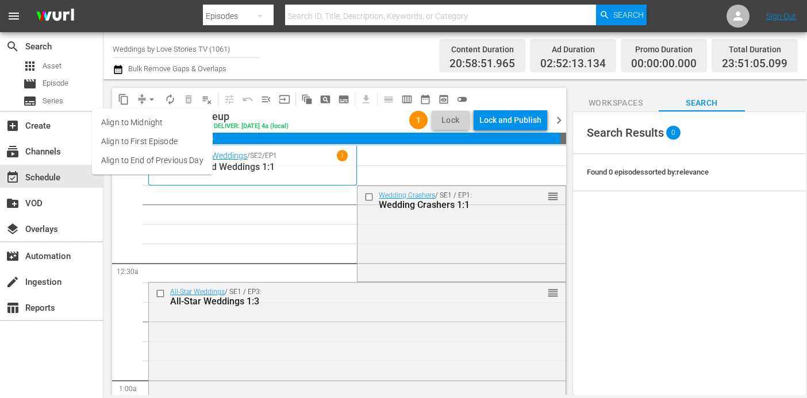
click at [179, 155] on li "Align to End of Previous Day" at bounding box center [152, 160] width 121 height 19
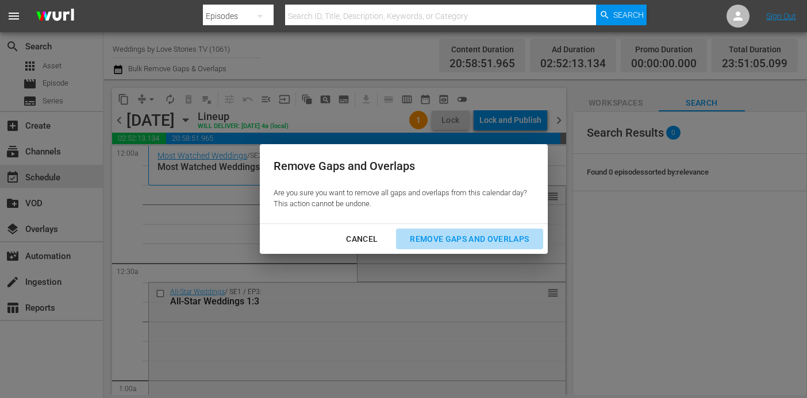
click at [431, 235] on div "Remove Gaps and Overlaps" at bounding box center [469, 239] width 137 height 14
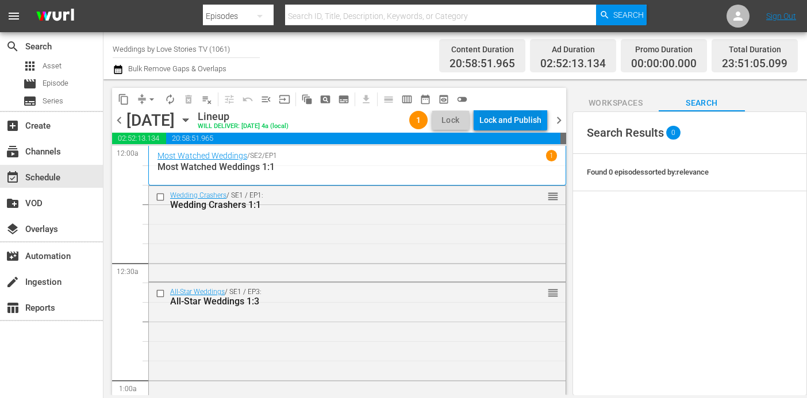
click at [518, 120] on div "Lock and Publish" at bounding box center [510, 120] width 62 height 21
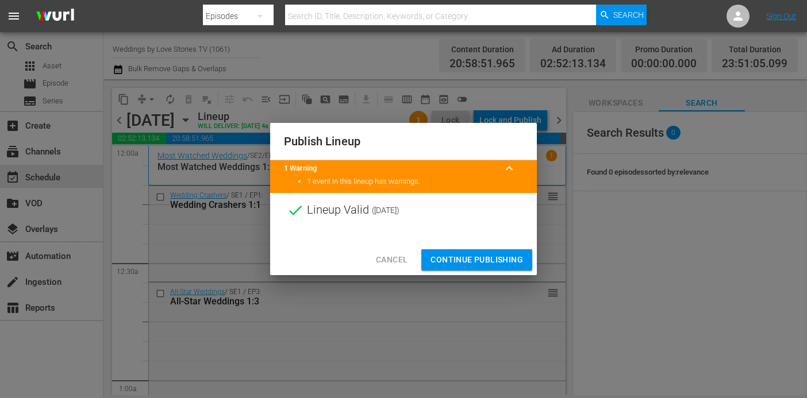
click at [489, 258] on span "Continue Publishing" at bounding box center [477, 260] width 93 height 14
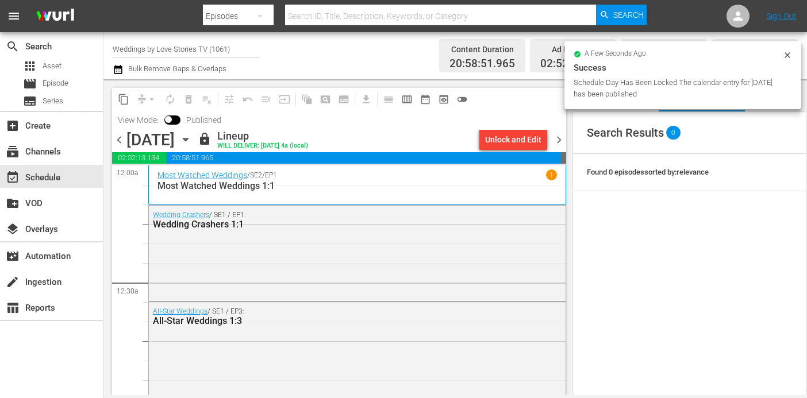
click at [561, 138] on span "chevron_right" at bounding box center [559, 140] width 14 height 14
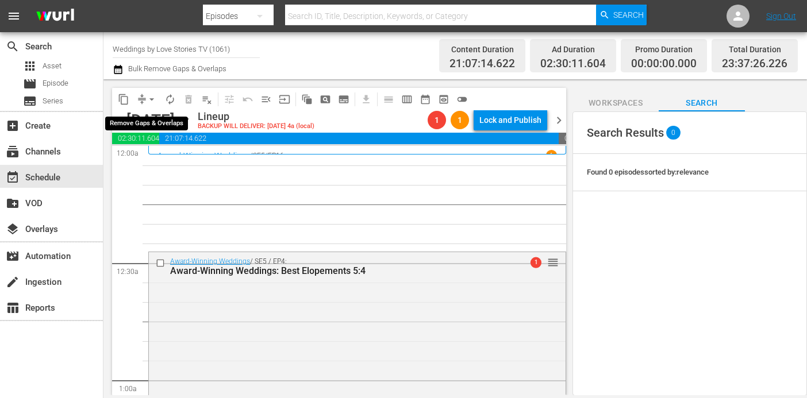
click at [149, 99] on span "arrow_drop_down" at bounding box center [151, 99] width 11 height 11
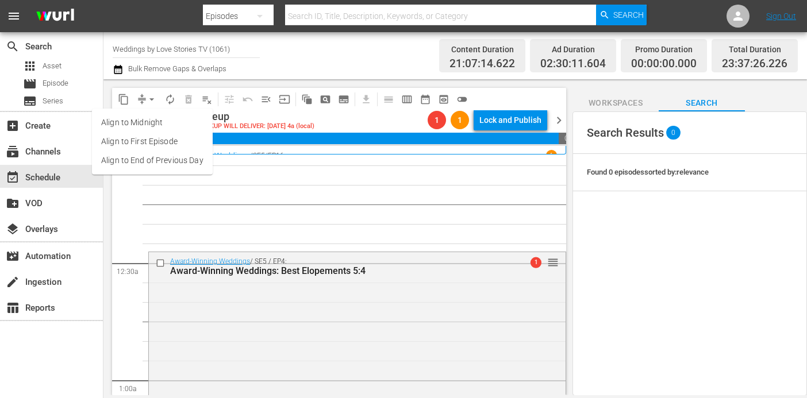
click at [187, 162] on li "Align to End of Previous Day" at bounding box center [152, 160] width 121 height 19
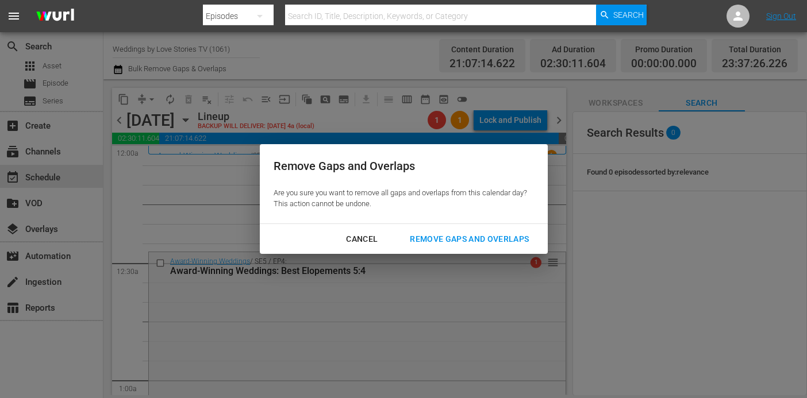
click at [438, 239] on div "Remove Gaps and Overlaps" at bounding box center [469, 239] width 137 height 14
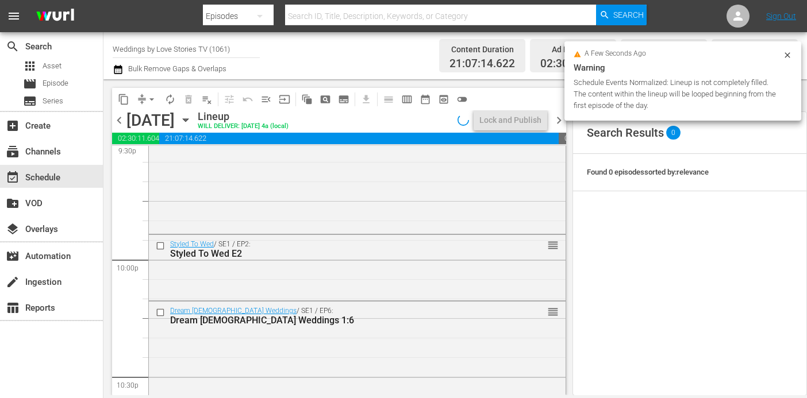
scroll to position [5380, 0]
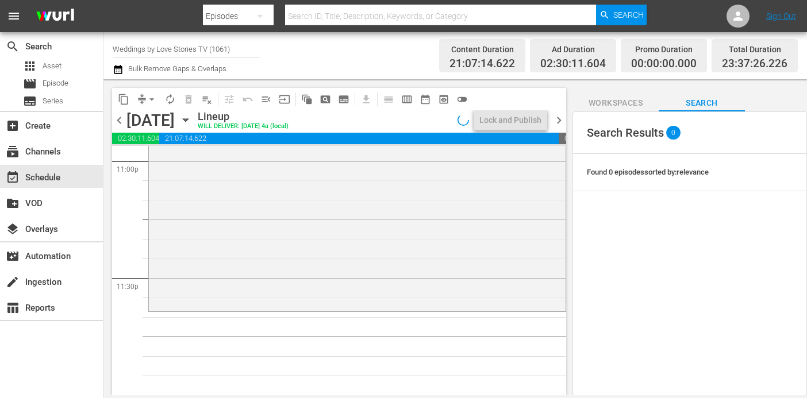
click at [626, 105] on span "Workspaces" at bounding box center [616, 103] width 86 height 14
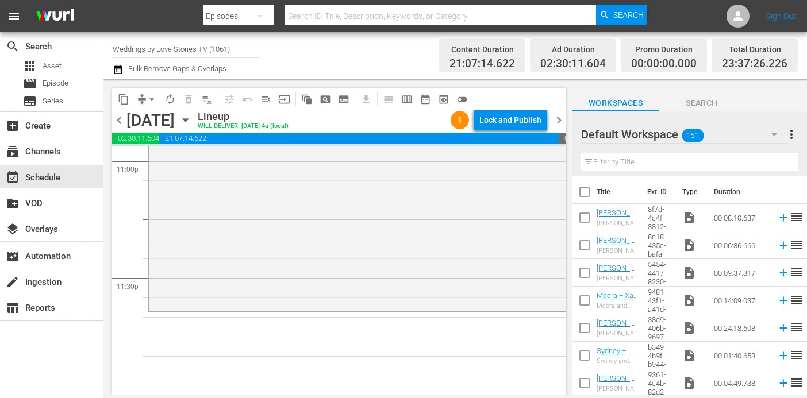
click at [681, 105] on span "Search" at bounding box center [702, 103] width 86 height 14
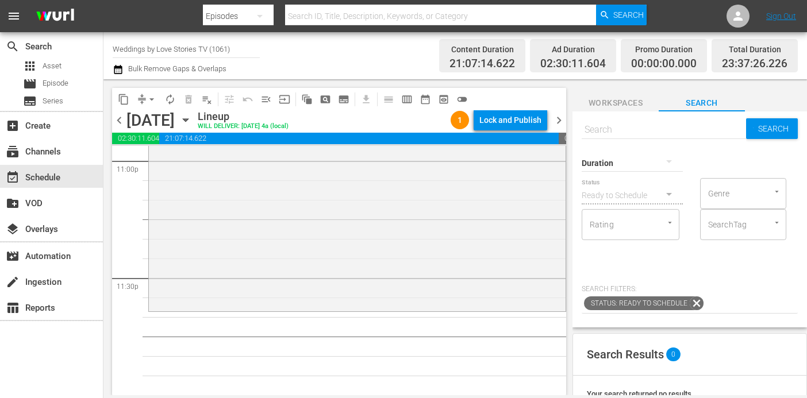
click at [642, 168] on div "Status Ready to Schedule" at bounding box center [632, 188] width 101 height 41
click at [651, 169] on div "Status Ready to Schedule" at bounding box center [632, 188] width 101 height 41
click at [667, 161] on icon "button" at bounding box center [669, 161] width 6 height 3
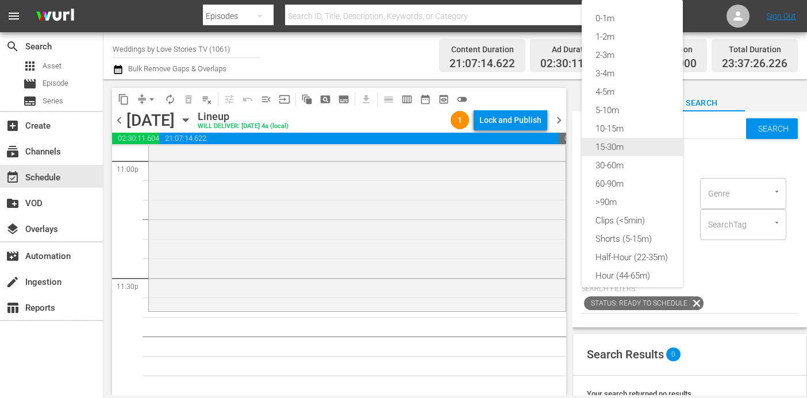
click at [646, 145] on div "15-30m" at bounding box center [632, 147] width 101 height 18
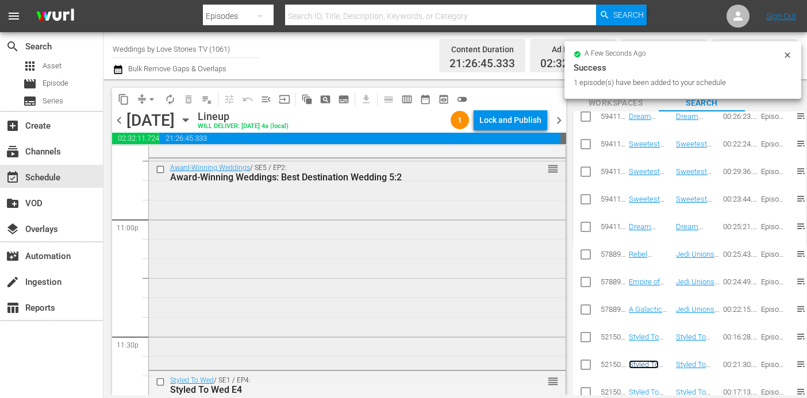
scroll to position [5381, 0]
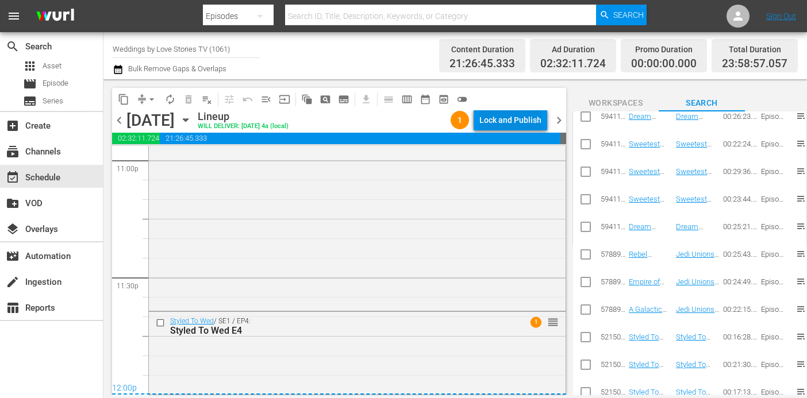
click at [513, 116] on div "Lock and Publish" at bounding box center [510, 120] width 62 height 21
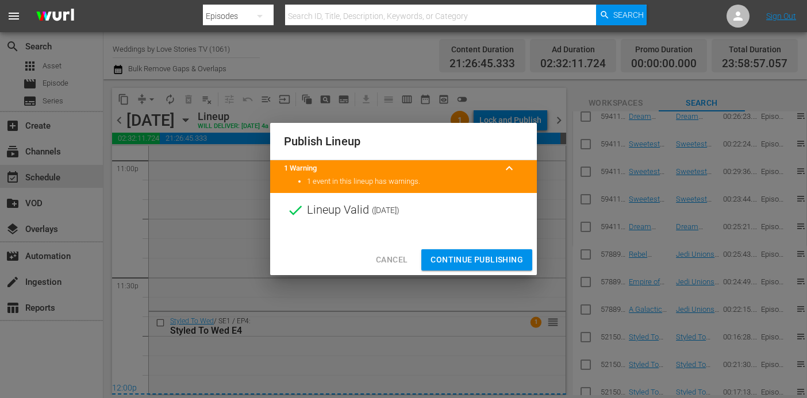
click at [499, 261] on span "Continue Publishing" at bounding box center [477, 260] width 93 height 14
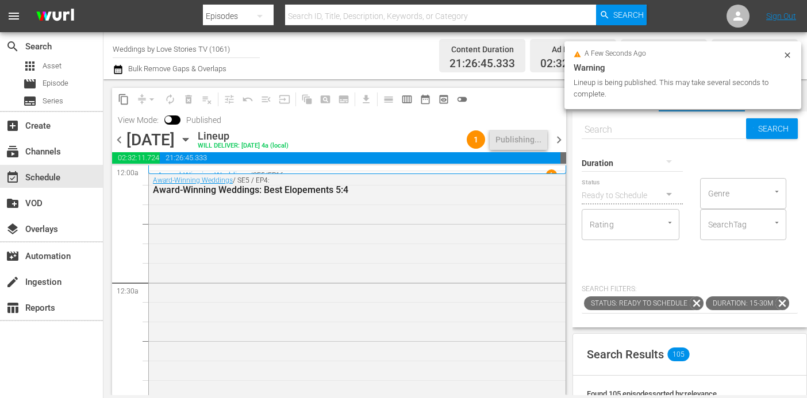
scroll to position [371, 0]
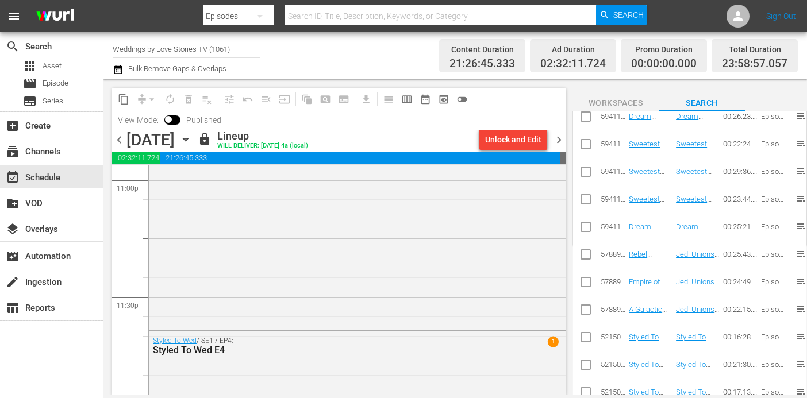
click at [561, 139] on span "chevron_right" at bounding box center [559, 140] width 14 height 14
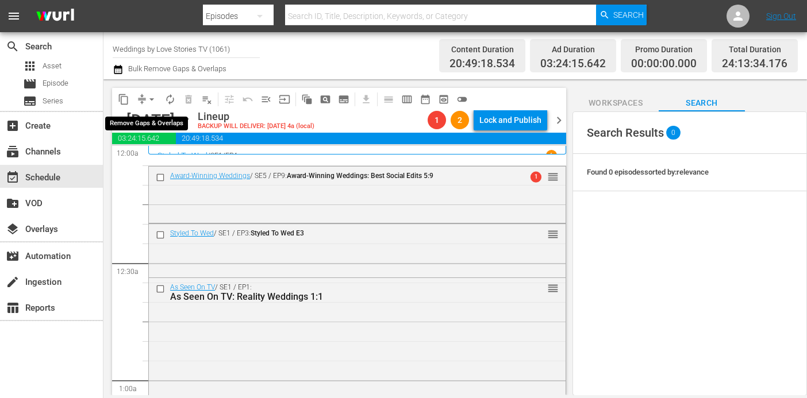
click at [156, 99] on span "arrow_drop_down" at bounding box center [151, 99] width 11 height 11
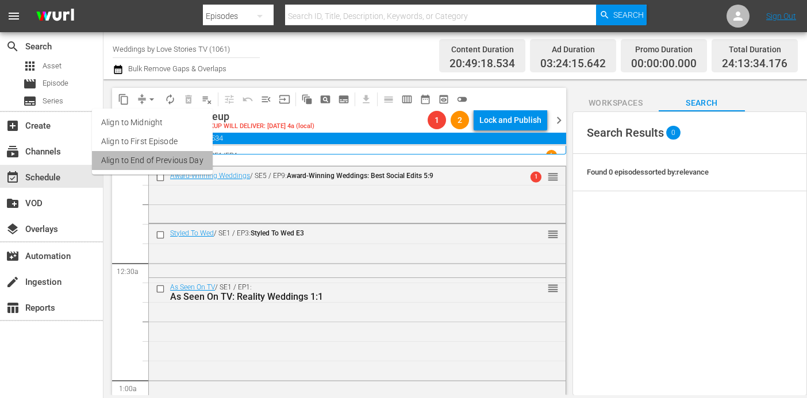
click at [163, 155] on li "Align to End of Previous Day" at bounding box center [152, 160] width 121 height 19
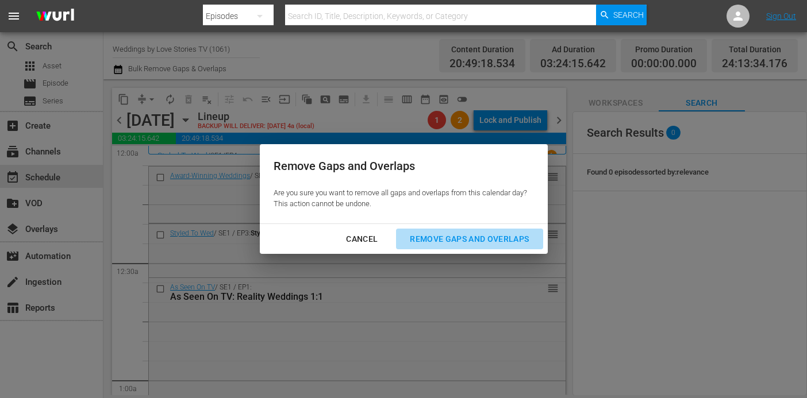
click at [427, 247] on button "Remove Gaps and Overlaps" at bounding box center [469, 239] width 147 height 21
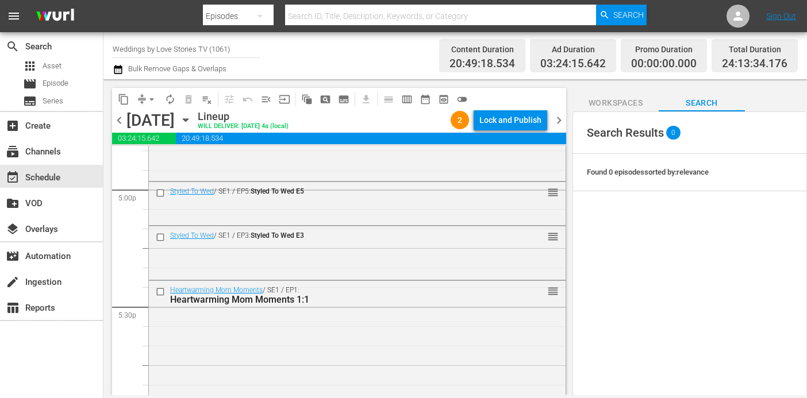
scroll to position [5434, 0]
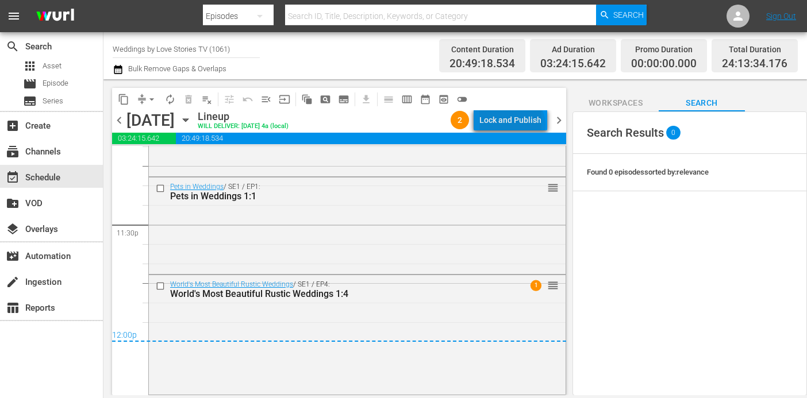
click at [515, 125] on div "Lock and Publish" at bounding box center [510, 120] width 62 height 21
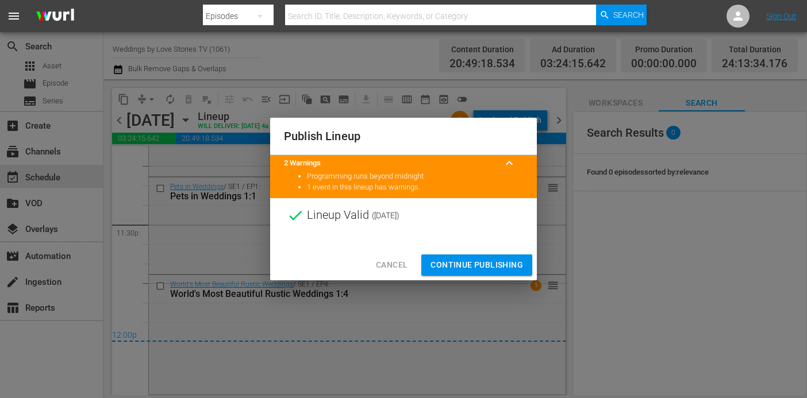
click at [493, 265] on span "Continue Publishing" at bounding box center [477, 265] width 93 height 14
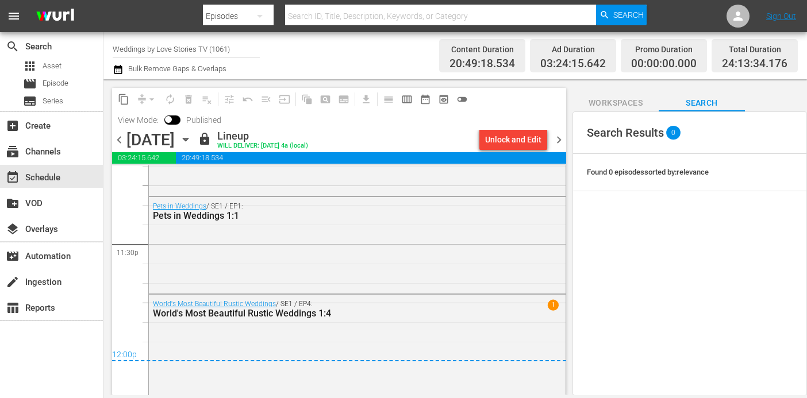
click at [558, 141] on span "chevron_right" at bounding box center [559, 140] width 14 height 14
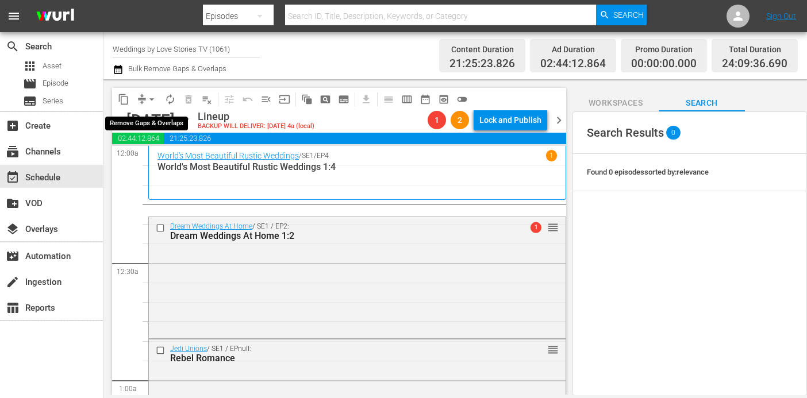
click at [151, 95] on span "arrow_drop_down" at bounding box center [151, 99] width 11 height 11
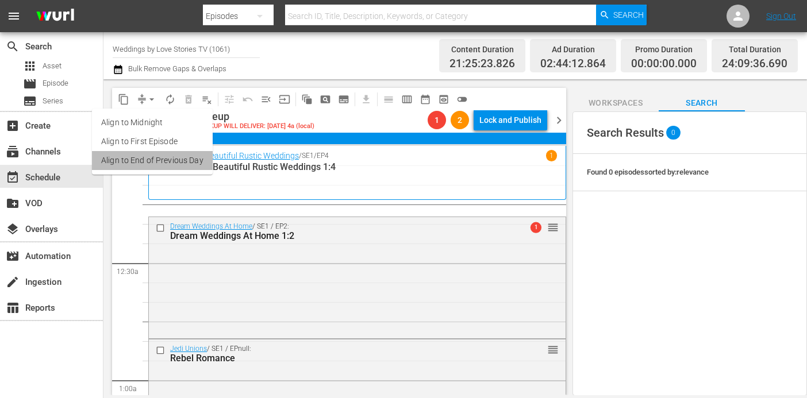
click at [177, 163] on li "Align to End of Previous Day" at bounding box center [152, 160] width 121 height 19
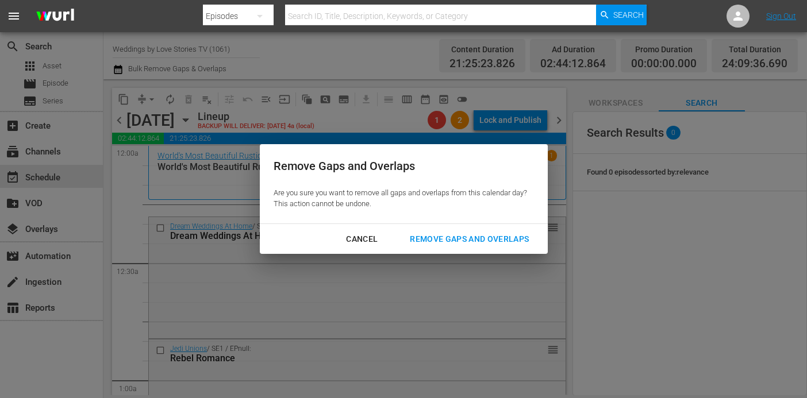
click at [463, 244] on div "Remove Gaps and Overlaps" at bounding box center [469, 239] width 137 height 14
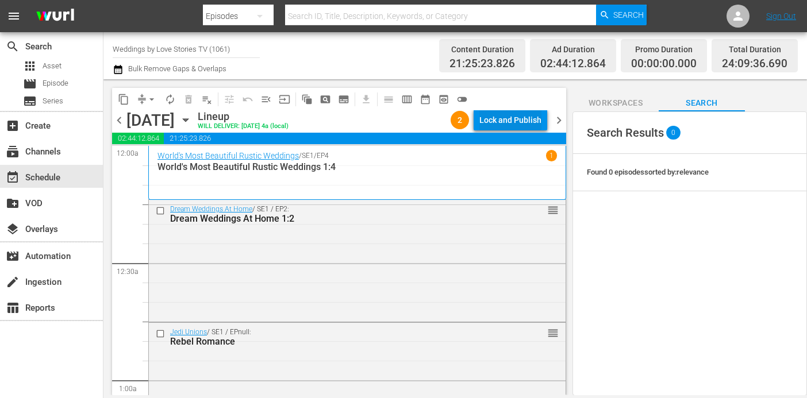
click at [527, 109] on div "content_copy compress arrow_drop_down autorenew_outlined delete_forever_outline…" at bounding box center [339, 99] width 454 height 22
click at [527, 112] on div "Lock and Publish" at bounding box center [510, 120] width 62 height 21
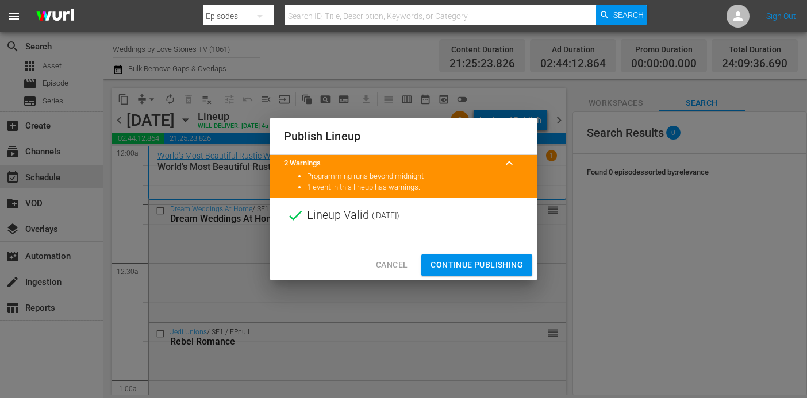
click at [508, 247] on div at bounding box center [403, 241] width 267 height 17
click at [509, 267] on span "Continue Publishing" at bounding box center [477, 265] width 93 height 14
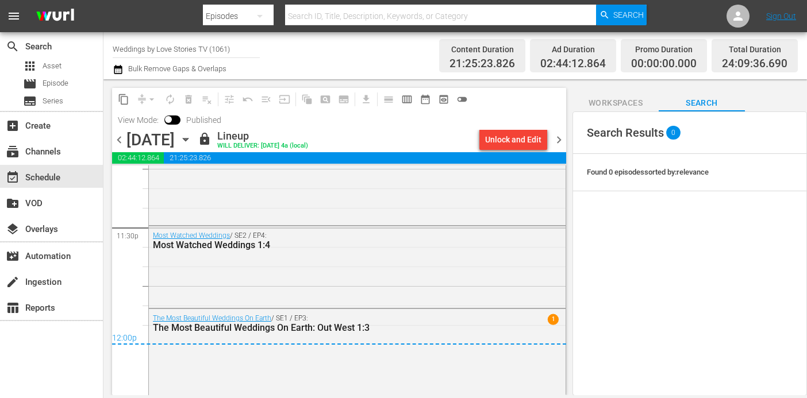
click at [560, 136] on span "chevron_right" at bounding box center [559, 140] width 14 height 14
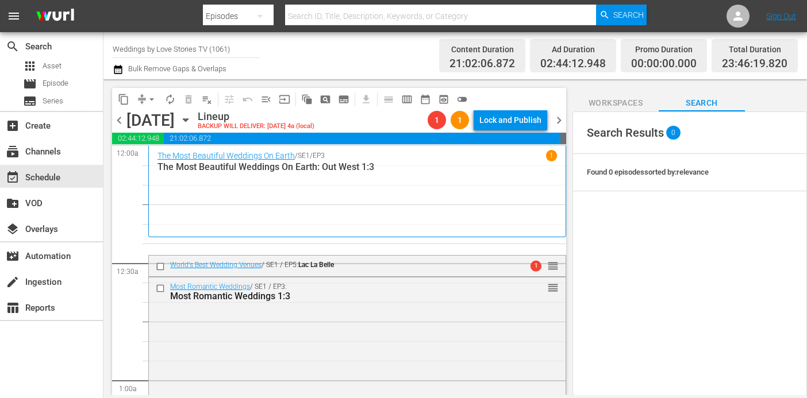
click at [148, 99] on span "arrow_drop_down" at bounding box center [151, 99] width 11 height 11
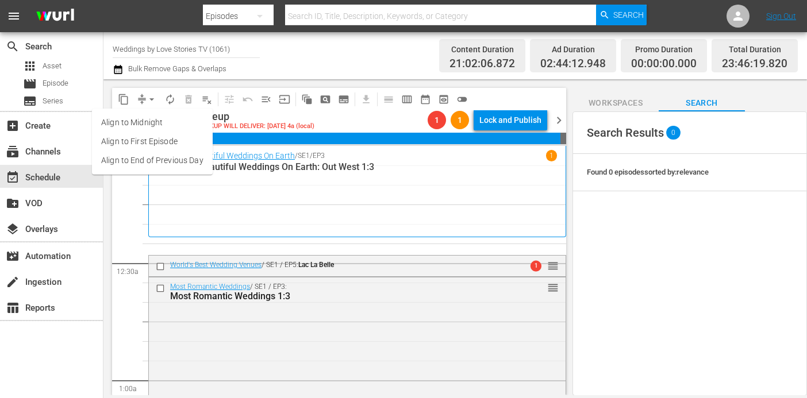
click at [159, 161] on li "Align to End of Previous Day" at bounding box center [152, 160] width 121 height 19
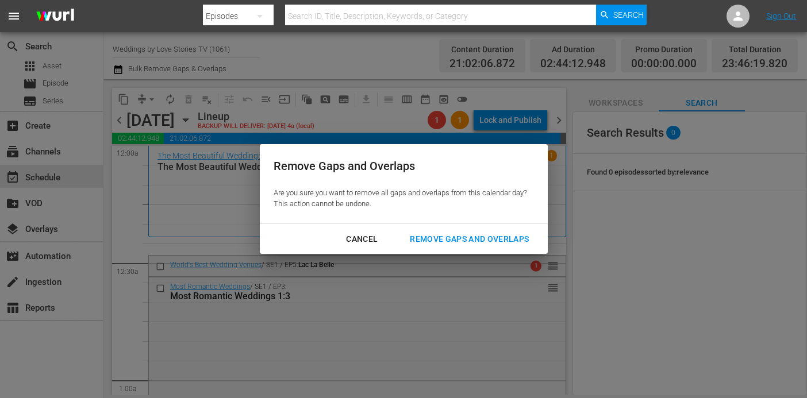
click at [466, 234] on div "Remove Gaps and Overlaps" at bounding box center [469, 239] width 137 height 14
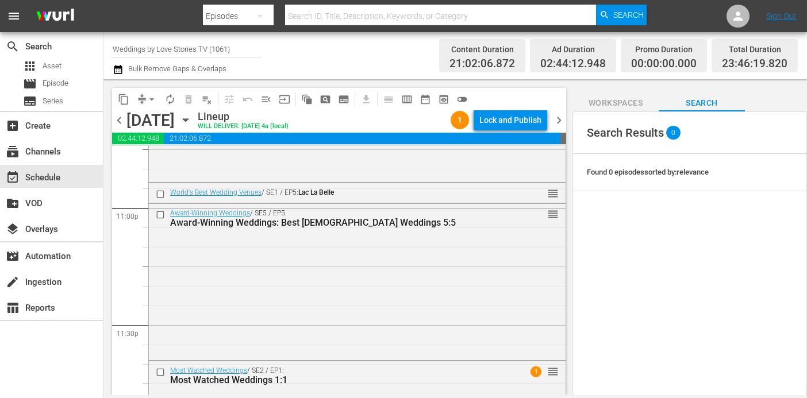
scroll to position [5418, 0]
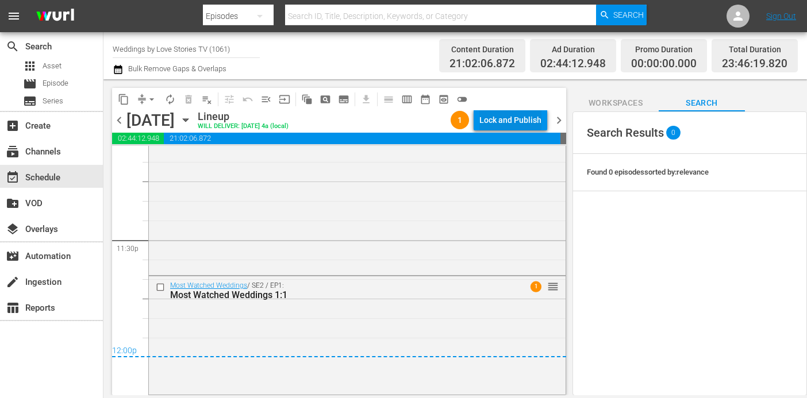
click at [497, 117] on div "Lock and Publish" at bounding box center [510, 120] width 62 height 21
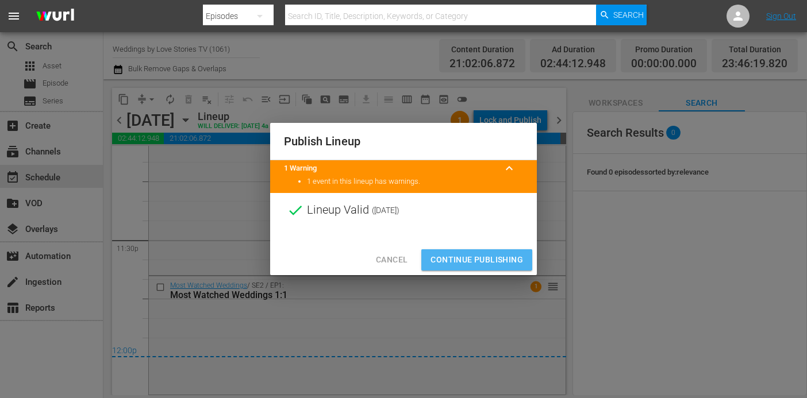
click at [488, 259] on span "Continue Publishing" at bounding box center [477, 260] width 93 height 14
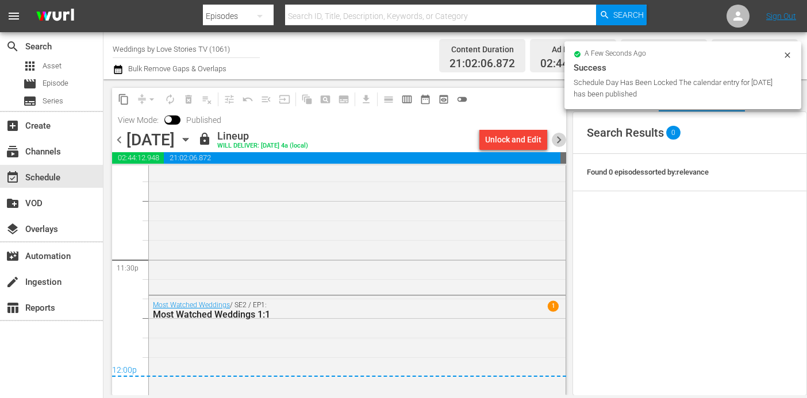
click at [558, 135] on span "chevron_right" at bounding box center [559, 140] width 14 height 14
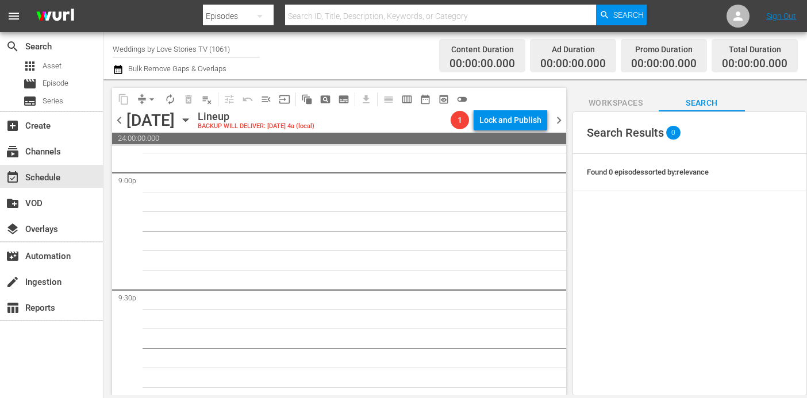
scroll to position [4870, 0]
